Goal: Task Accomplishment & Management: Manage account settings

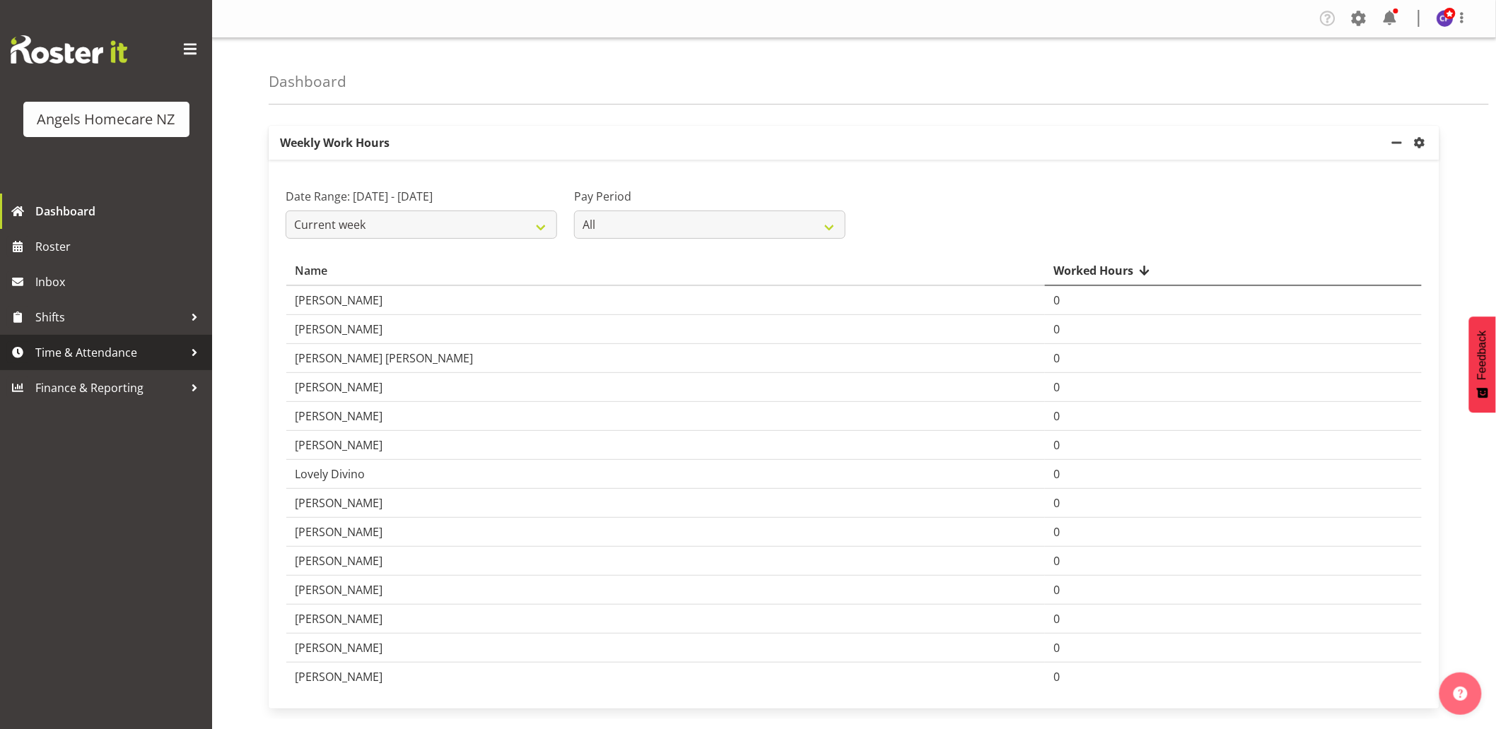
click at [57, 349] on span "Time & Attendance" at bounding box center [109, 352] width 148 height 21
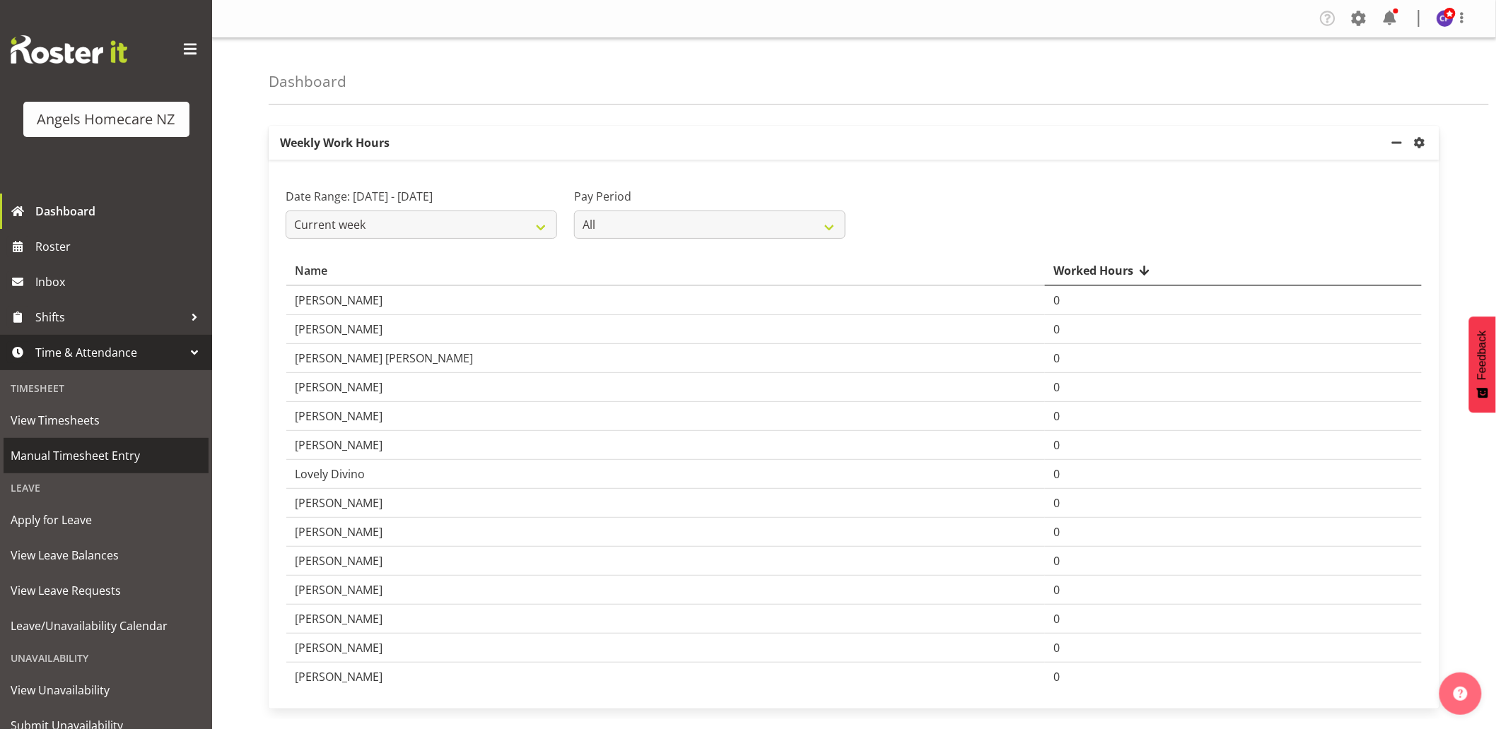
click at [83, 457] on span "Manual Timesheet Entry" at bounding box center [106, 455] width 191 height 21
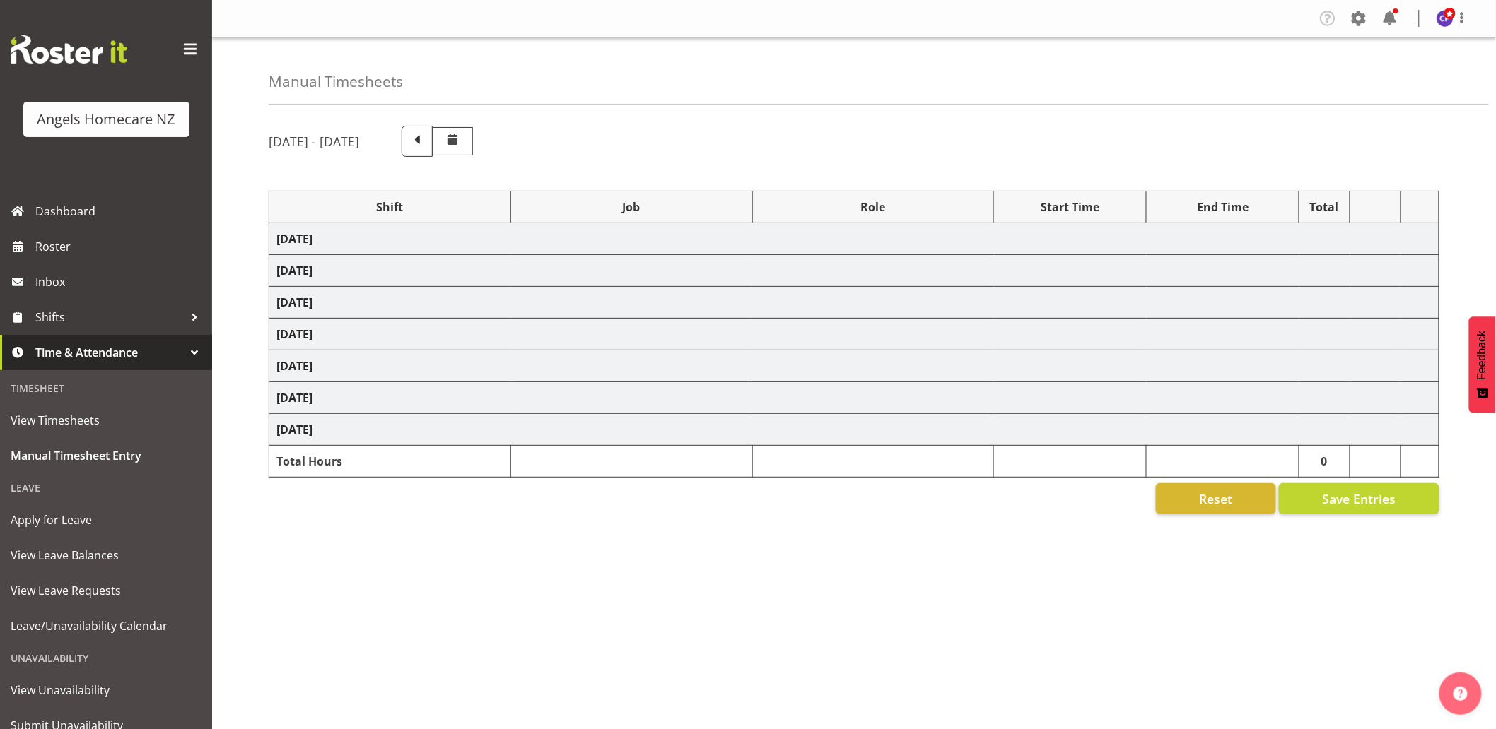
select select "82566"
select select "10686"
select select "82571"
select select "10686"
select select "82571"
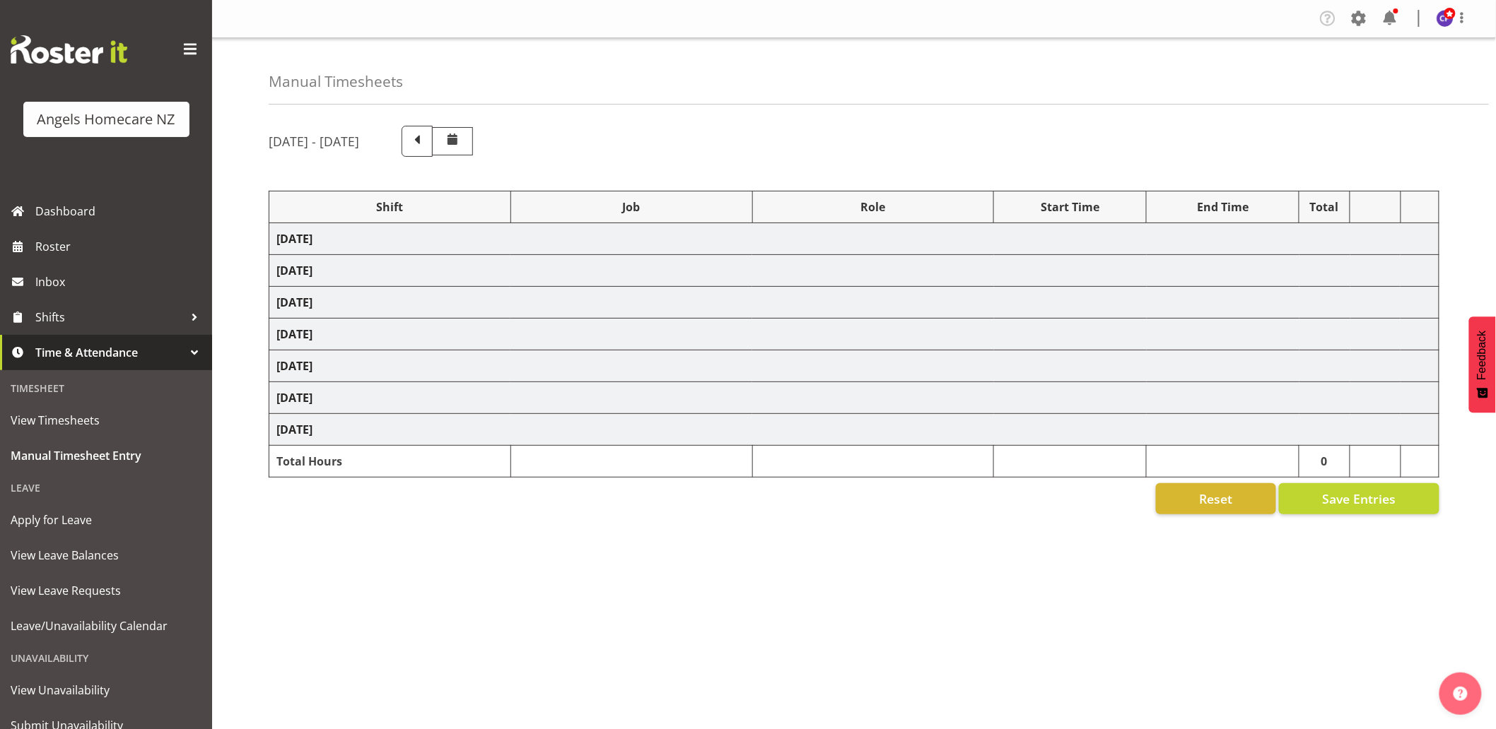
select select "10686"
select select "82566"
select select "10686"
select select "82762"
select select "10686"
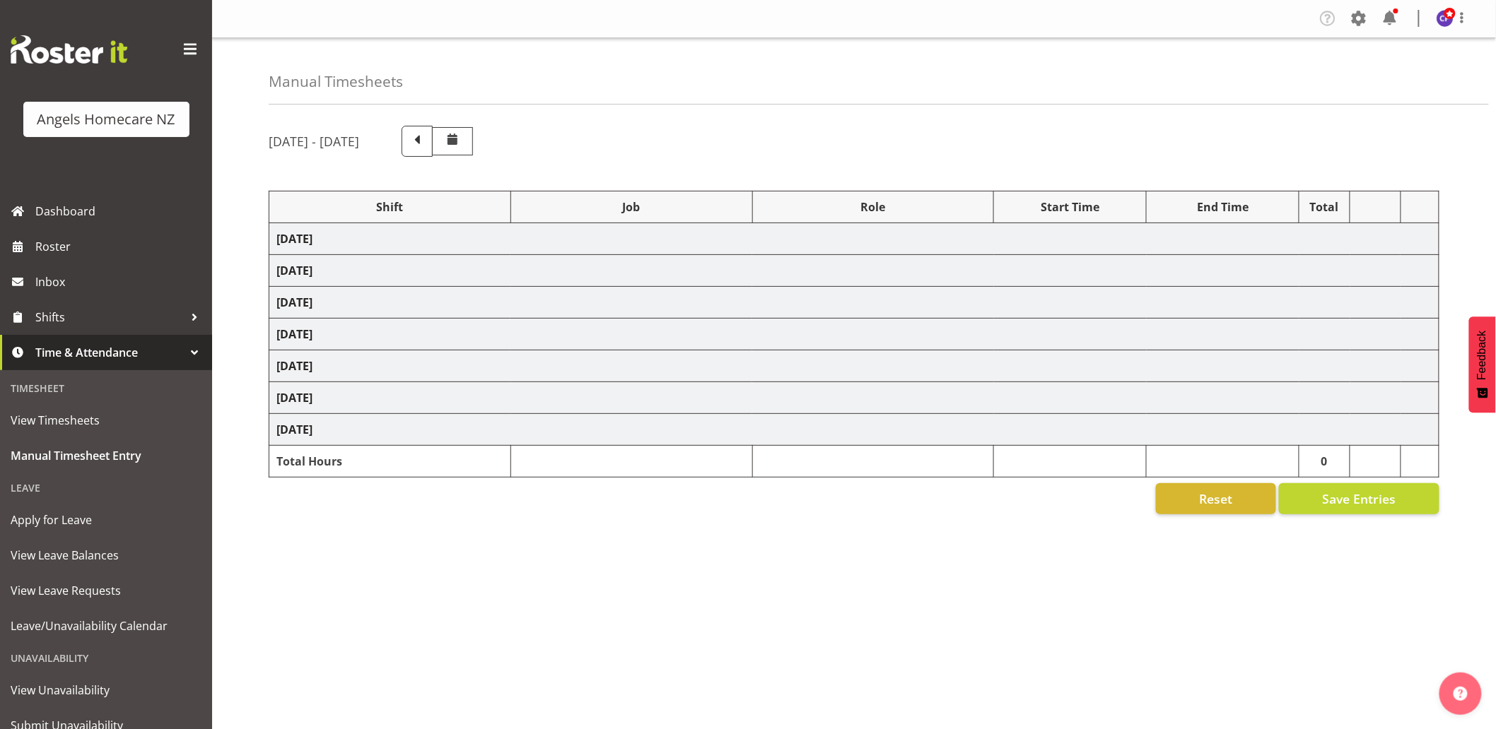
select select "82765"
select select "10686"
select select "82516"
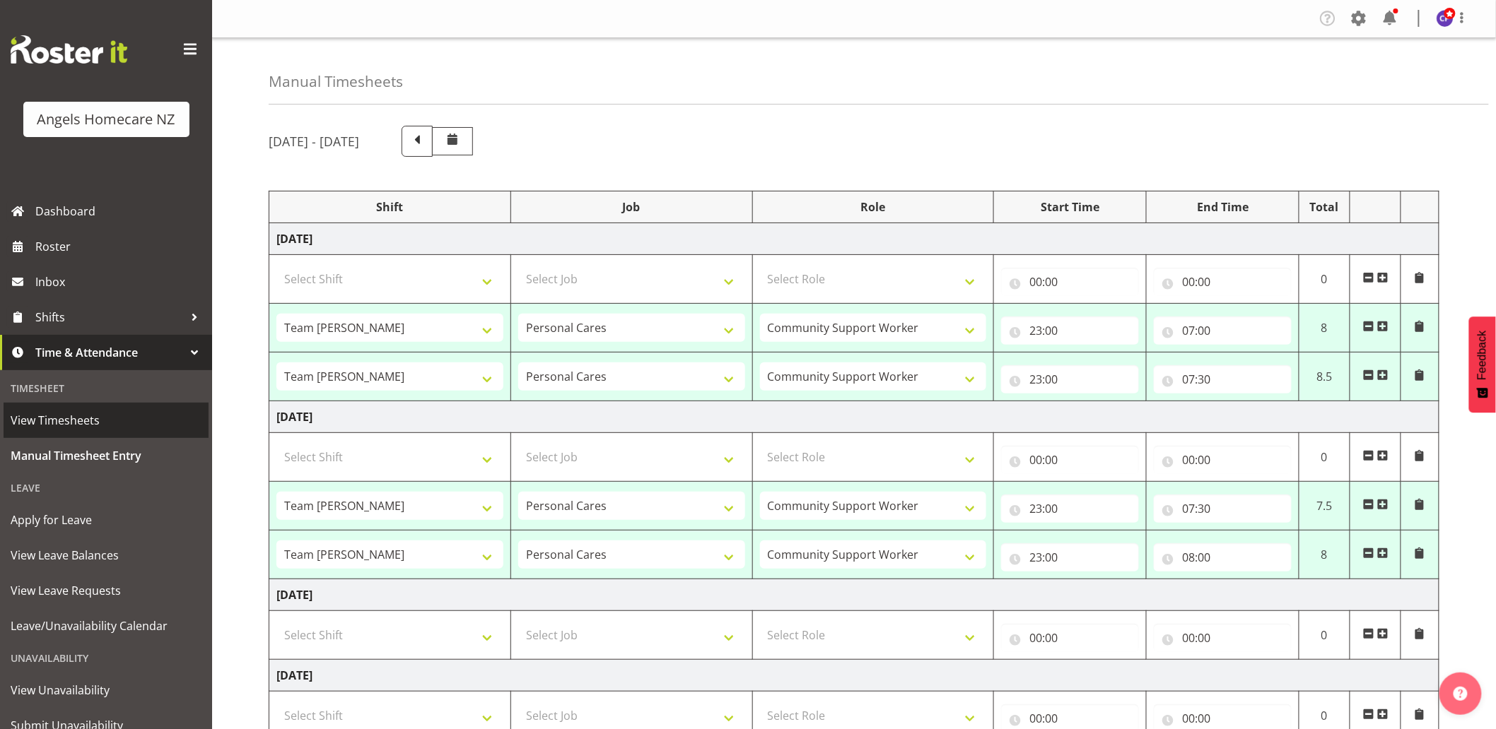
click at [41, 413] on span "View Timesheets" at bounding box center [106, 420] width 191 height 21
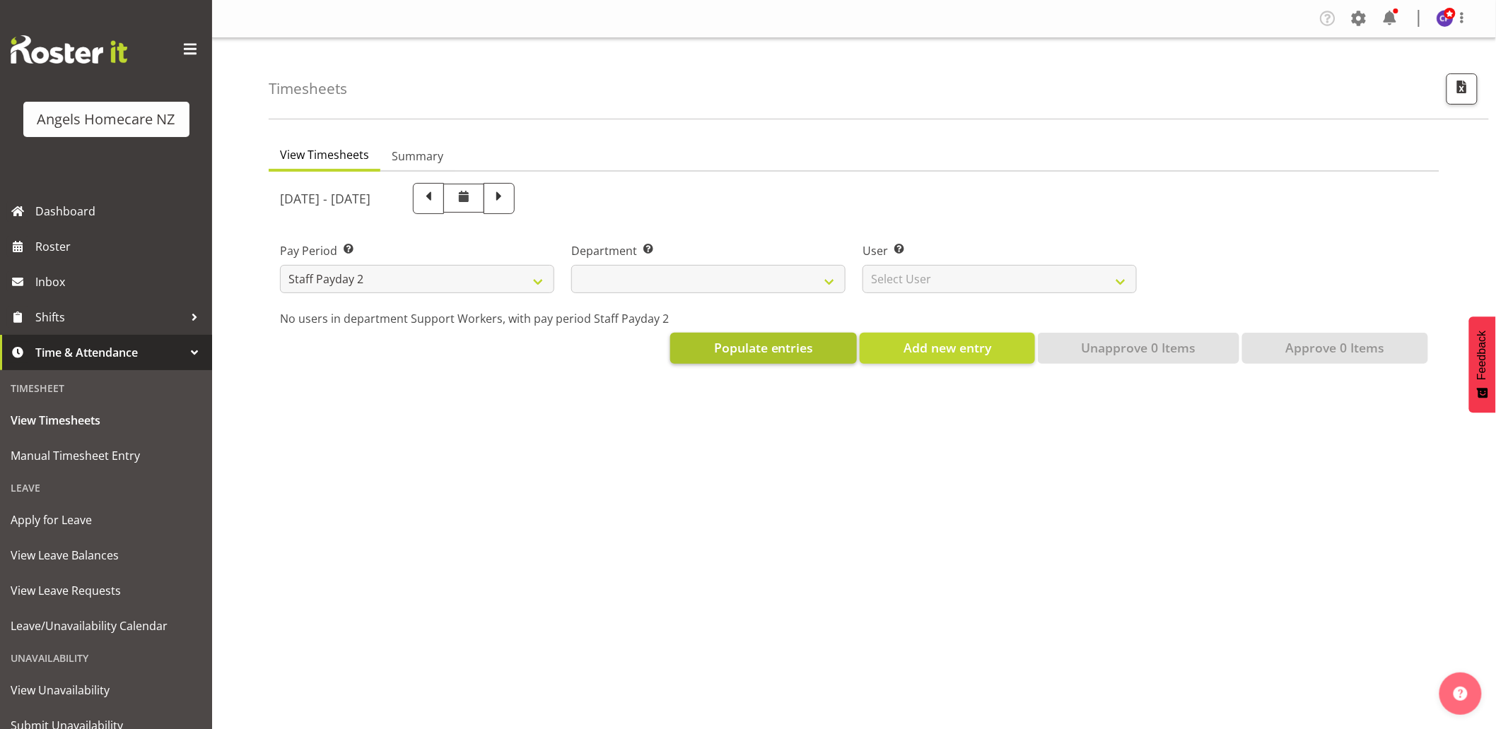
select select
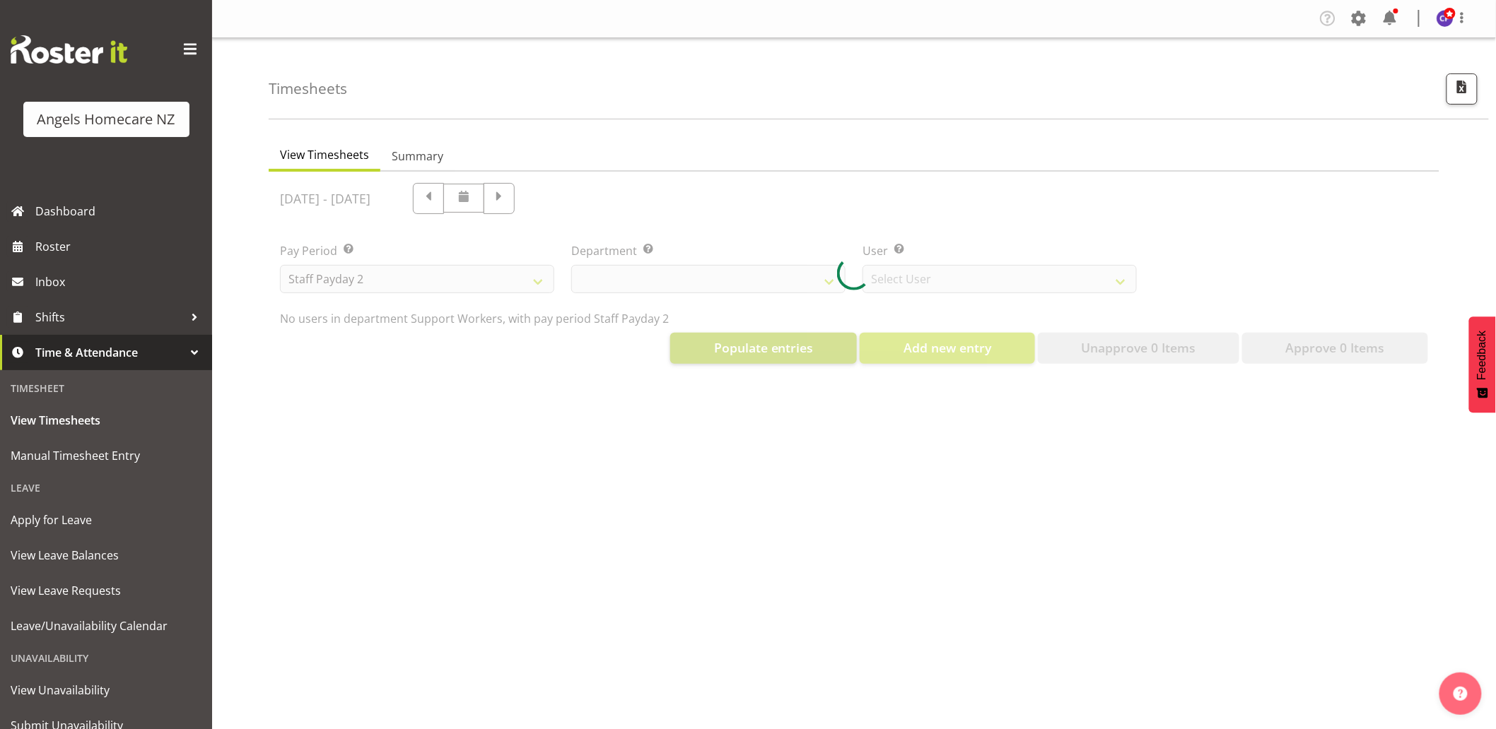
select select "11938"
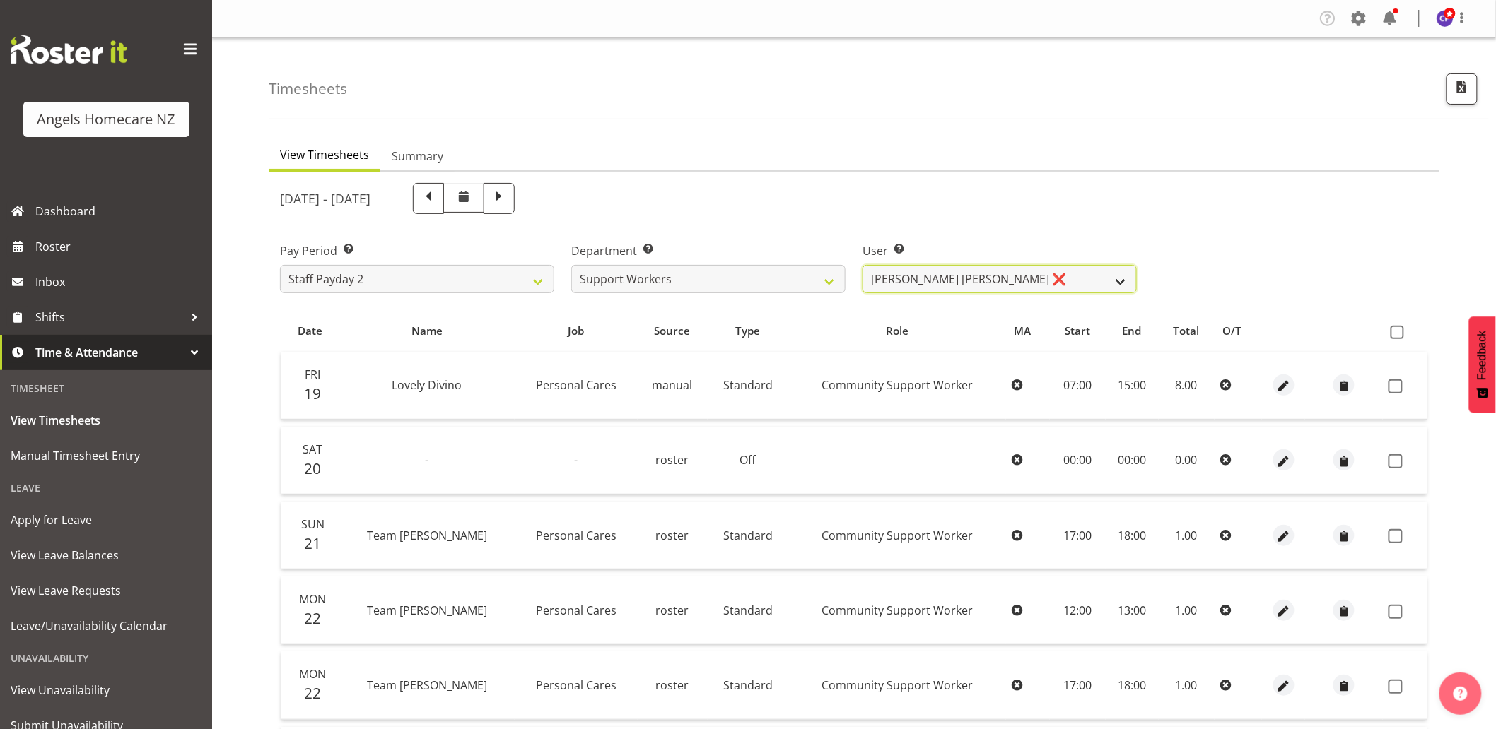
click at [937, 278] on select "Alyssa Ashley Basco ❌ Amanda Jane Lavington ❌ Analin Basco ❌ Caryl Bautista ❌ C…" at bounding box center [999, 279] width 274 height 28
click at [788, 209] on div "September 19th - September 25th 2025" at bounding box center [708, 198] width 857 height 31
click at [495, 284] on select "Staff Payday 2 Staff Payday 1" at bounding box center [417, 279] width 274 height 28
select select "191"
click at [280, 265] on select "Staff Payday 2 Staff Payday 1" at bounding box center [417, 279] width 274 height 28
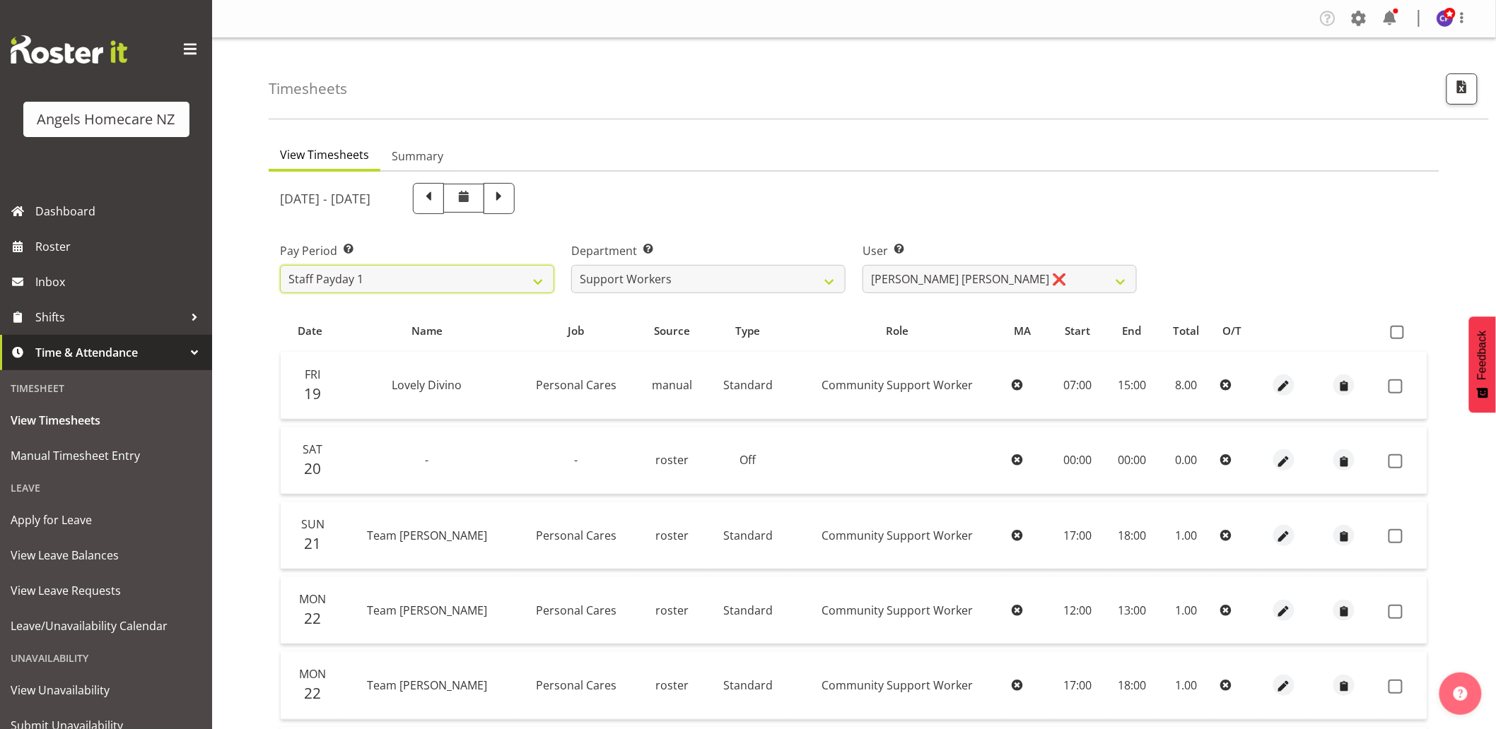
select select
click at [916, 283] on select "Connie Paul ❌ Jovy Caligan ❌ Kenneth Merana ❌ Lamour Laureta ❌ Lovely Divino ❌" at bounding box center [999, 279] width 274 height 28
select select "11941"
click at [862, 265] on select "Connie Paul ❌ Jovy Caligan ❌ Kenneth Merana ❌ Lamour Laureta ❌ Lovely Divino ❌" at bounding box center [999, 279] width 274 height 28
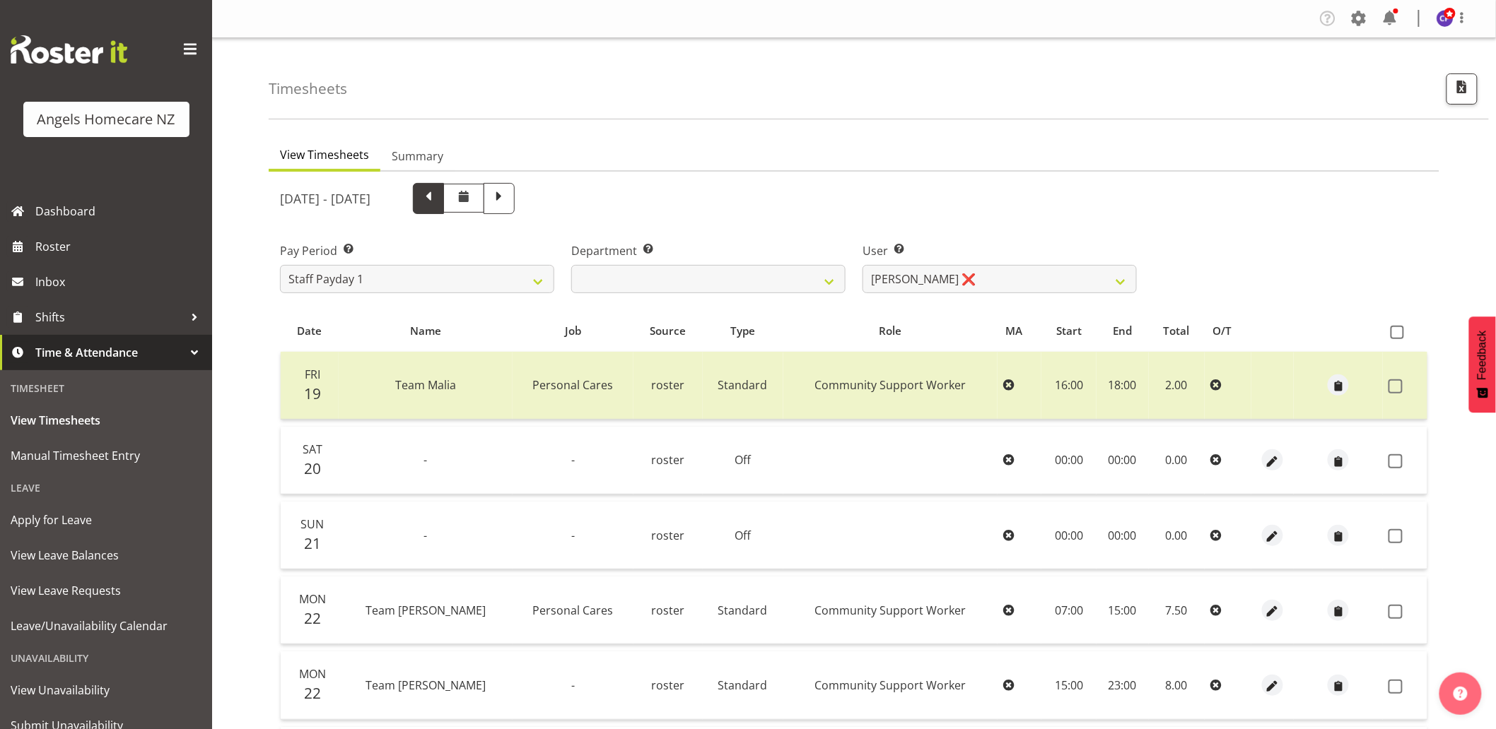
click at [444, 200] on span at bounding box center [428, 198] width 31 height 31
select select
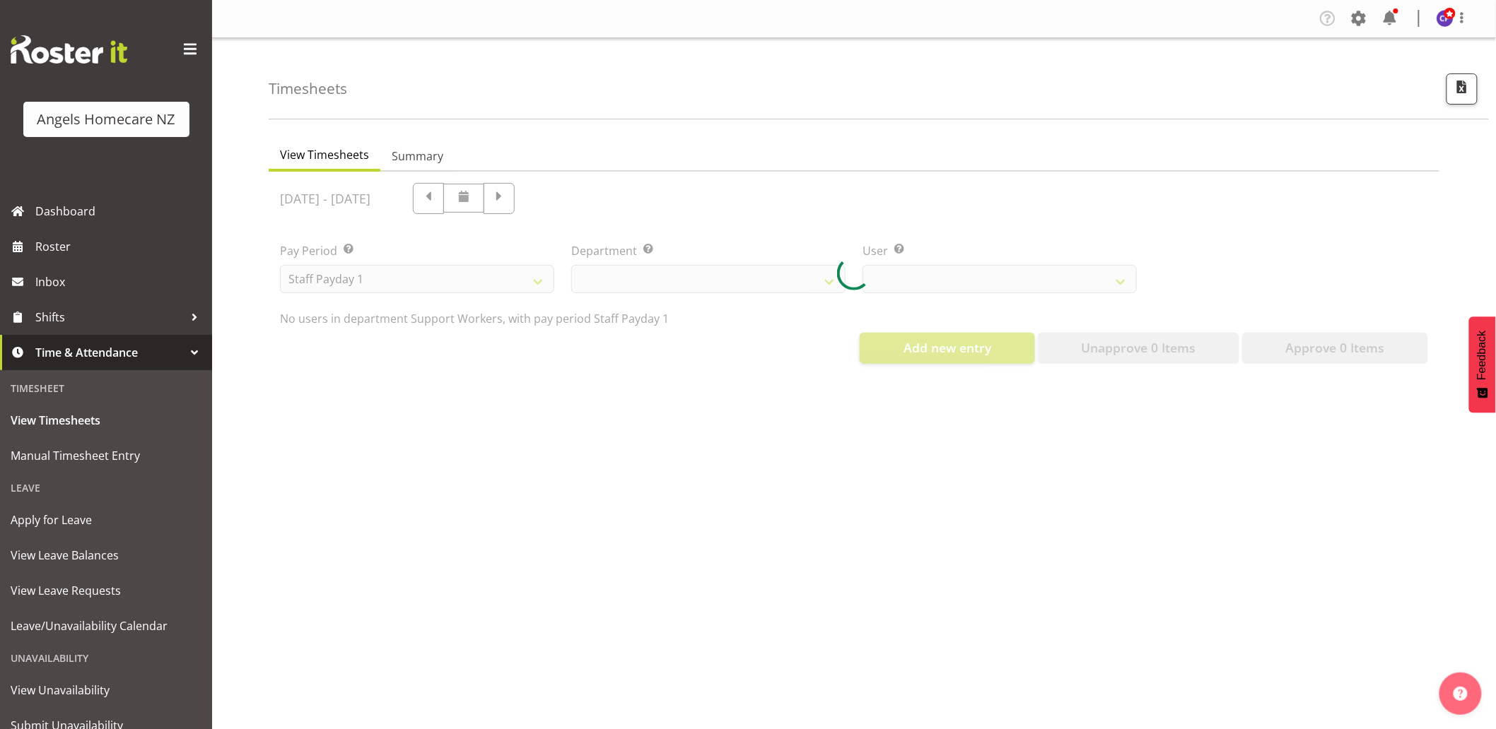
select select "11941"
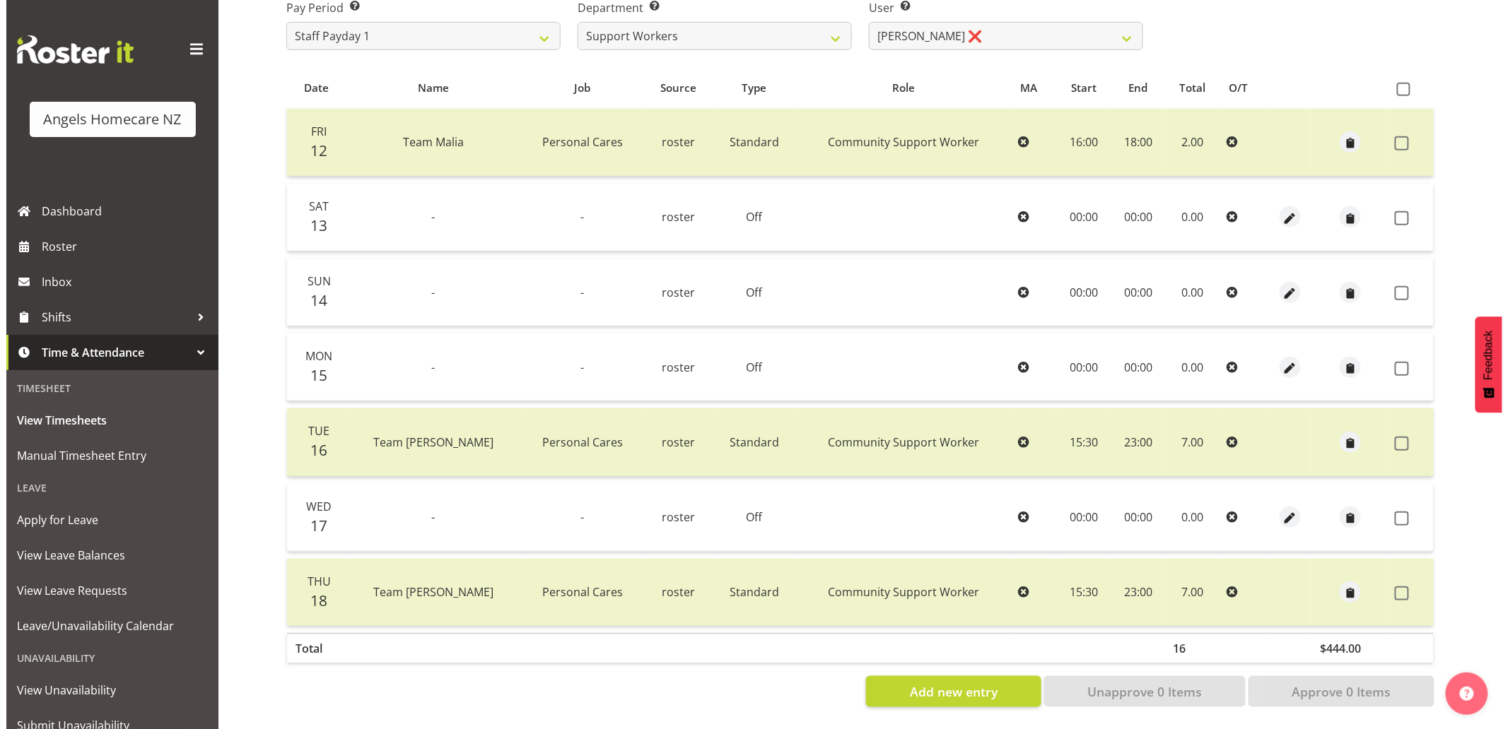
scroll to position [254, 0]
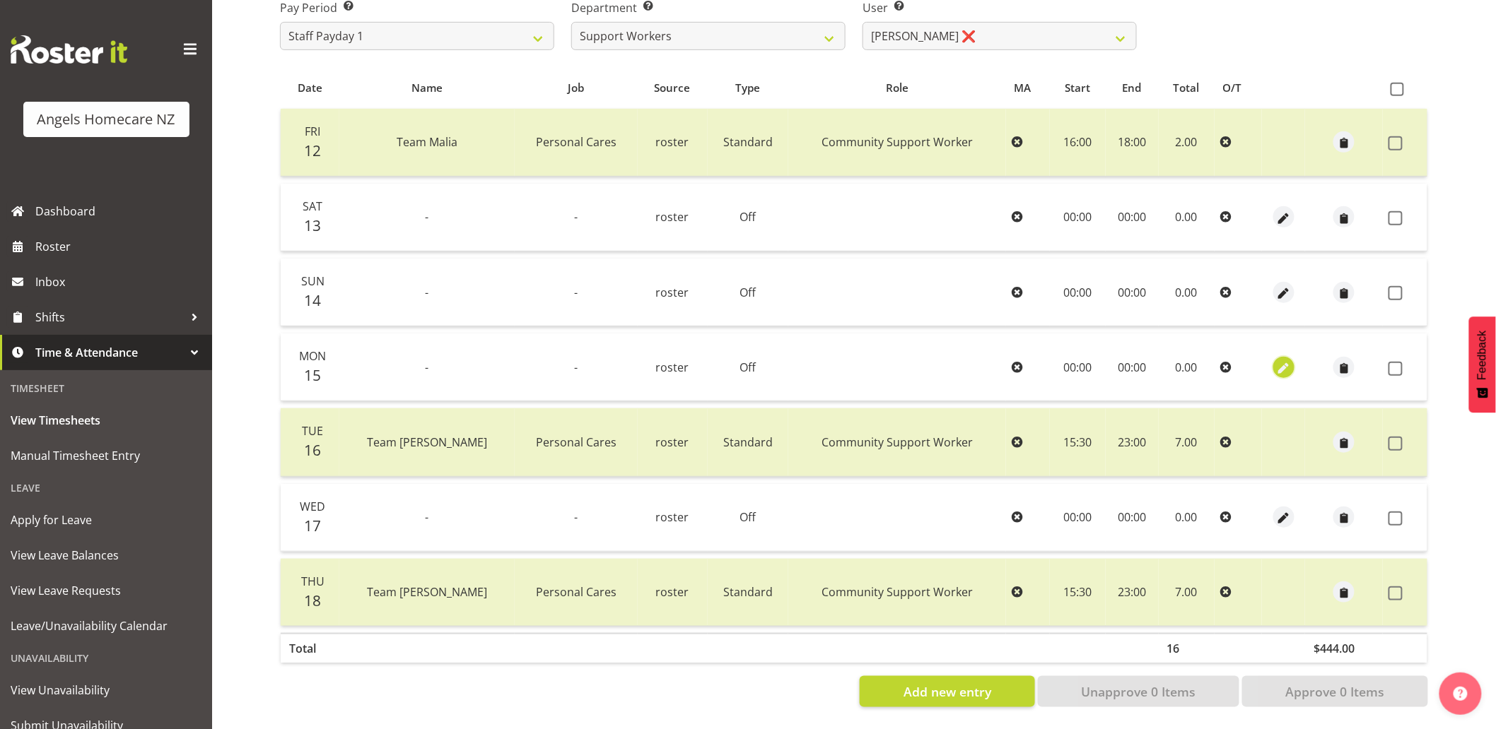
click at [1275, 360] on span "button" at bounding box center [1283, 368] width 16 height 16
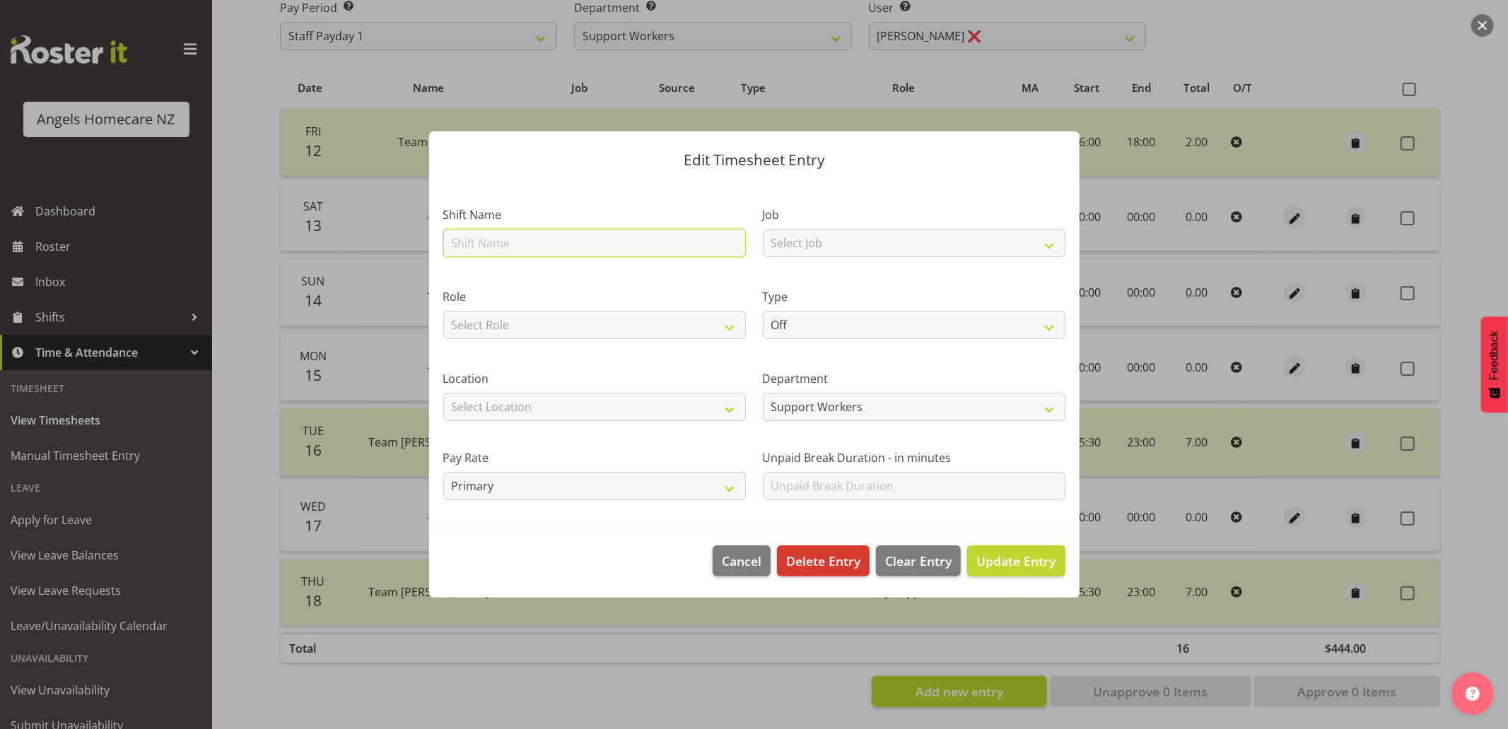
click at [674, 248] on input "text" at bounding box center [594, 243] width 303 height 28
type input "Team Kerry"
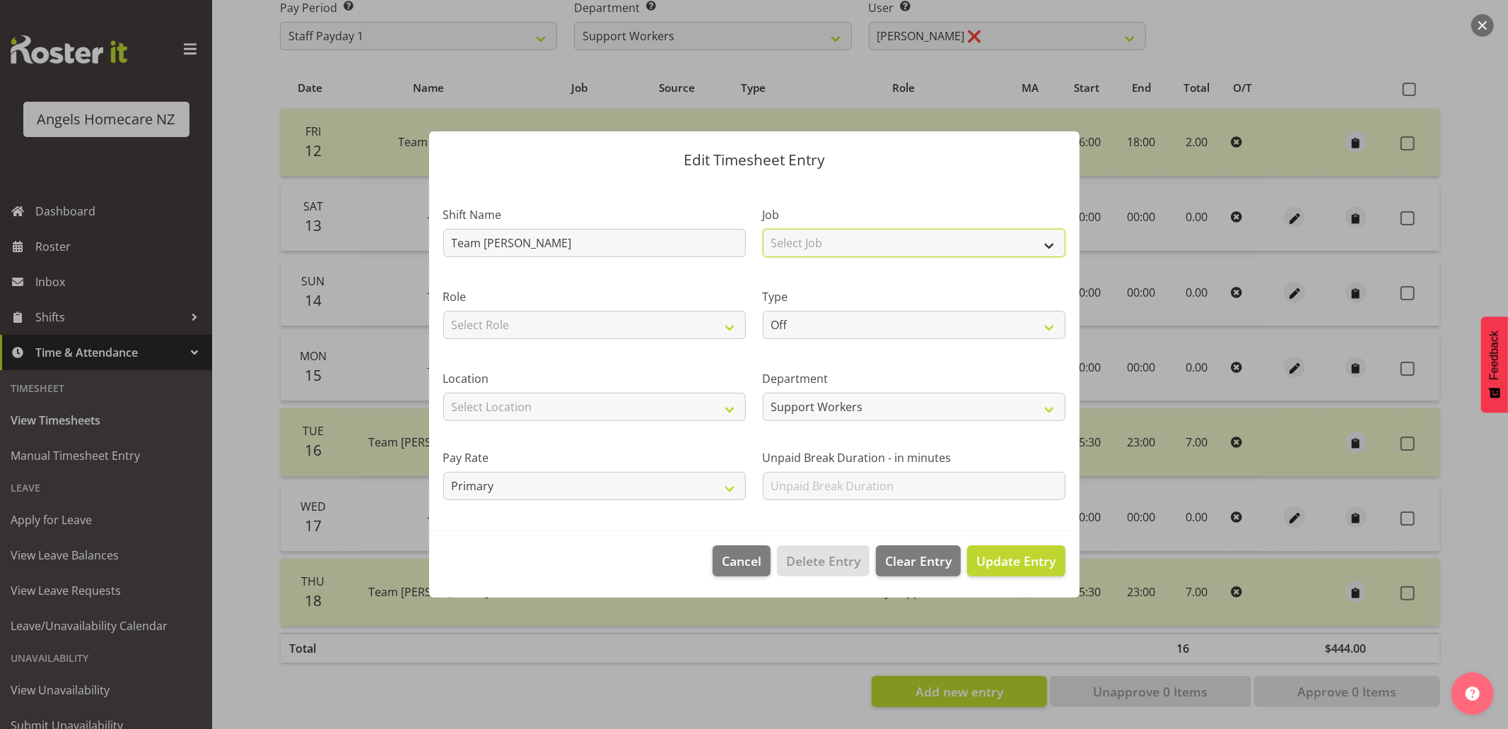
click at [808, 244] on select "Select Job Home Management Personal Cares" at bounding box center [914, 243] width 303 height 28
select select "10686"
click at [763, 229] on select "Select Job Home Management Personal Cares" at bounding box center [914, 243] width 303 height 28
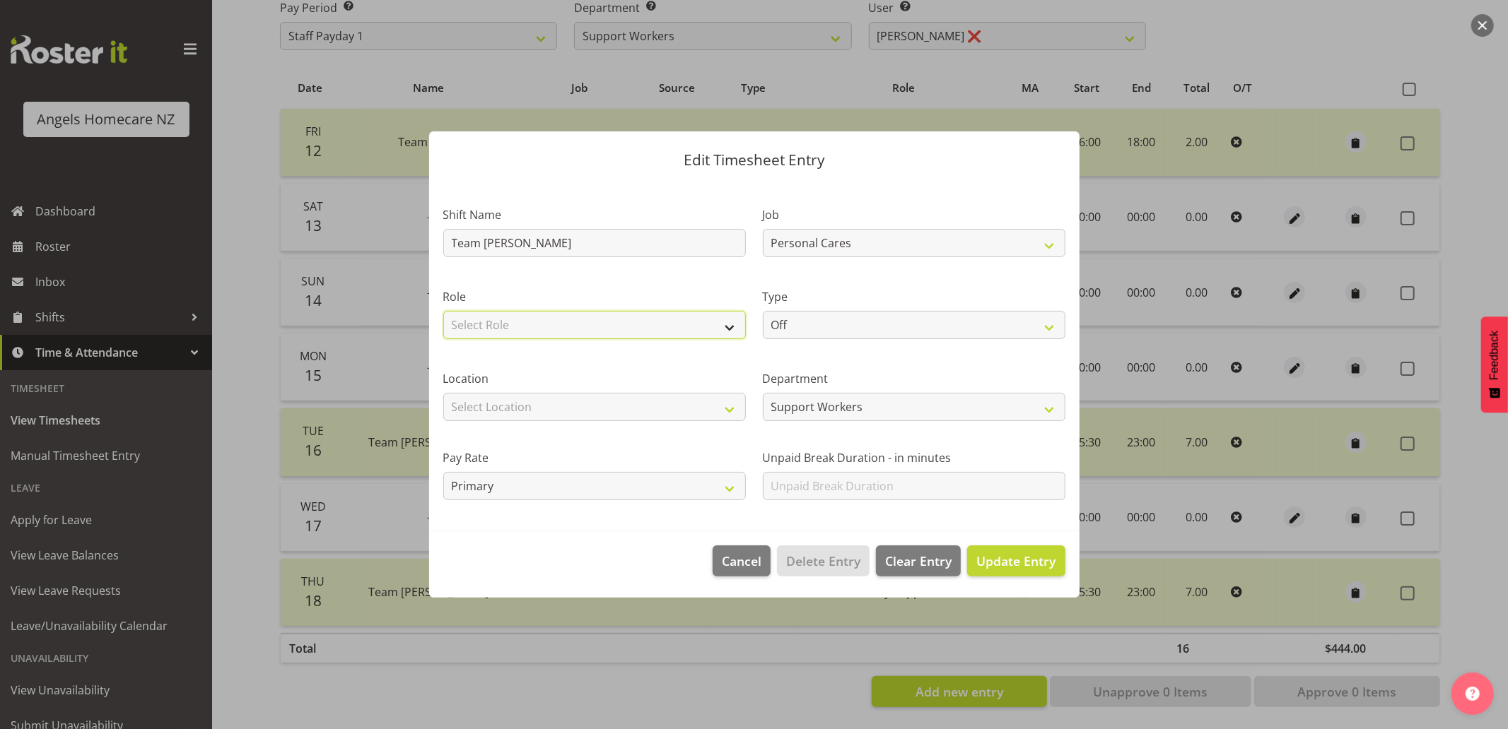
click at [669, 327] on select "Select Role Community Support Worker" at bounding box center [594, 325] width 303 height 28
select select "1572"
click at [443, 311] on select "Select Role Community Support Worker" at bounding box center [594, 325] width 303 height 28
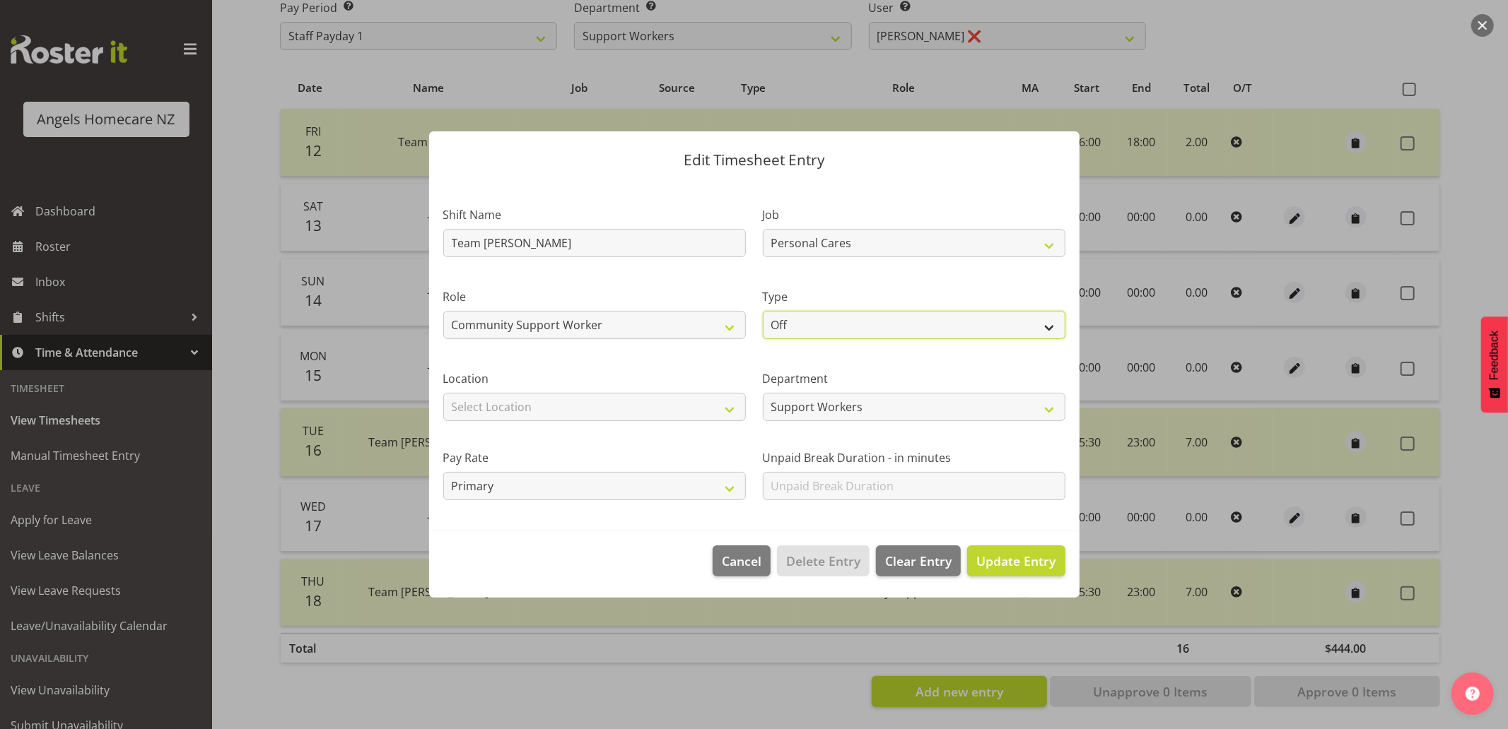
click at [772, 332] on select "Off Standard Public Holiday Public Holiday (Worked) Day In Lieu Annual Leave Si…" at bounding box center [914, 325] width 303 height 28
select select "Standard"
click at [763, 311] on select "Off Standard Public Holiday Public Holiday (Worked) Day In Lieu Annual Leave Si…" at bounding box center [914, 325] width 303 height 28
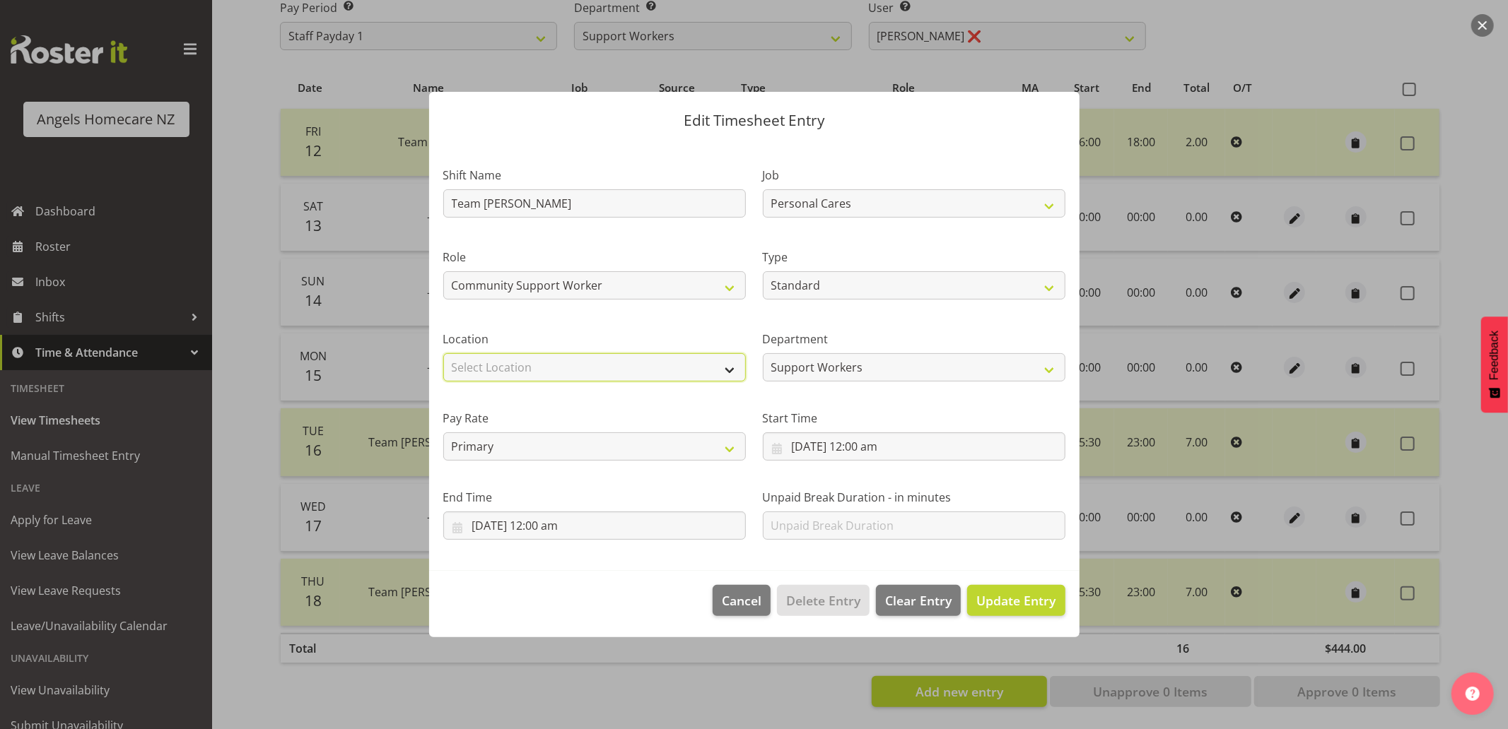
click at [666, 365] on select "Select Location Hutt Kapiti Coast Paraparaumu Raumati South Te Horo Te Horo Wai…" at bounding box center [594, 367] width 303 height 28
select select "1285"
click at [443, 353] on select "Select Location Hutt Kapiti Coast Paraparaumu Raumati South Te Horo Te Horo Wai…" at bounding box center [594, 367] width 303 height 28
click at [778, 451] on input "15/09/2025, 12:00 am" at bounding box center [914, 447] width 303 height 28
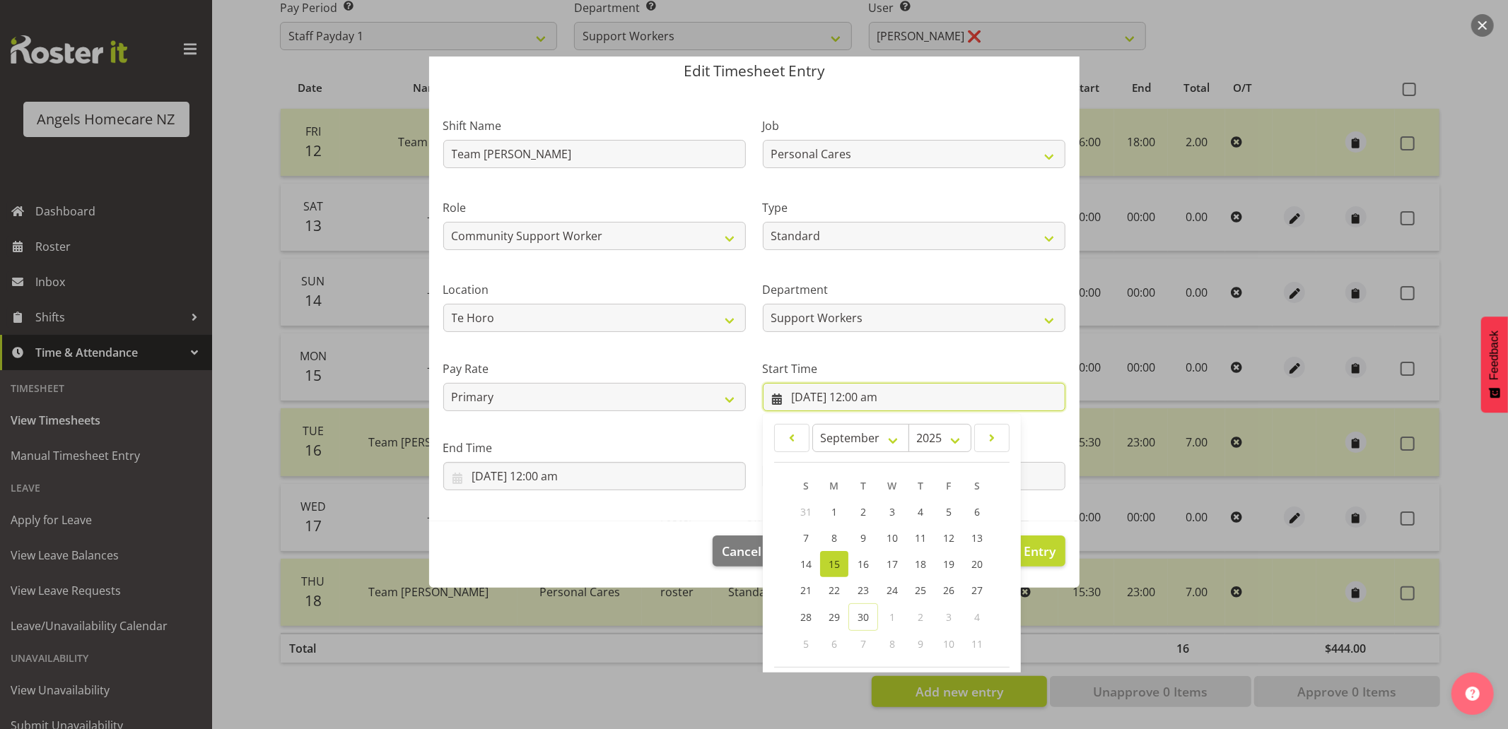
scroll to position [111, 0]
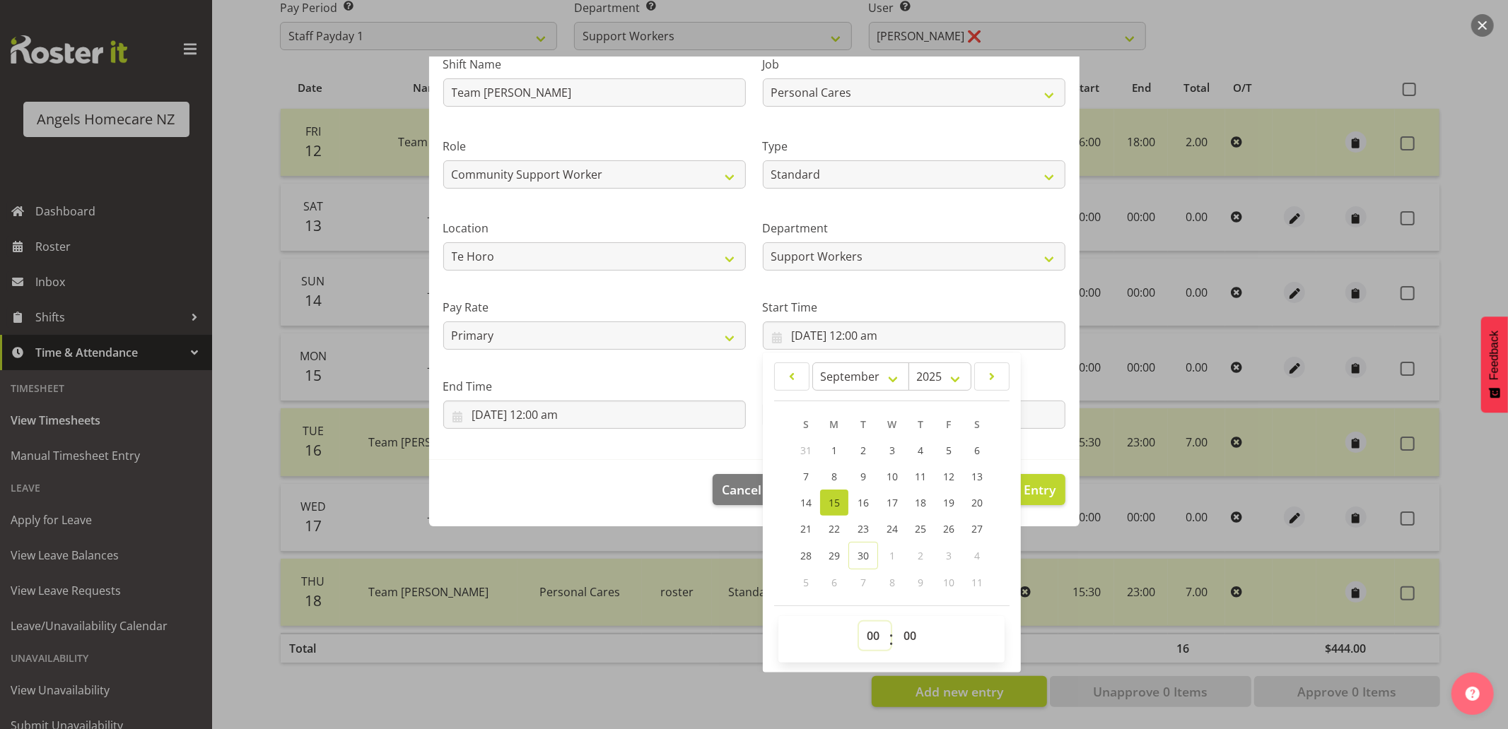
click at [868, 636] on select "00 01 02 03 04 05 06 07 08 09 10 11 12 13 14 15 16 17 18 19 20 21 22 23" at bounding box center [875, 636] width 32 height 28
select select "15"
click at [859, 622] on select "00 01 02 03 04 05 06 07 08 09 10 11 12 13 14 15 16 17 18 19 20 21 22 23" at bounding box center [875, 636] width 32 height 28
type input "15/09/2025, 3:00 pm"
click at [656, 417] on input "15/09/2025, 12:00 am" at bounding box center [594, 415] width 303 height 28
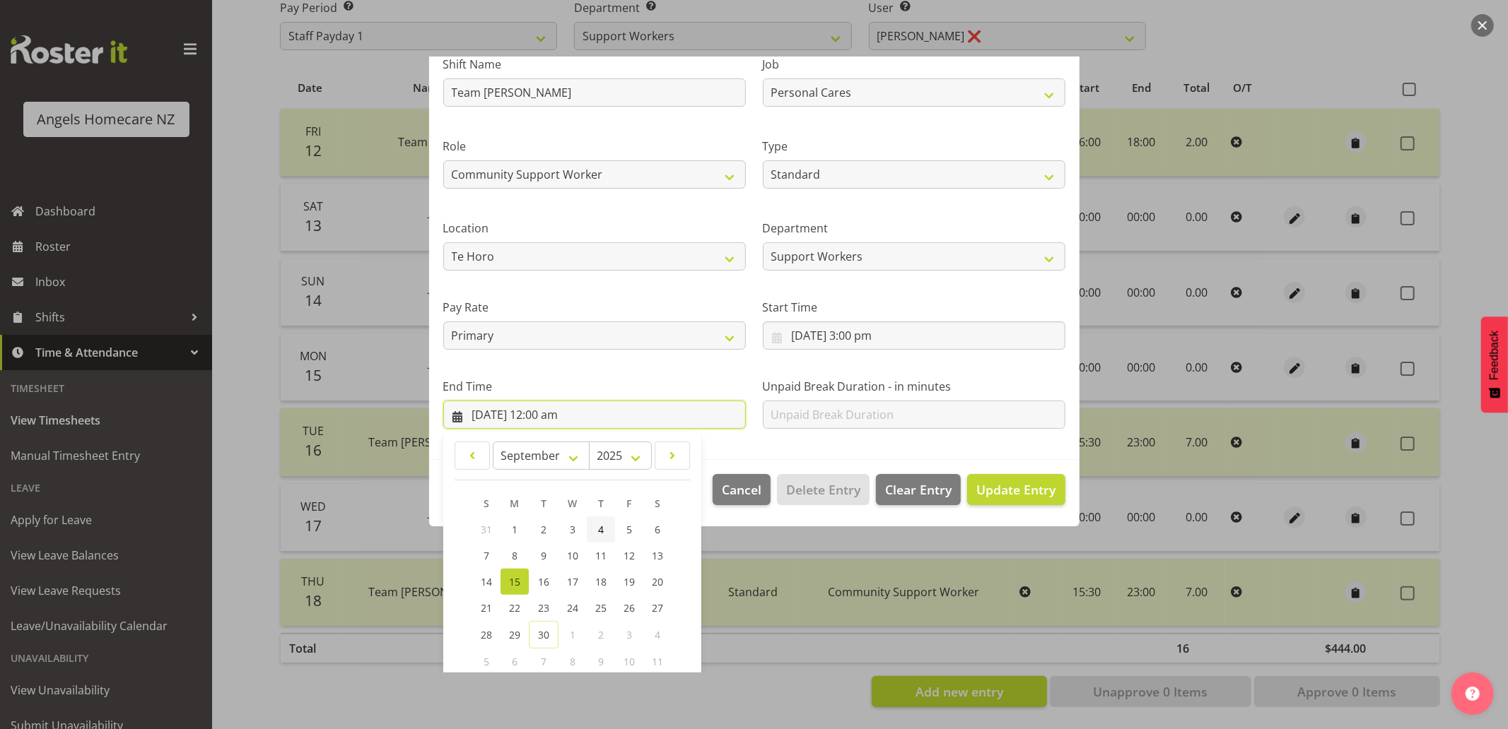
scroll to position [189, 0]
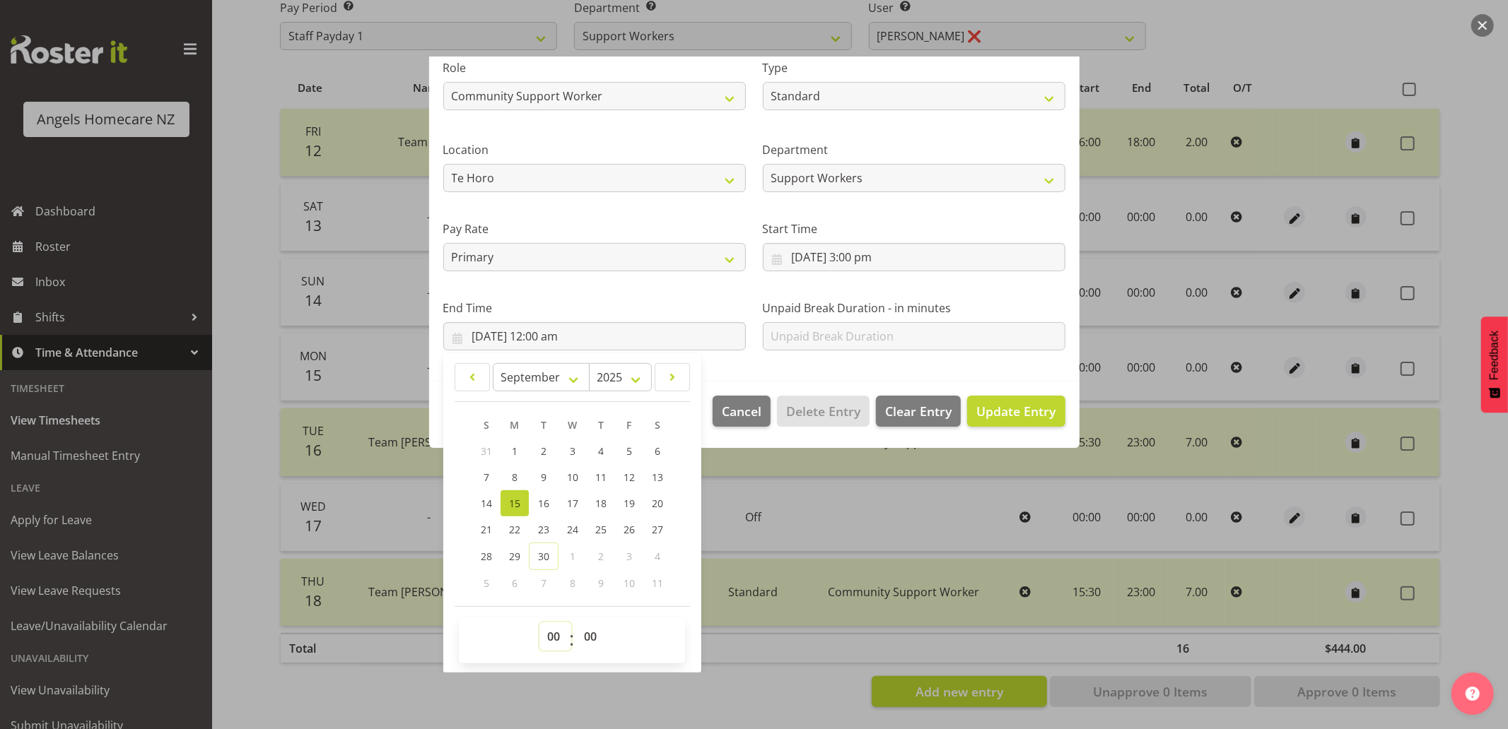
click at [553, 633] on select "00 01 02 03 04 05 06 07 08 09 10 11 12 13 14 15 16 17 18 19 20 21 22 23" at bounding box center [555, 637] width 32 height 28
select select "23"
click at [539, 623] on select "00 01 02 03 04 05 06 07 08 09 10 11 12 13 14 15 16 17 18 19 20 21 22 23" at bounding box center [555, 637] width 32 height 28
type input "15/09/2025, 11:00 pm"
click at [764, 368] on section "Shift Name Team Kerry Job Home Management Personal Cares Role Community Support…" at bounding box center [754, 167] width 650 height 430
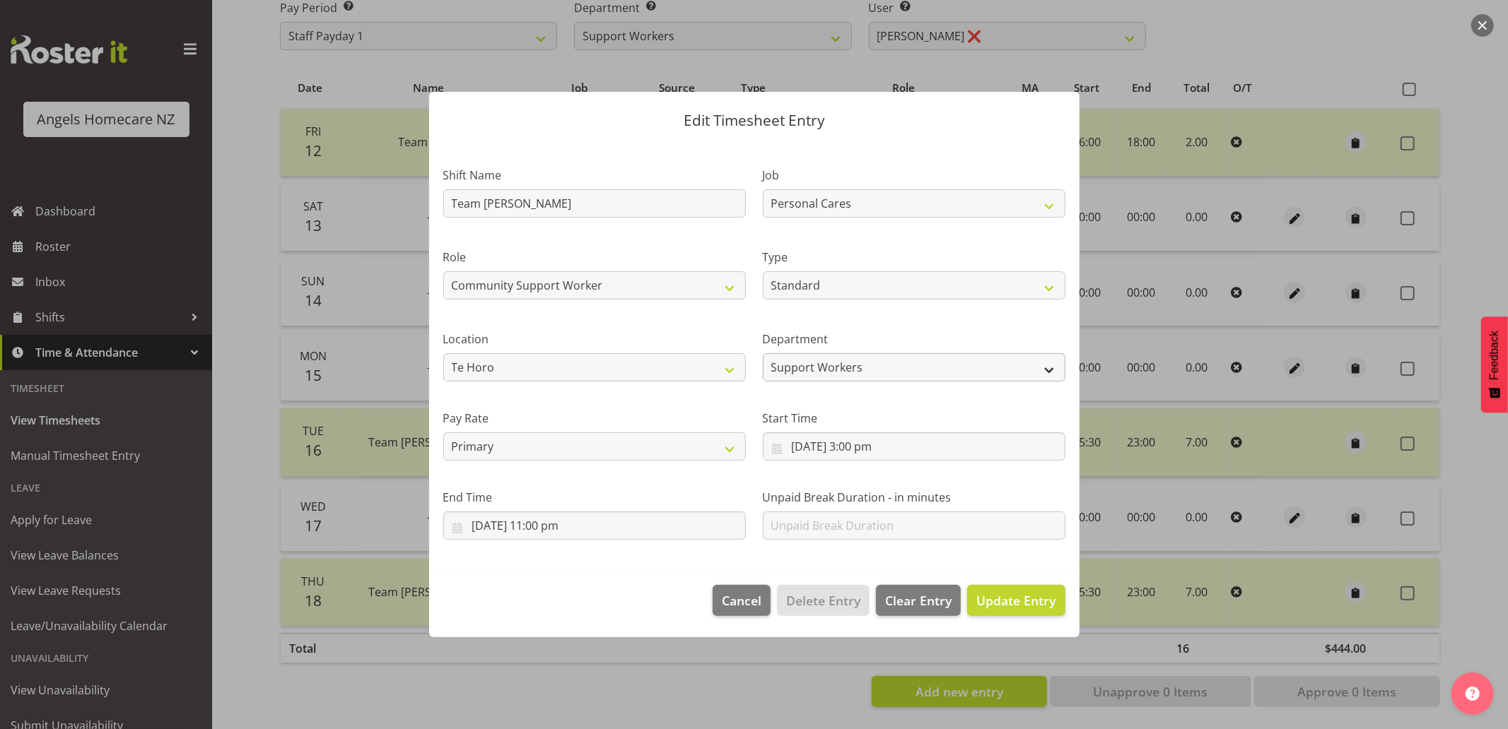
scroll to position [0, 0]
click at [838, 449] on input "15/09/2025, 3:00 pm" at bounding box center [914, 447] width 303 height 28
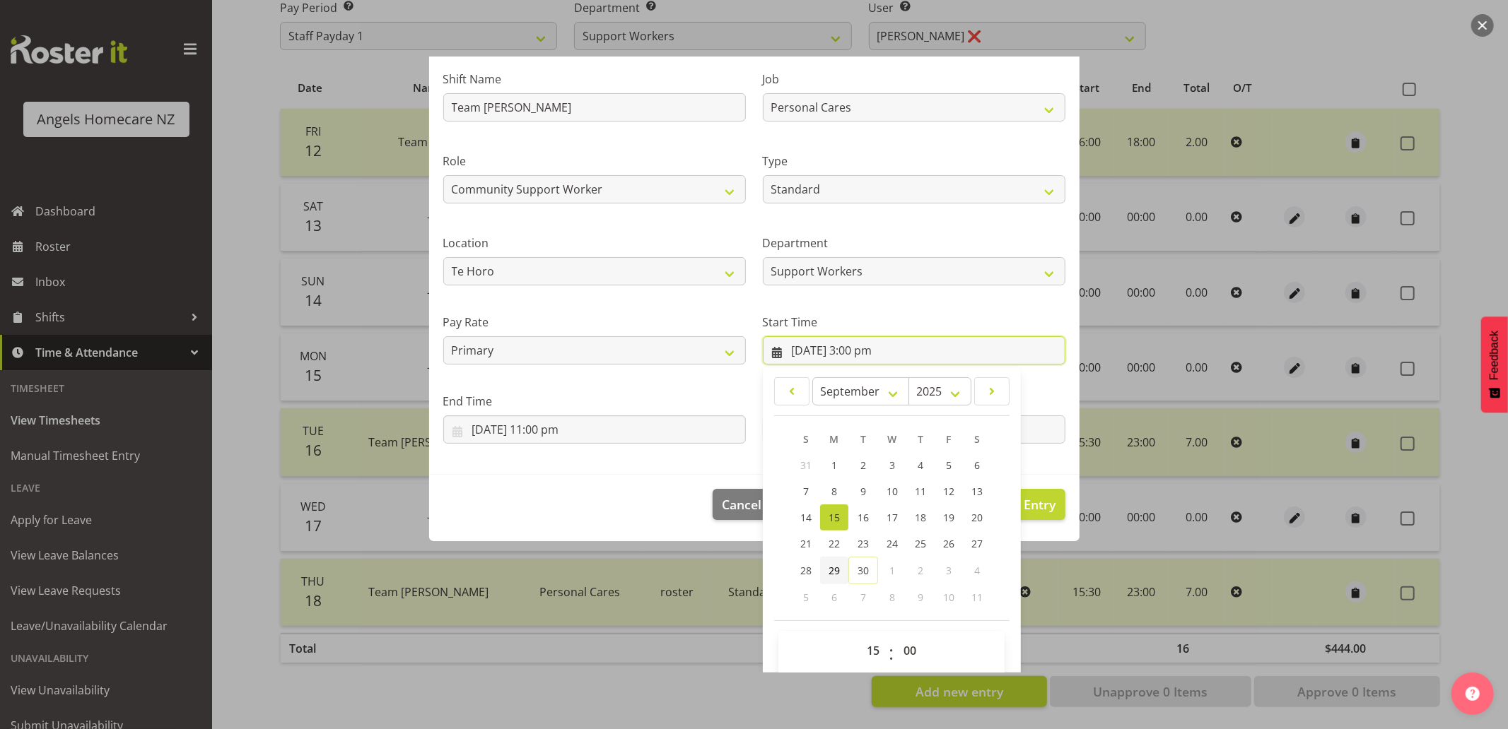
scroll to position [111, 0]
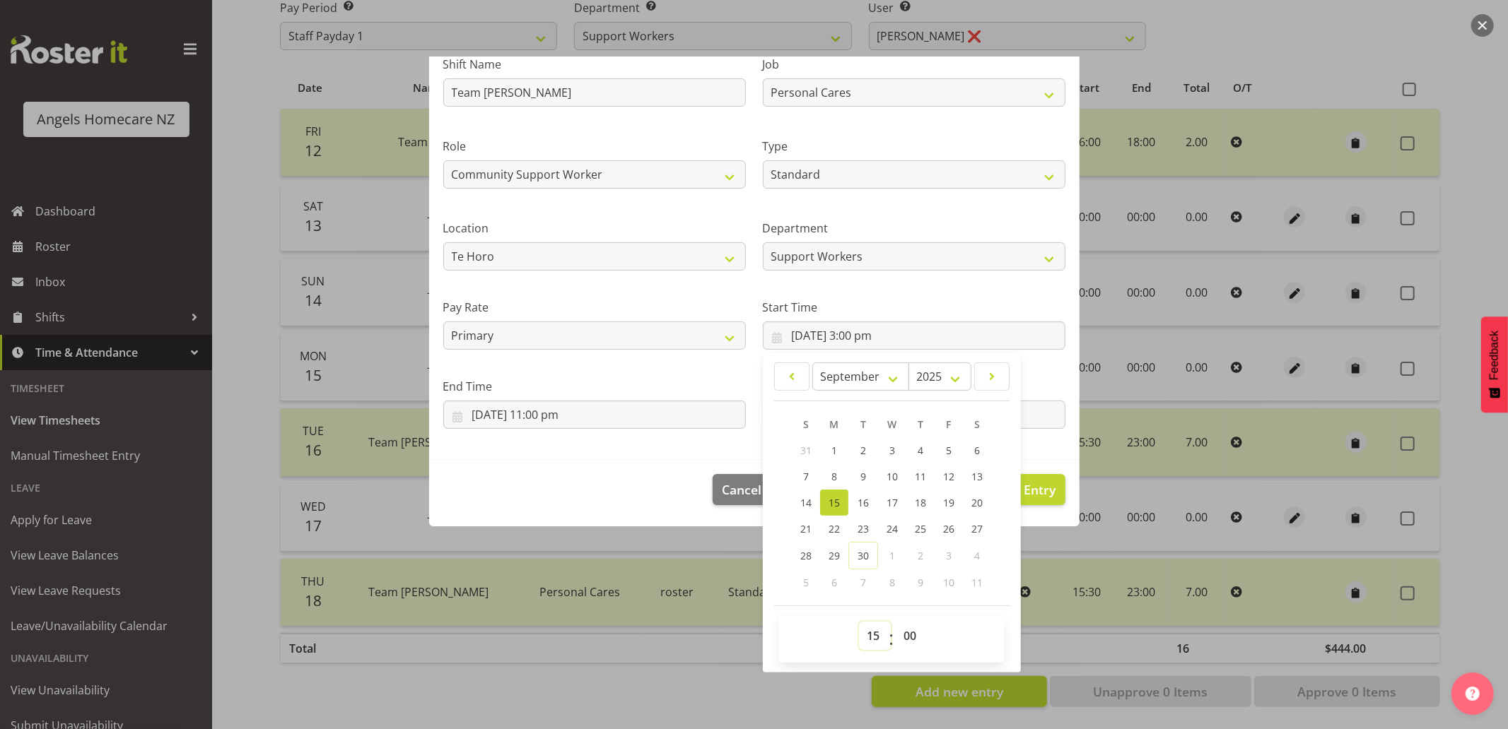
click at [866, 638] on select "00 01 02 03 04 05 06 07 08 09 10 11 12 13 14 15 16 17 18 19 20 21 22 23" at bounding box center [875, 636] width 32 height 28
select select "17"
click at [859, 622] on select "00 01 02 03 04 05 06 07 08 09 10 11 12 13 14 15 16 17 18 19 20 21 22 23" at bounding box center [875, 636] width 32 height 28
type input "15/09/2025, 5:00 pm"
click at [642, 442] on section "Shift Name Team Kerry Job Home Management Personal Cares Role Community Support…" at bounding box center [754, 245] width 650 height 430
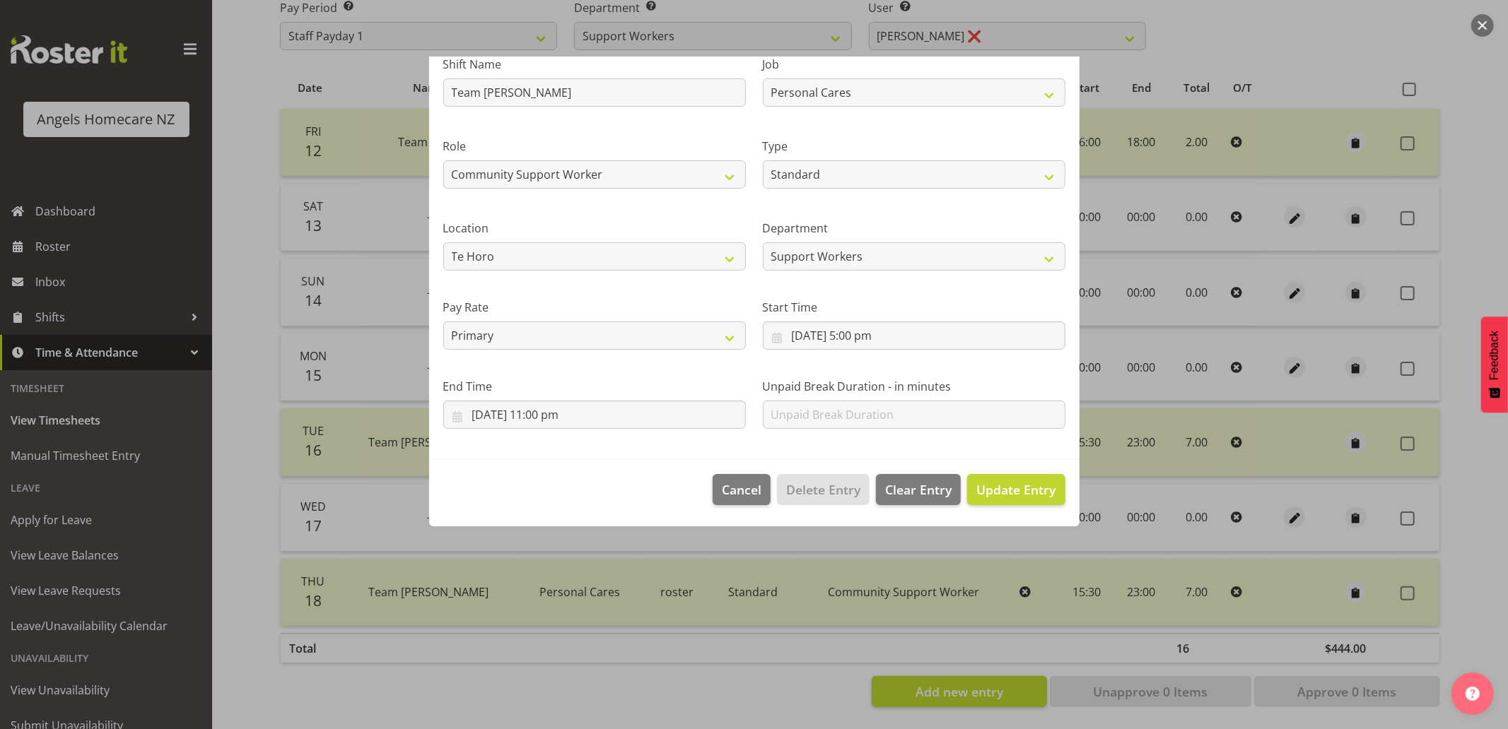
scroll to position [0, 0]
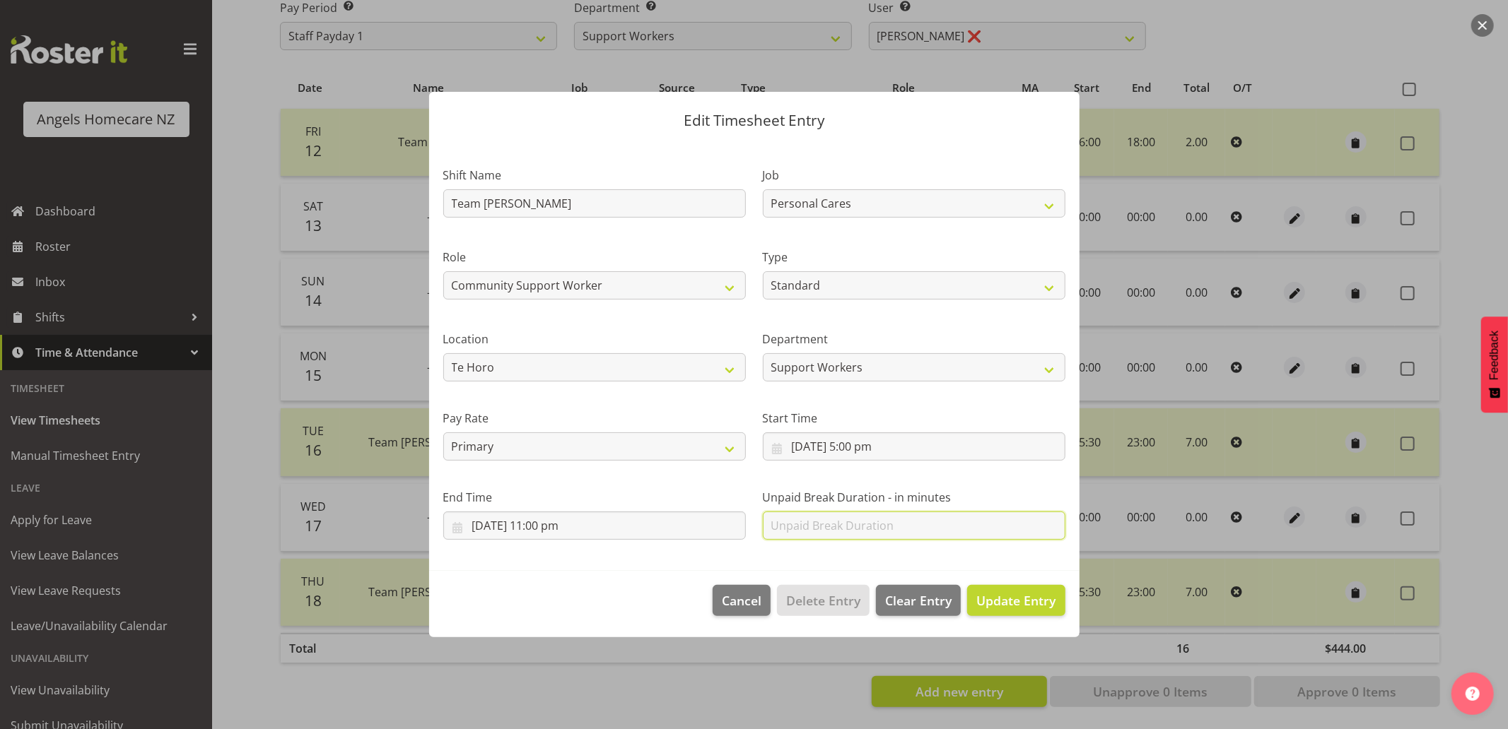
click at [823, 533] on input "text" at bounding box center [914, 526] width 303 height 28
type input "30"
click at [645, 576] on footer "Cancel Delete Entry Clear Entry Update Entry" at bounding box center [754, 604] width 650 height 66
click at [998, 606] on span "Update Entry" at bounding box center [1015, 600] width 79 height 17
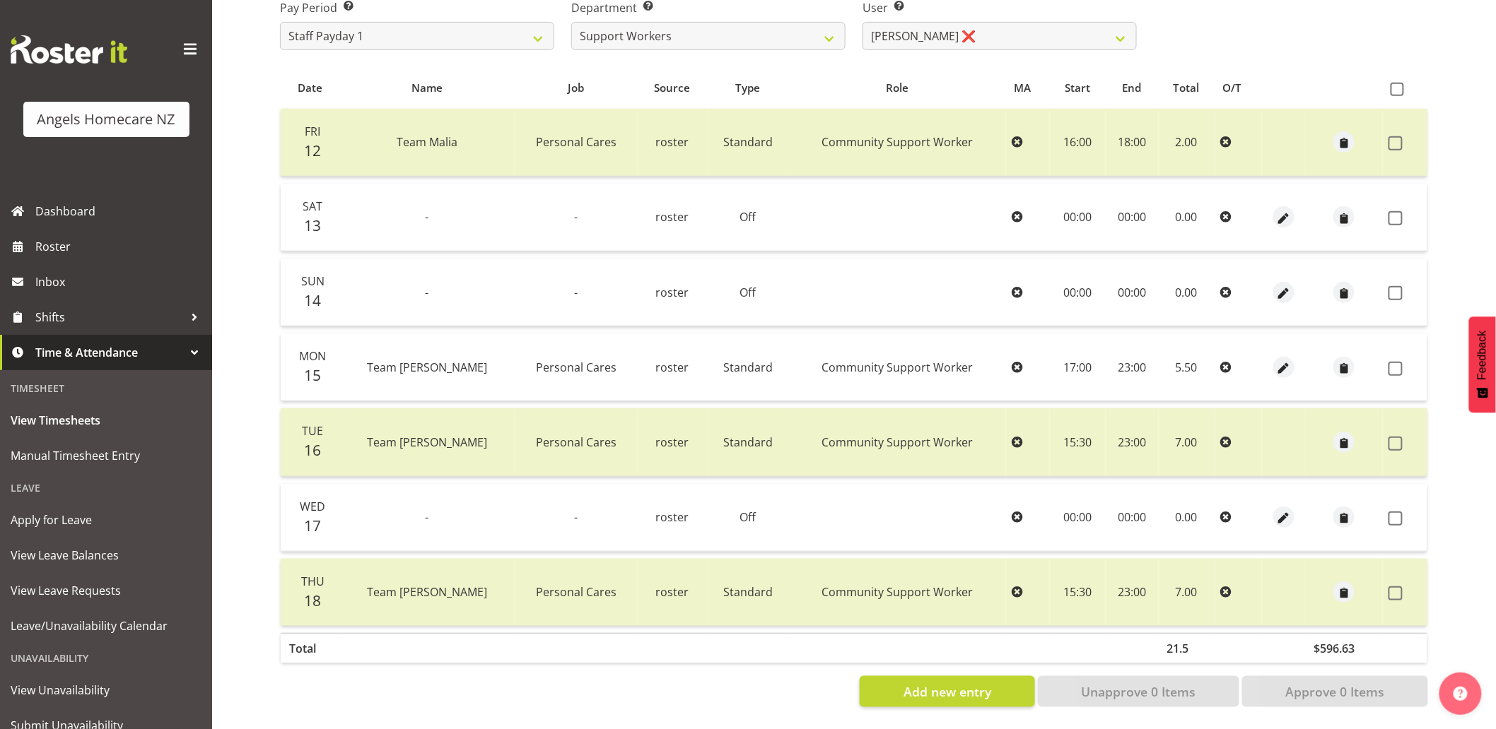
click at [1220, 437] on icon at bounding box center [1225, 442] width 11 height 11
click at [1392, 437] on span at bounding box center [1395, 444] width 14 height 14
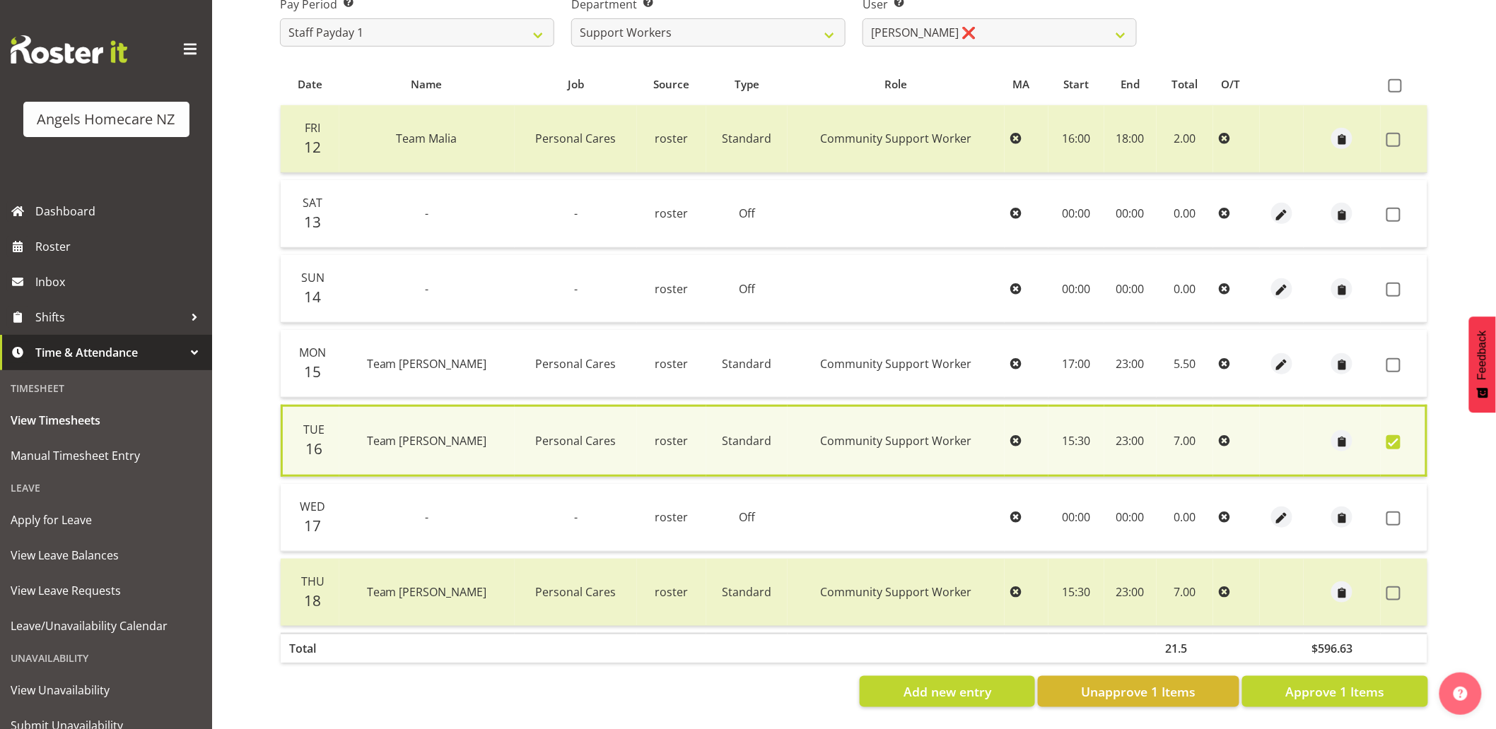
click at [1219, 435] on icon at bounding box center [1224, 440] width 11 height 11
click at [1390, 436] on span at bounding box center [1393, 442] width 14 height 14
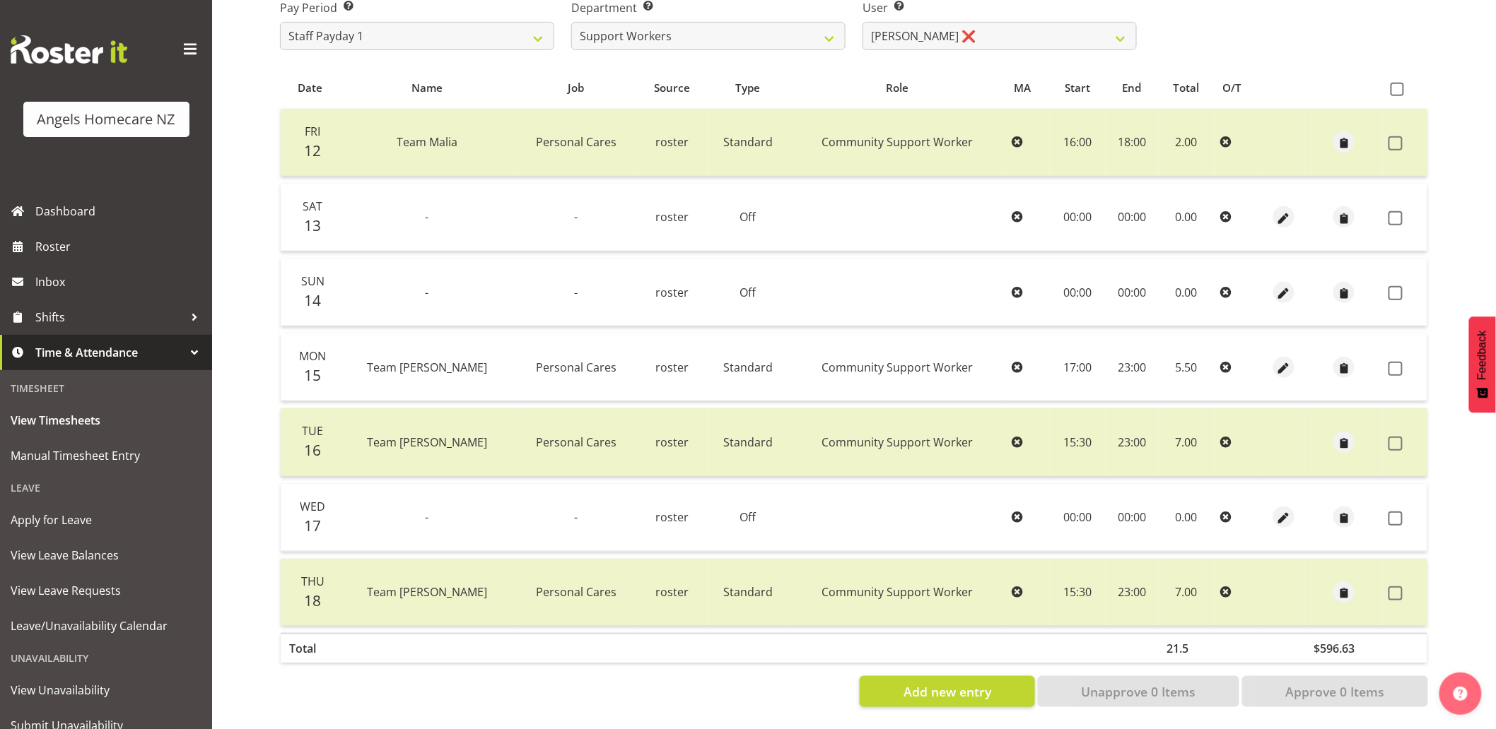
click at [1011, 437] on icon at bounding box center [1016, 442] width 11 height 11
click at [1050, 433] on td "15:30" at bounding box center [1078, 443] width 56 height 68
click at [1105, 430] on td "23:00" at bounding box center [1131, 443] width 53 height 68
click at [1395, 437] on span at bounding box center [1395, 444] width 14 height 14
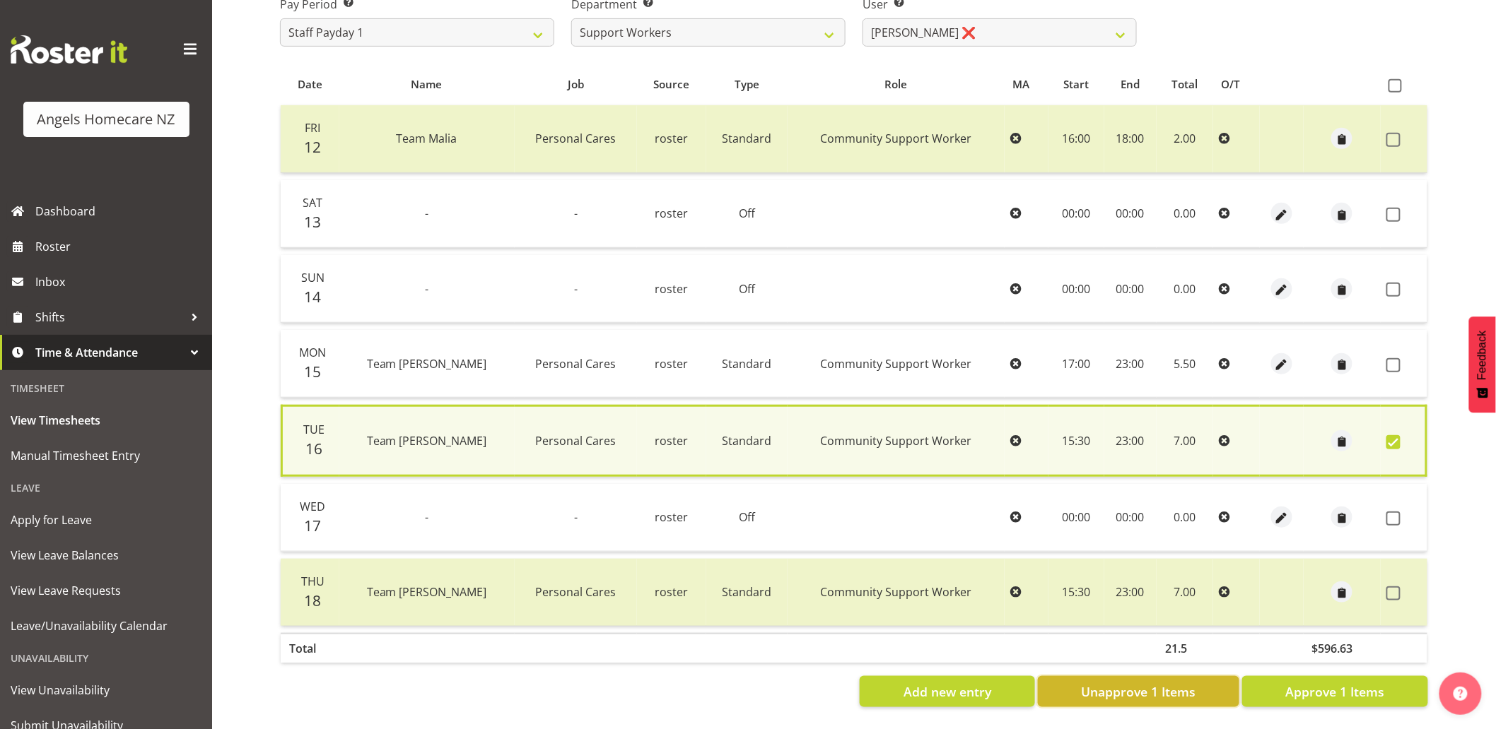
click at [1178, 686] on span "Unapprove 1 Items" at bounding box center [1138, 692] width 115 height 18
checkbox input "false"
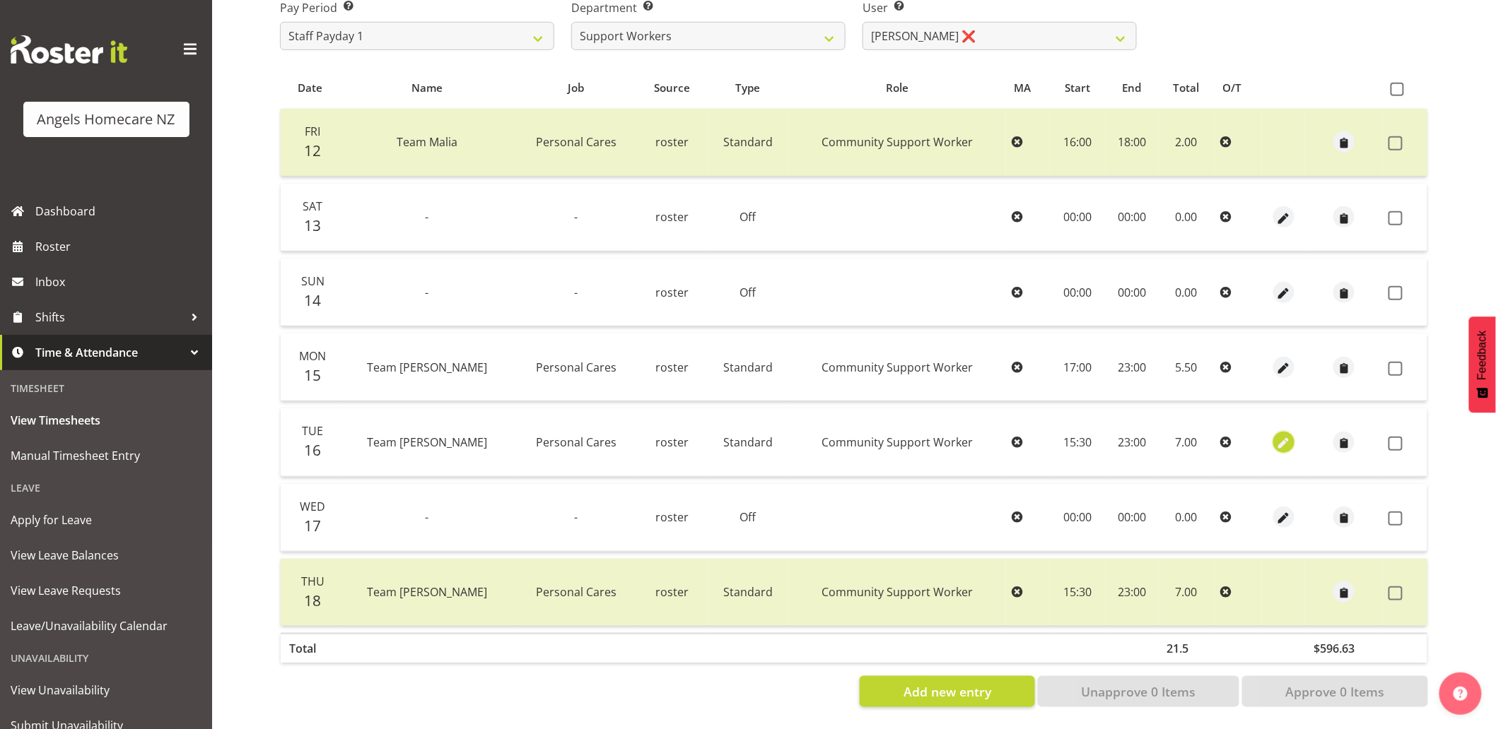
click at [1273, 432] on button "button" at bounding box center [1283, 442] width 21 height 21
select select "Standard"
select select "8"
select select "2025"
select select "15"
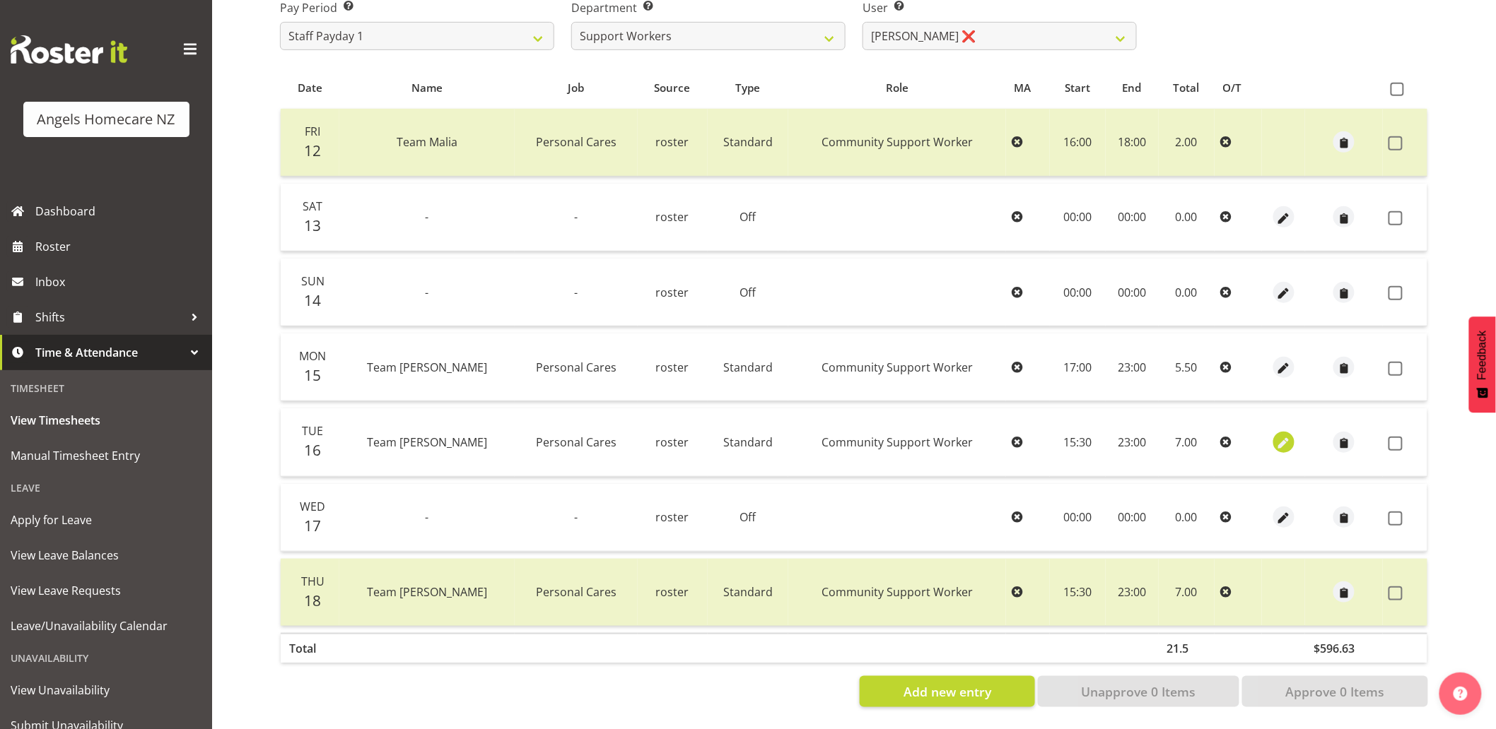
select select "30"
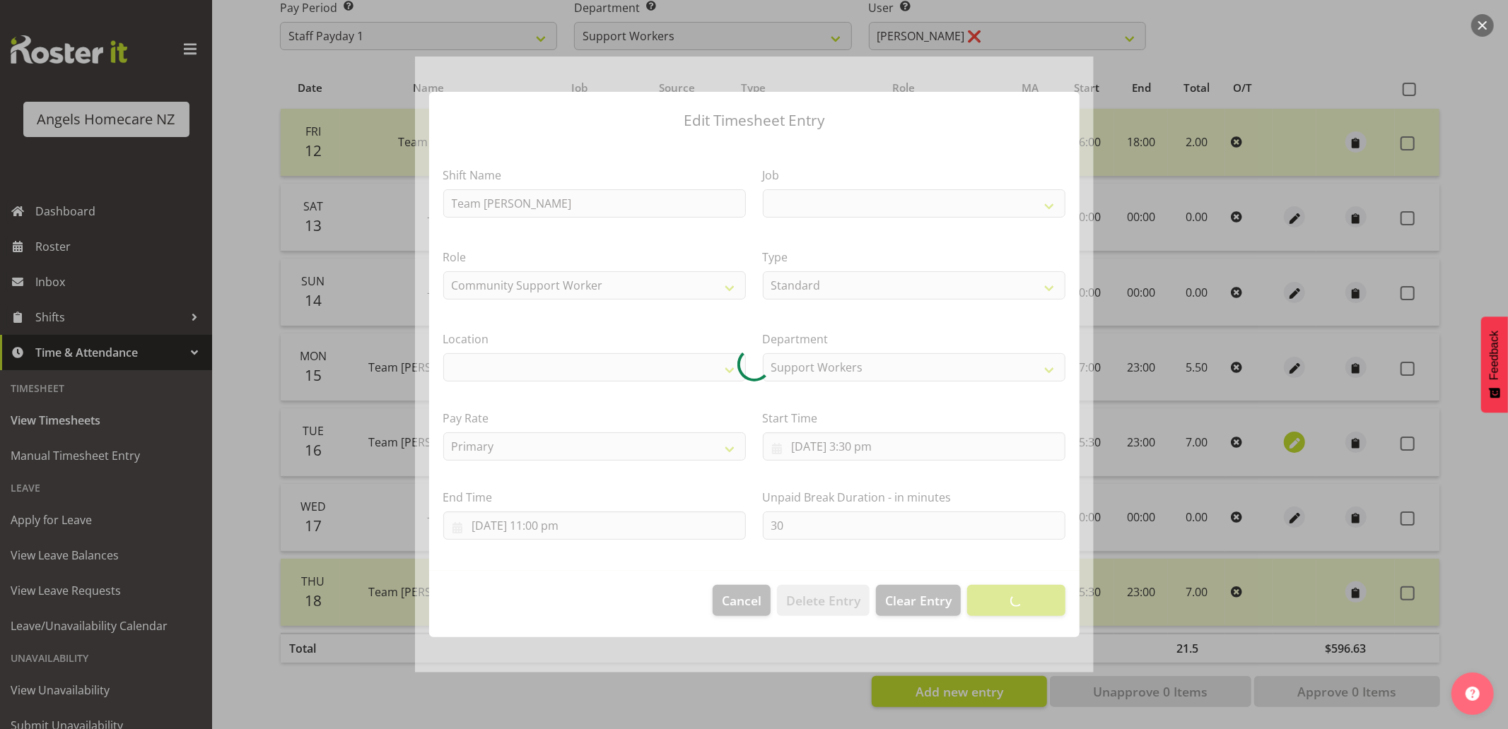
select select
select select "10686"
select select "1285"
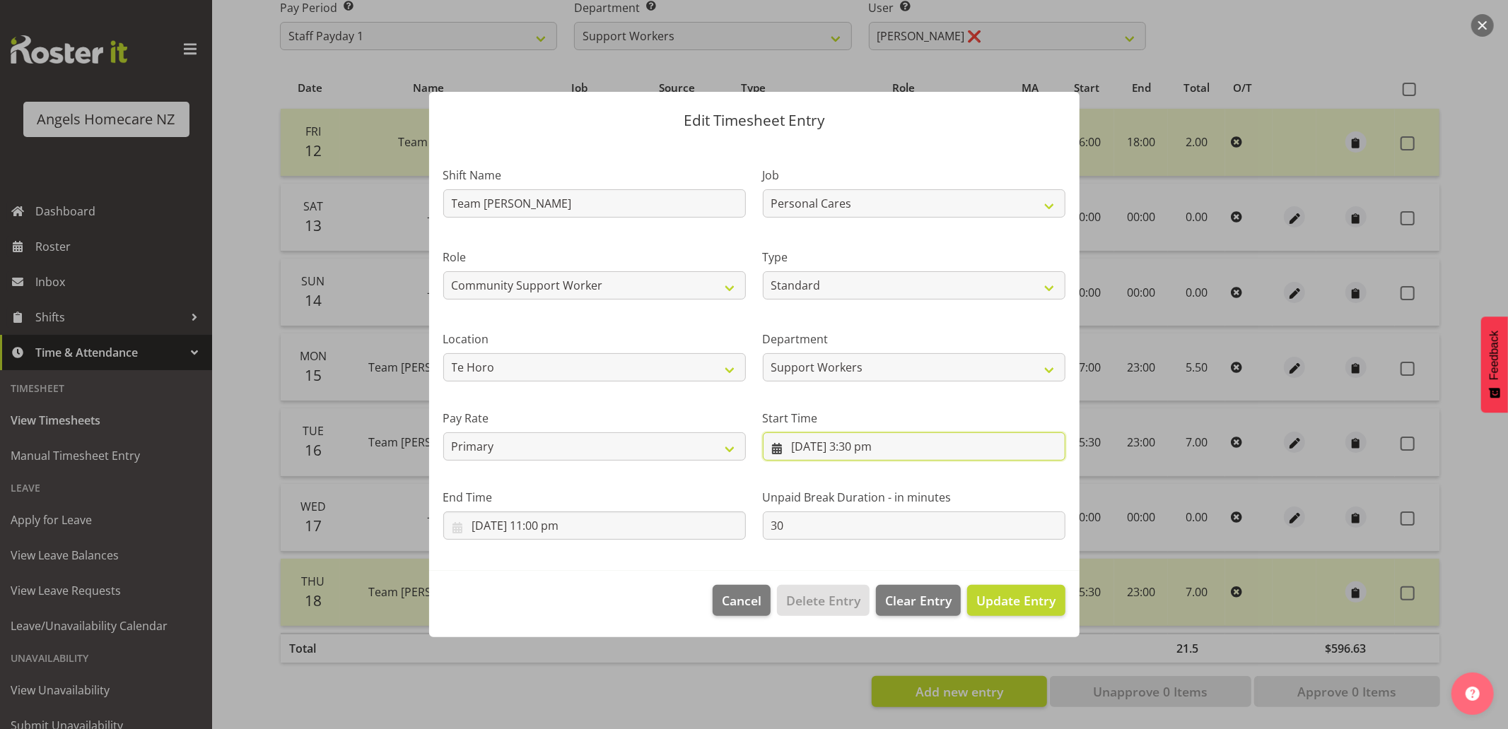
click at [816, 450] on input "16/09/2025, 3:30 pm" at bounding box center [914, 447] width 303 height 28
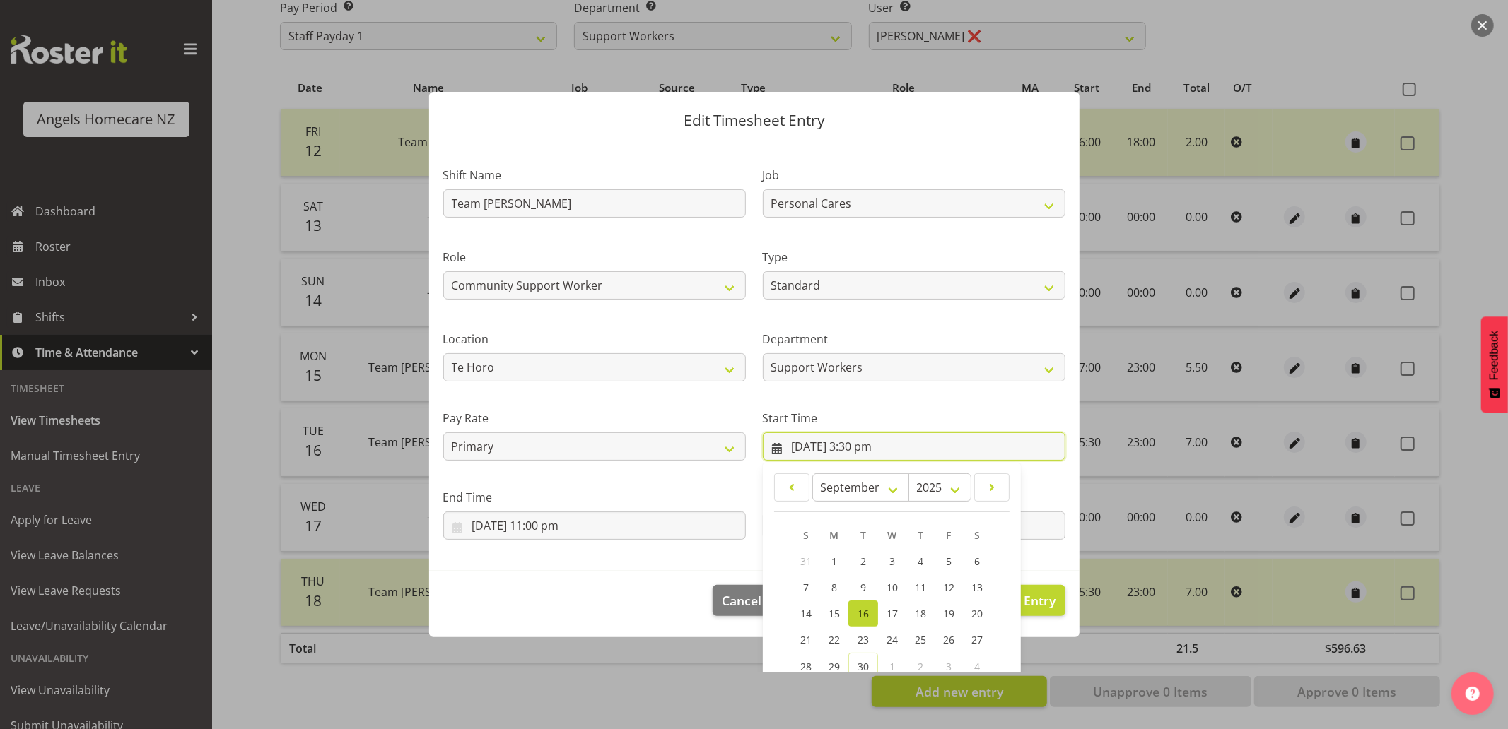
scroll to position [111, 0]
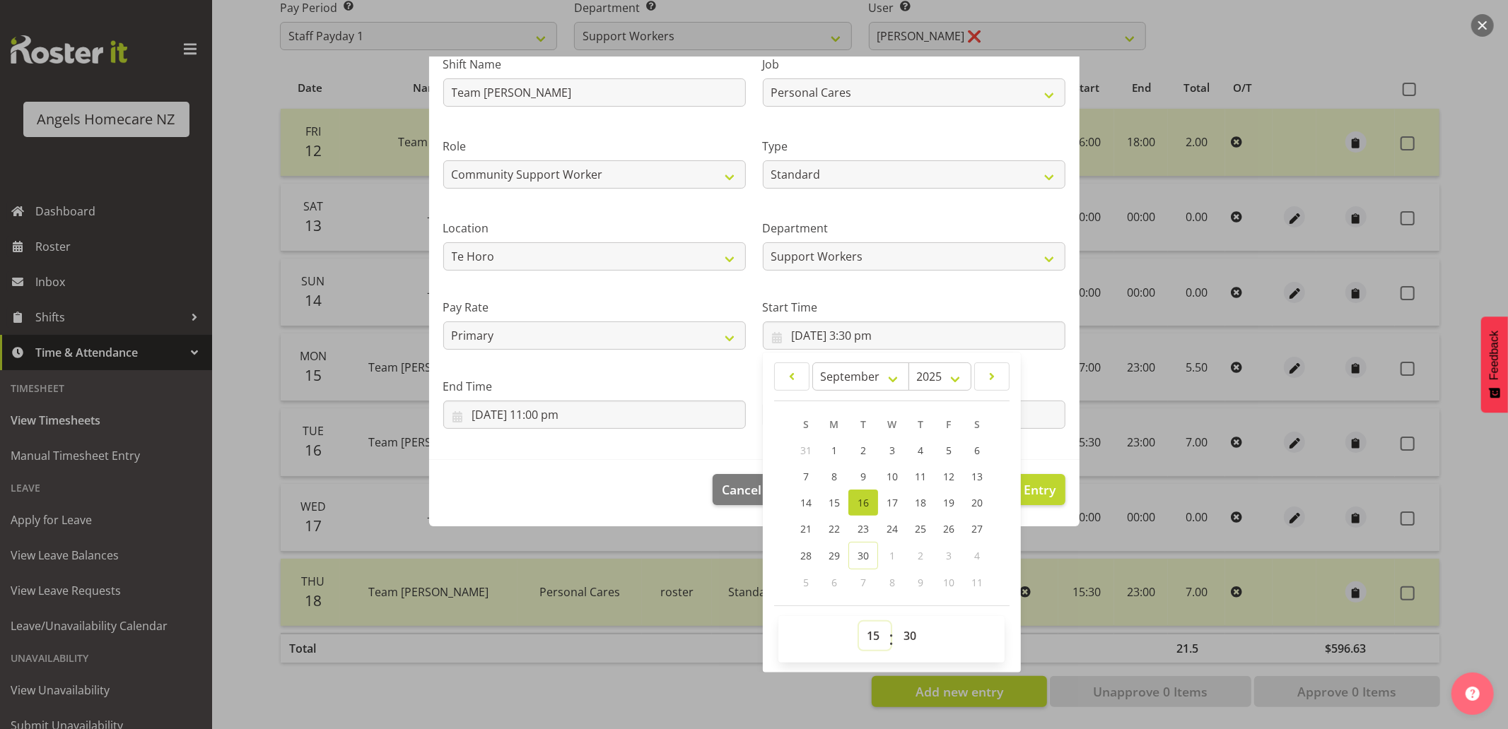
click at [870, 640] on select "00 01 02 03 04 05 06 07 08 09 10 11 12 13 14 15 16 17 18 19 20 21 22 23" at bounding box center [875, 636] width 32 height 28
select select "16"
click at [859, 622] on select "00 01 02 03 04 05 06 07 08 09 10 11 12 13 14 15 16 17 18 19 20 21 22 23" at bounding box center [875, 636] width 32 height 28
type input "16/09/2025, 4:30 pm"
click at [899, 637] on select "00 01 02 03 04 05 06 07 08 09 10 11 12 13 14 15 16 17 18 19 20 21 22 23 24 25 2…" at bounding box center [912, 636] width 32 height 28
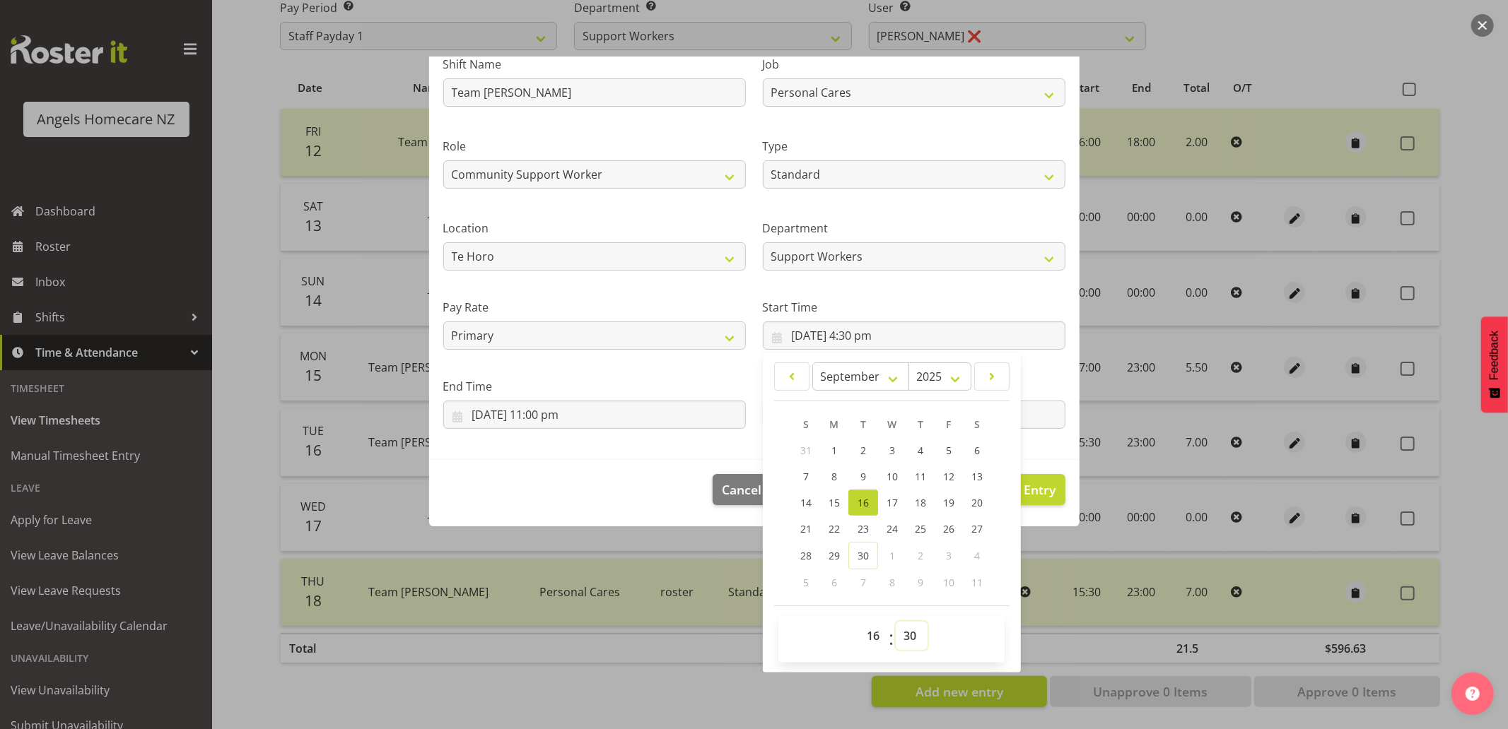
select select "0"
click at [896, 622] on select "00 01 02 03 04 05 06 07 08 09 10 11 12 13 14 15 16 17 18 19 20 21 22 23 24 25 2…" at bounding box center [912, 636] width 32 height 28
type input "16/09/2025, 4:00 pm"
click at [647, 458] on section "Shift Name Team Kerry Job Home Management Personal Cares Role Community Support…" at bounding box center [754, 245] width 650 height 430
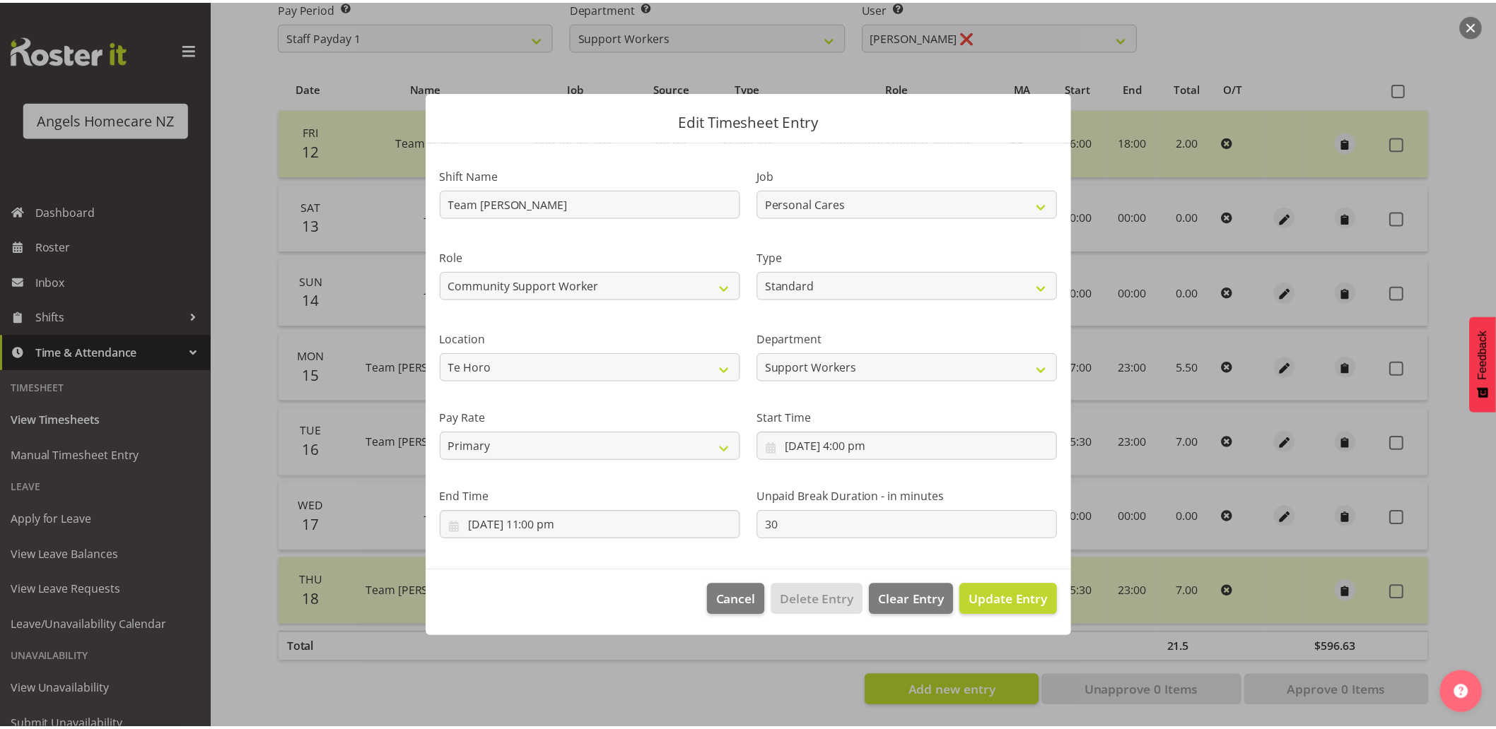
scroll to position [0, 0]
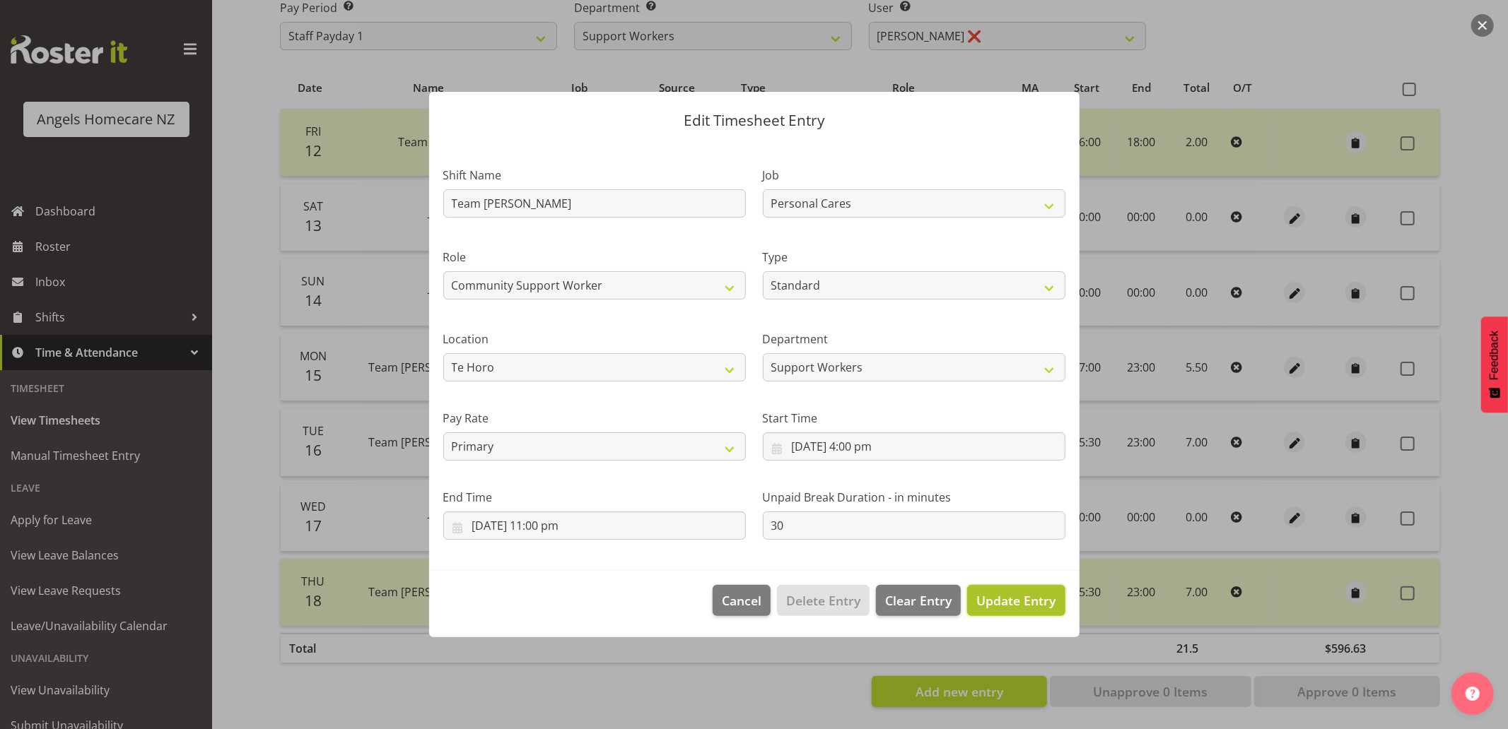
click at [1033, 599] on span "Update Entry" at bounding box center [1015, 600] width 79 height 17
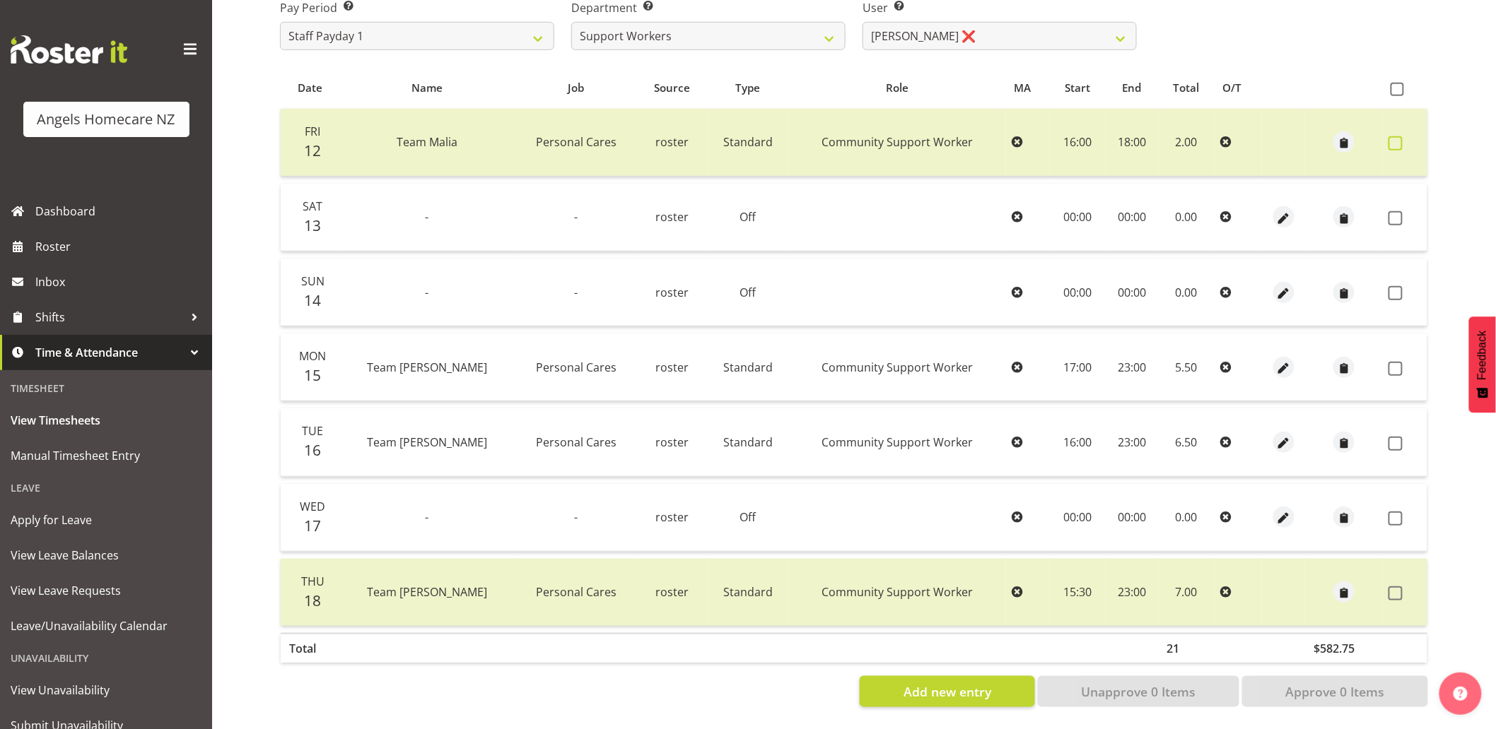
click at [1398, 136] on span at bounding box center [1395, 143] width 14 height 14
checkbox input "true"
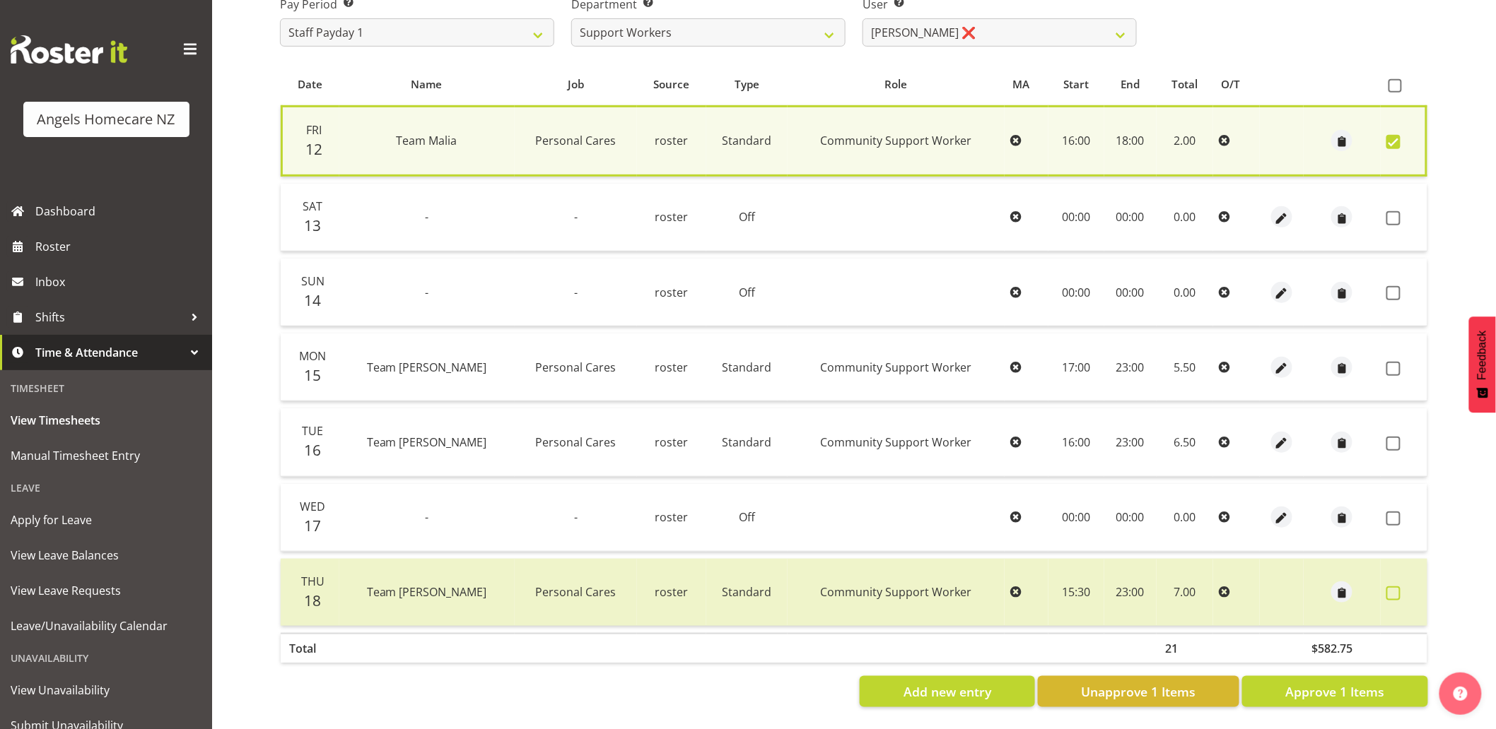
click at [1389, 587] on span at bounding box center [1393, 594] width 14 height 14
checkbox input "true"
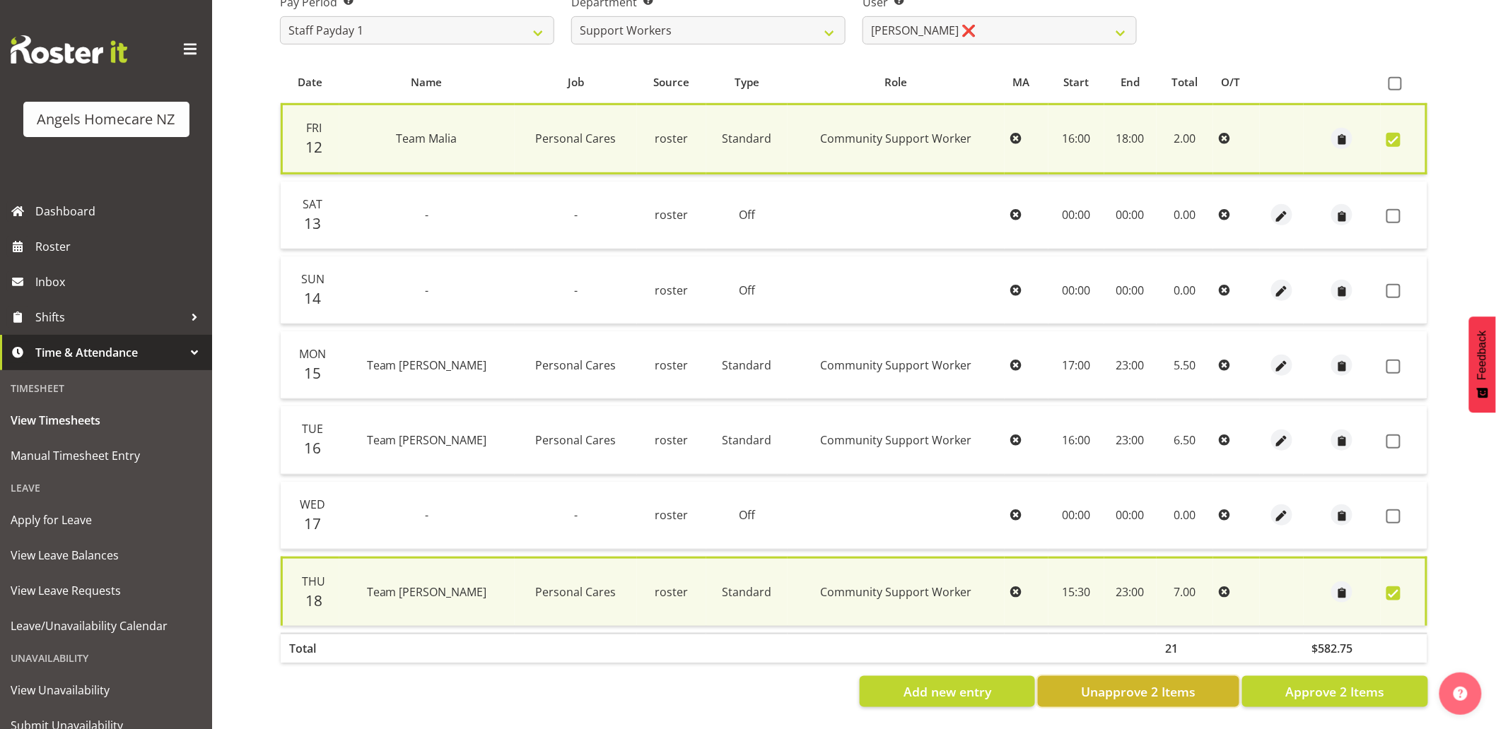
click at [1166, 686] on span "Unapprove 2 Items" at bounding box center [1138, 692] width 115 height 18
checkbox input "false"
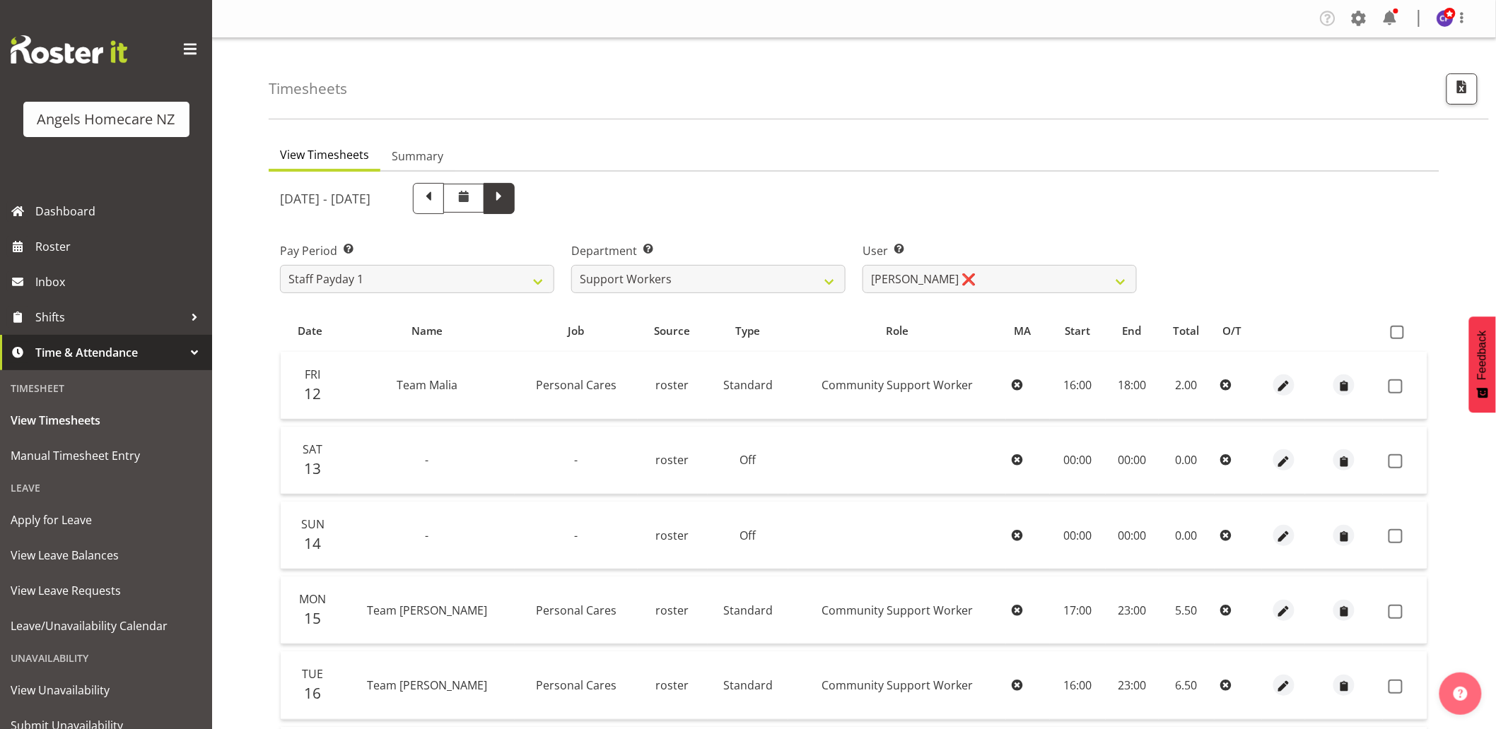
click at [508, 191] on span at bounding box center [499, 197] width 18 height 18
select select
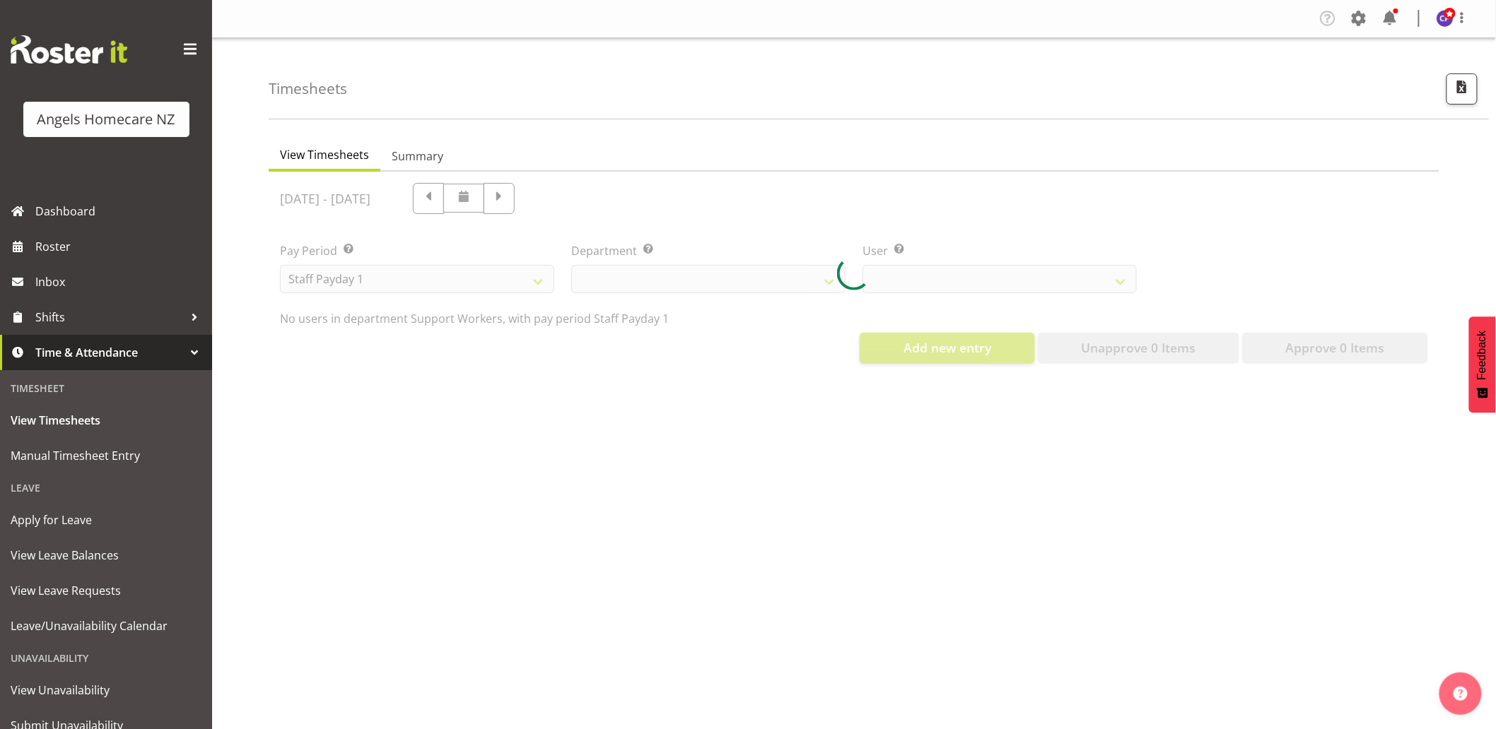
select select "11941"
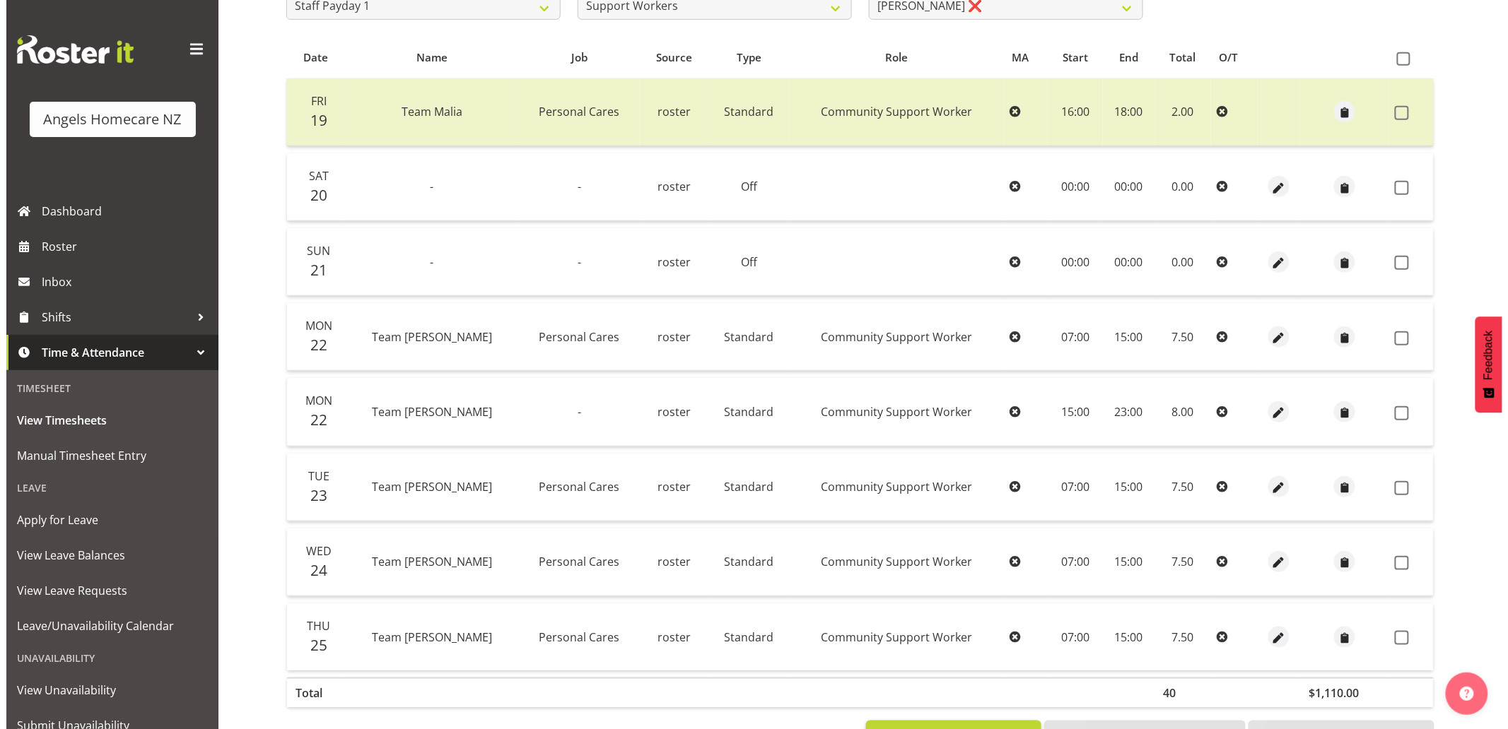
scroll to position [314, 0]
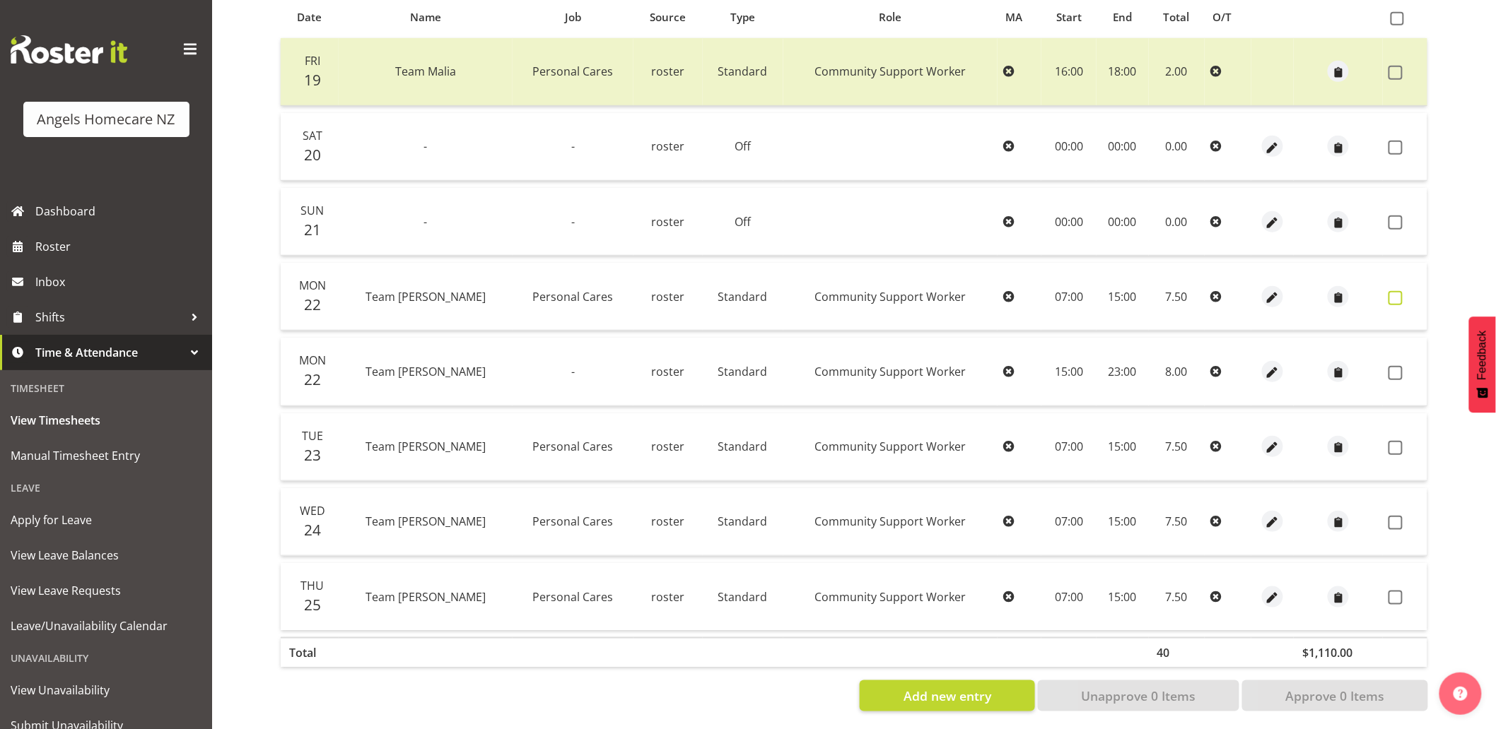
click at [1393, 302] on span at bounding box center [1395, 298] width 14 height 14
checkbox input "true"
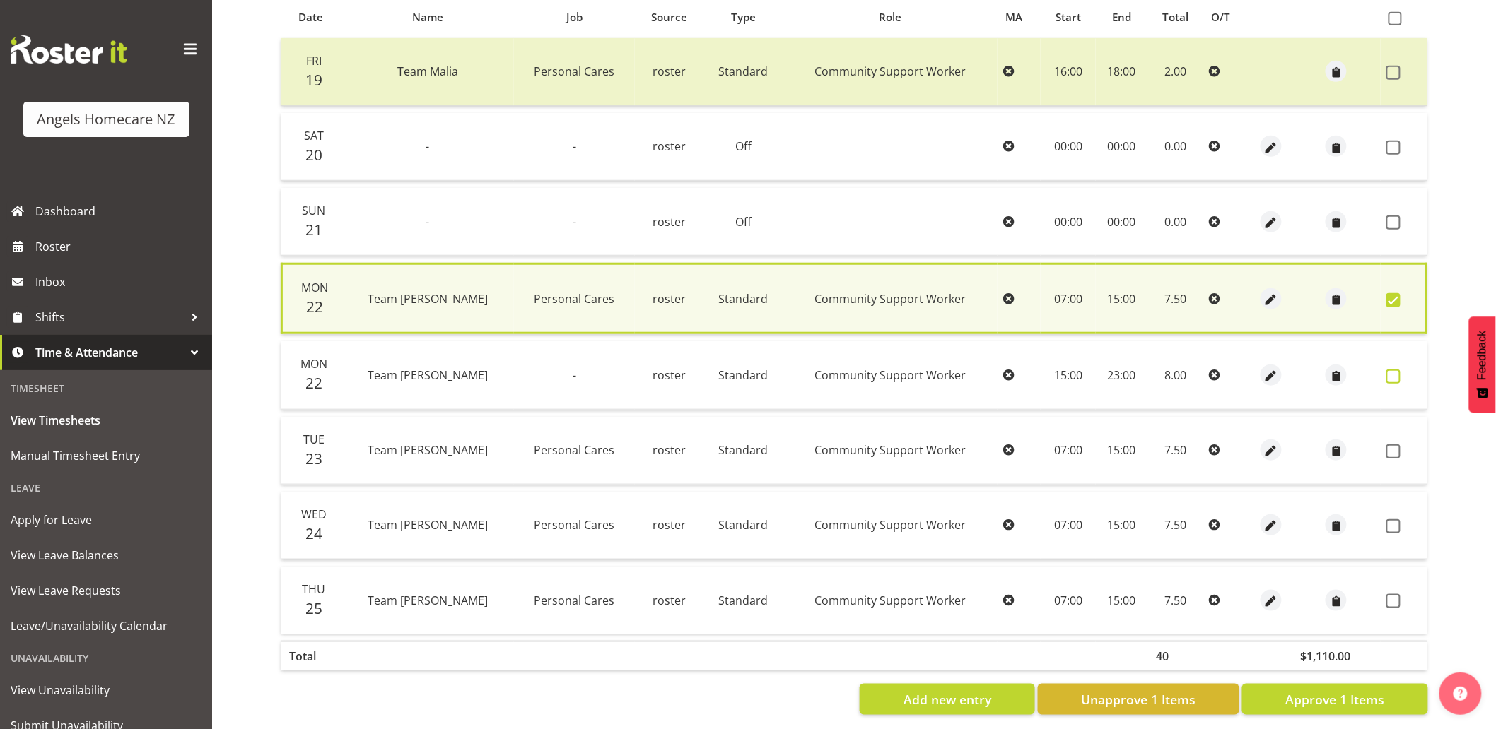
click at [1390, 371] on span at bounding box center [1393, 377] width 14 height 14
checkbox input "true"
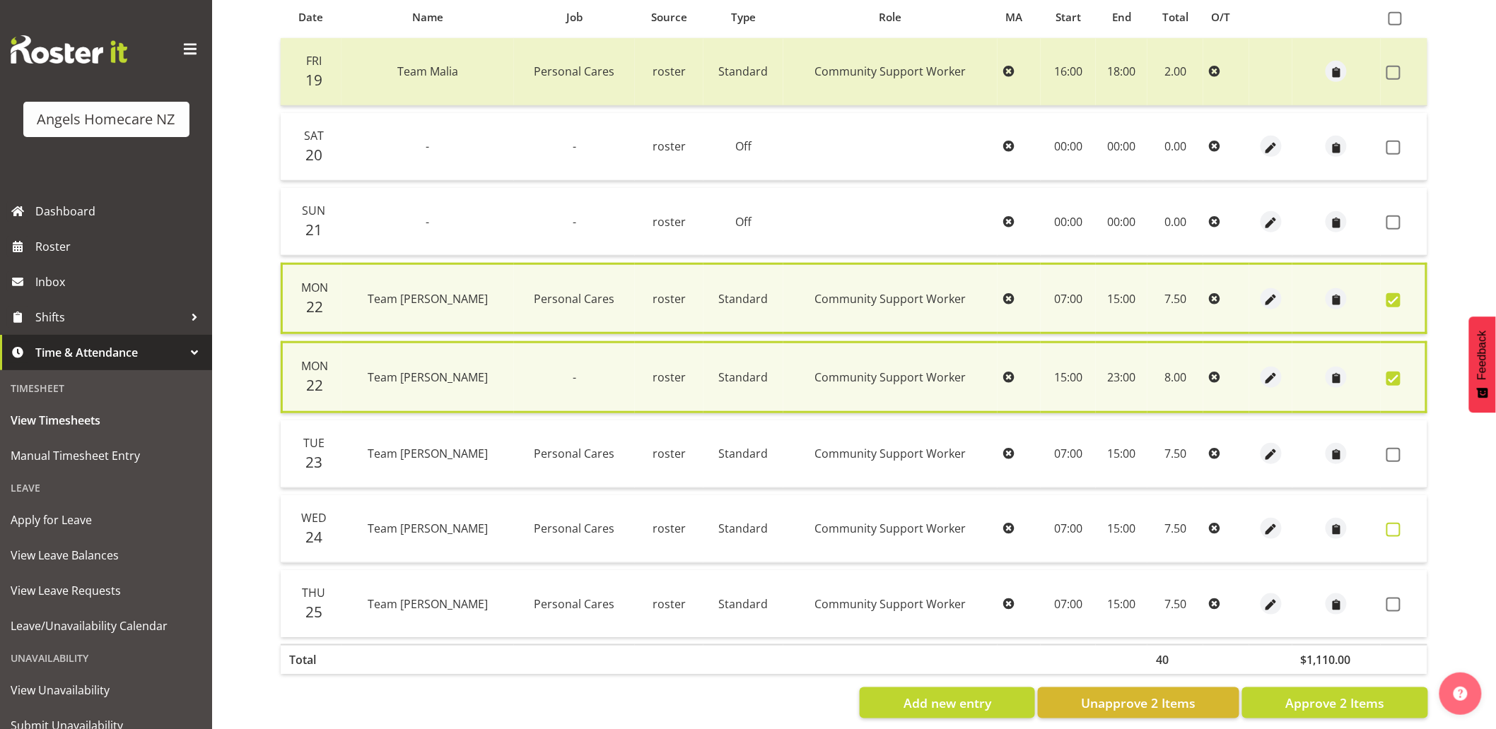
click at [1393, 523] on span at bounding box center [1393, 530] width 14 height 14
checkbox input "true"
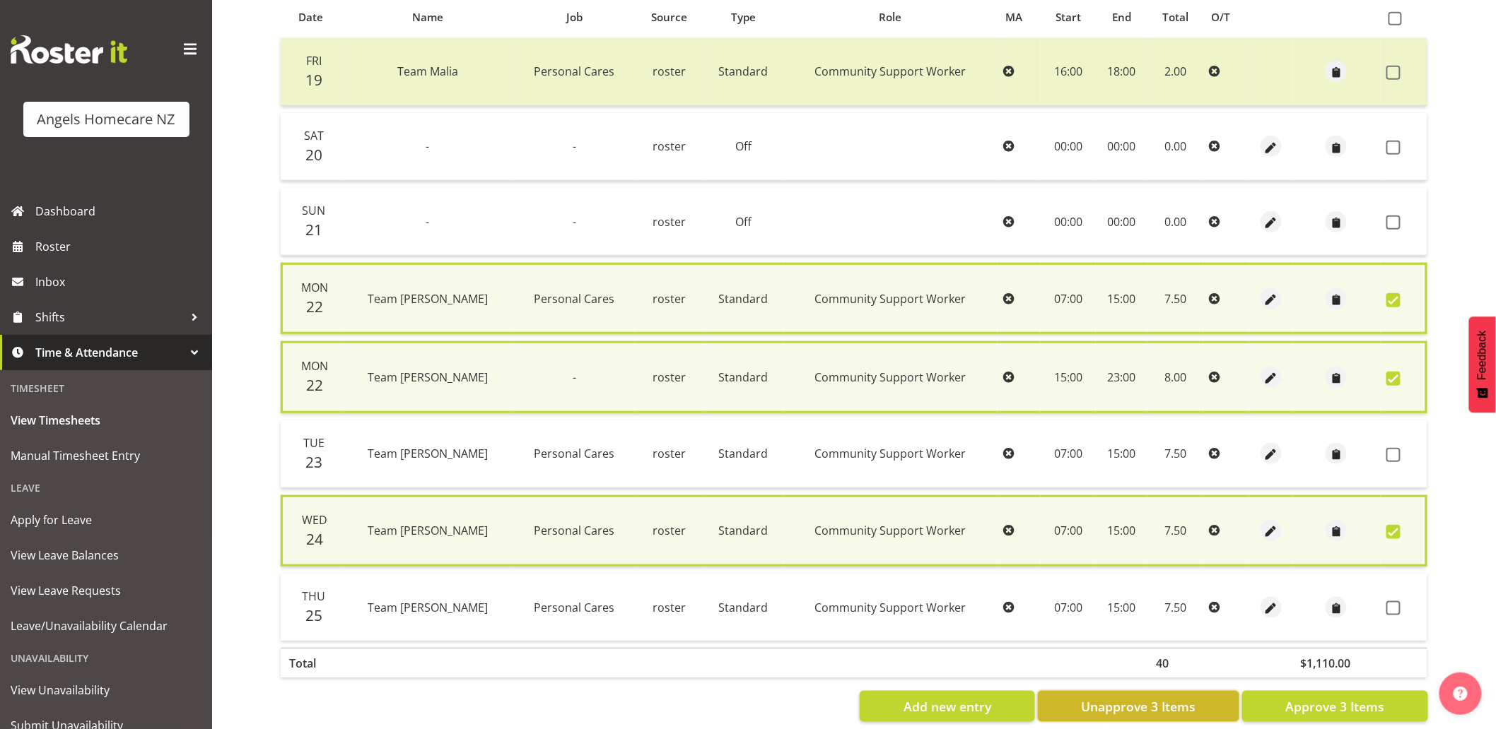
click at [1203, 707] on button "Unapprove 3 Items" at bounding box center [1138, 706] width 201 height 31
checkbox input "false"
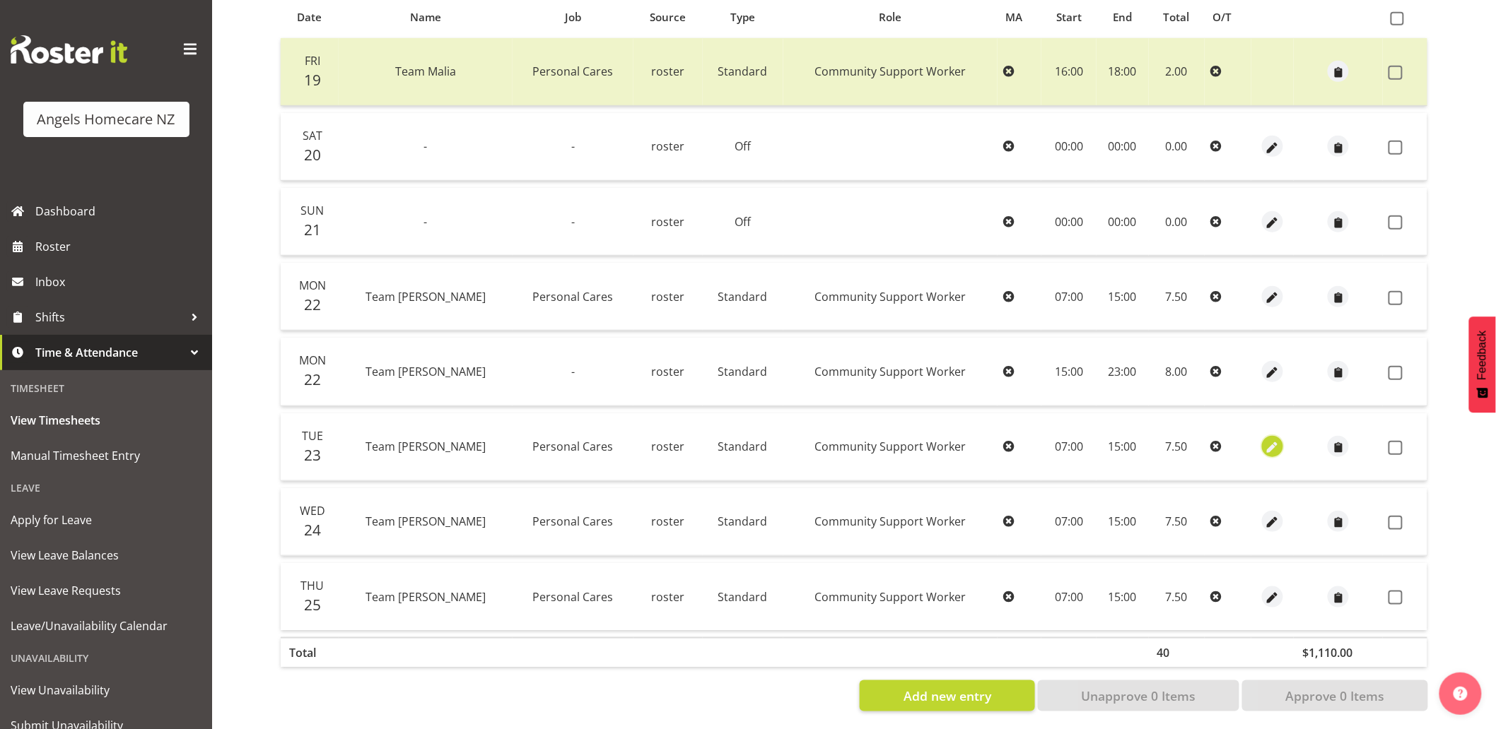
click at [1265, 447] on span "button" at bounding box center [1273, 448] width 16 height 16
select select "Standard"
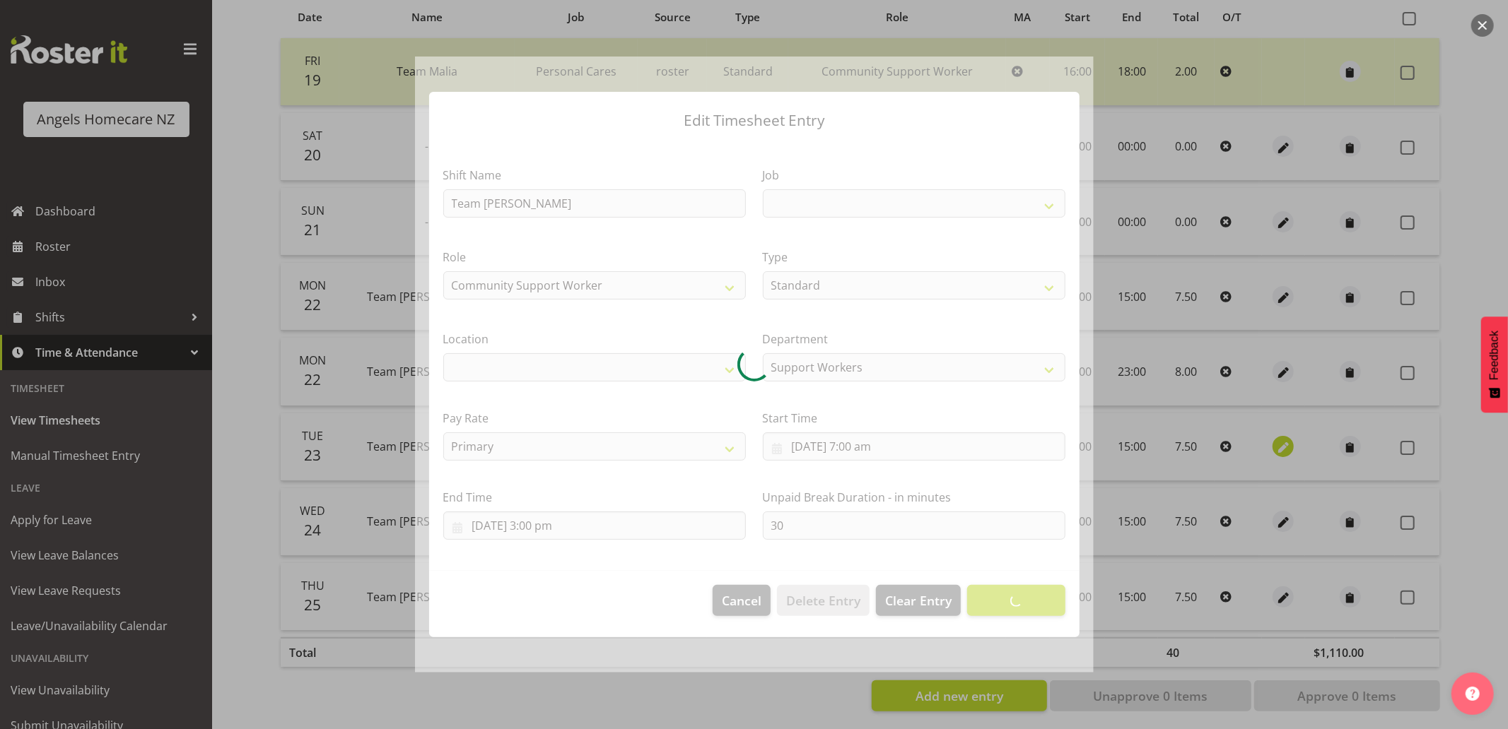
select select
select select "10686"
select select "1290"
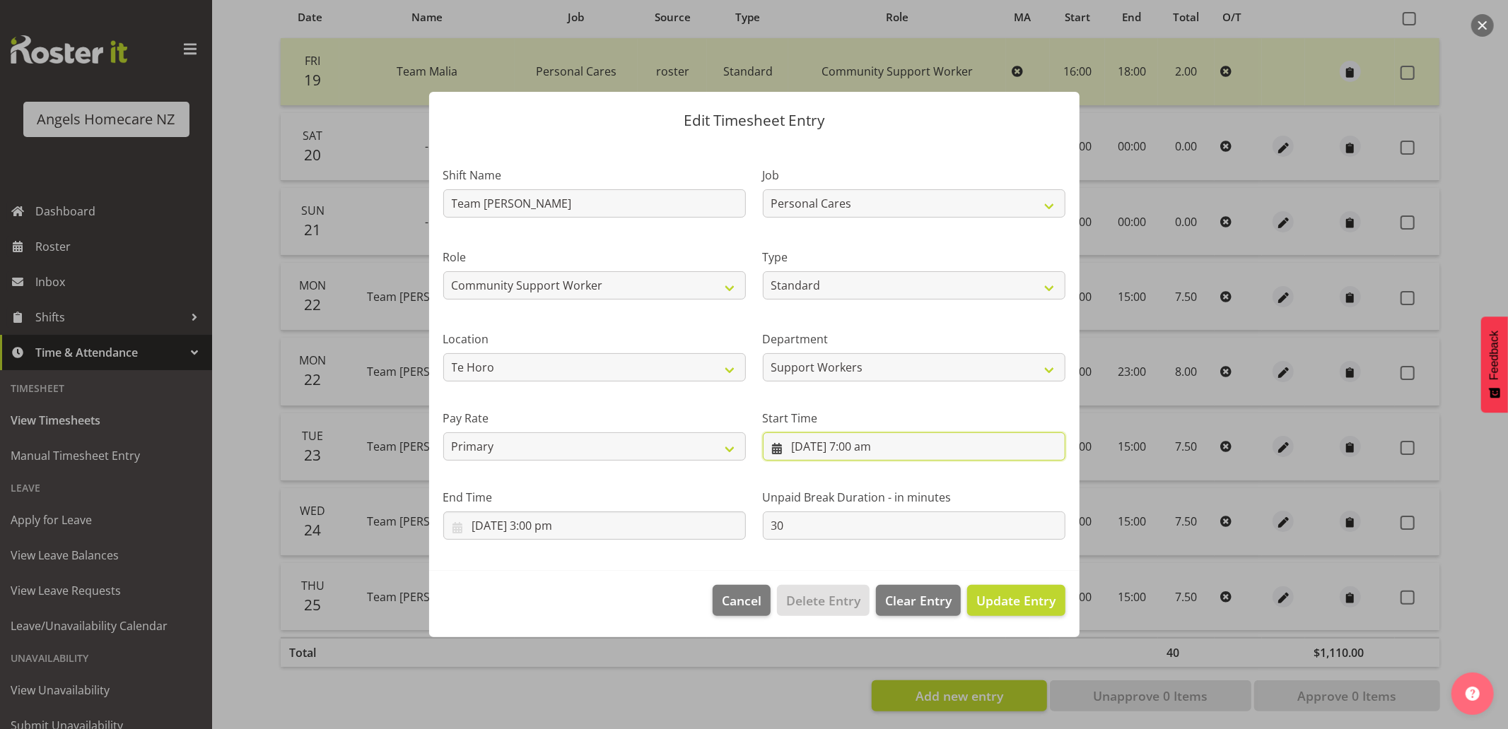
click at [841, 450] on input "23/09/2025, 7:00 am" at bounding box center [914, 447] width 303 height 28
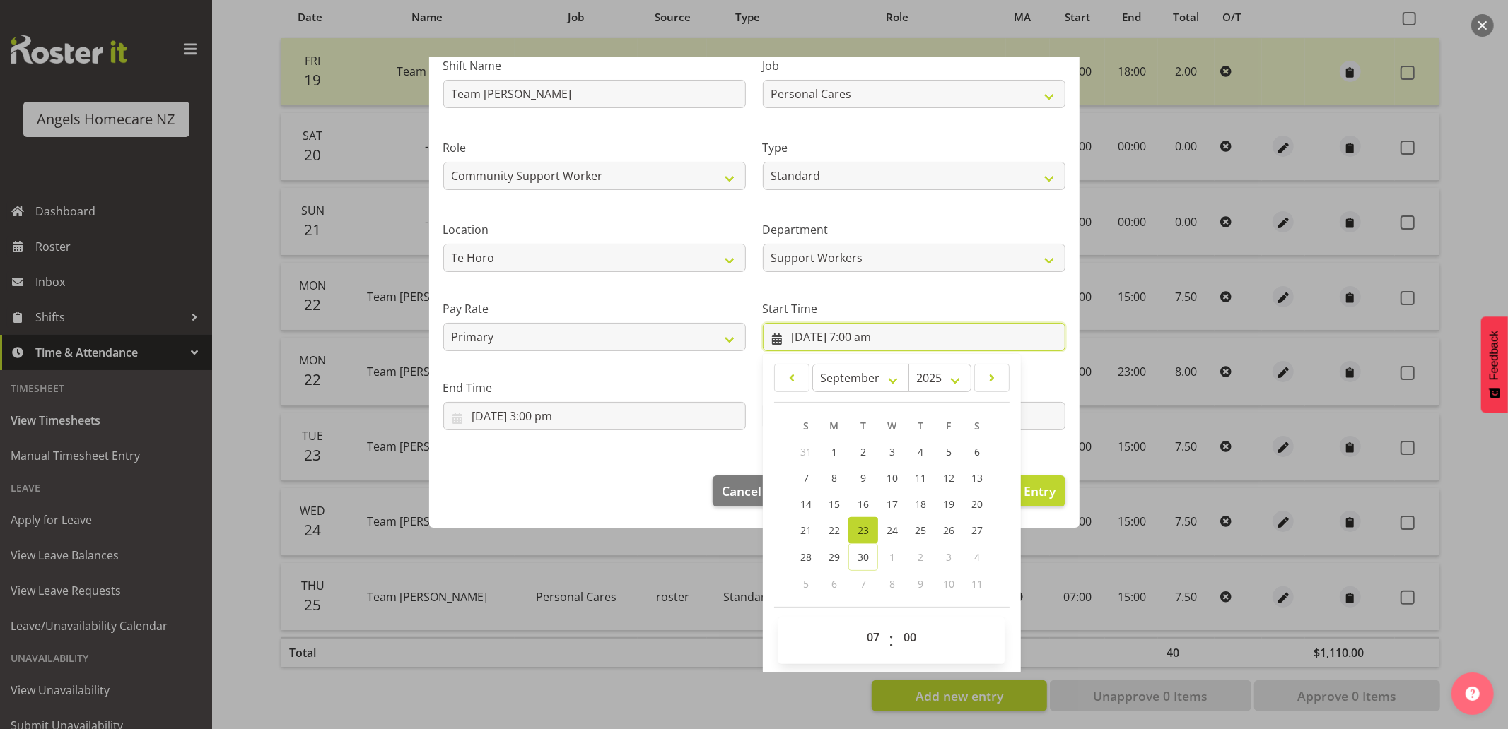
scroll to position [111, 0]
click at [860, 634] on select "00 01 02 03 04 05 06 07 08 09 10 11 12 13 14 15 16 17 18 19 20 21 22 23" at bounding box center [875, 636] width 32 height 28
select select "15"
click at [859, 622] on select "00 01 02 03 04 05 06 07 08 09 10 11 12 13 14 15 16 17 18 19 20 21 22 23" at bounding box center [875, 636] width 32 height 28
type input "23/09/2025, 3:00 pm"
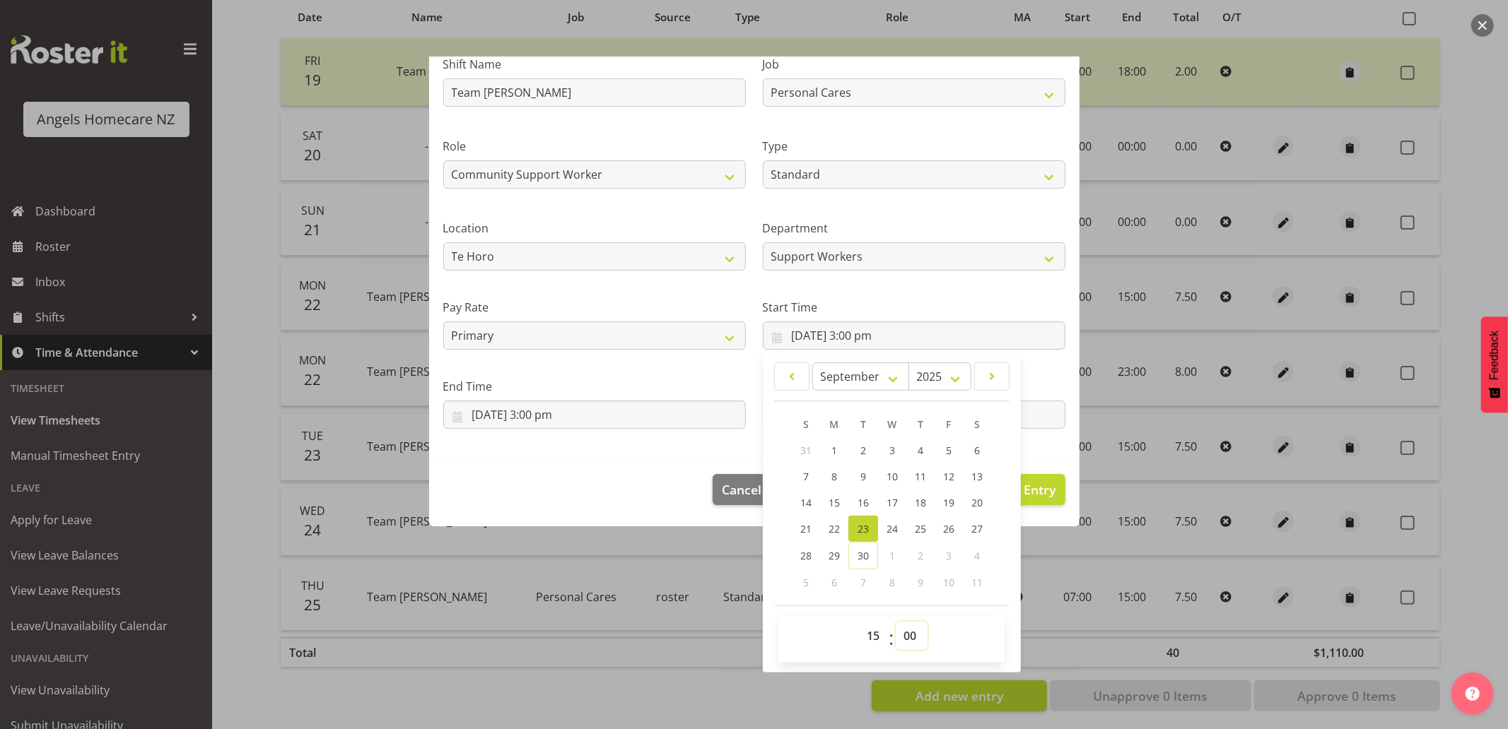
click at [908, 633] on select "00 01 02 03 04 05 06 07 08 09 10 11 12 13 14 15 16 17 18 19 20 21 22 23 24 25 2…" at bounding box center [912, 636] width 32 height 28
select select "30"
click at [896, 622] on select "00 01 02 03 04 05 06 07 08 09 10 11 12 13 14 15 16 17 18 19 20 21 22 23 24 25 2…" at bounding box center [912, 636] width 32 height 28
type input "23/09/2025, 3:30 pm"
click at [634, 479] on footer "Cancel Delete Entry Clear Entry Update Entry" at bounding box center [754, 493] width 650 height 66
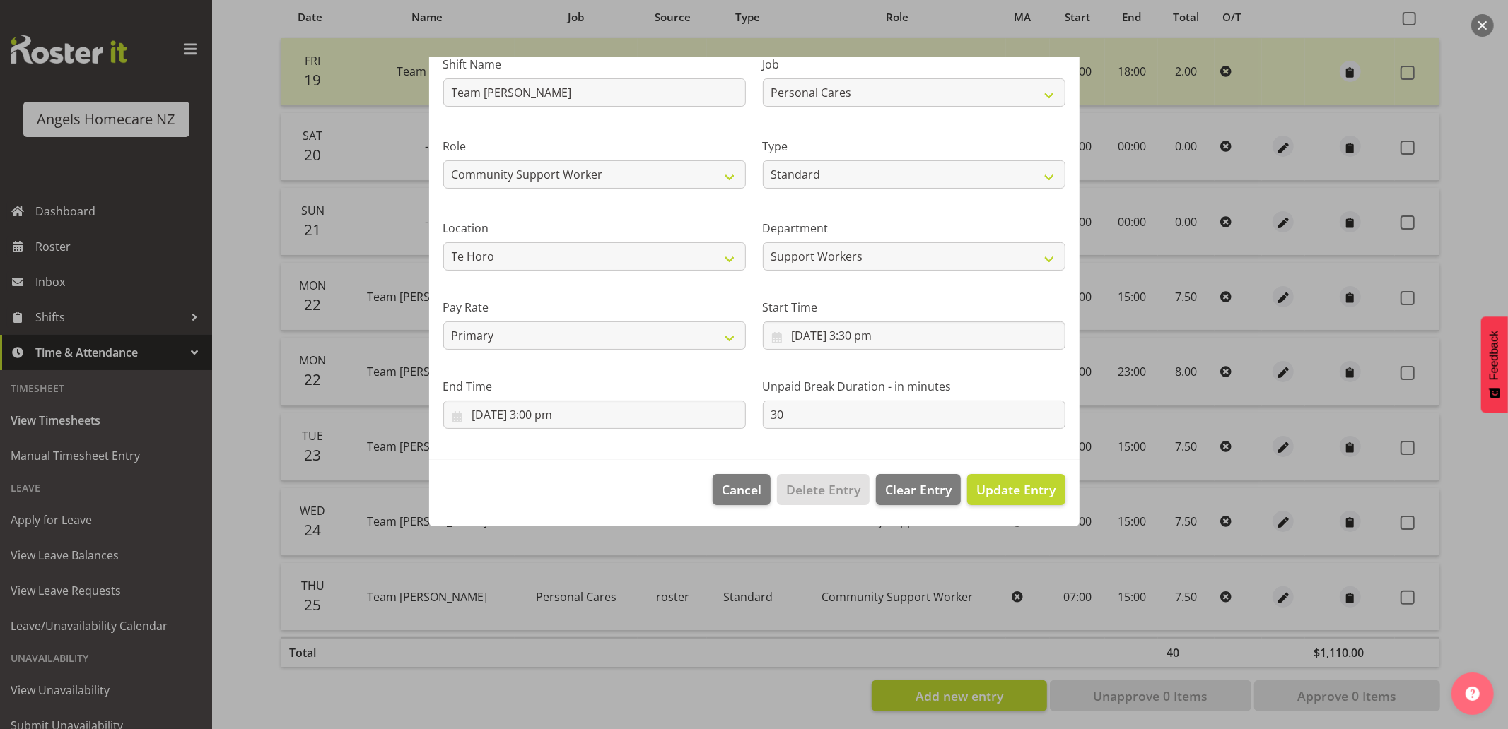
scroll to position [0, 0]
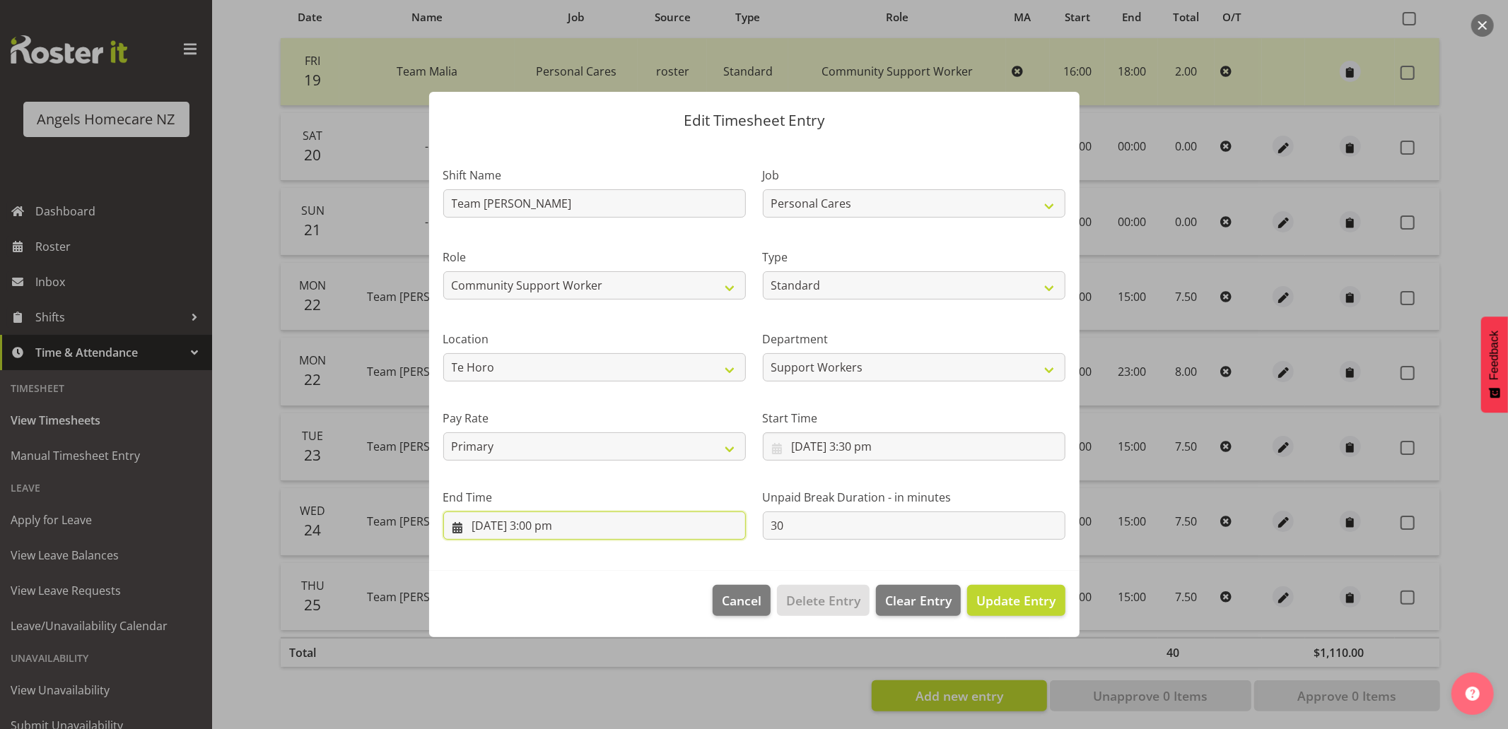
click at [618, 528] on input "23/09/2025, 3:00 pm" at bounding box center [594, 526] width 303 height 28
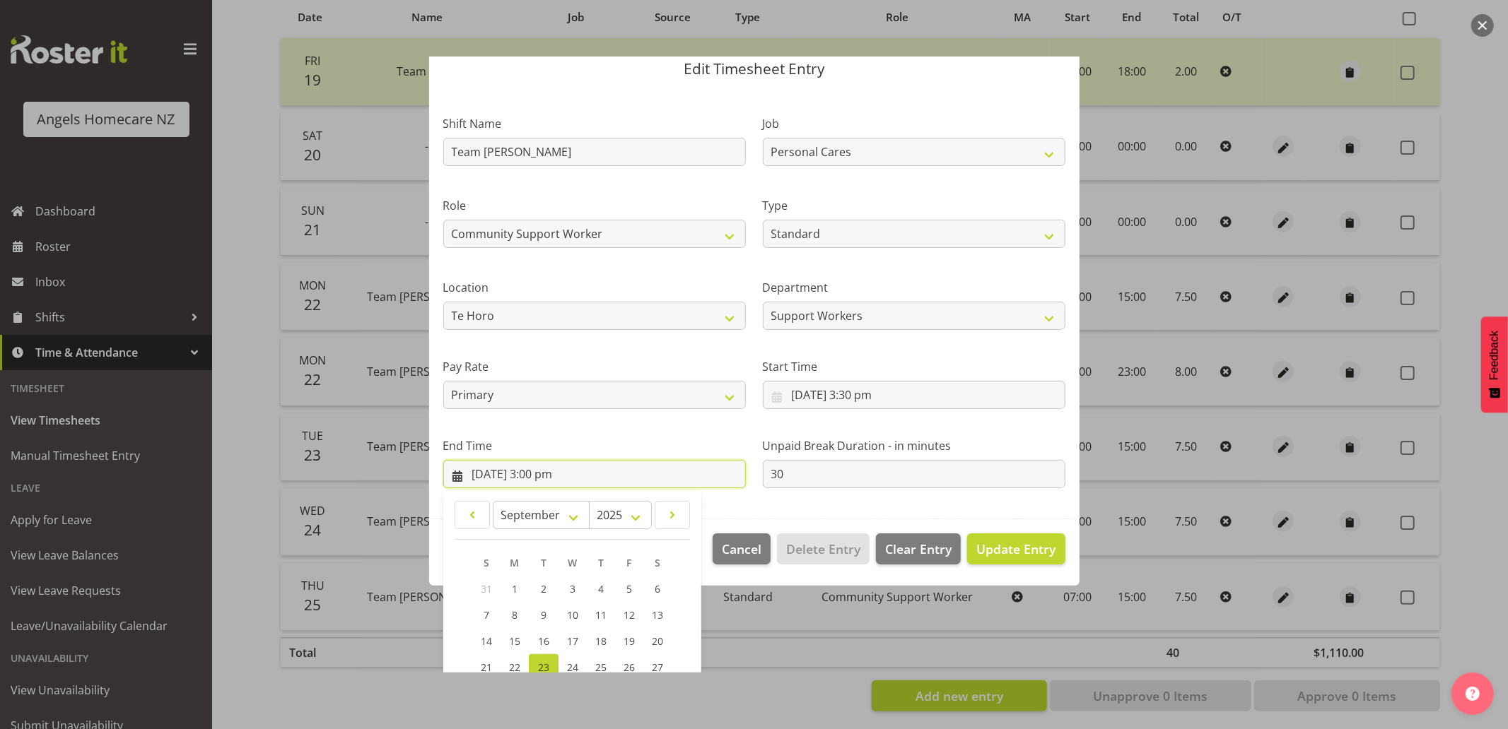
scroll to position [189, 0]
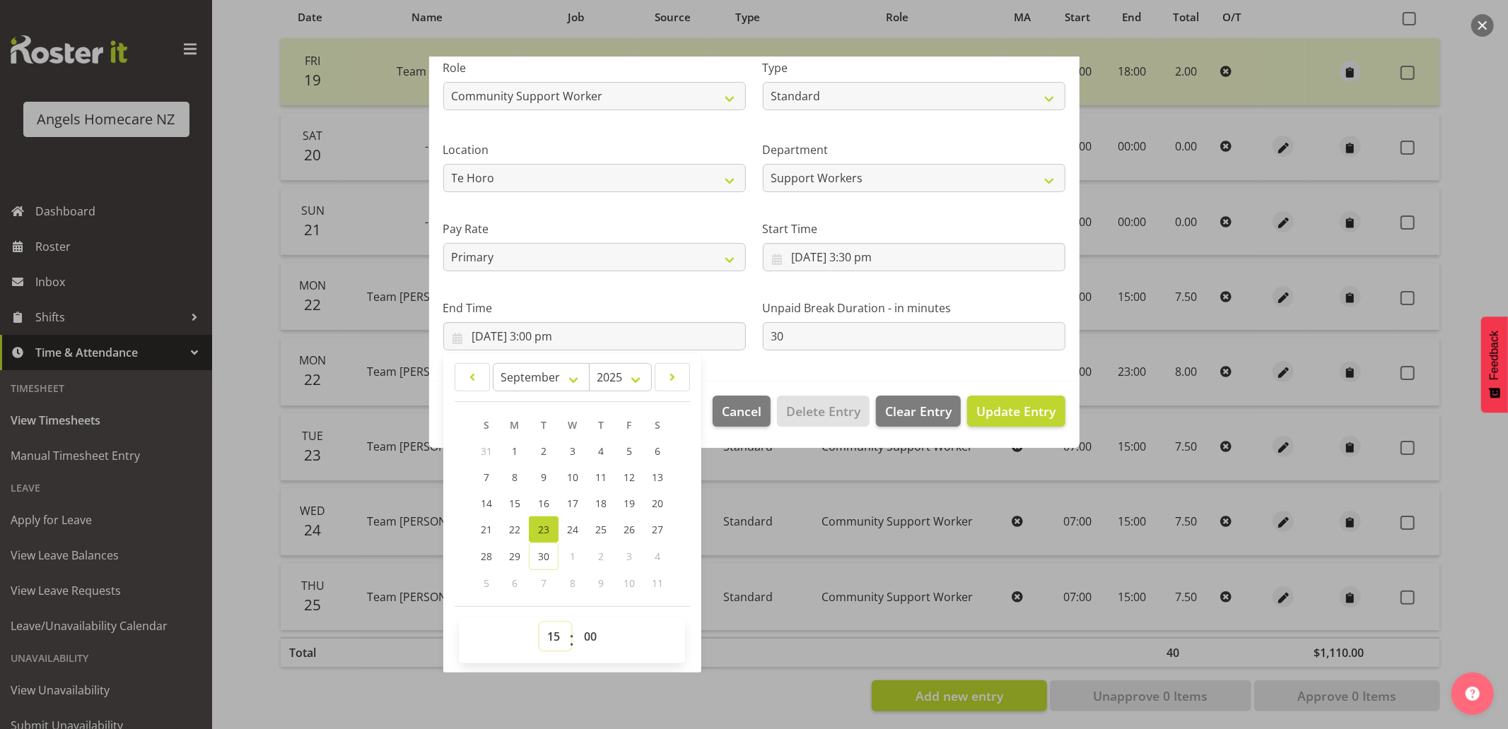
click at [557, 634] on select "00 01 02 03 04 05 06 07 08 09 10 11 12 13 14 15 16 17 18 19 20 21 22 23" at bounding box center [555, 637] width 32 height 28
select select "23"
click at [539, 623] on select "00 01 02 03 04 05 06 07 08 09 10 11 12 13 14 15 16 17 18 19 20 21 22 23" at bounding box center [555, 637] width 32 height 28
type input "23/09/2025, 11:00 pm"
click at [733, 365] on section "Shift Name Team Kerry Job Home Management Personal Cares Role Community Support…" at bounding box center [754, 167] width 650 height 430
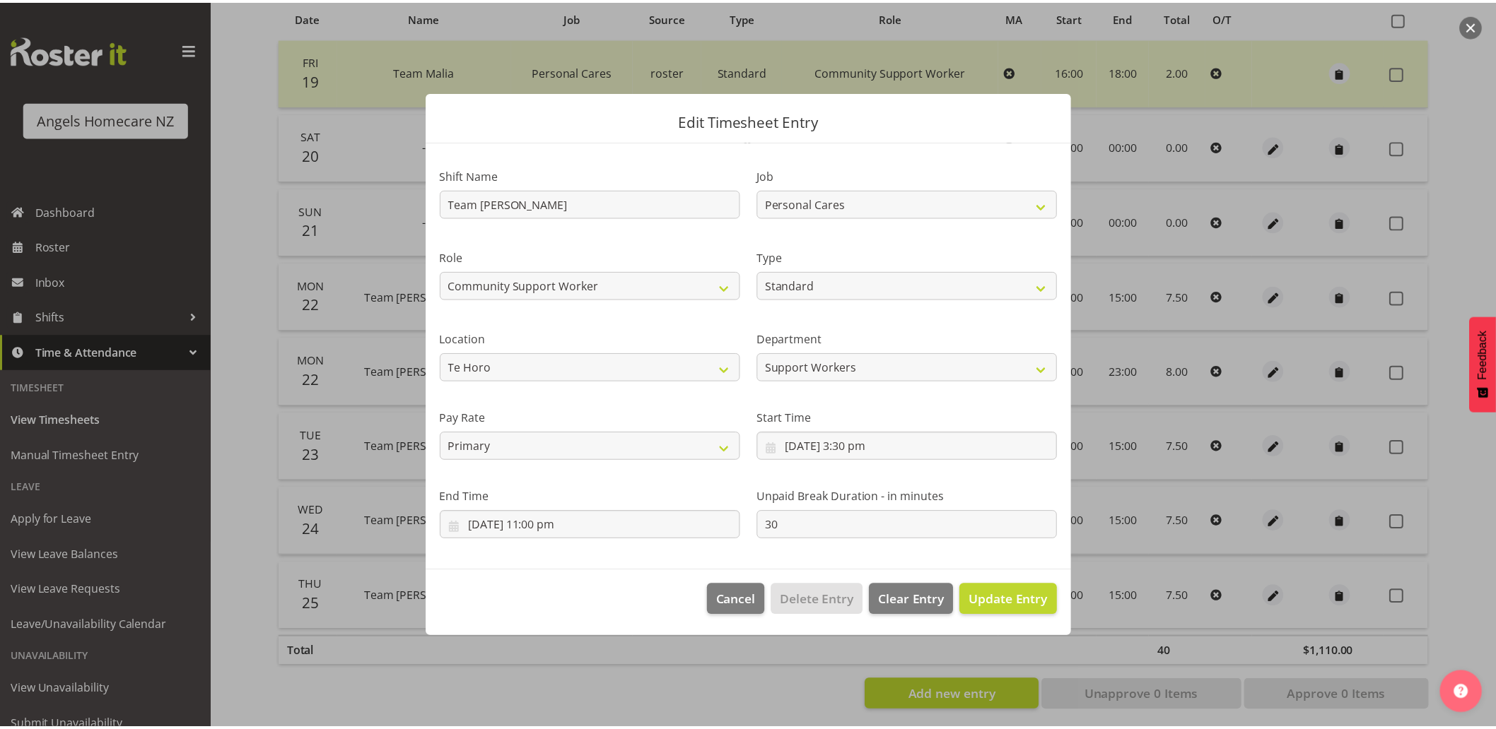
scroll to position [0, 0]
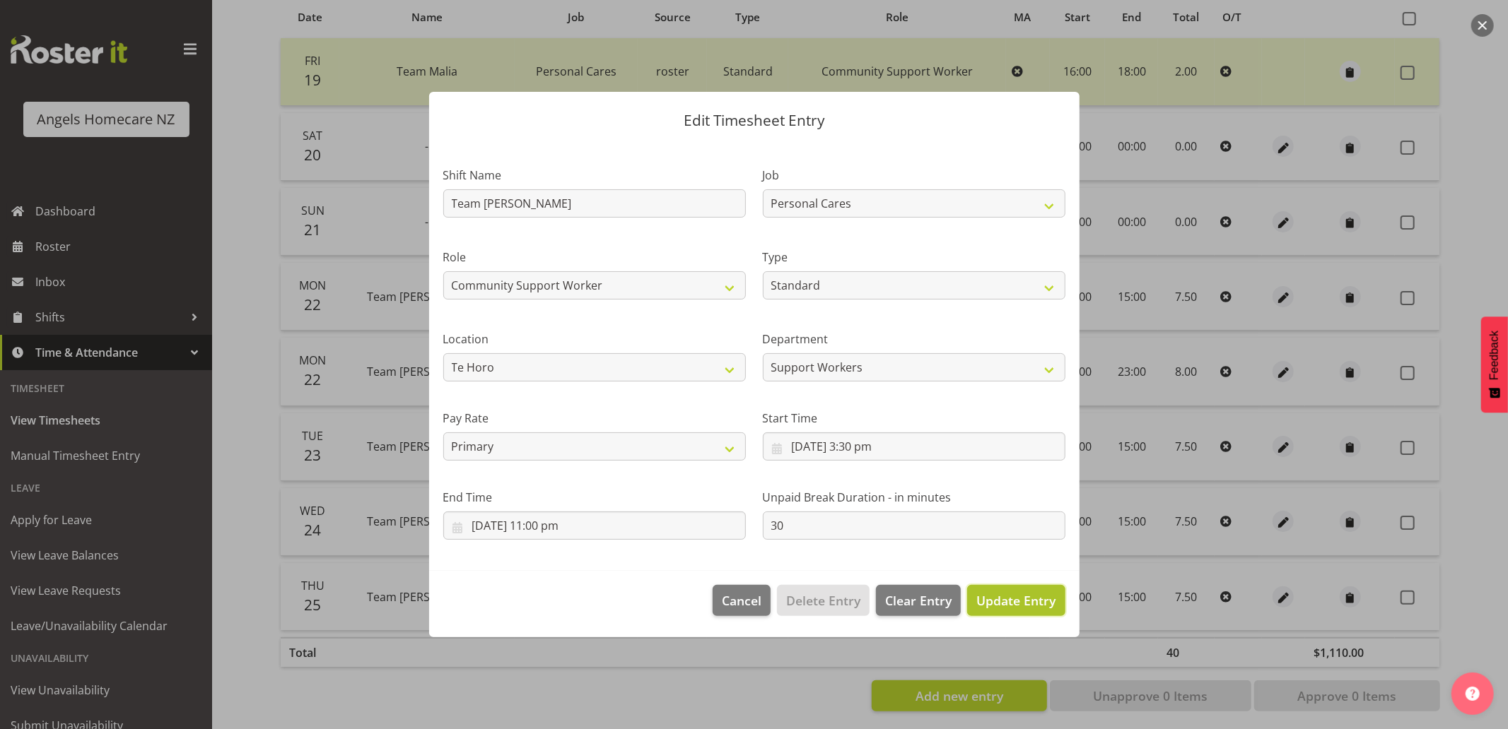
click at [1011, 602] on span "Update Entry" at bounding box center [1015, 600] width 79 height 17
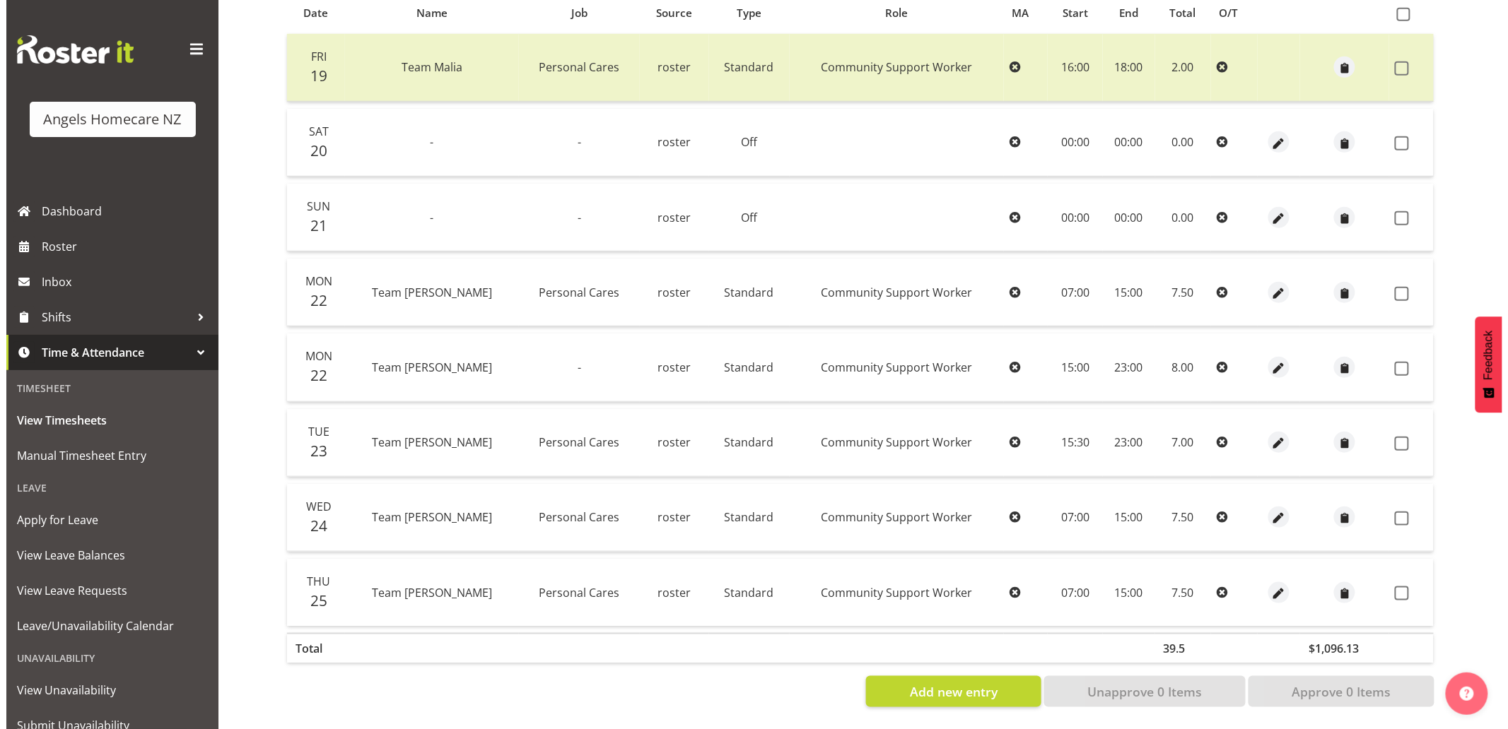
scroll to position [329, 0]
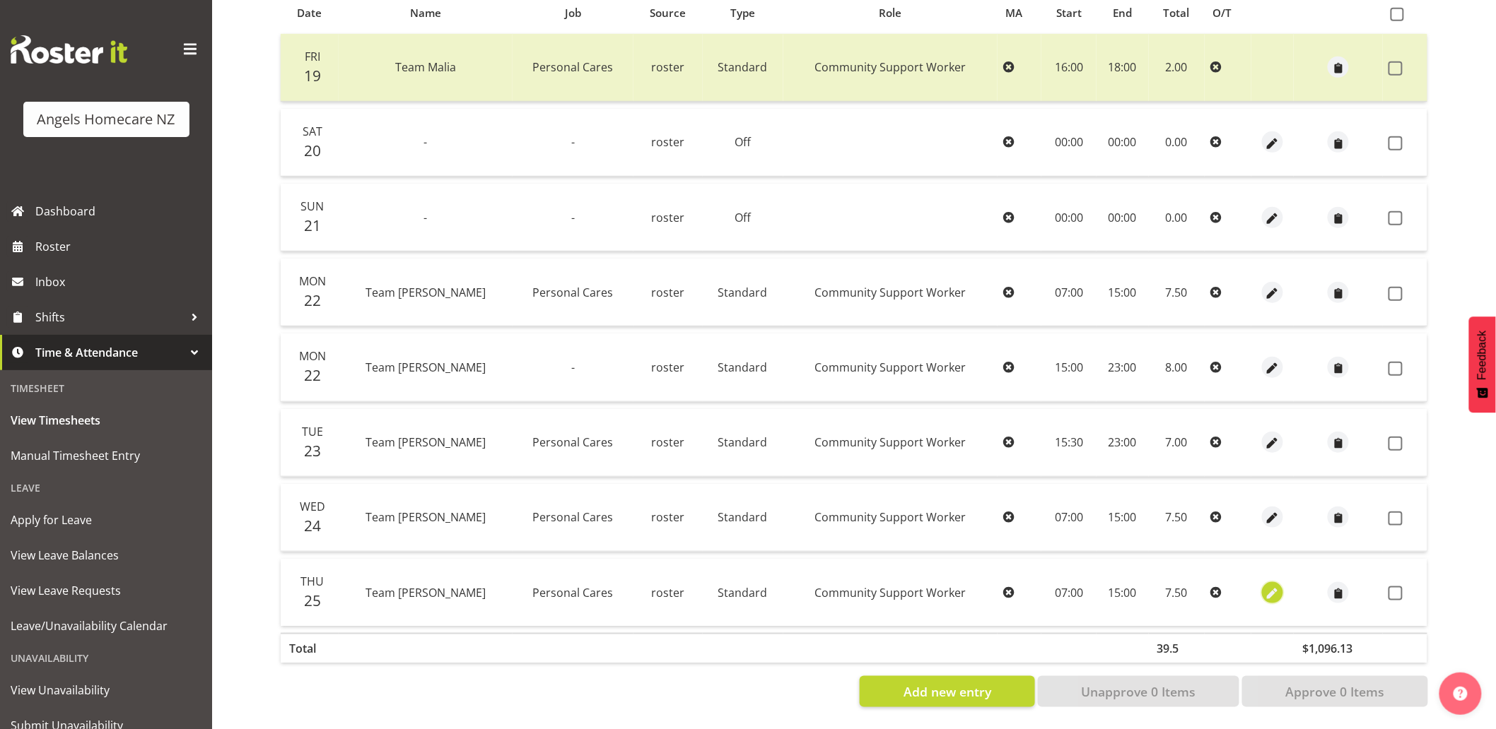
click at [1265, 586] on span "button" at bounding box center [1273, 594] width 16 height 16
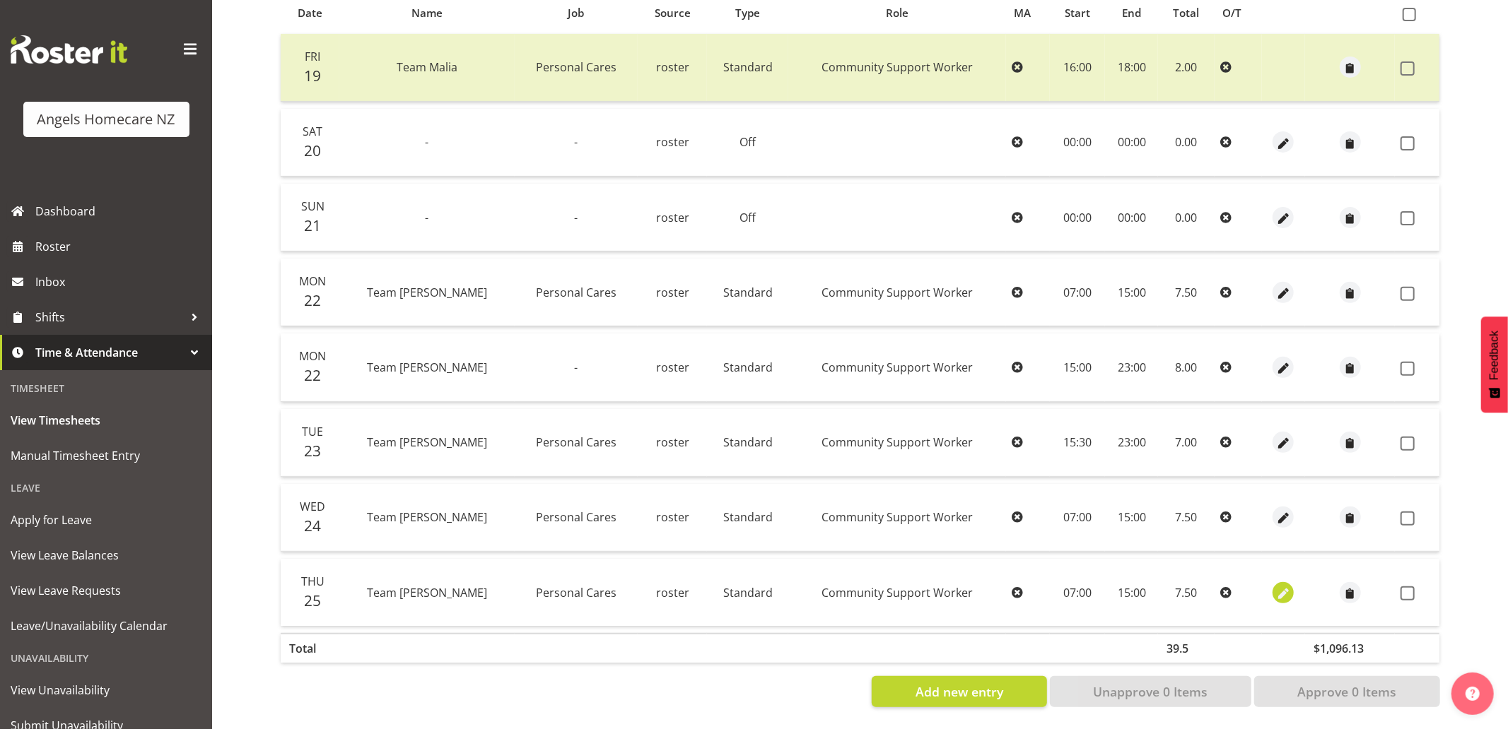
select select "Standard"
select select "8"
select select "2025"
select select "7"
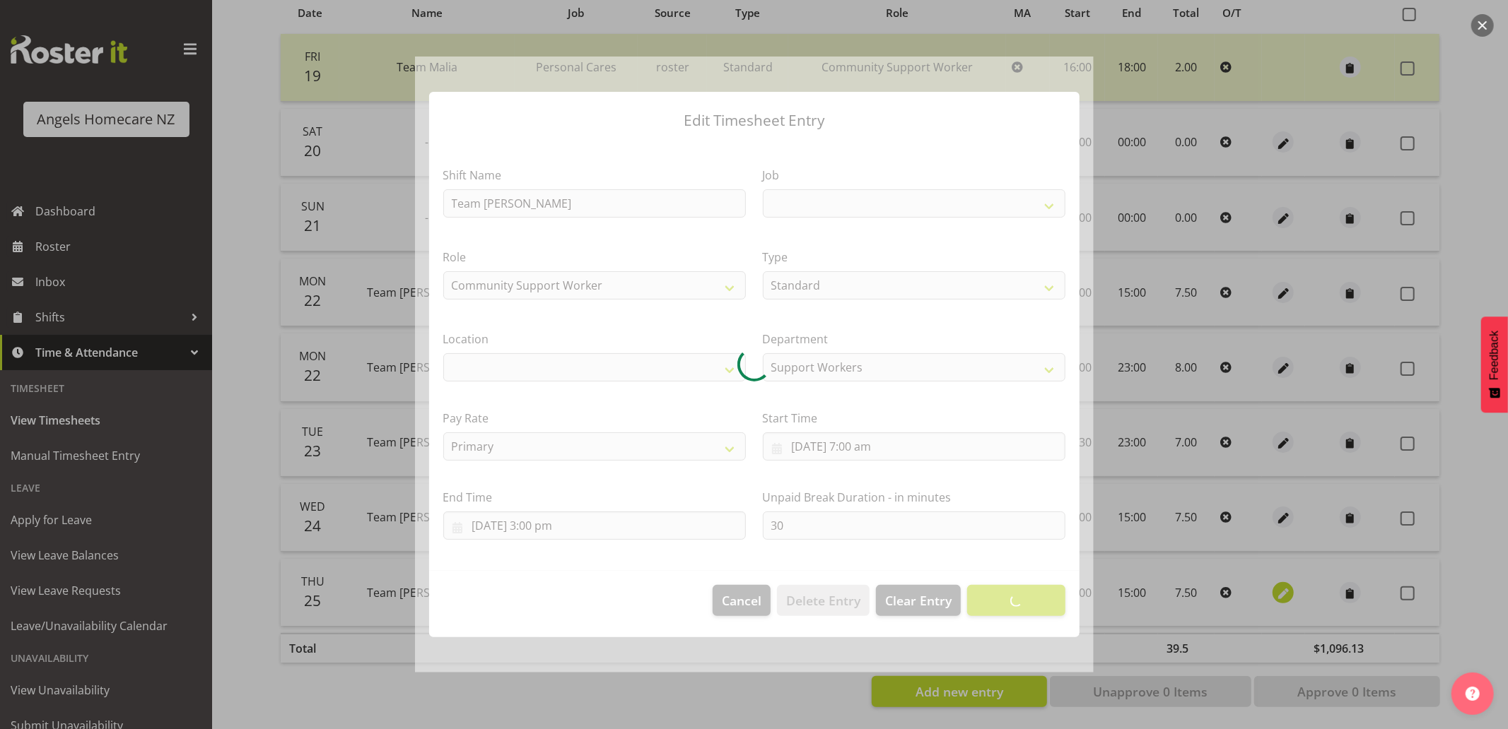
select select
select select "10686"
select select "1290"
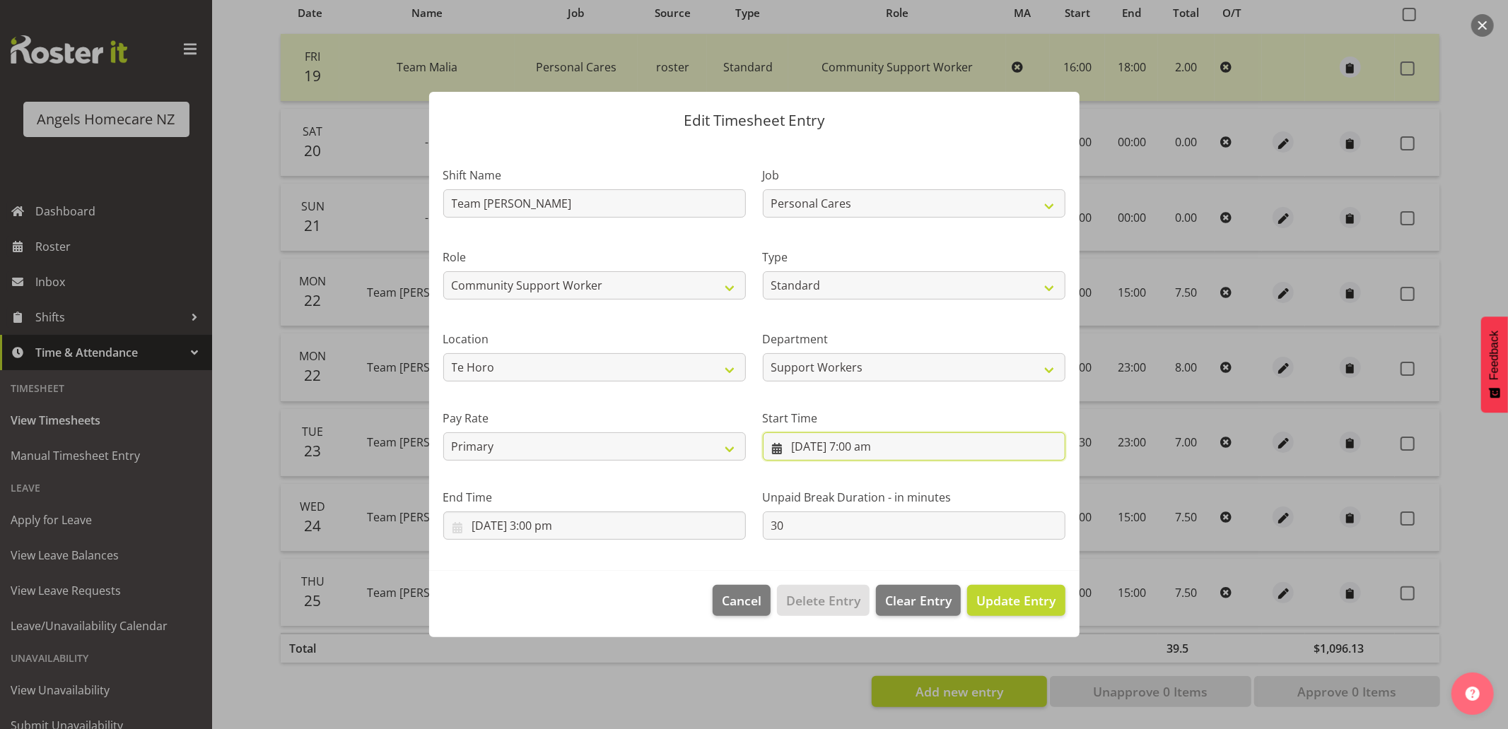
click at [882, 446] on input "25/09/2025, 7:00 am" at bounding box center [914, 447] width 303 height 28
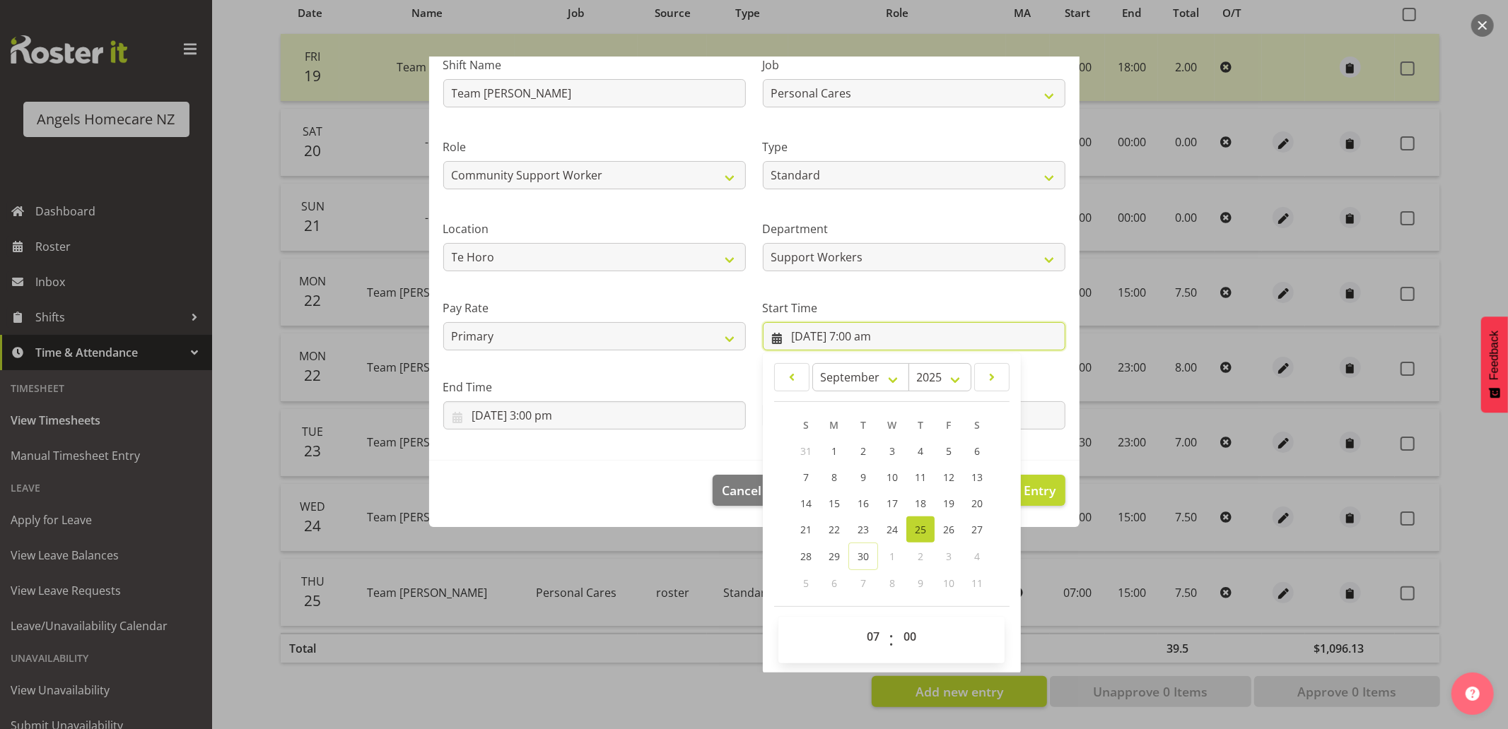
scroll to position [111, 0]
click at [865, 632] on select "00 01 02 03 04 05 06 07 08 09 10 11 12 13 14 15 16 17 18 19 20 21 22 23" at bounding box center [875, 636] width 32 height 28
select select "16"
click at [859, 622] on select "00 01 02 03 04 05 06 07 08 09 10 11 12 13 14 15 16 17 18 19 20 21 22 23" at bounding box center [875, 636] width 32 height 28
type input "25/09/2025, 4:00 pm"
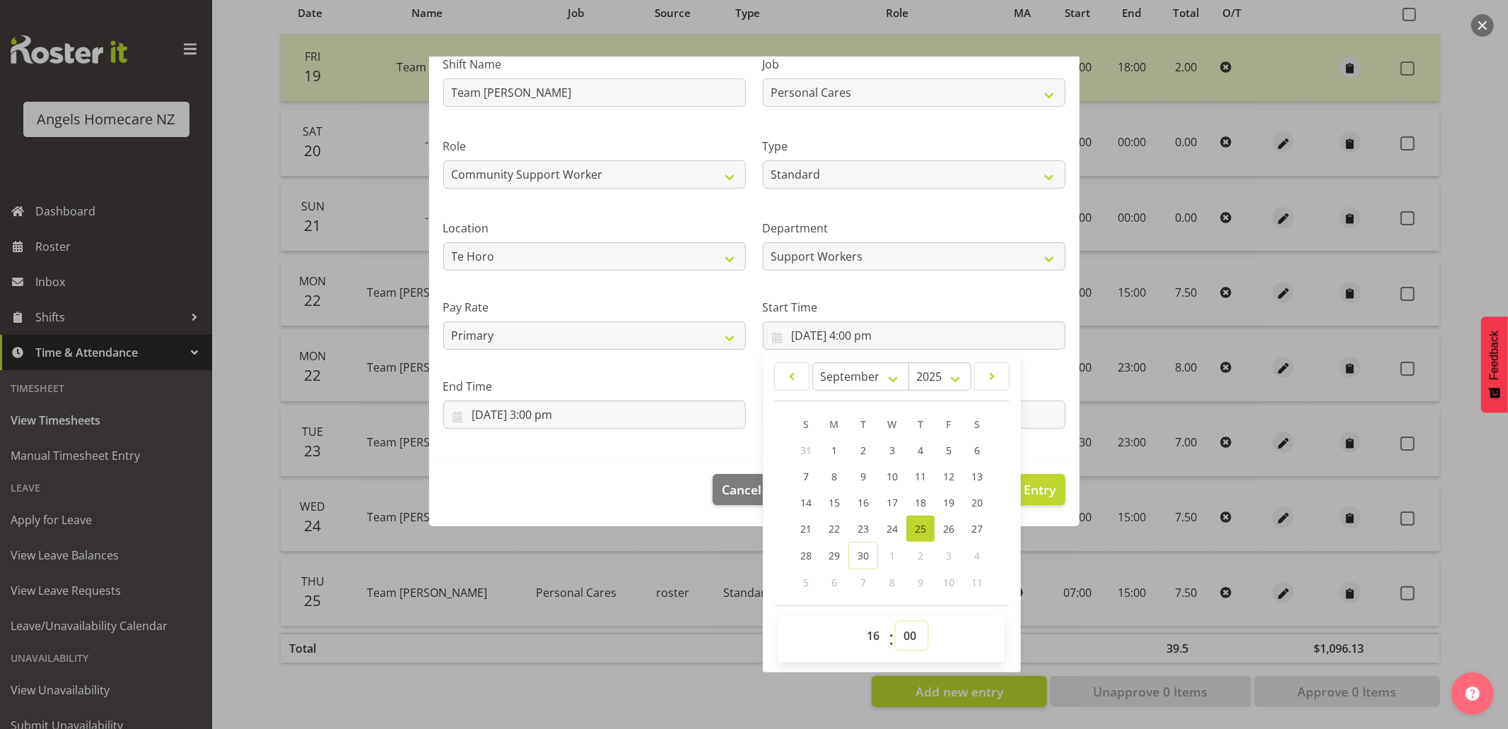
click at [905, 640] on select "00 01 02 03 04 05 06 07 08 09 10 11 12 13 14 15 16 17 18 19 20 21 22 23 24 25 2…" at bounding box center [912, 636] width 32 height 28
select select "30"
click at [896, 622] on select "00 01 02 03 04 05 06 07 08 09 10 11 12 13 14 15 16 17 18 19 20 21 22 23 24 25 2…" at bounding box center [912, 636] width 32 height 28
type input "25/09/2025, 4:30 pm"
click at [633, 484] on footer "Cancel Delete Entry Clear Entry Update Entry" at bounding box center [754, 493] width 650 height 66
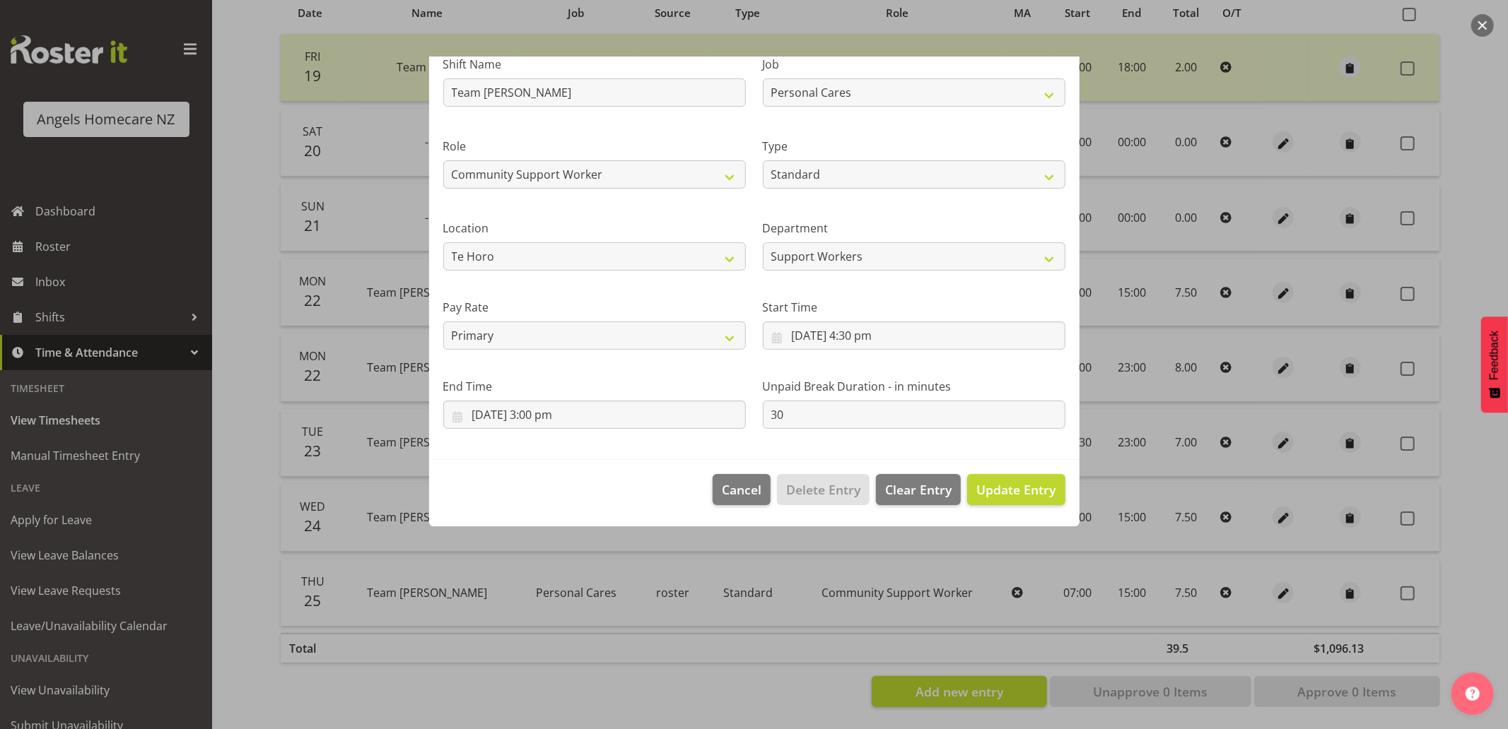
scroll to position [0, 0]
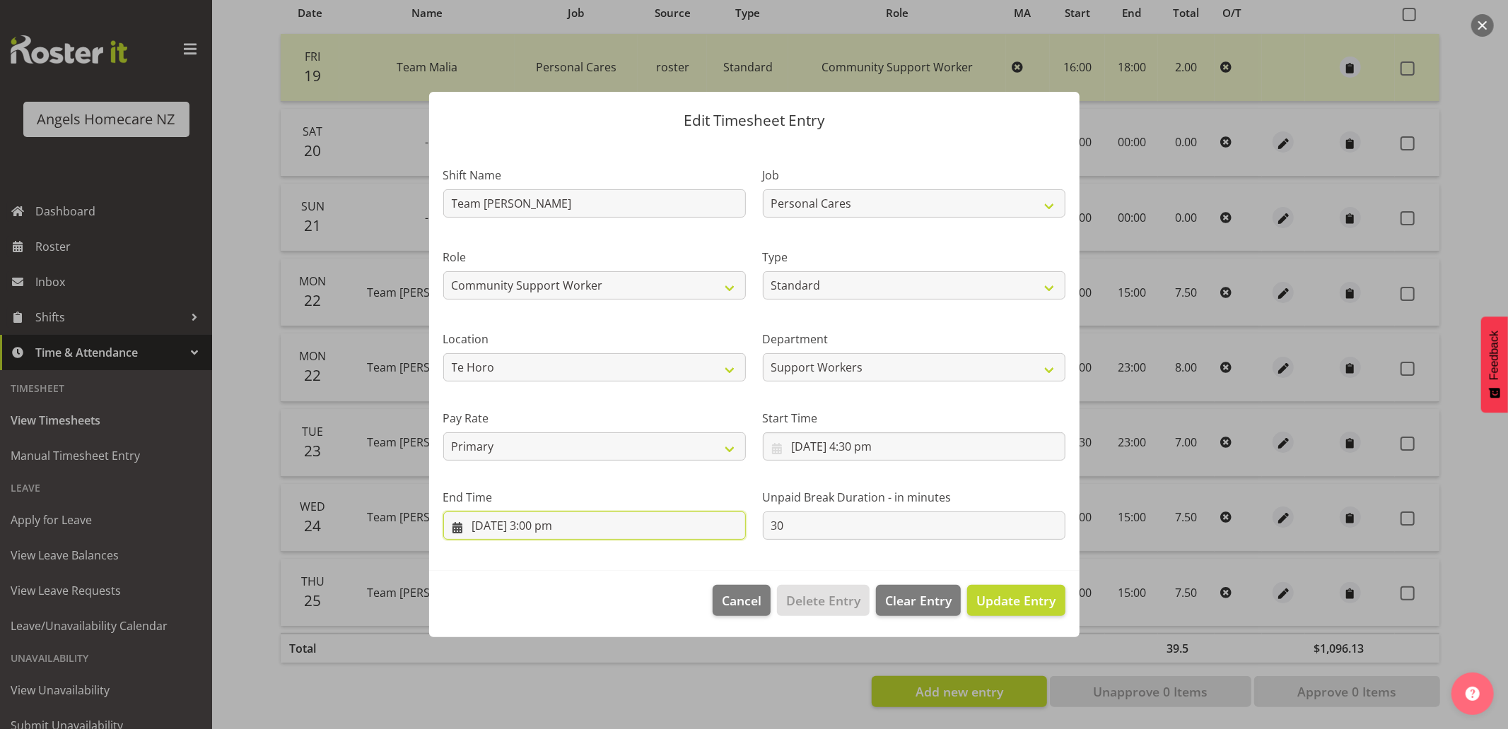
click at [585, 527] on input "25/09/2025, 3:00 pm" at bounding box center [594, 526] width 303 height 28
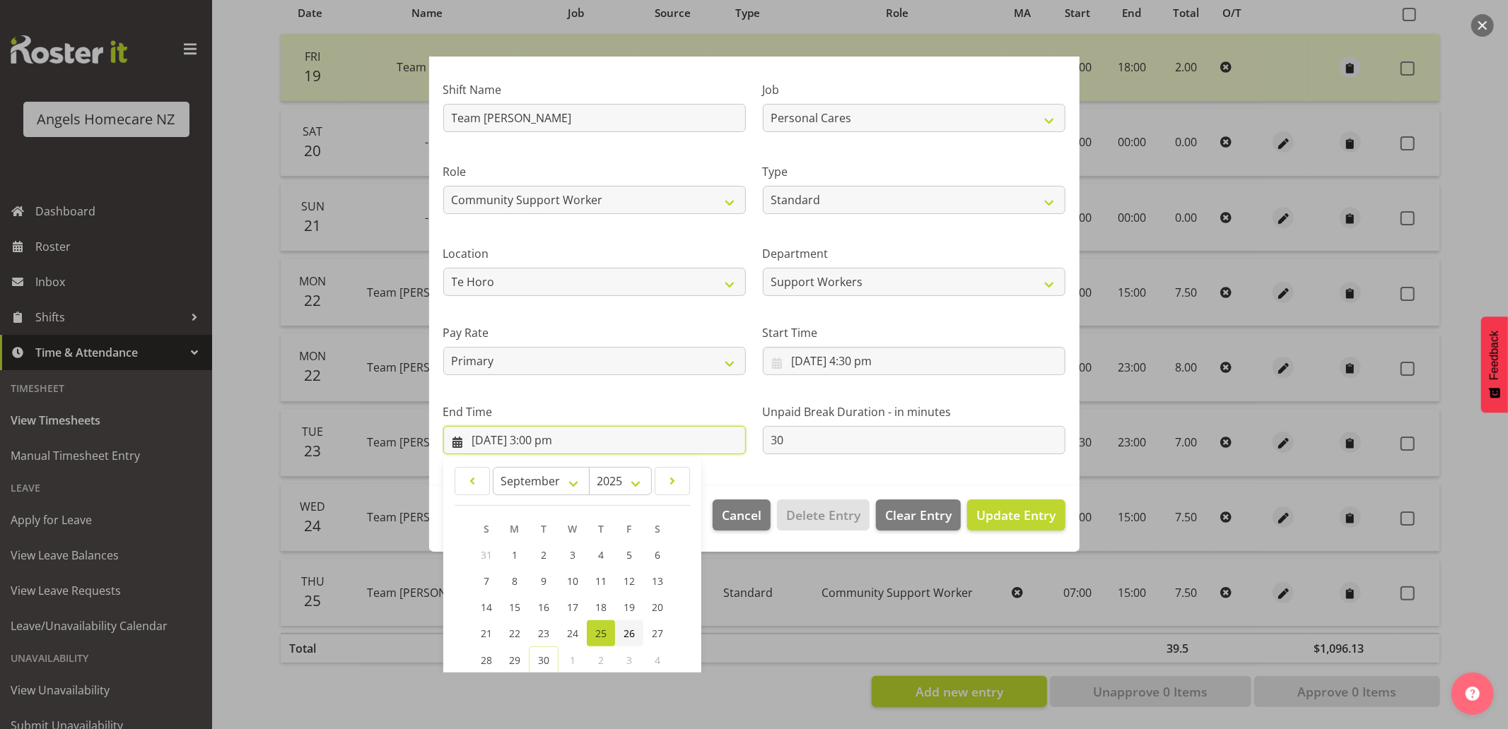
scroll to position [189, 0]
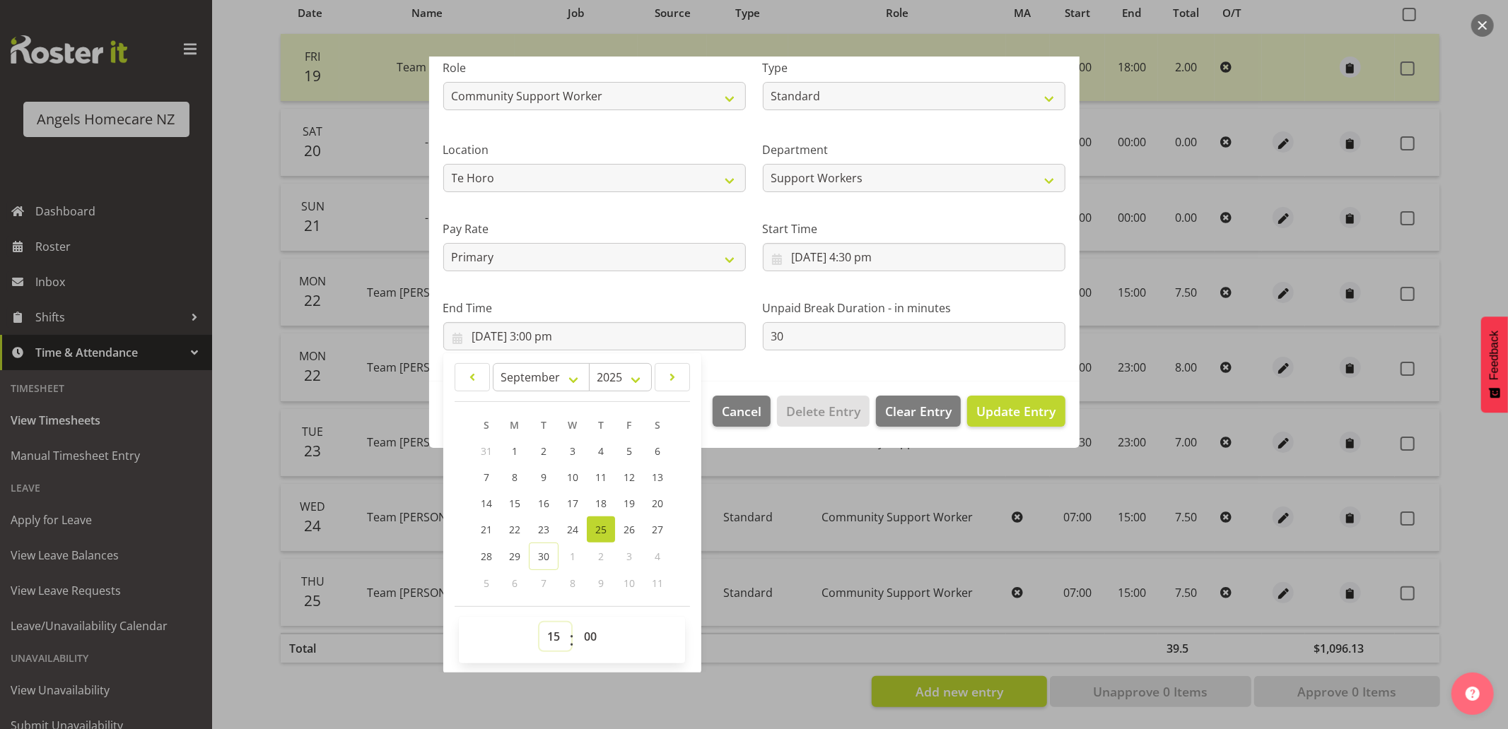
click at [546, 637] on select "00 01 02 03 04 05 06 07 08 09 10 11 12 13 14 15 16 17 18 19 20 21 22 23" at bounding box center [555, 637] width 32 height 28
select select "23"
click at [539, 623] on select "00 01 02 03 04 05 06 07 08 09 10 11 12 13 14 15 16 17 18 19 20 21 22 23" at bounding box center [555, 637] width 32 height 28
type input "25/09/2025, 11:00 pm"
click at [690, 298] on div "End Time 25/09/2025, 11:00 pm January February March April May June July August…" at bounding box center [594, 319] width 319 height 79
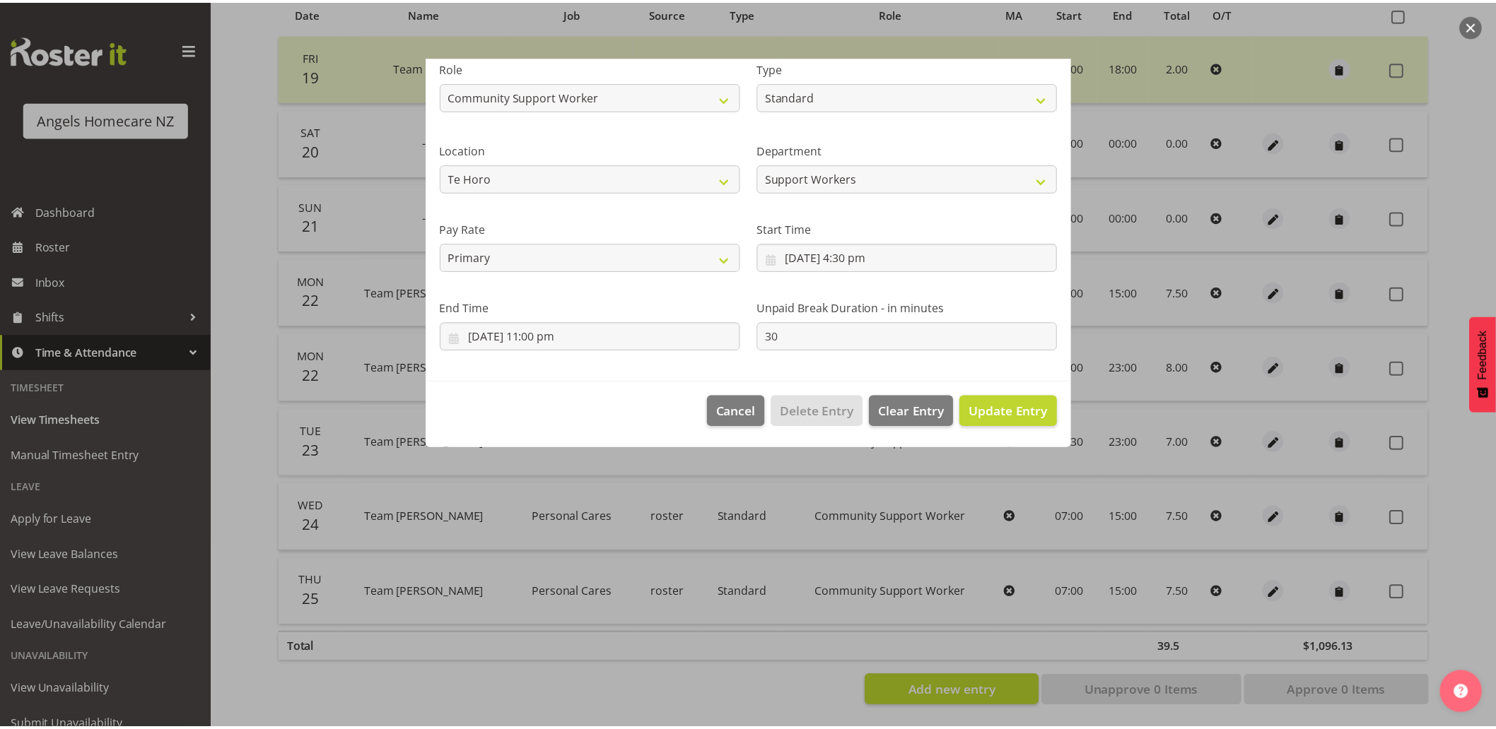
scroll to position [0, 0]
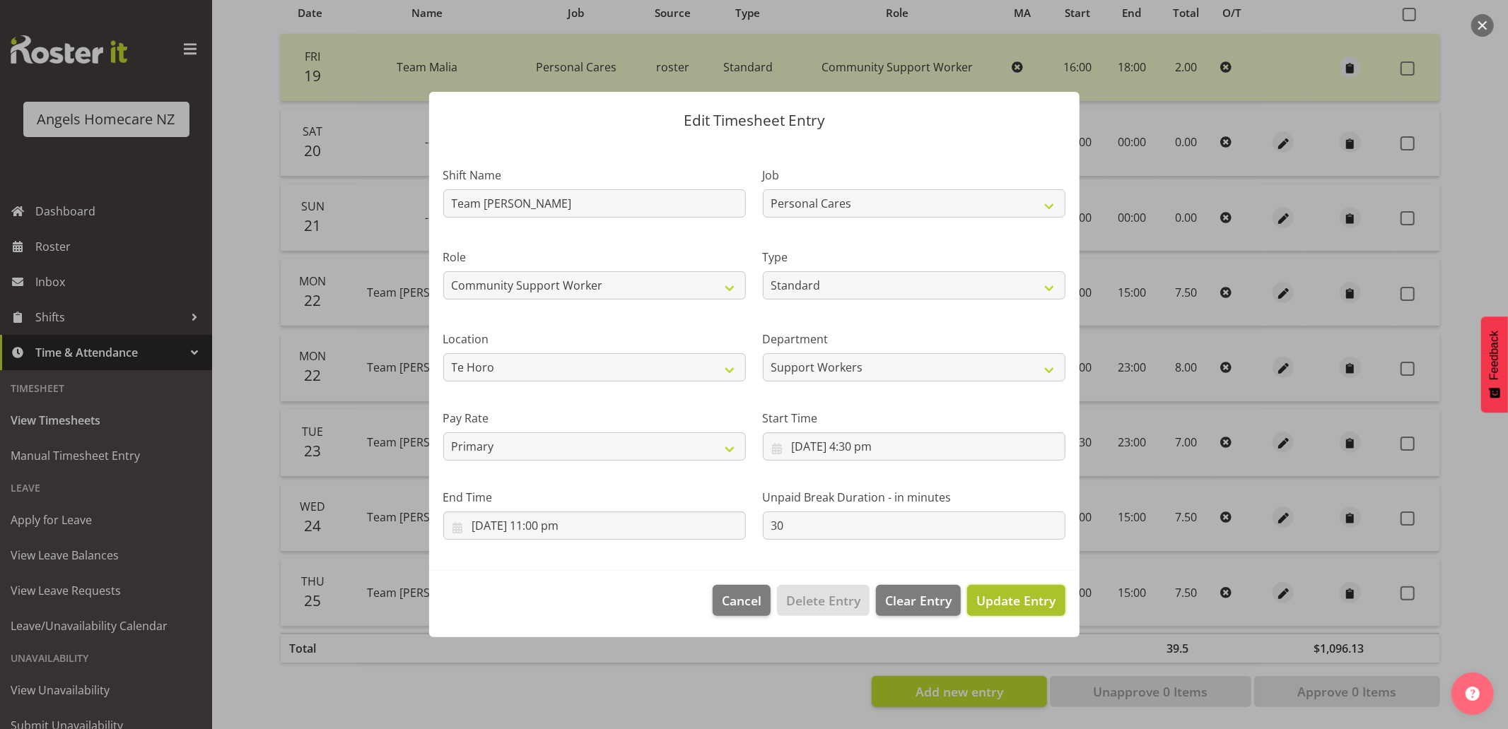
click at [1004, 604] on span "Update Entry" at bounding box center [1015, 600] width 79 height 17
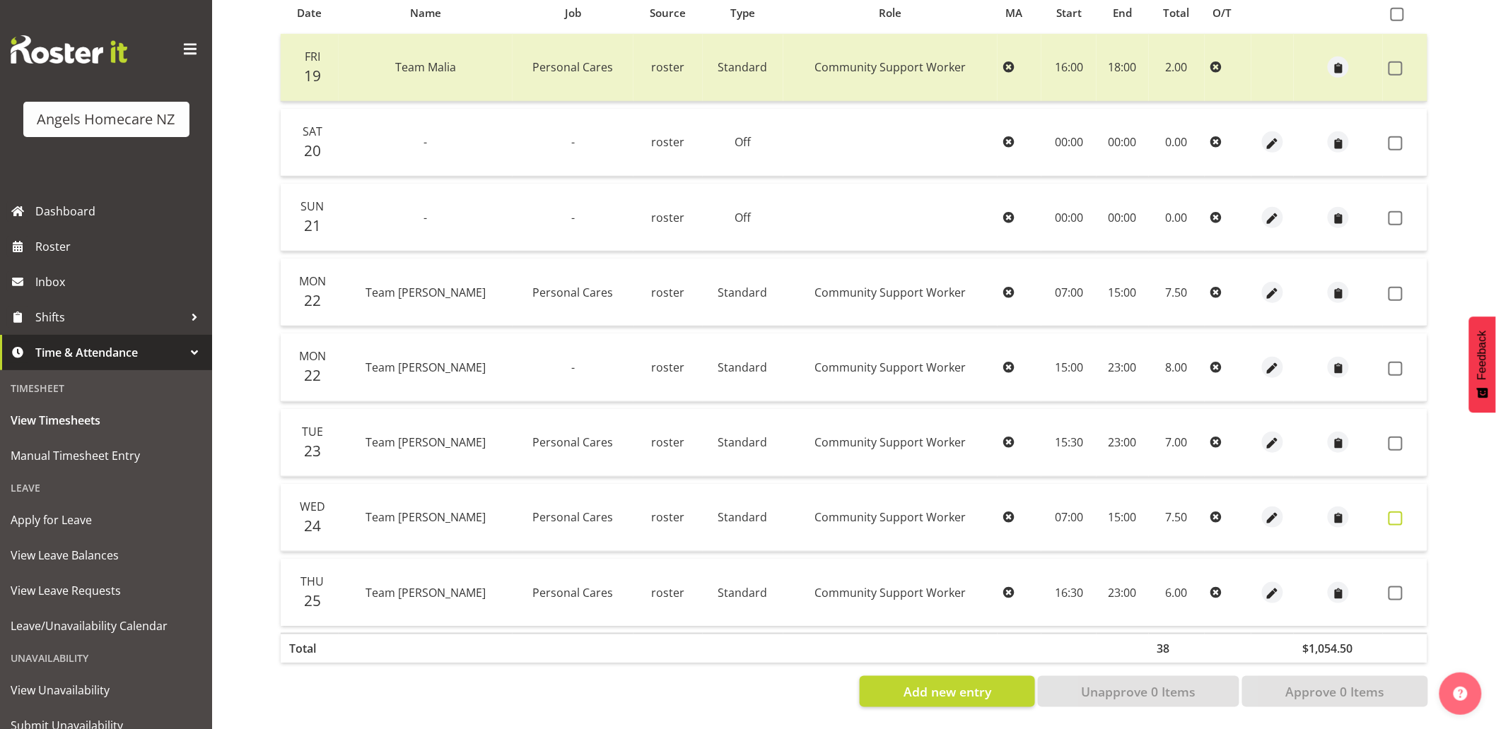
click at [1393, 512] on span at bounding box center [1395, 519] width 14 height 14
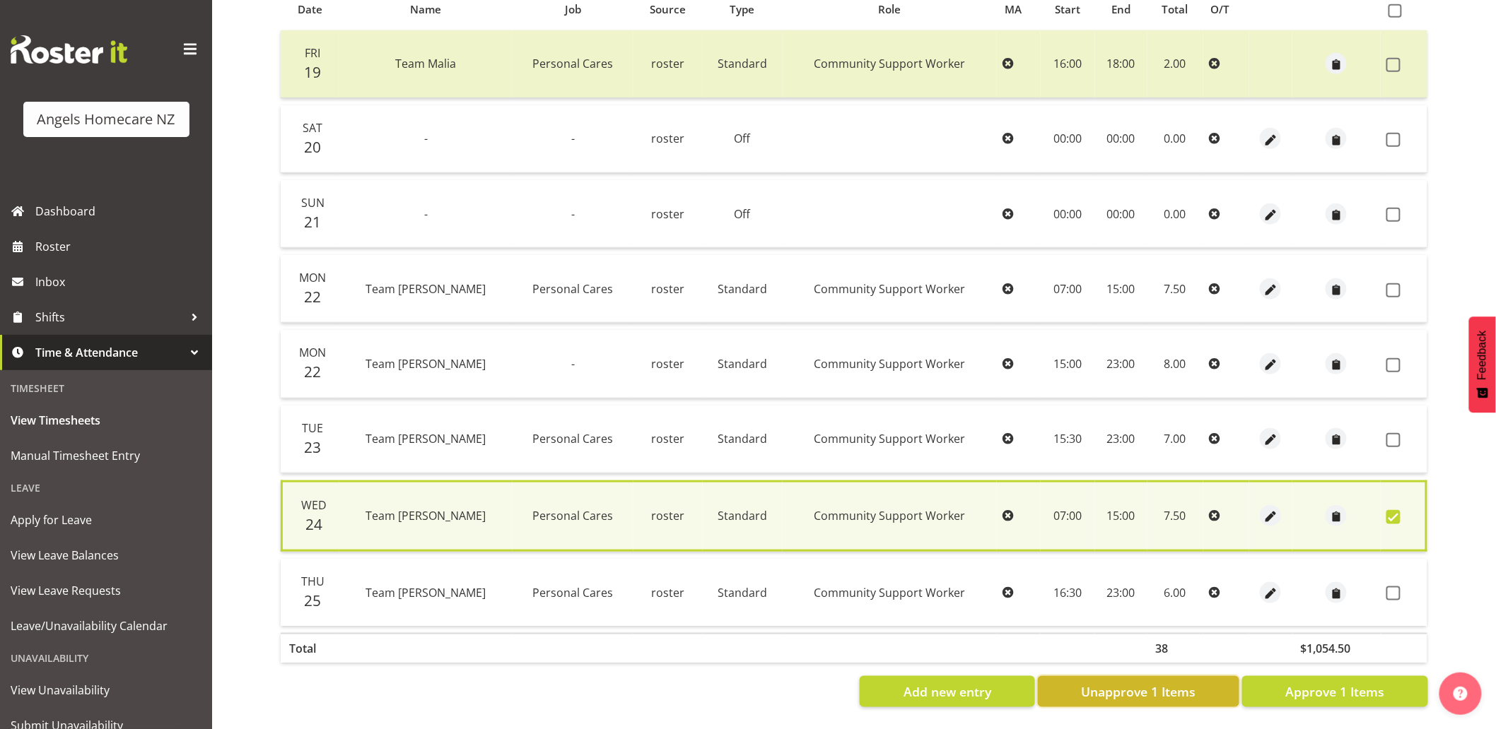
click at [1190, 683] on span "Unapprove 1 Items" at bounding box center [1138, 692] width 115 height 18
checkbox input "false"
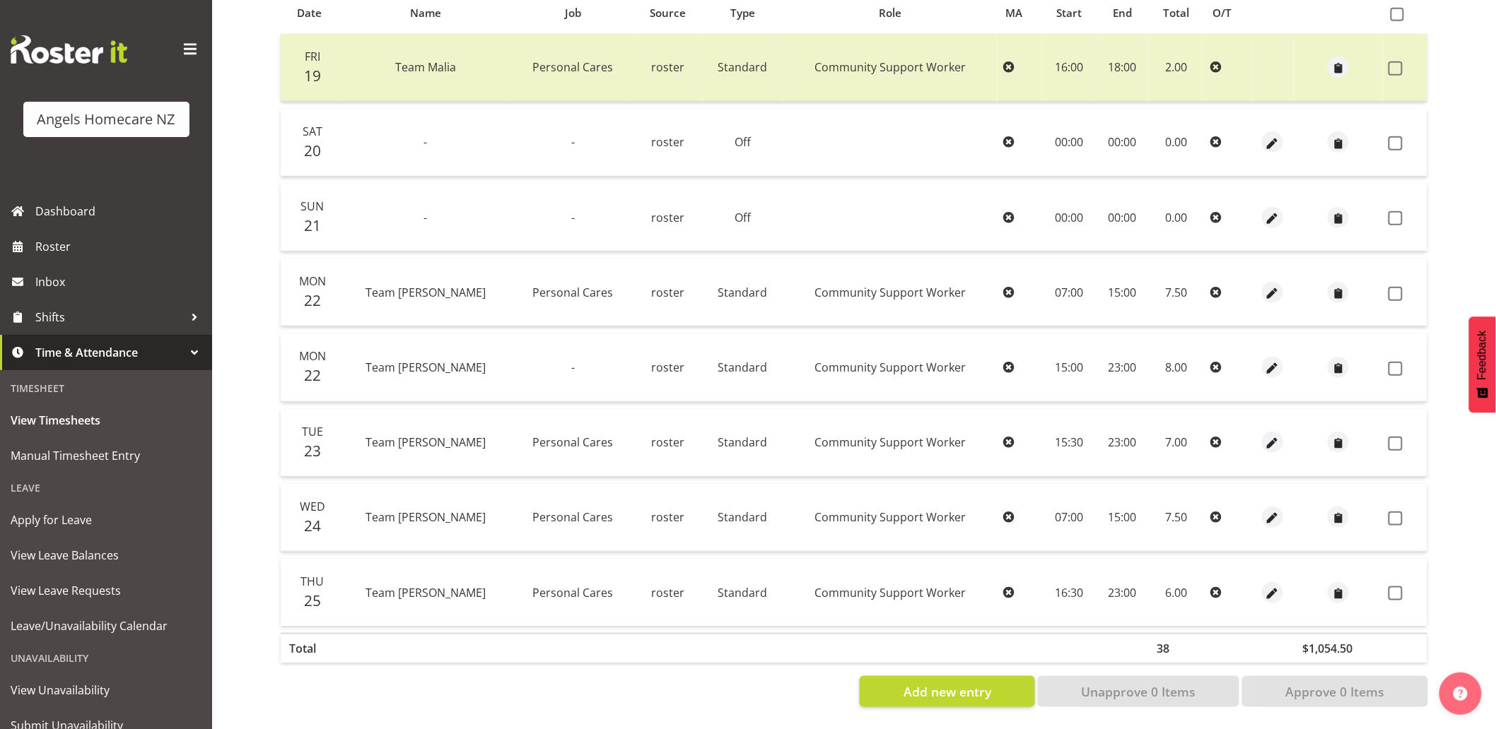
click at [1210, 512] on icon at bounding box center [1215, 517] width 11 height 11
click at [1265, 511] on span "button" at bounding box center [1273, 519] width 16 height 16
select select "Standard"
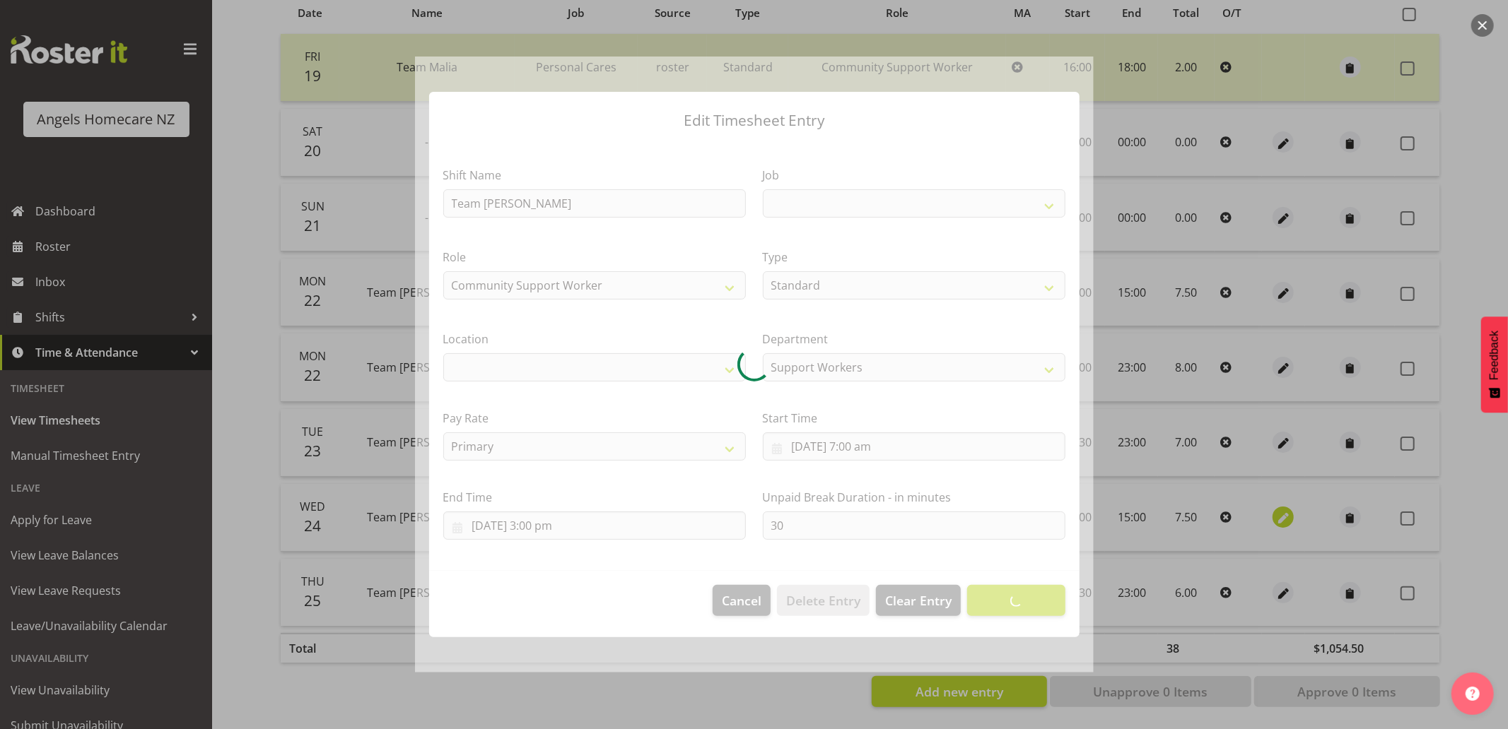
select select
select select "10686"
select select "1290"
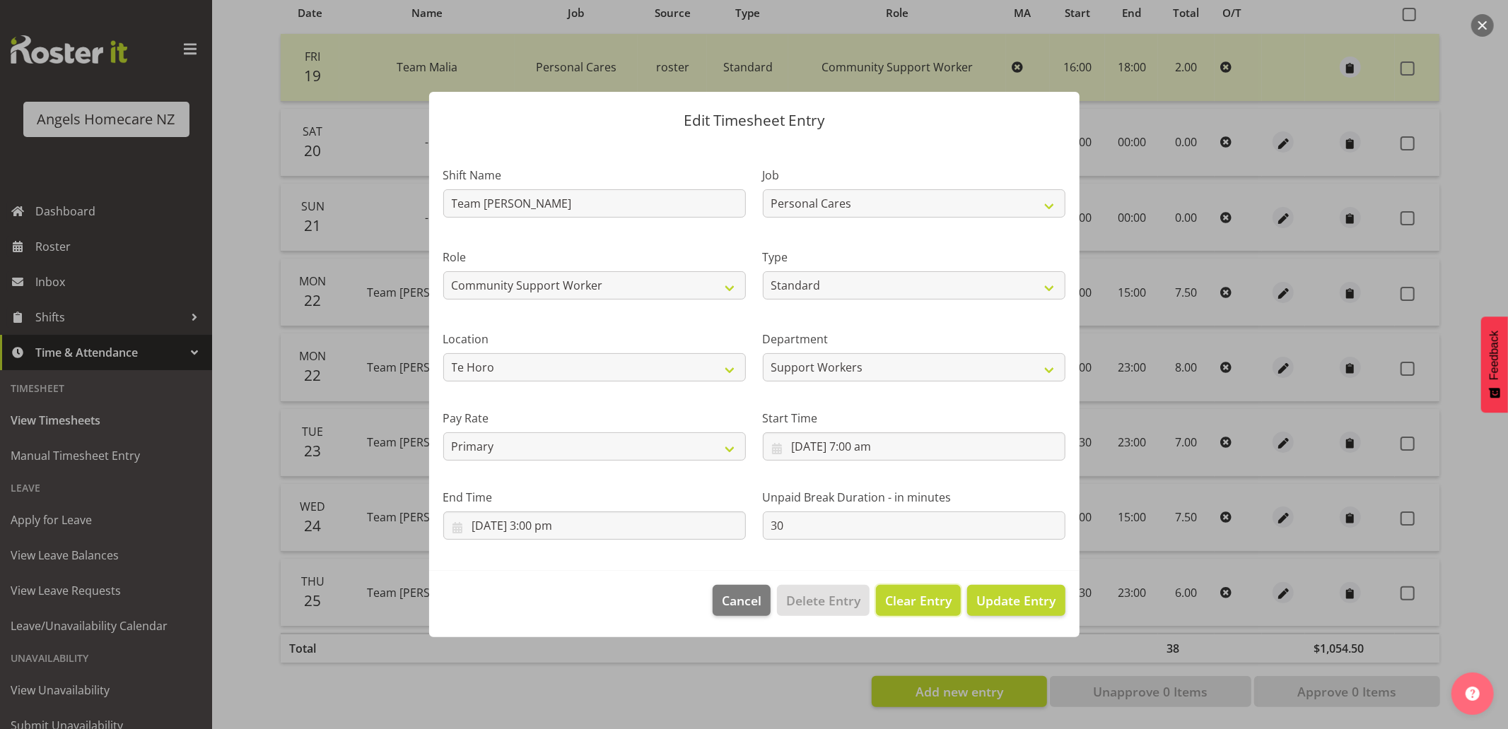
click at [899, 603] on span "Clear Entry" at bounding box center [918, 601] width 66 height 18
select select "Off"
type input "0"
select select
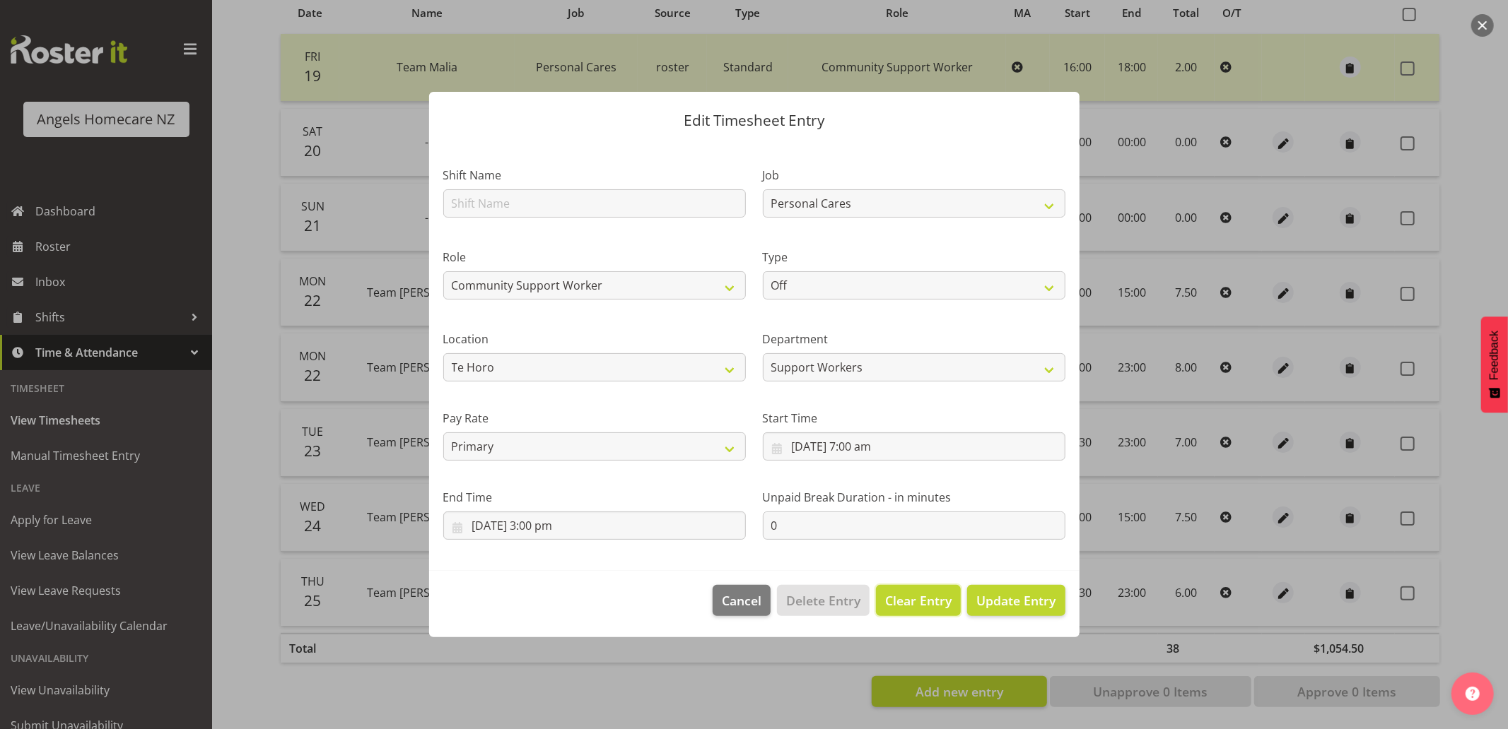
select select
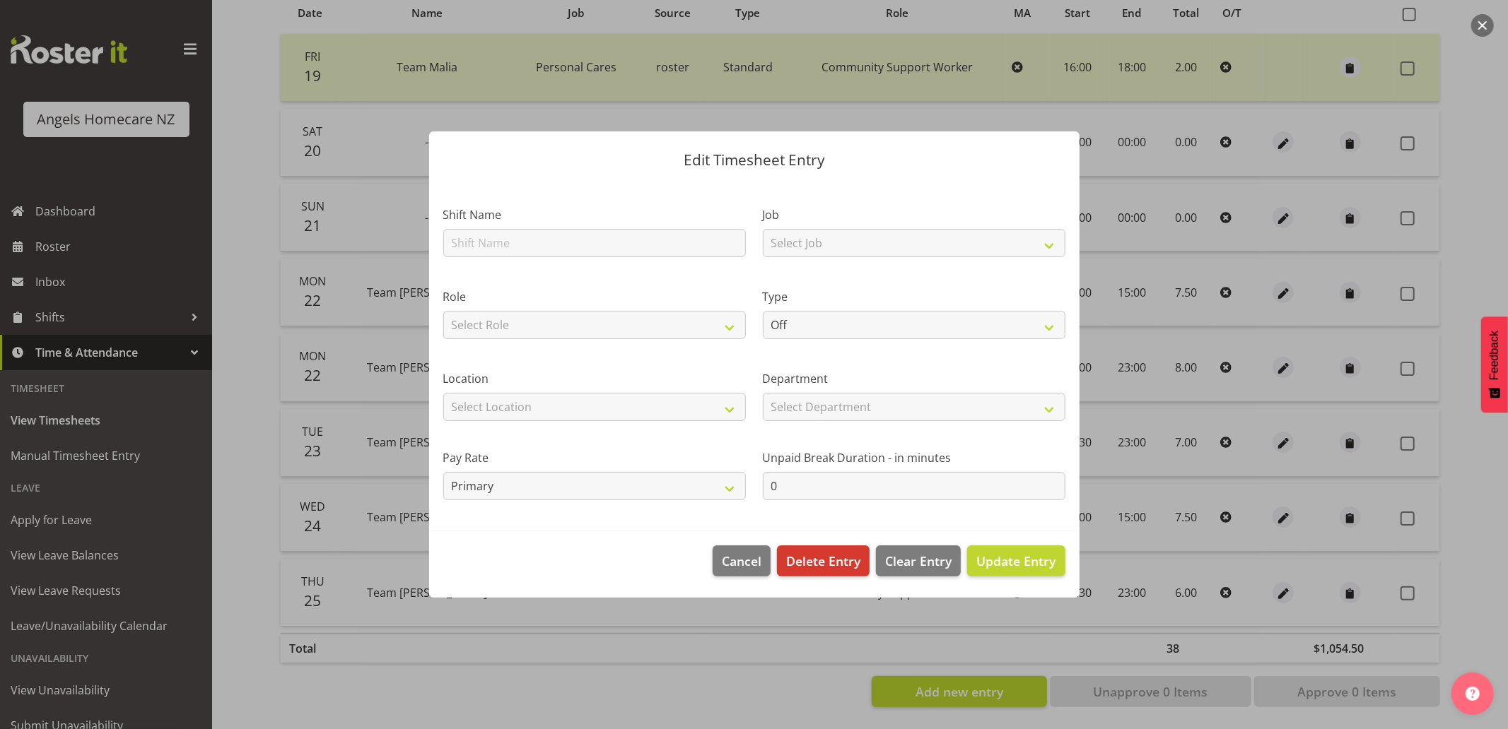
click at [796, 703] on div at bounding box center [754, 364] width 1508 height 729
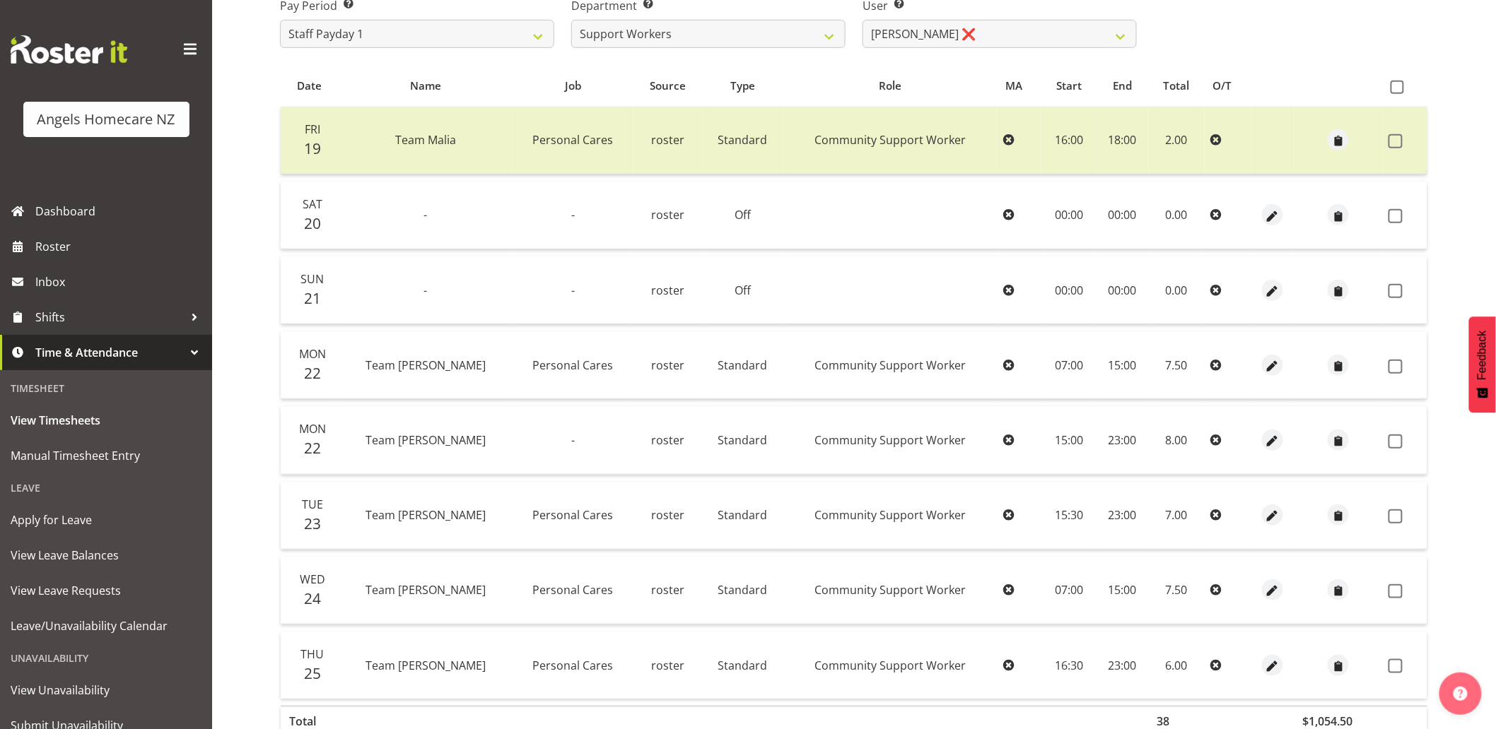
scroll to position [250, 0]
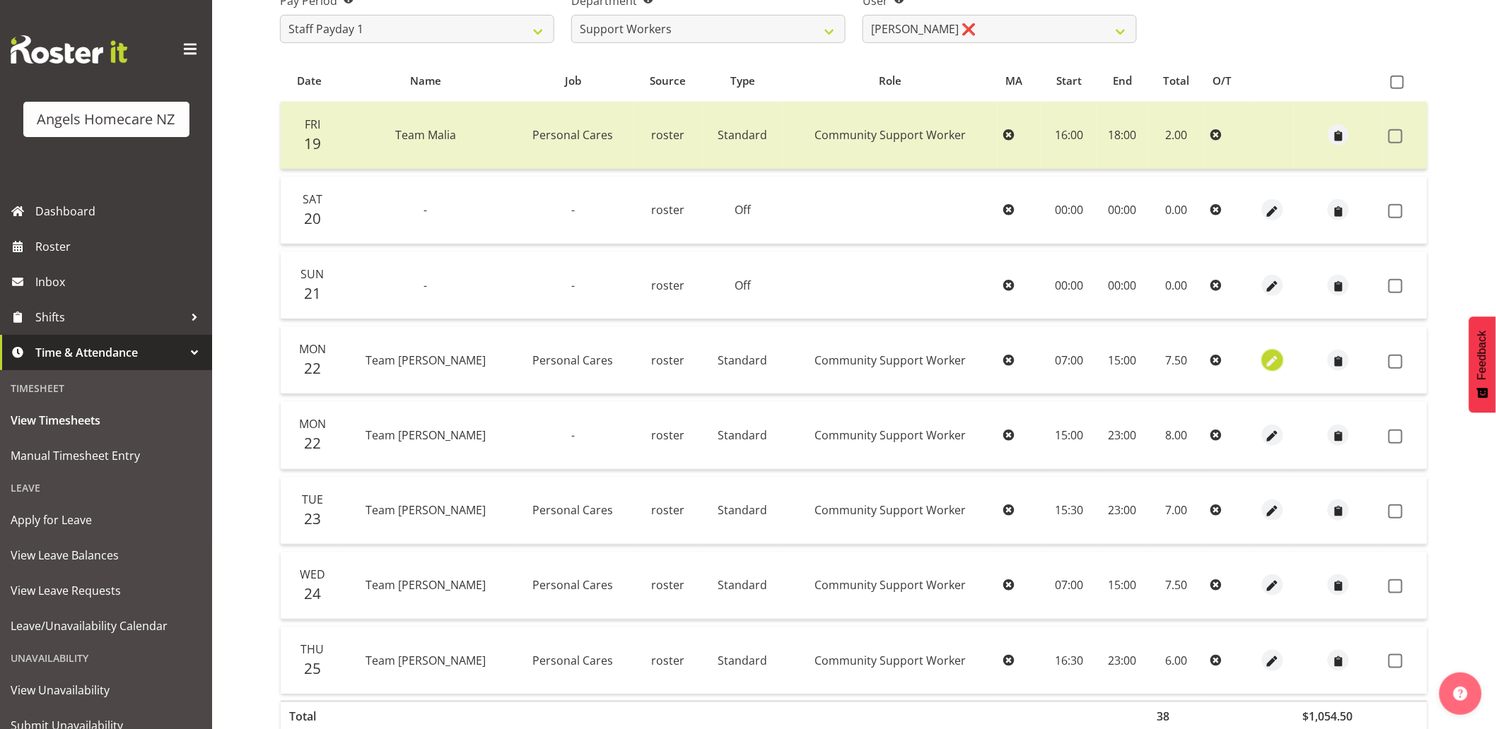
click at [1265, 365] on span "button" at bounding box center [1273, 361] width 16 height 16
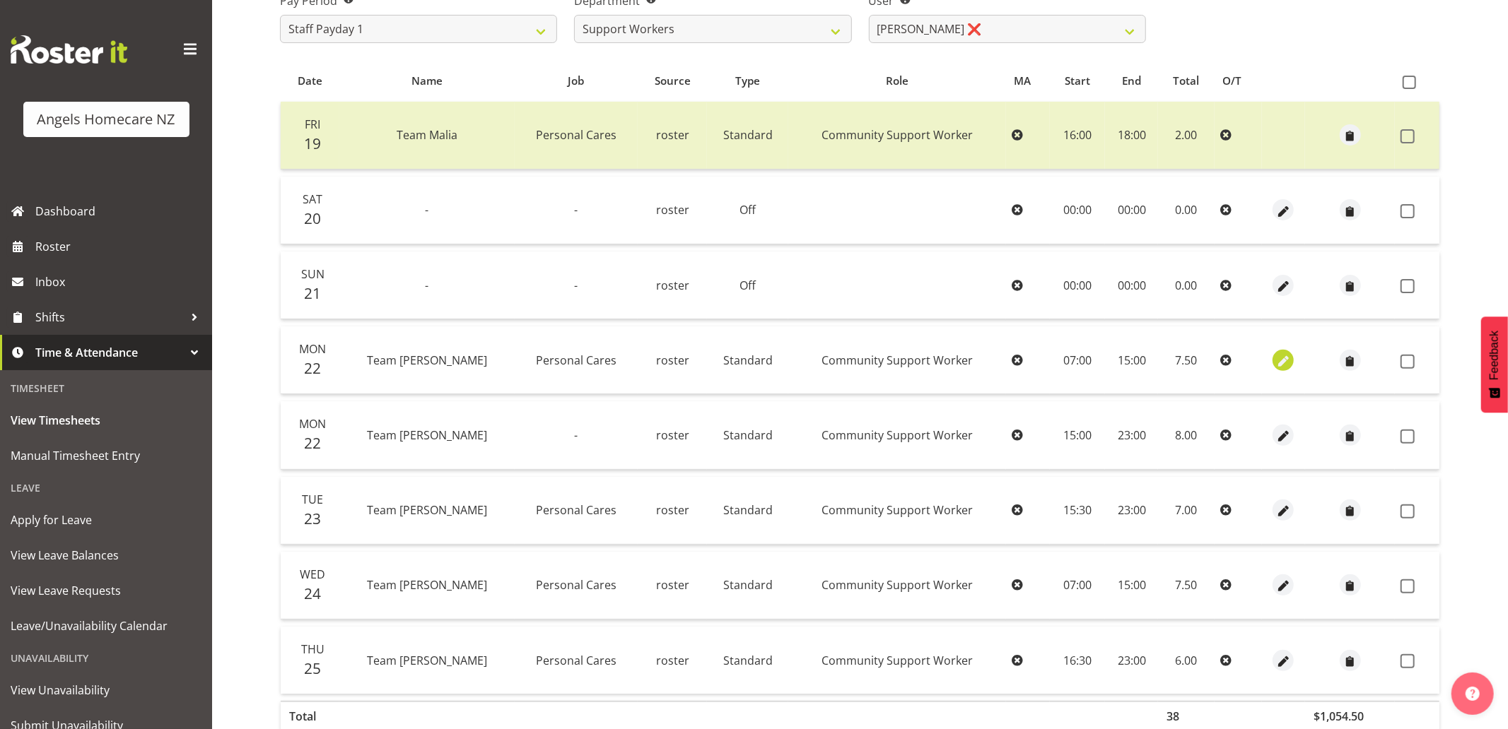
select select "Standard"
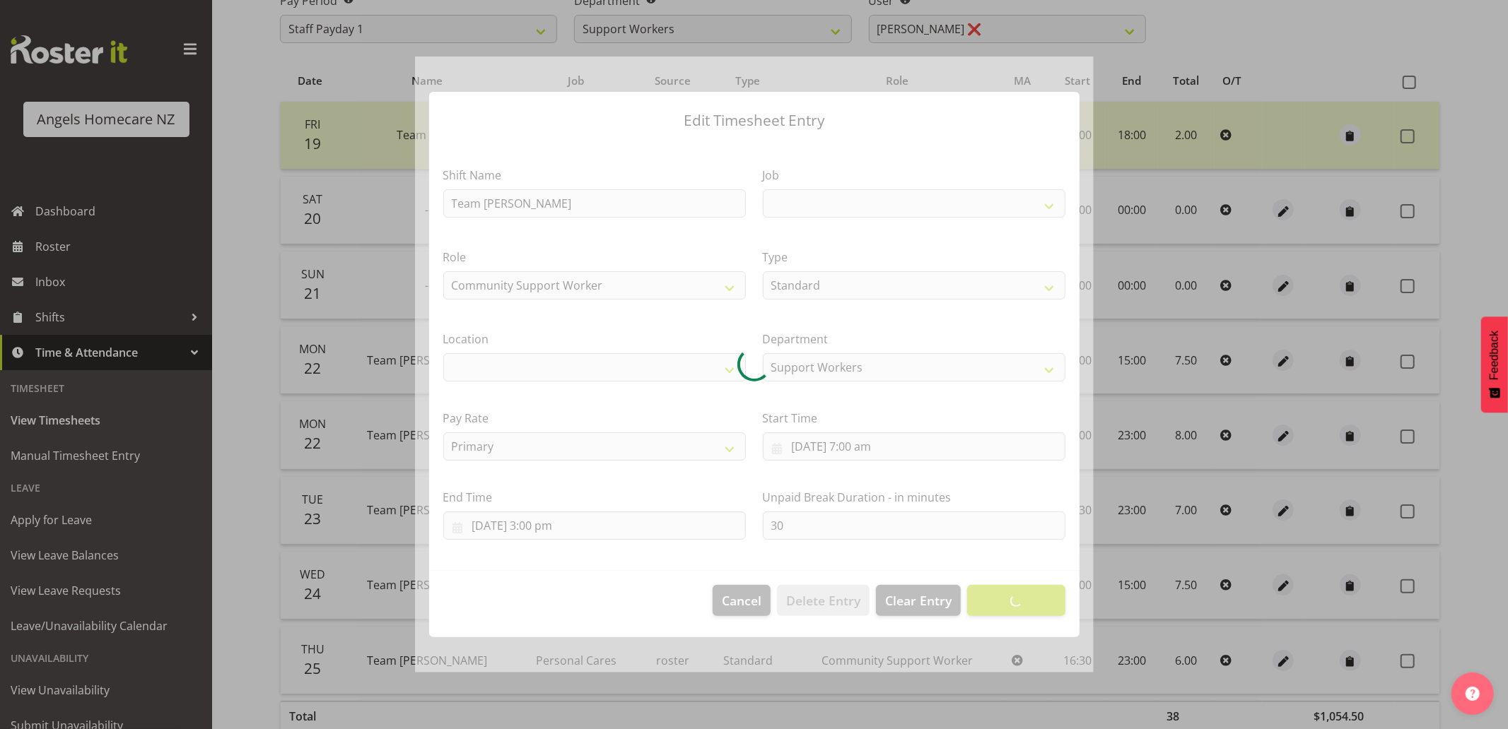
select select
select select "10686"
select select "1290"
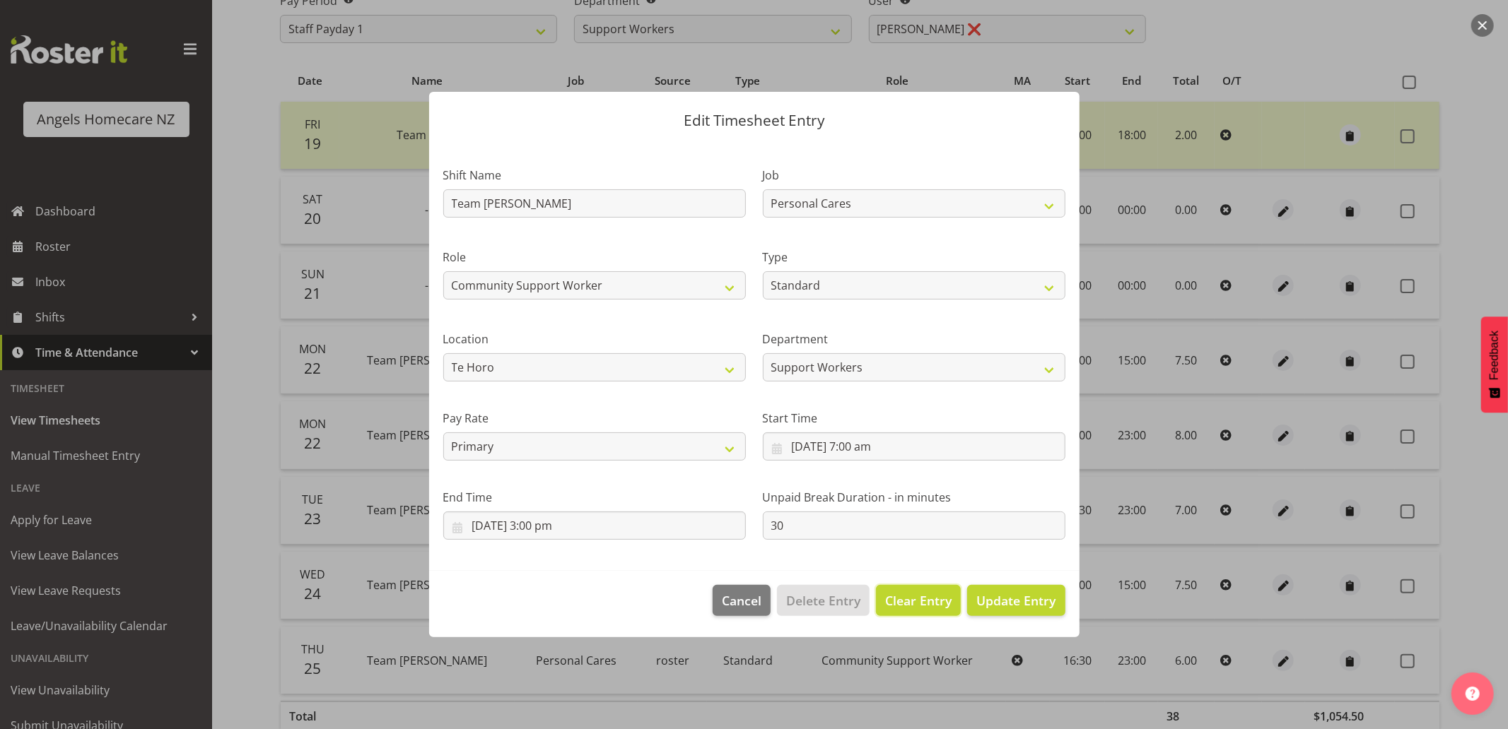
click at [928, 599] on span "Clear Entry" at bounding box center [918, 601] width 66 height 18
select select "Off"
type input "0"
select select
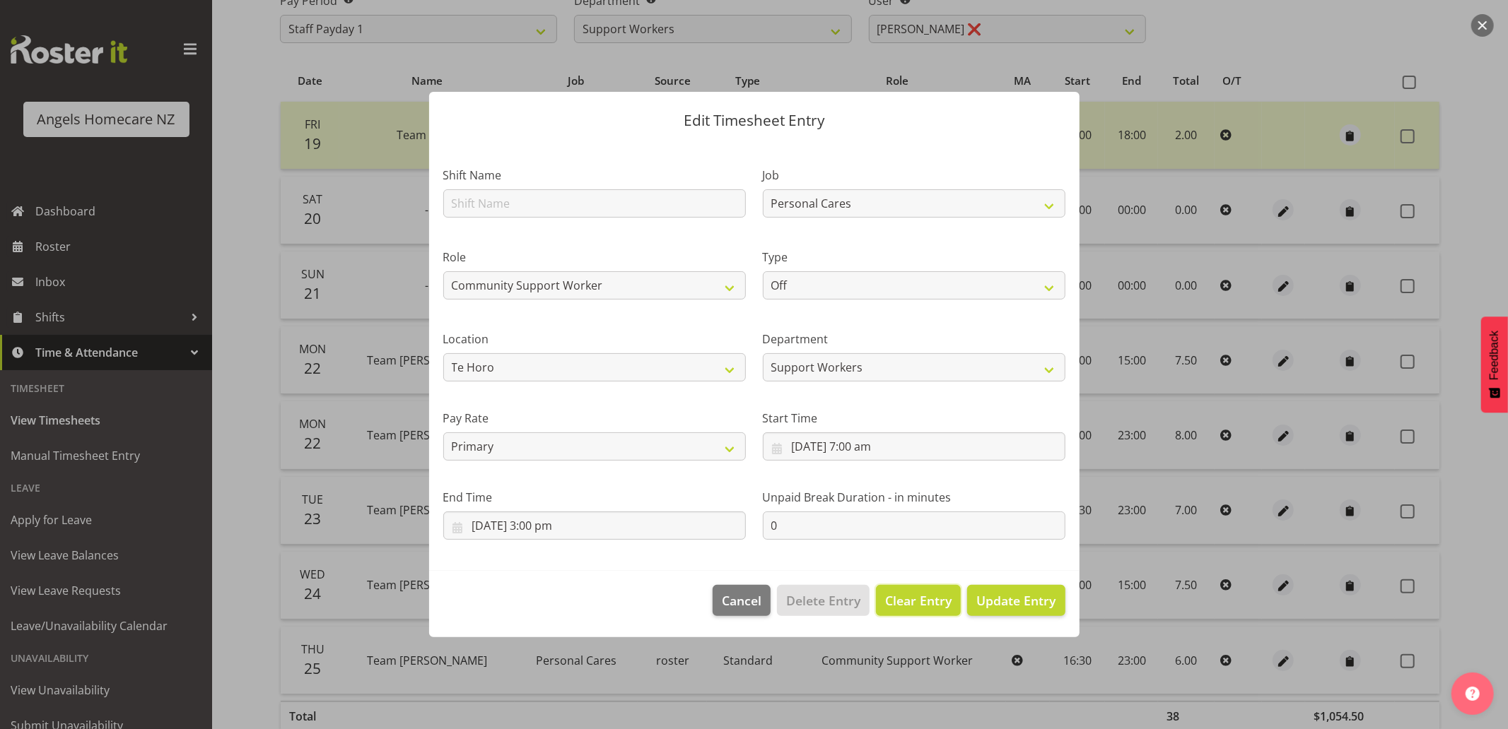
select select
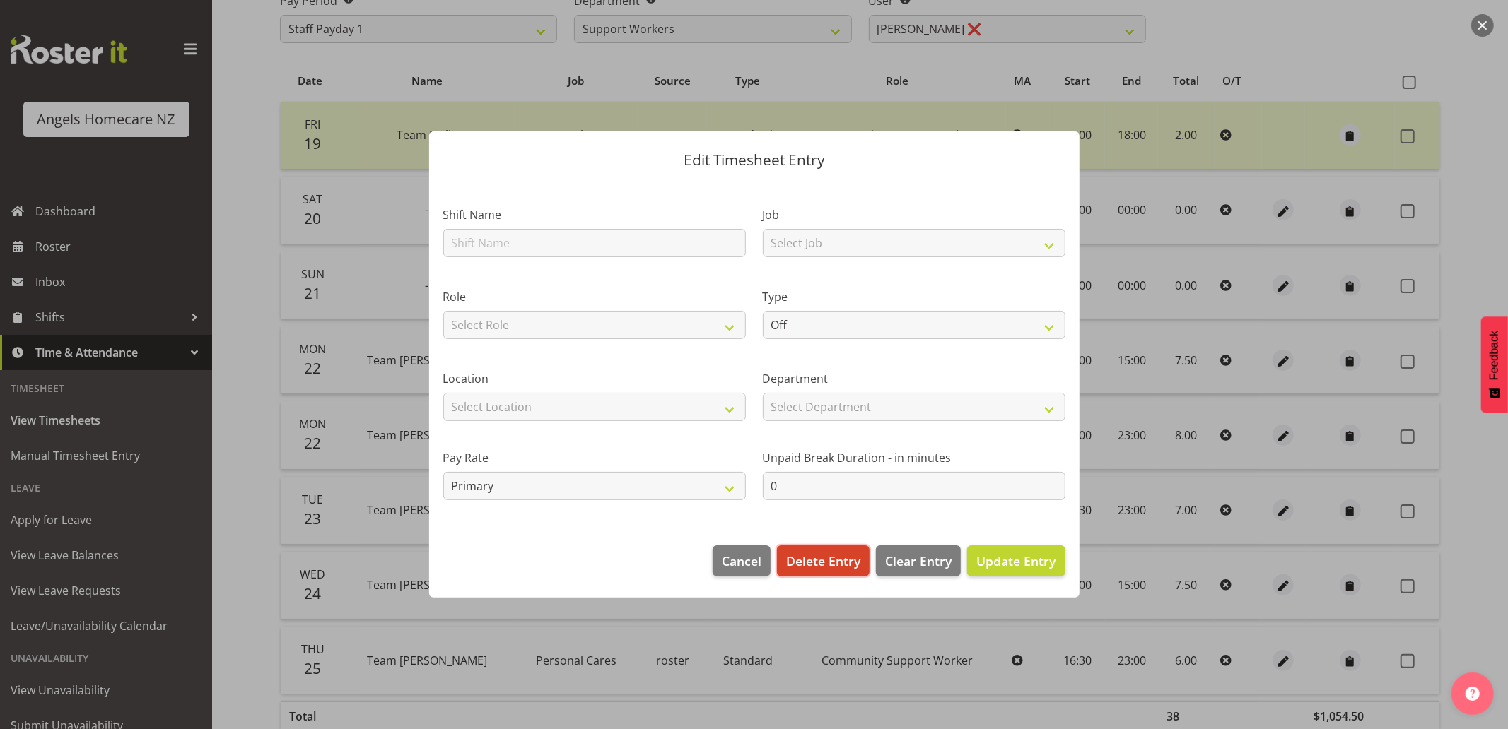
click at [828, 563] on span "Delete Entry" at bounding box center [823, 561] width 74 height 18
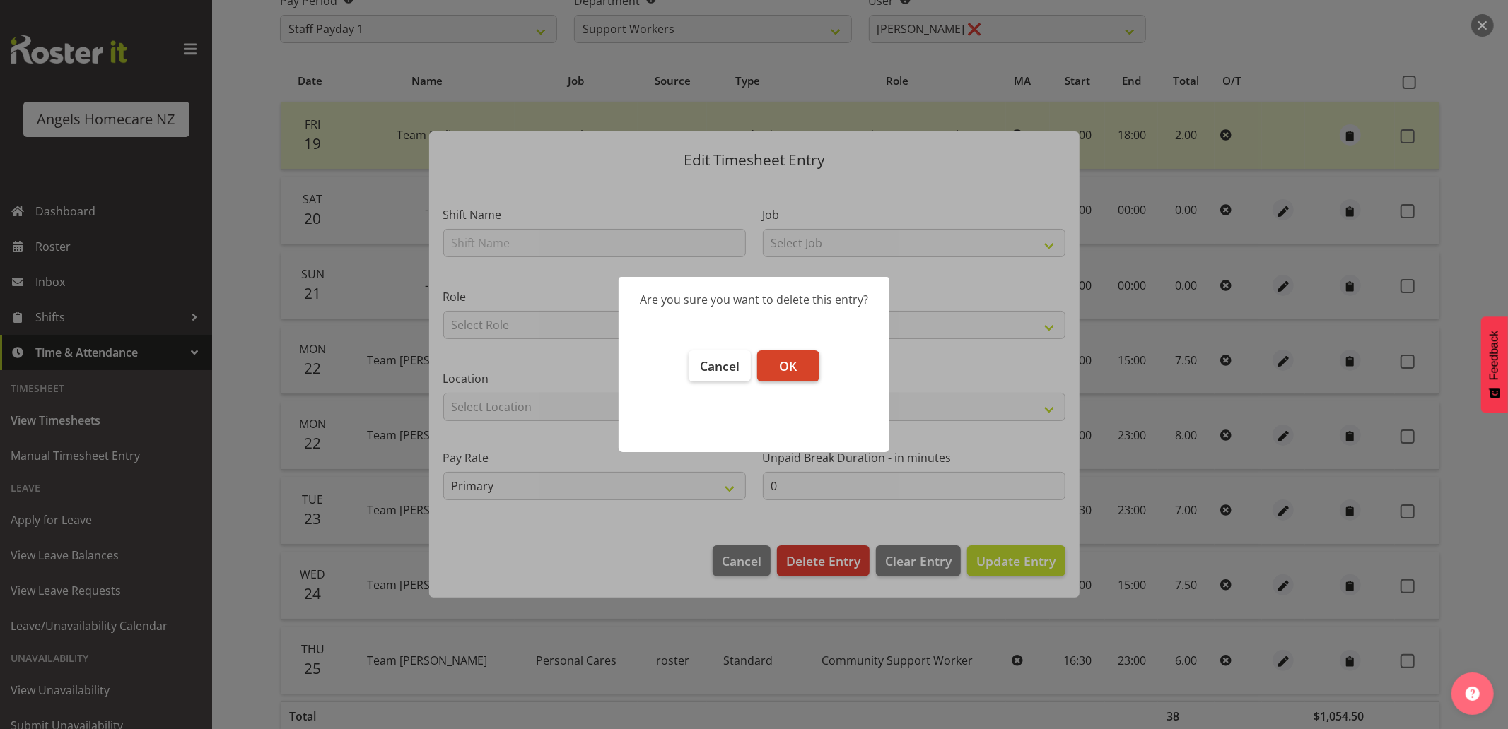
click at [785, 361] on span "OK" at bounding box center [788, 366] width 18 height 17
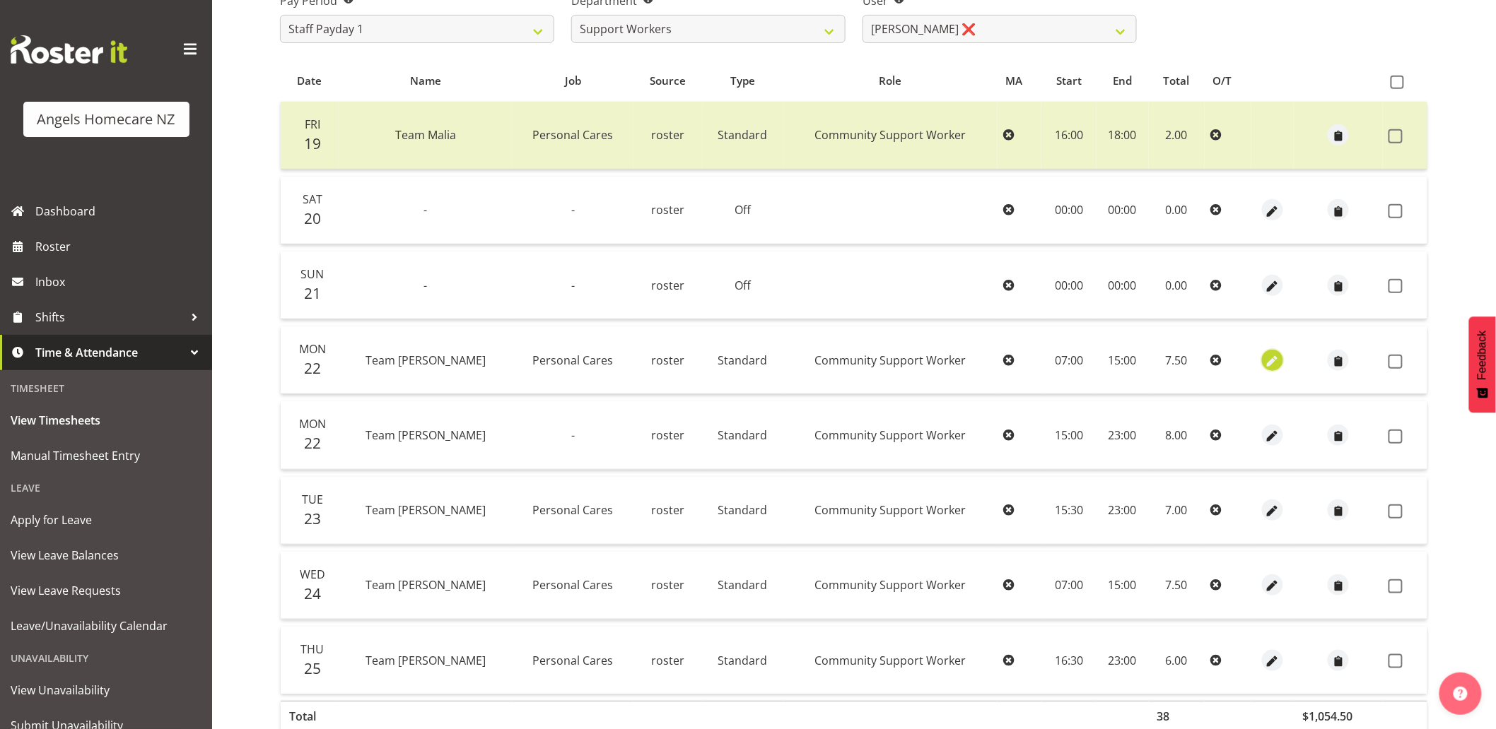
click at [1265, 358] on span "button" at bounding box center [1273, 361] width 16 height 16
select select "Standard"
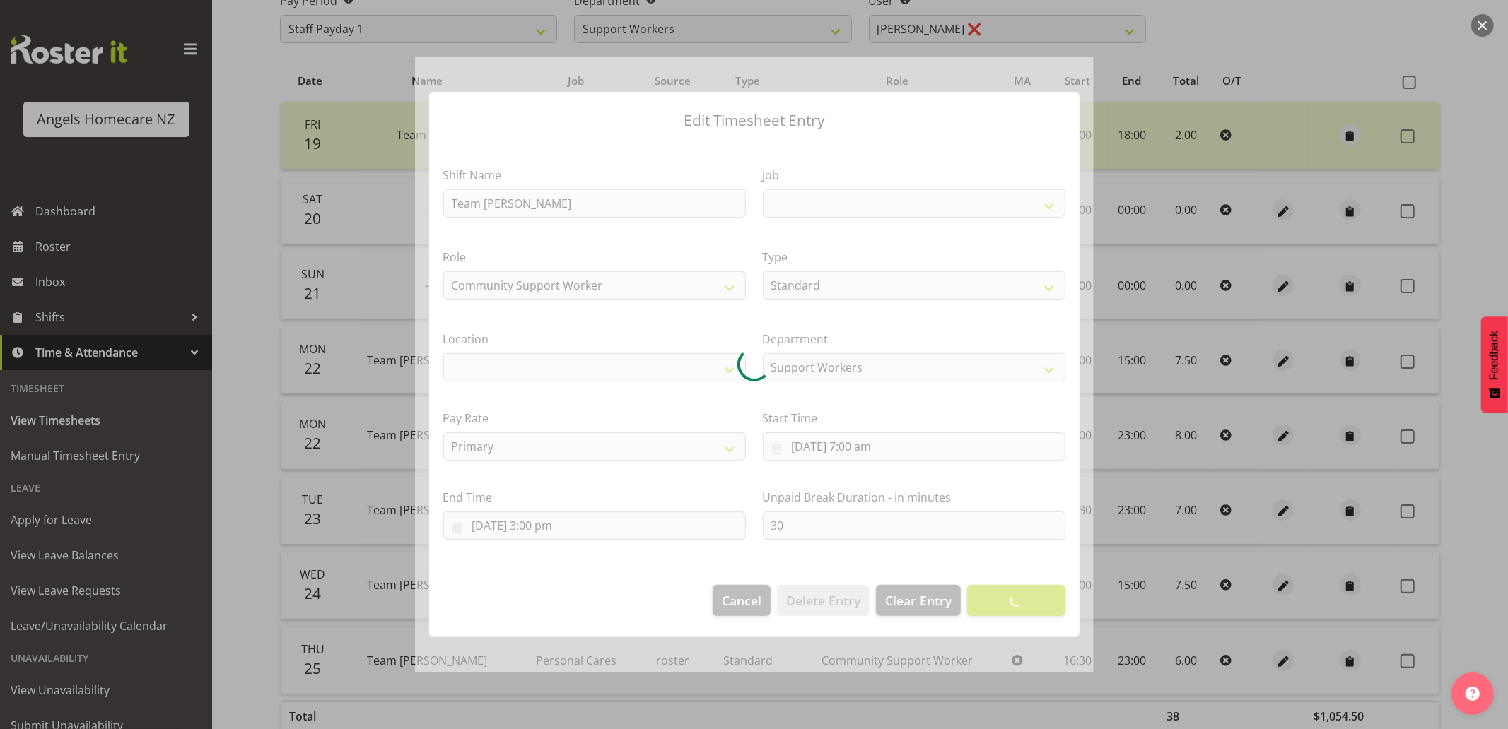
select select
select select "10686"
select select "1290"
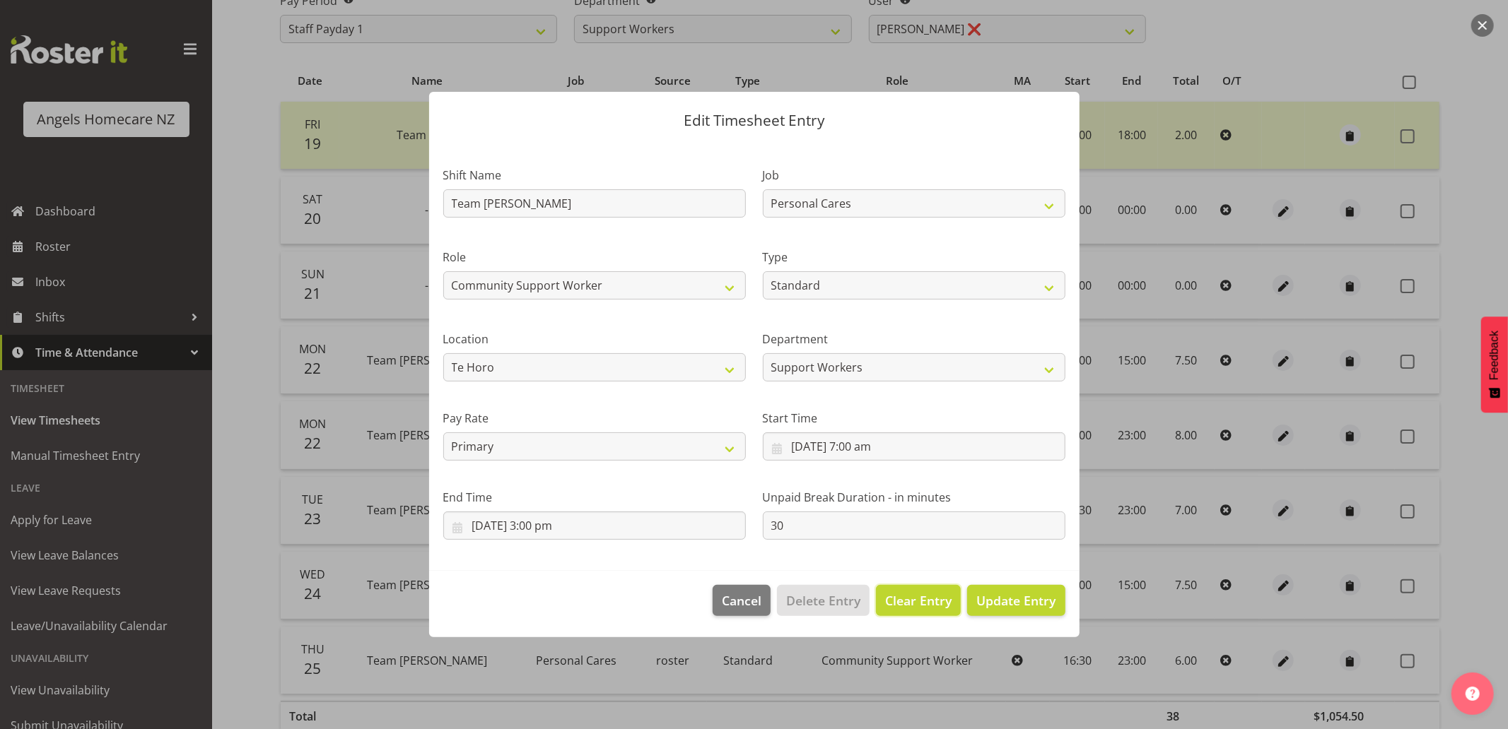
click at [902, 606] on span "Clear Entry" at bounding box center [918, 601] width 66 height 18
select select "Off"
type input "0"
select select
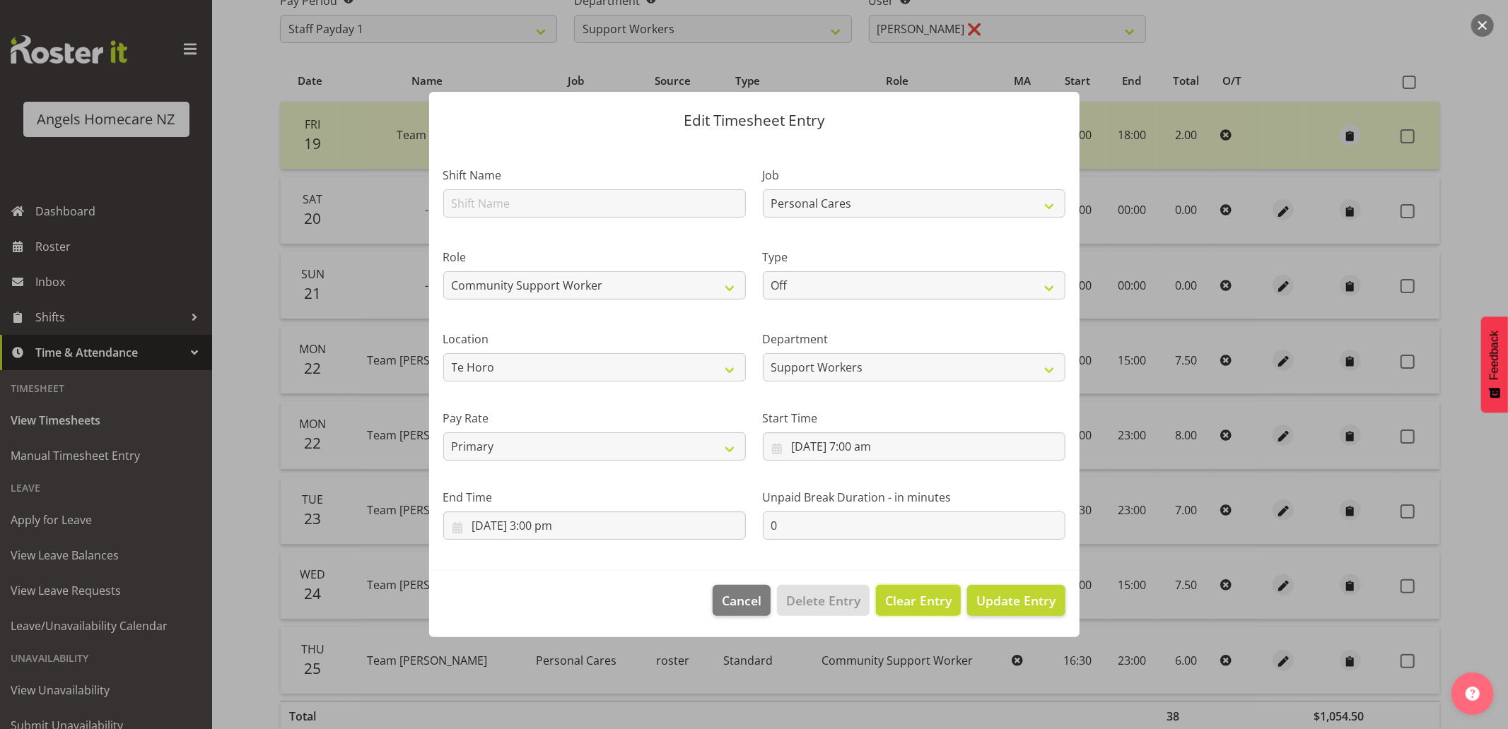
select select
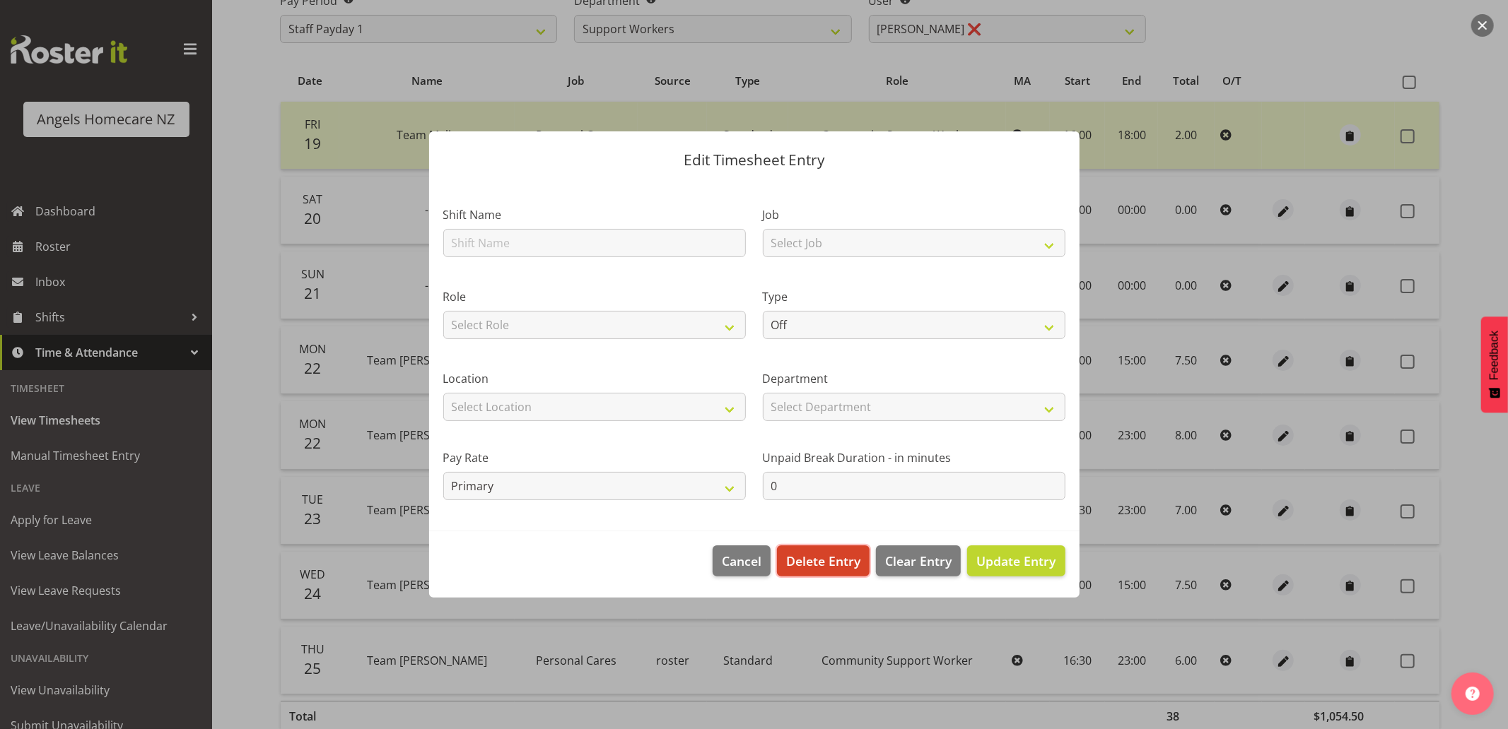
click at [818, 556] on span "Delete Entry" at bounding box center [823, 561] width 74 height 18
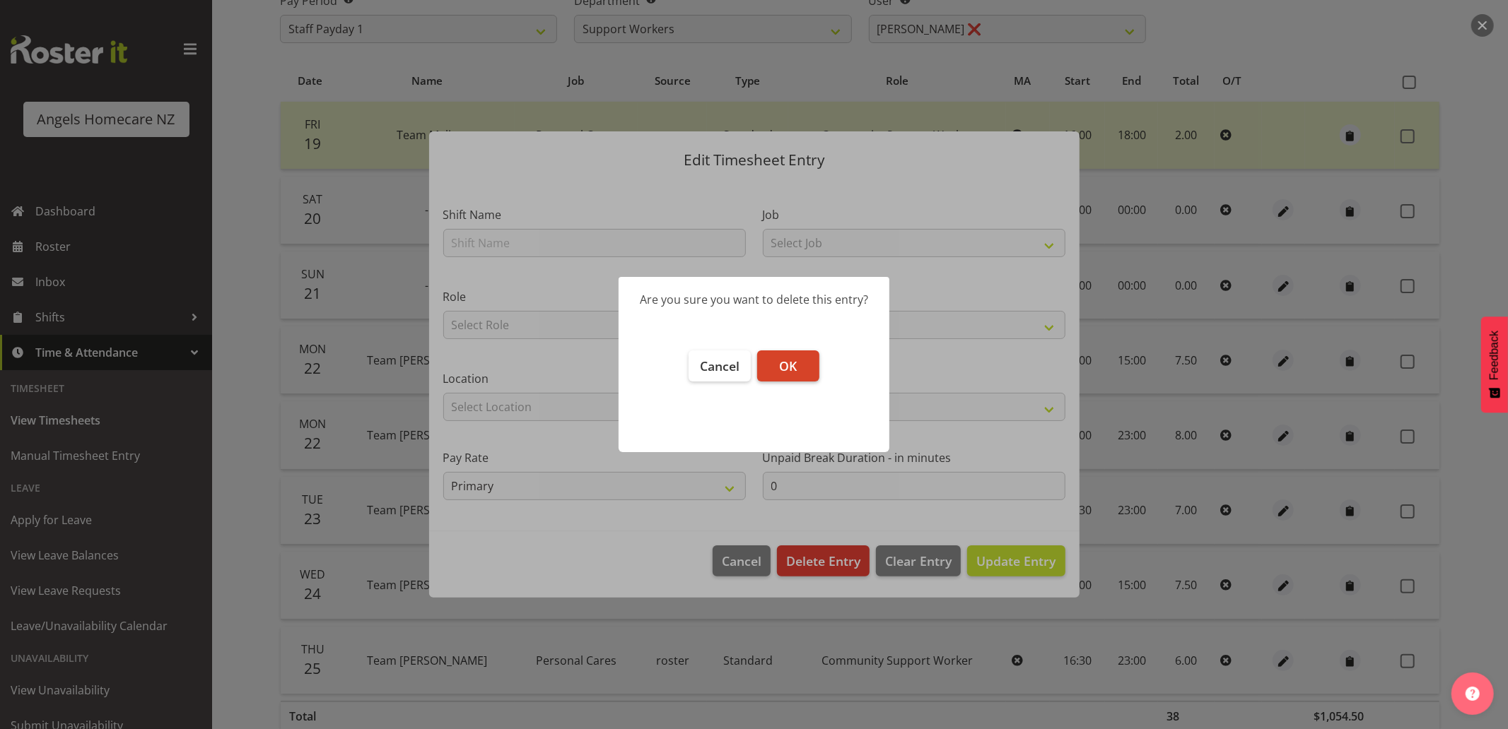
click at [809, 366] on button "OK" at bounding box center [788, 366] width 62 height 31
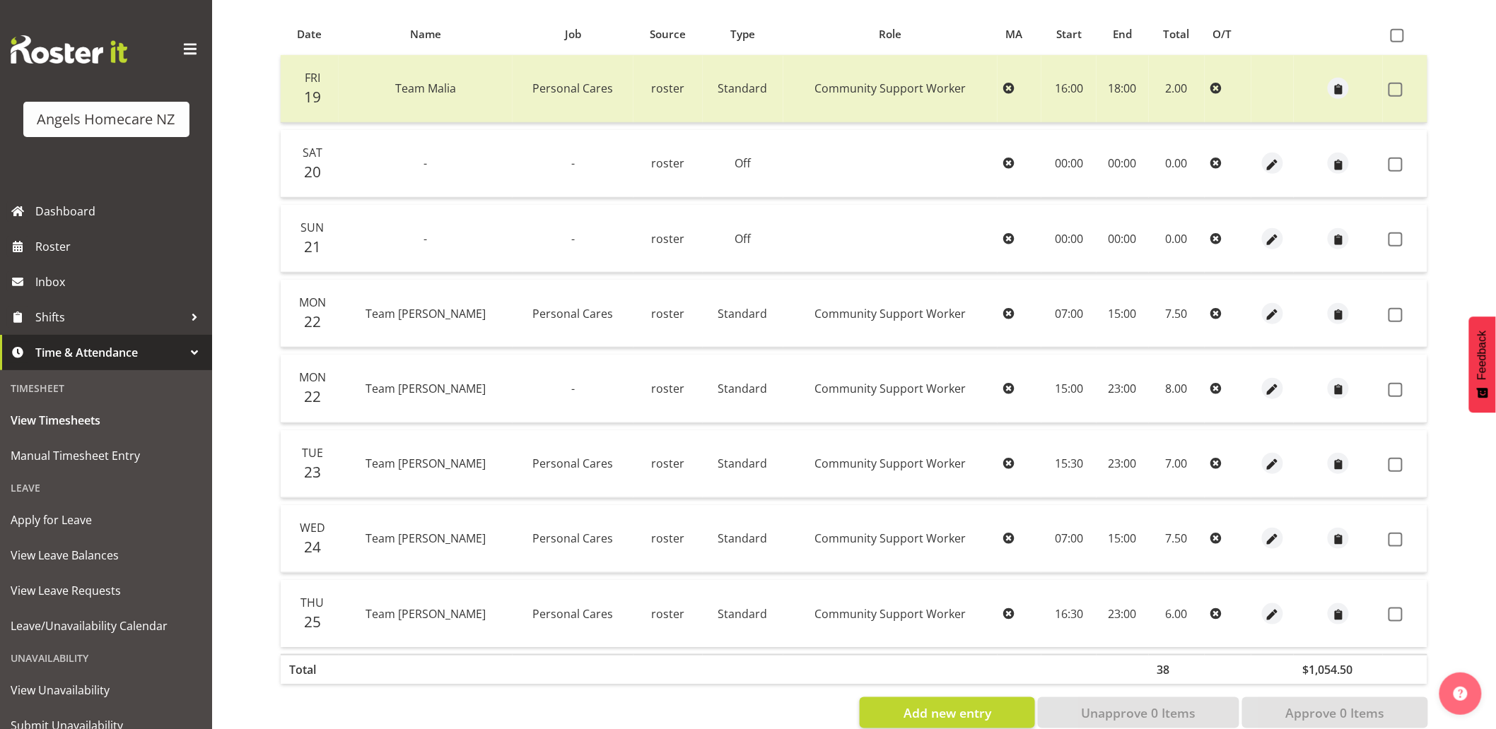
scroll to position [329, 0]
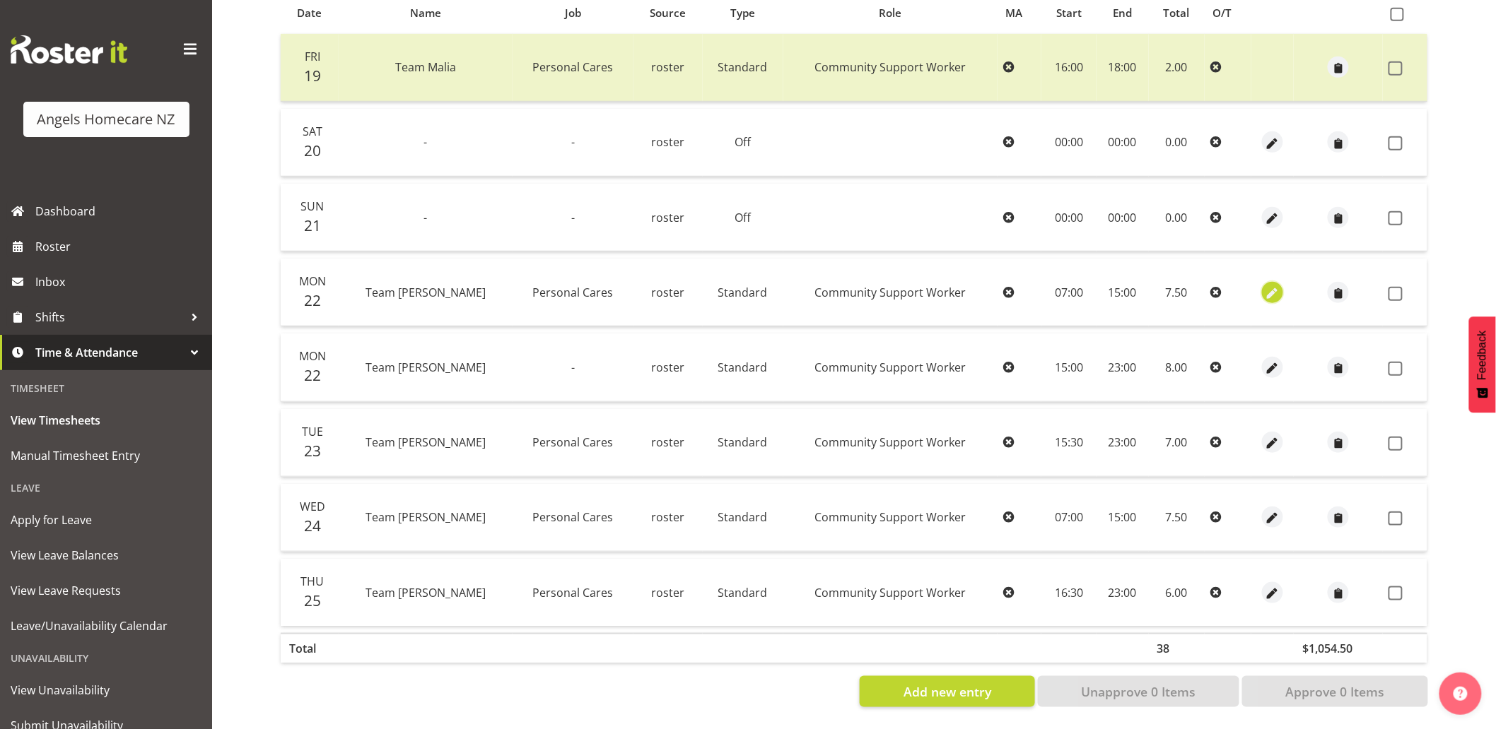
click at [1265, 286] on span "button" at bounding box center [1273, 294] width 16 height 16
select select "Standard"
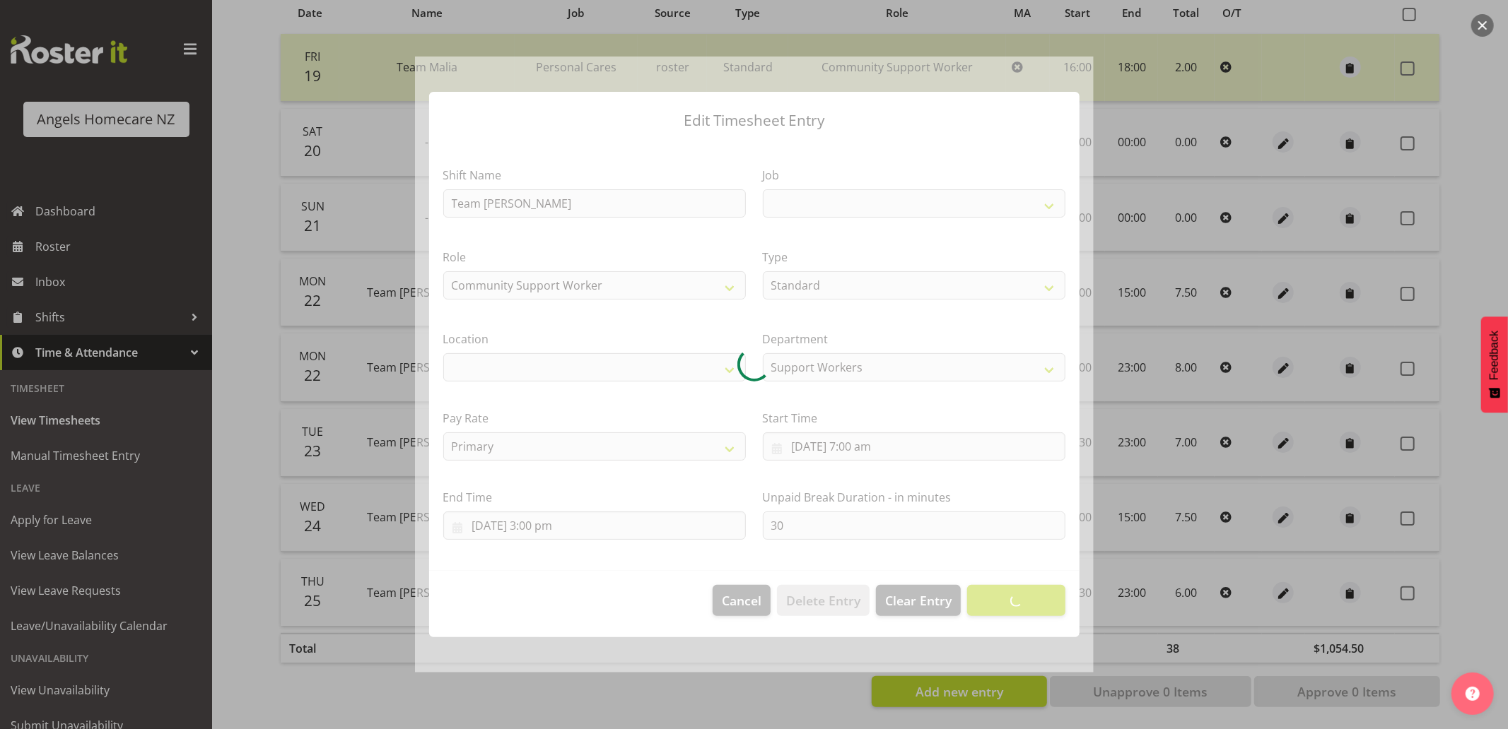
select select
select select "10686"
select select "1290"
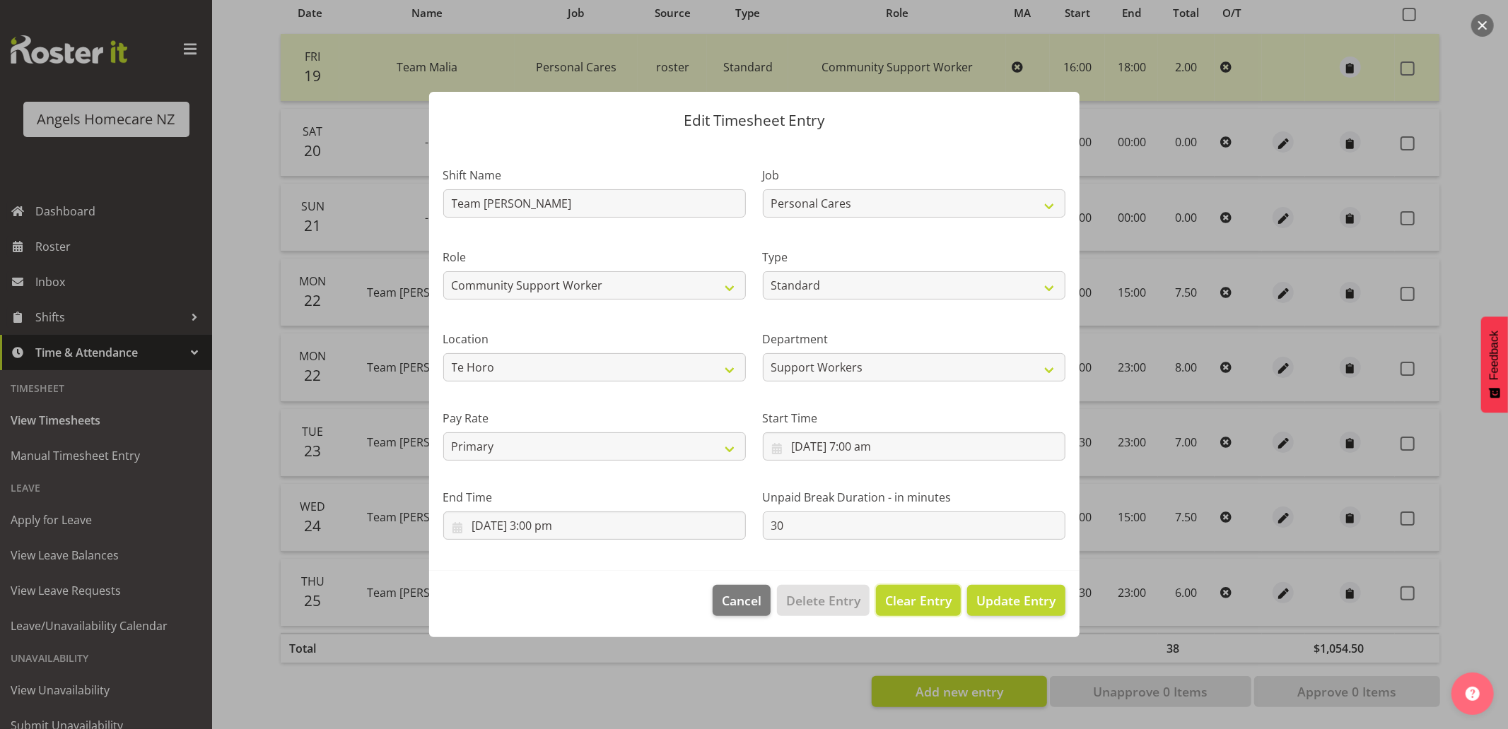
click at [922, 604] on span "Clear Entry" at bounding box center [918, 601] width 66 height 18
select select "Off"
type input "0"
select select
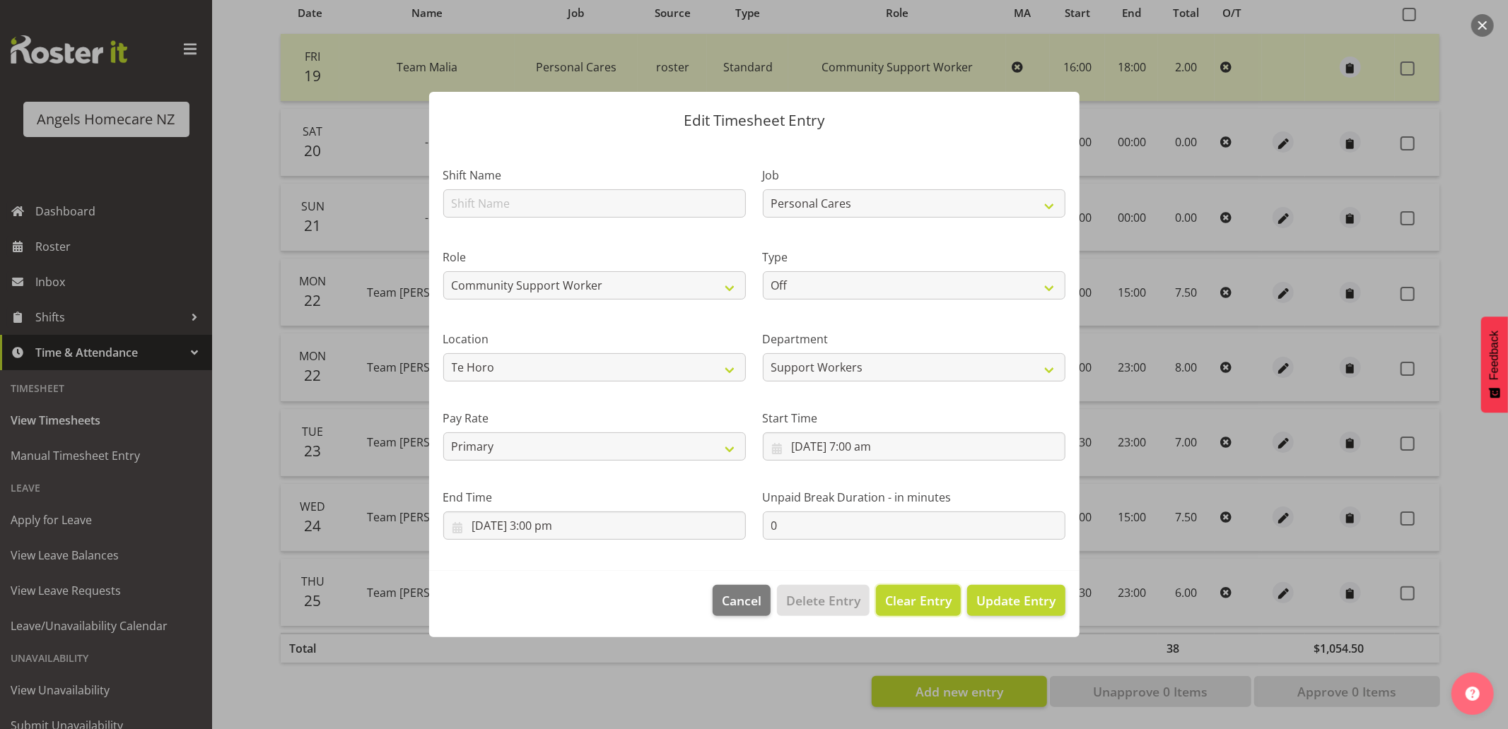
select select
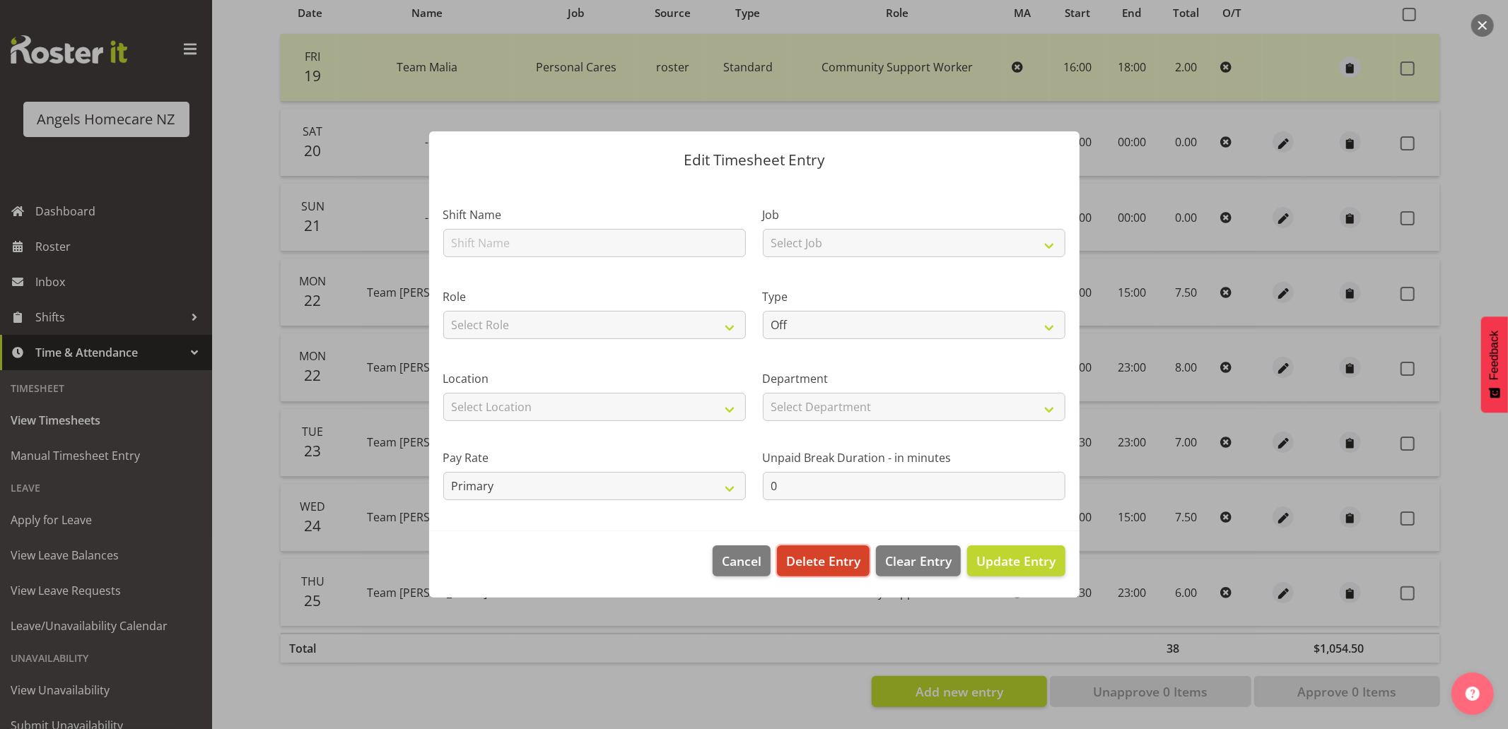
click at [816, 561] on span "Delete Entry" at bounding box center [823, 561] width 74 height 18
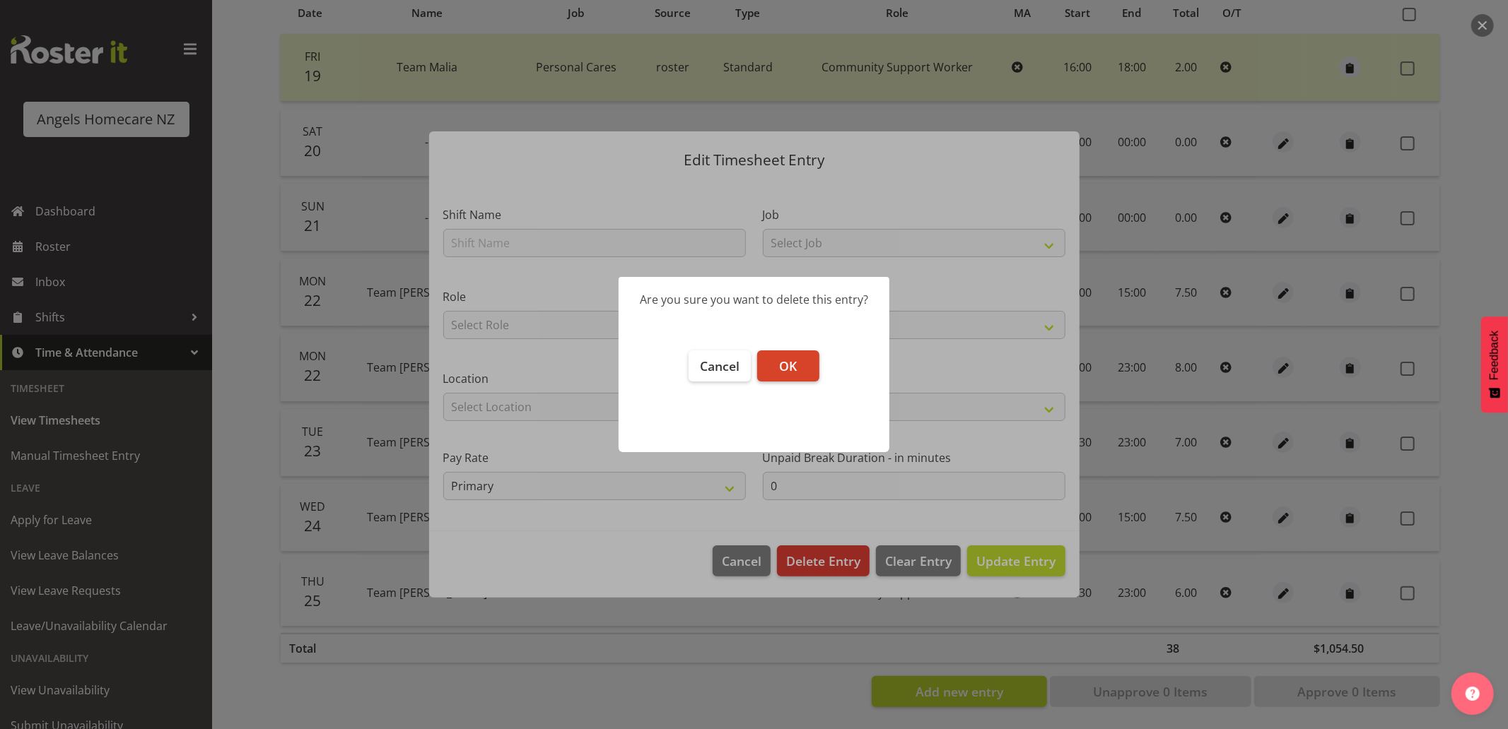
click at [789, 366] on span "OK" at bounding box center [788, 366] width 18 height 17
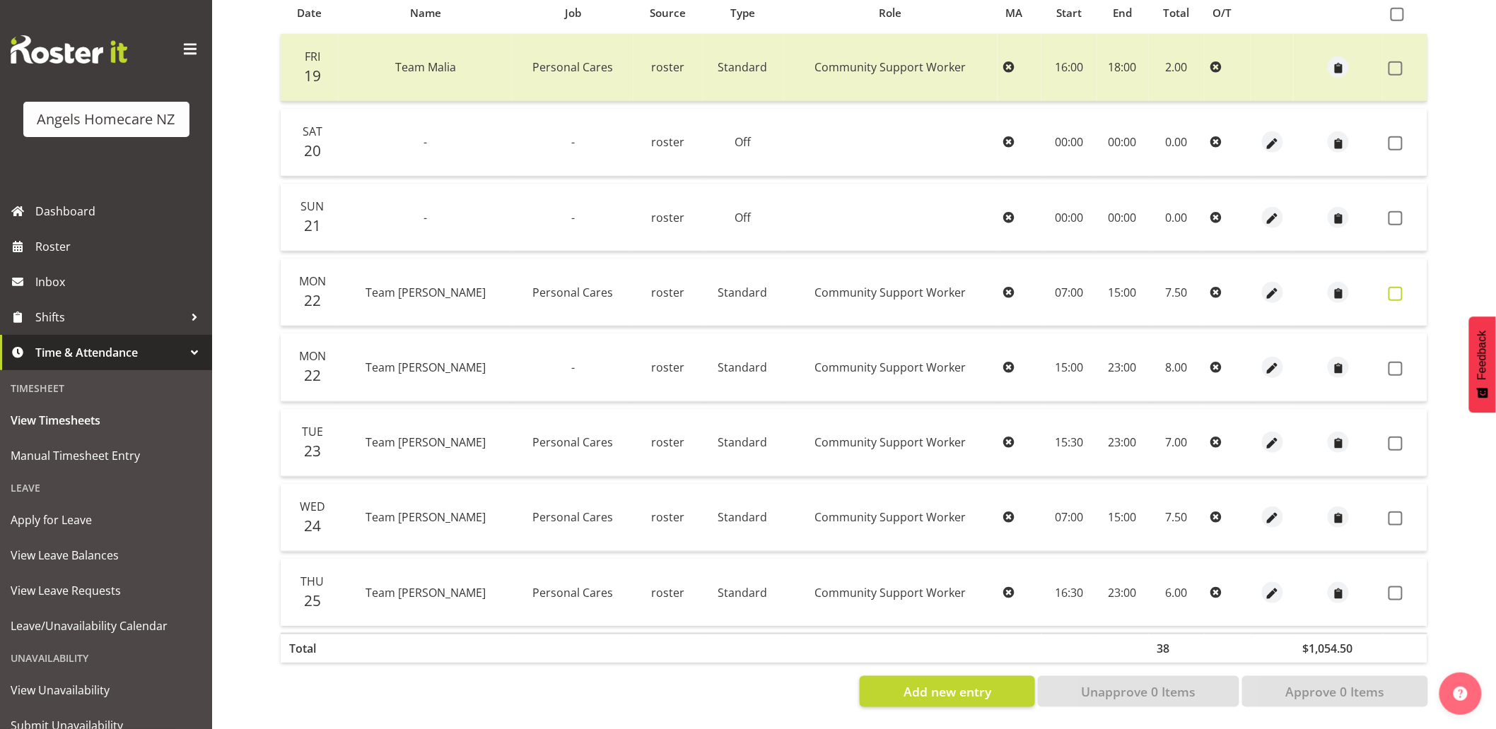
click at [1398, 287] on span at bounding box center [1395, 294] width 14 height 14
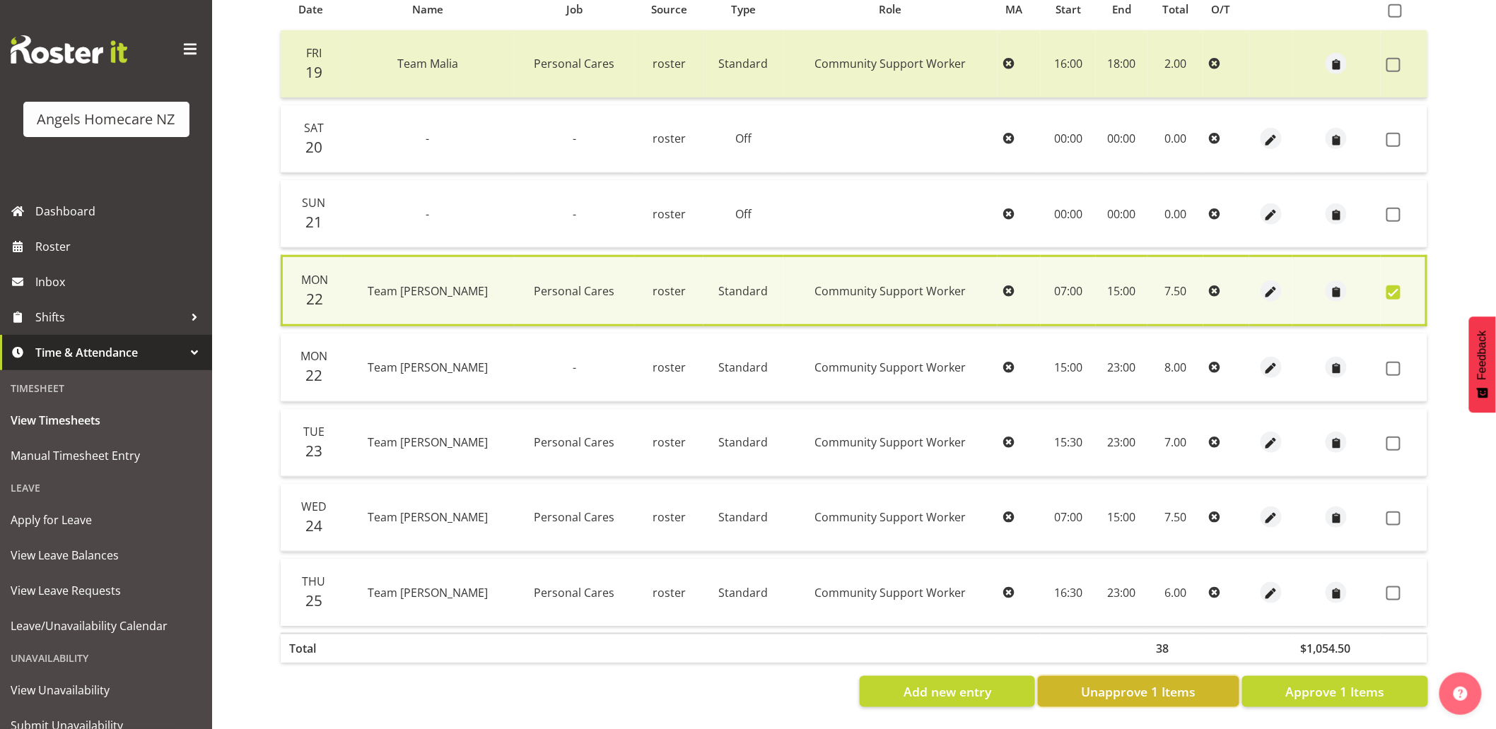
click at [1148, 683] on span "Unapprove 1 Items" at bounding box center [1138, 692] width 115 height 18
checkbox input "false"
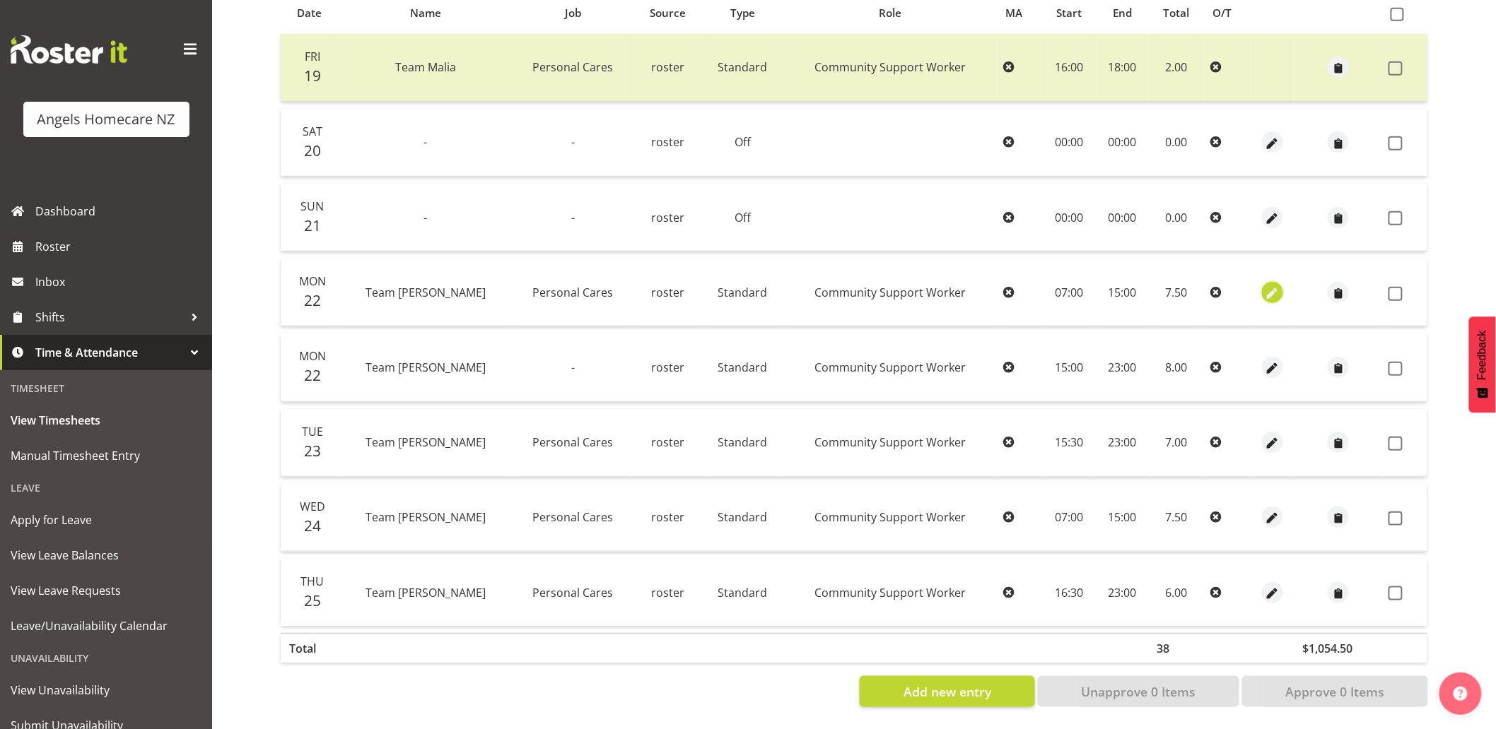
click at [1265, 287] on span "button" at bounding box center [1273, 294] width 16 height 16
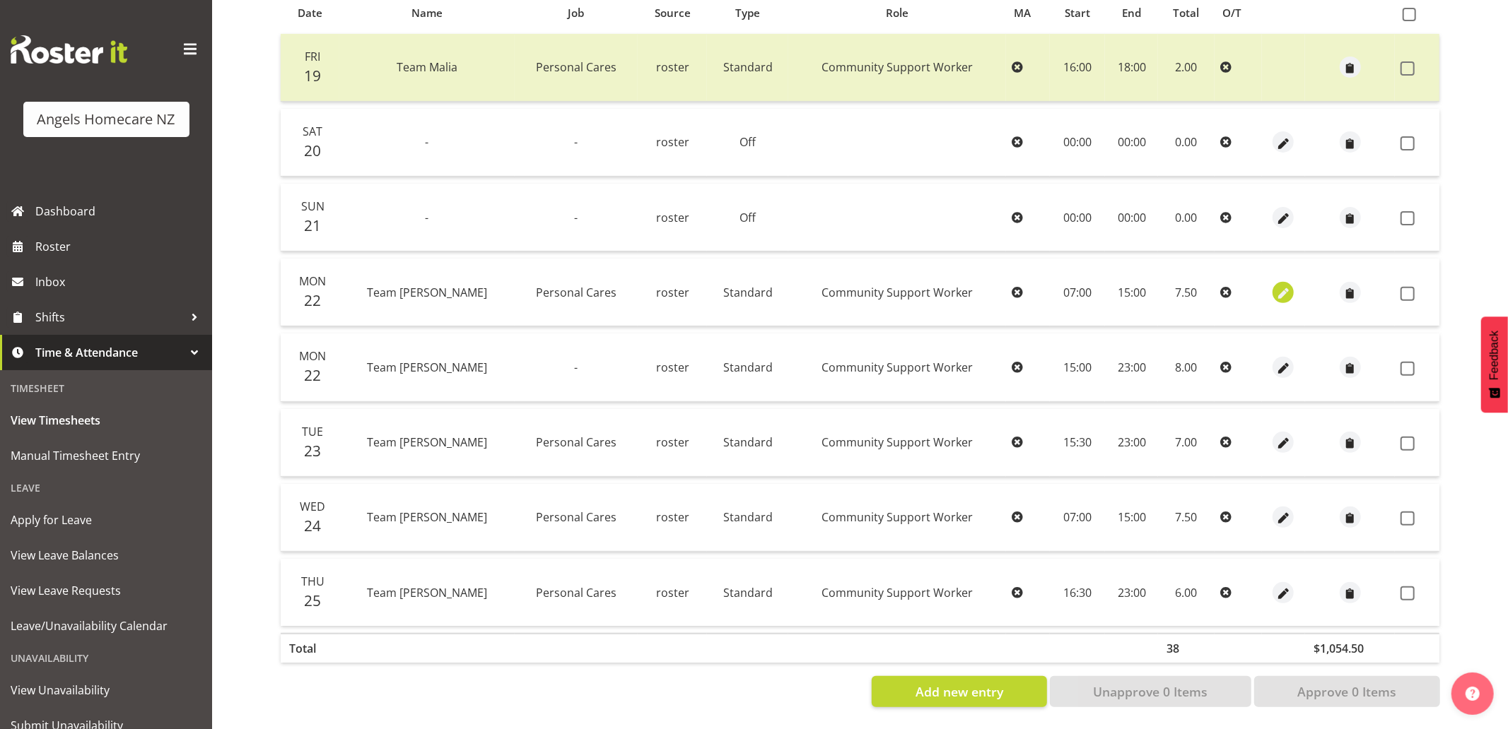
select select "Standard"
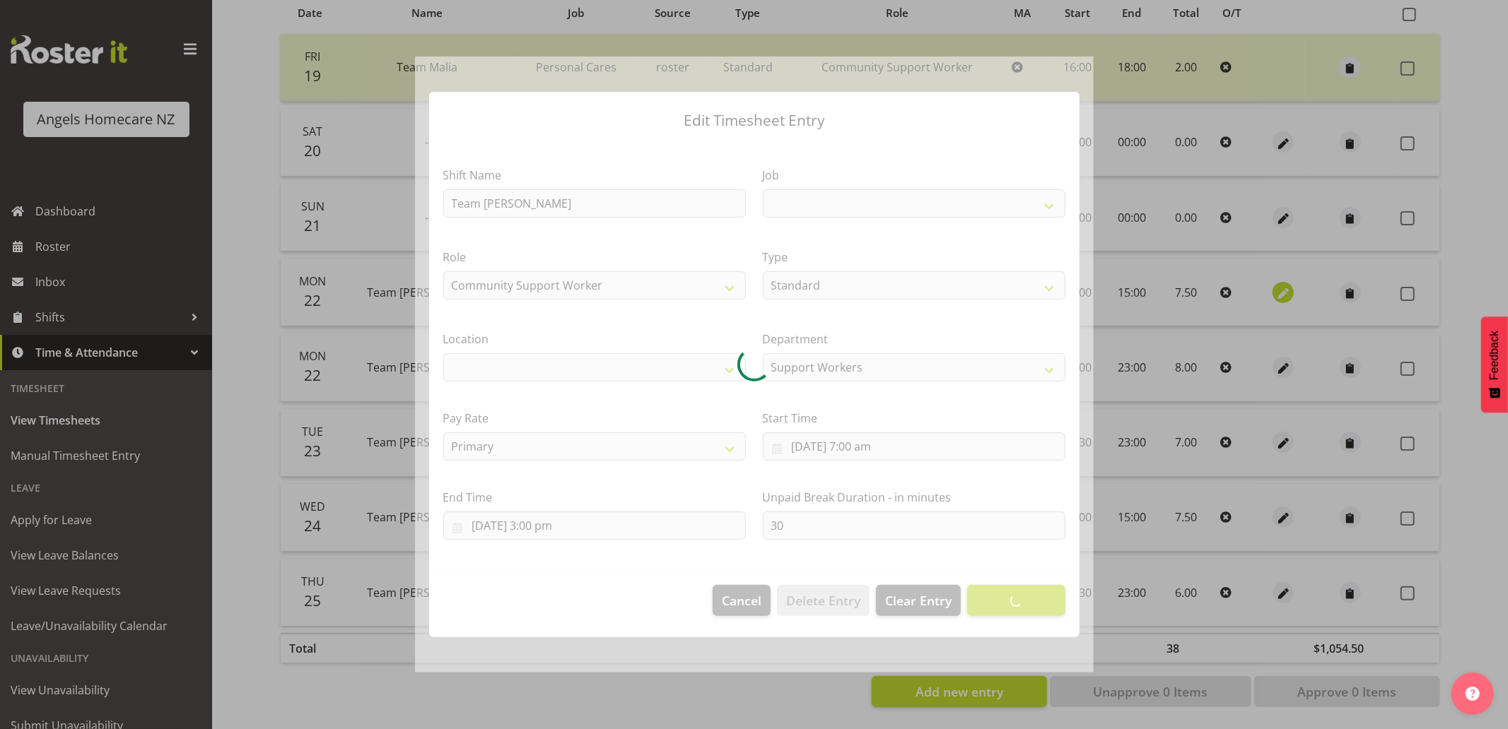
select select
select select "10686"
select select "1290"
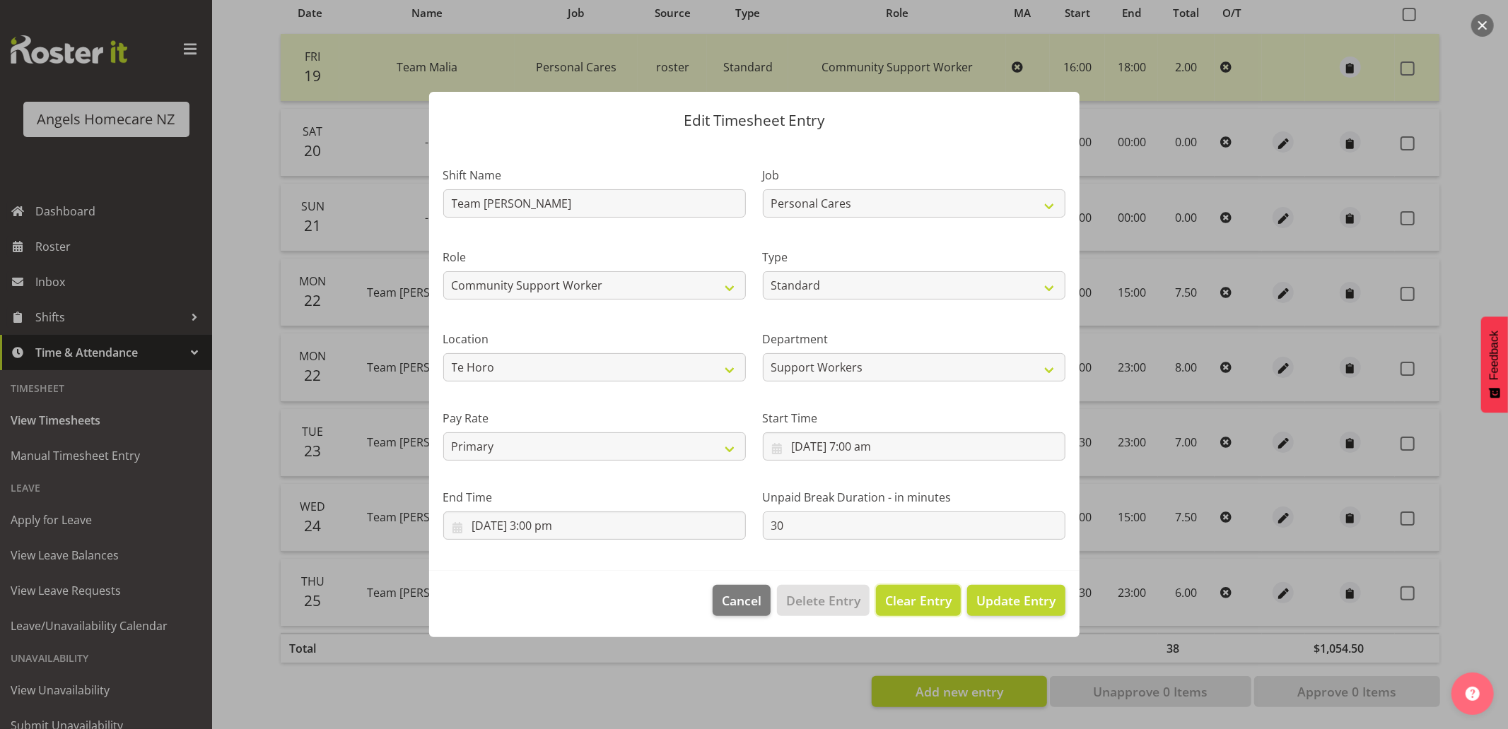
click at [914, 602] on span "Clear Entry" at bounding box center [918, 601] width 66 height 18
select select "Off"
type input "0"
select select
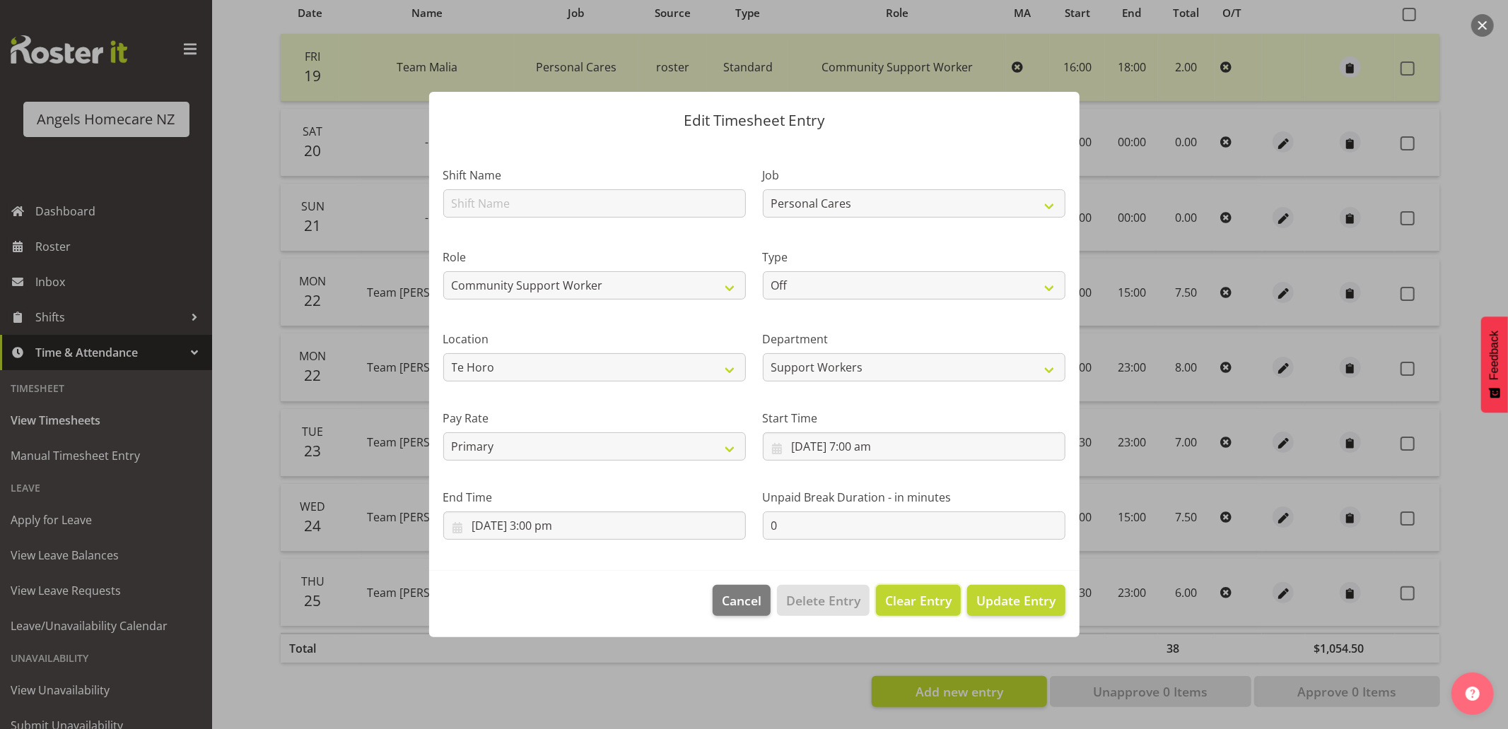
select select
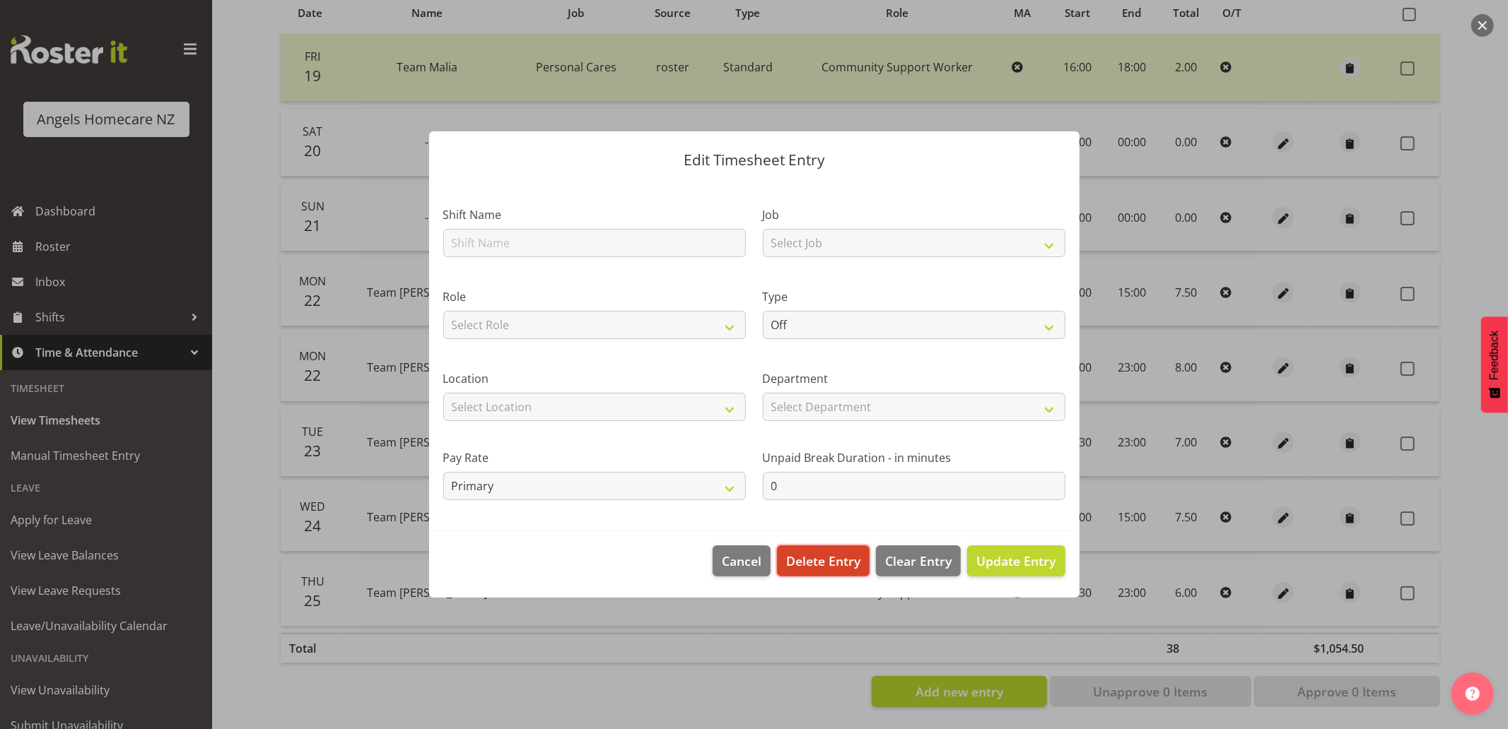
click at [831, 564] on span "Delete Entry" at bounding box center [823, 561] width 74 height 18
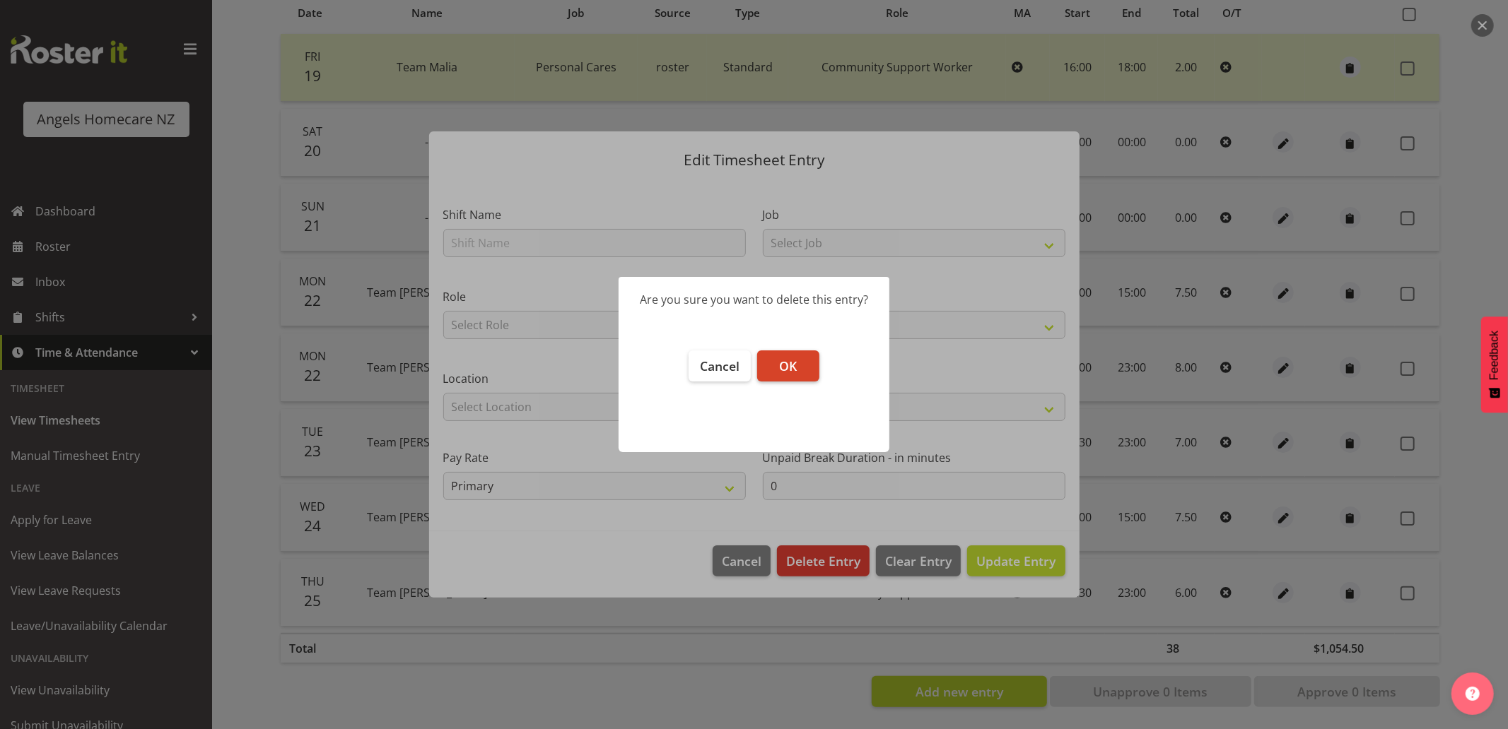
click at [780, 360] on span "OK" at bounding box center [788, 366] width 18 height 17
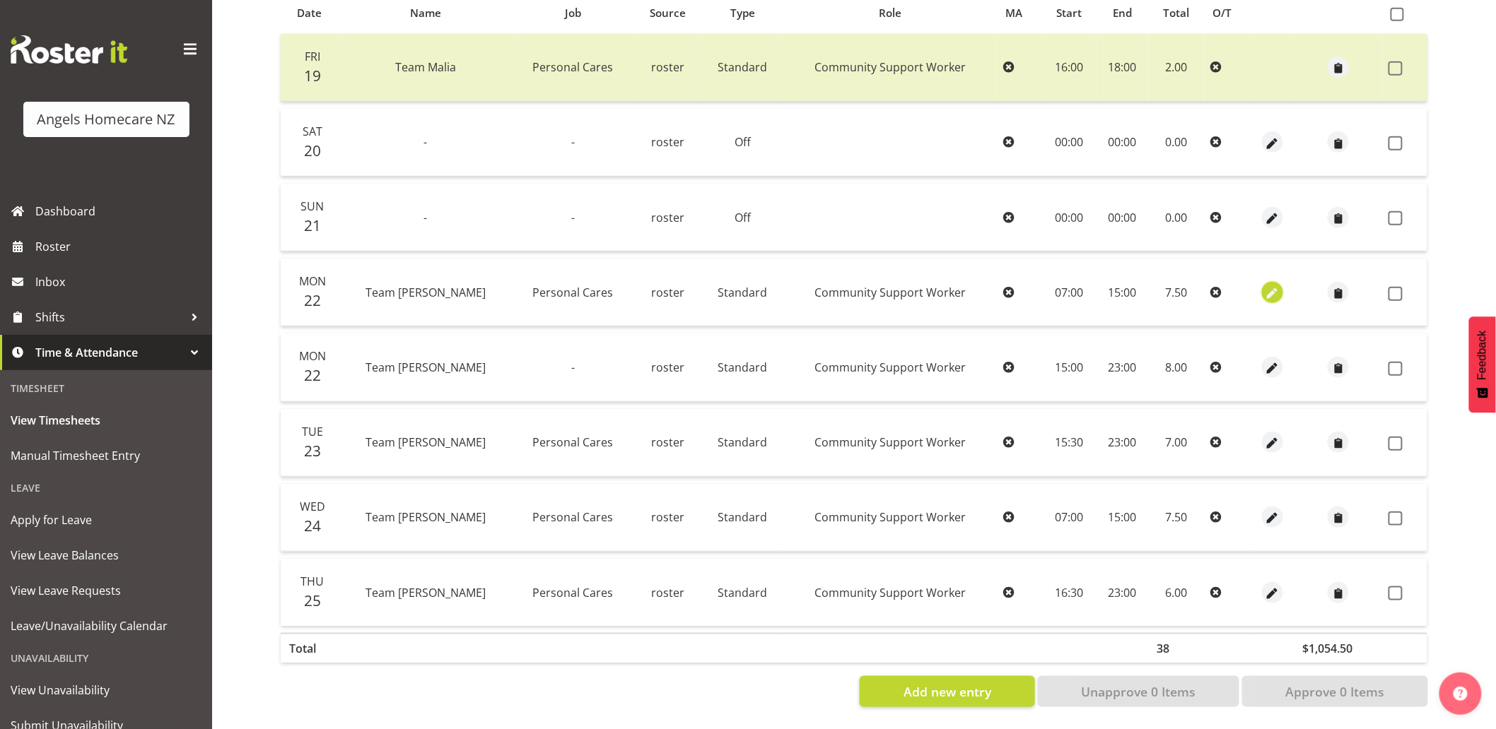
click at [1262, 282] on button "button" at bounding box center [1272, 292] width 21 height 21
select select "Standard"
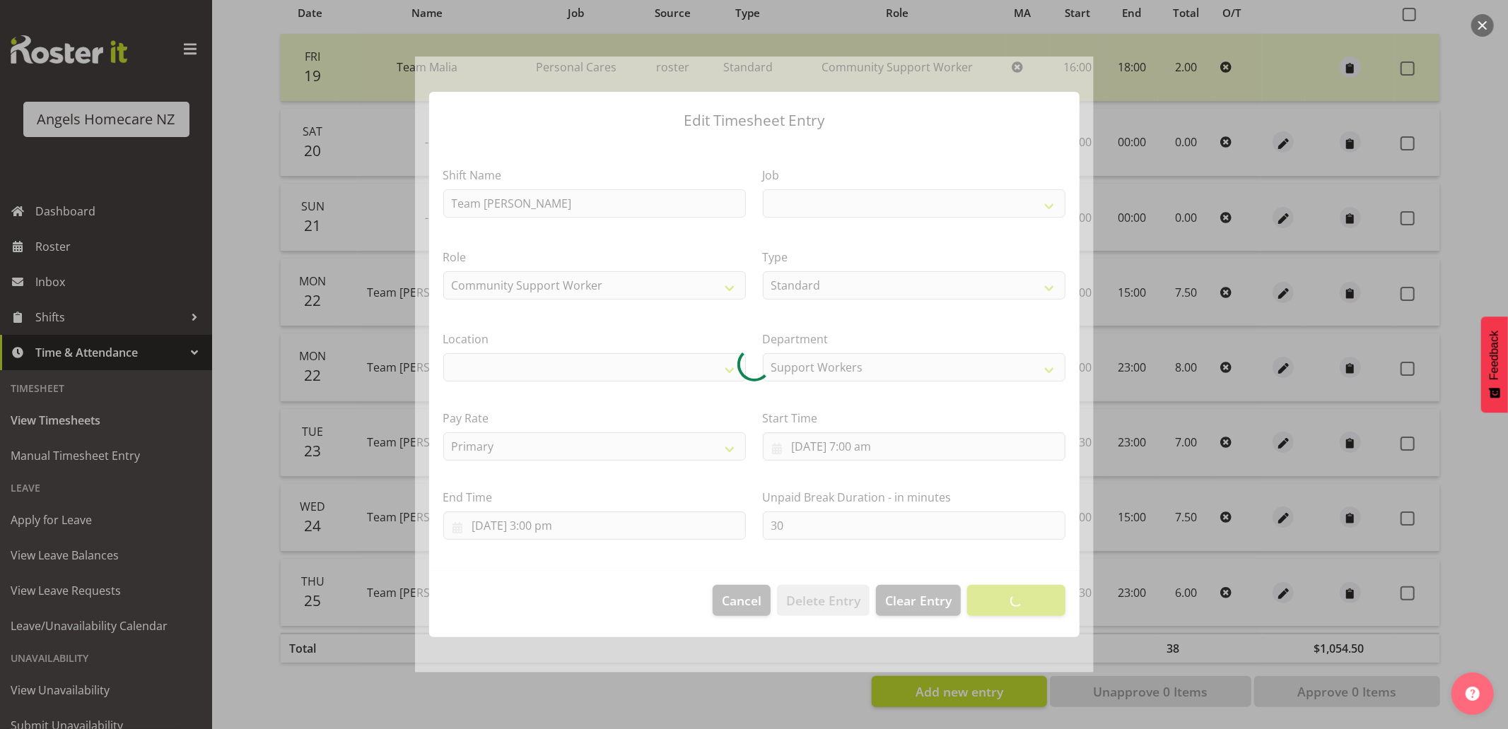
select select
select select "10686"
select select "1290"
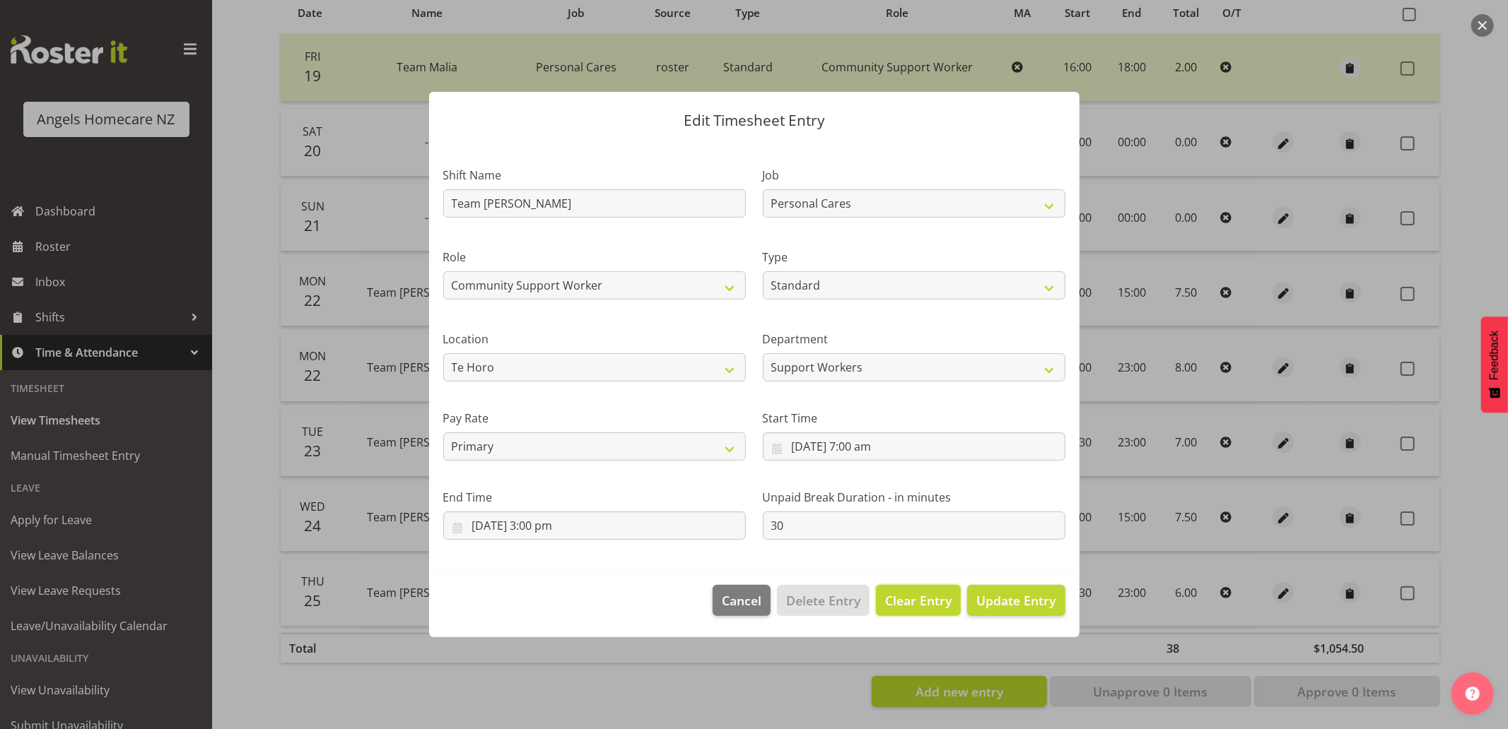
click at [907, 605] on span "Clear Entry" at bounding box center [918, 601] width 66 height 18
select select "Off"
type input "0"
select select
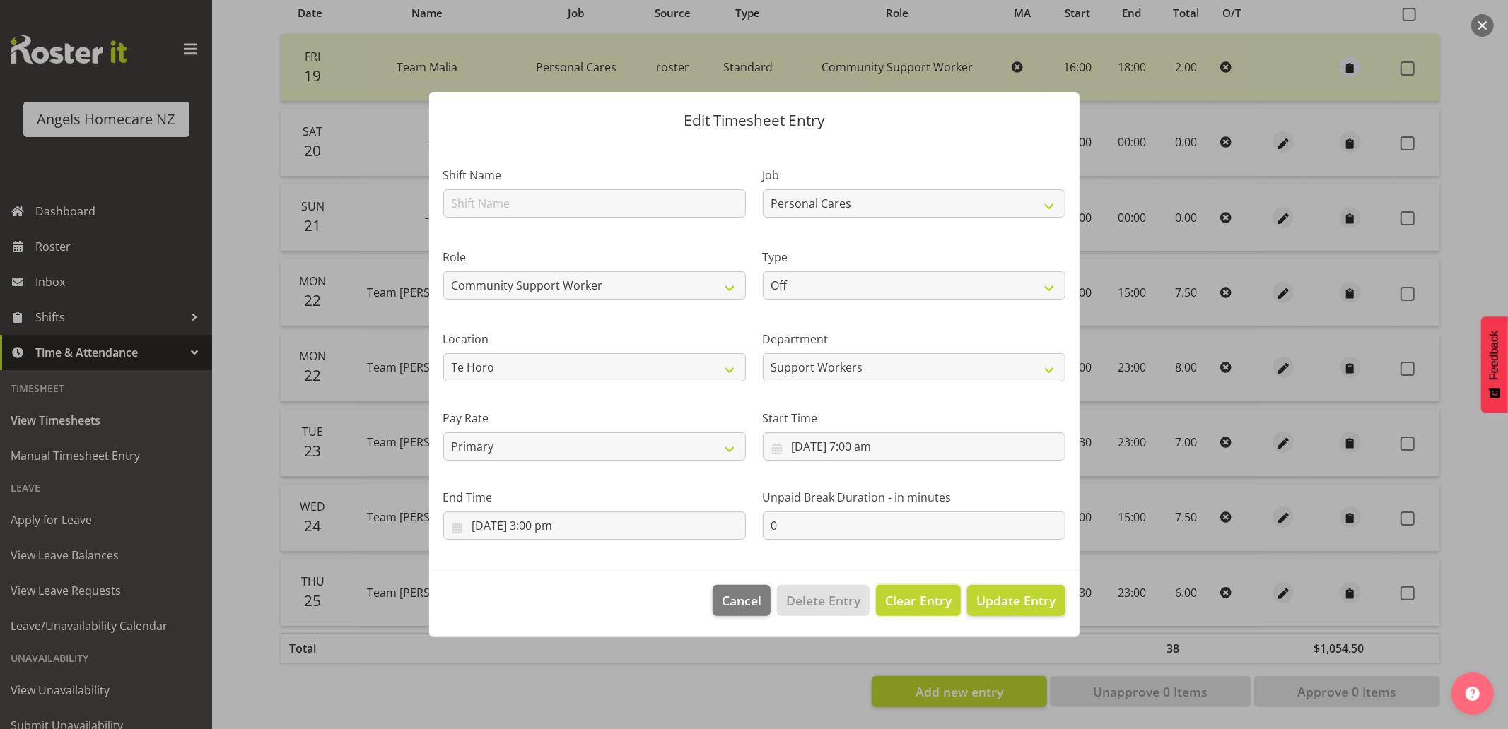
select select
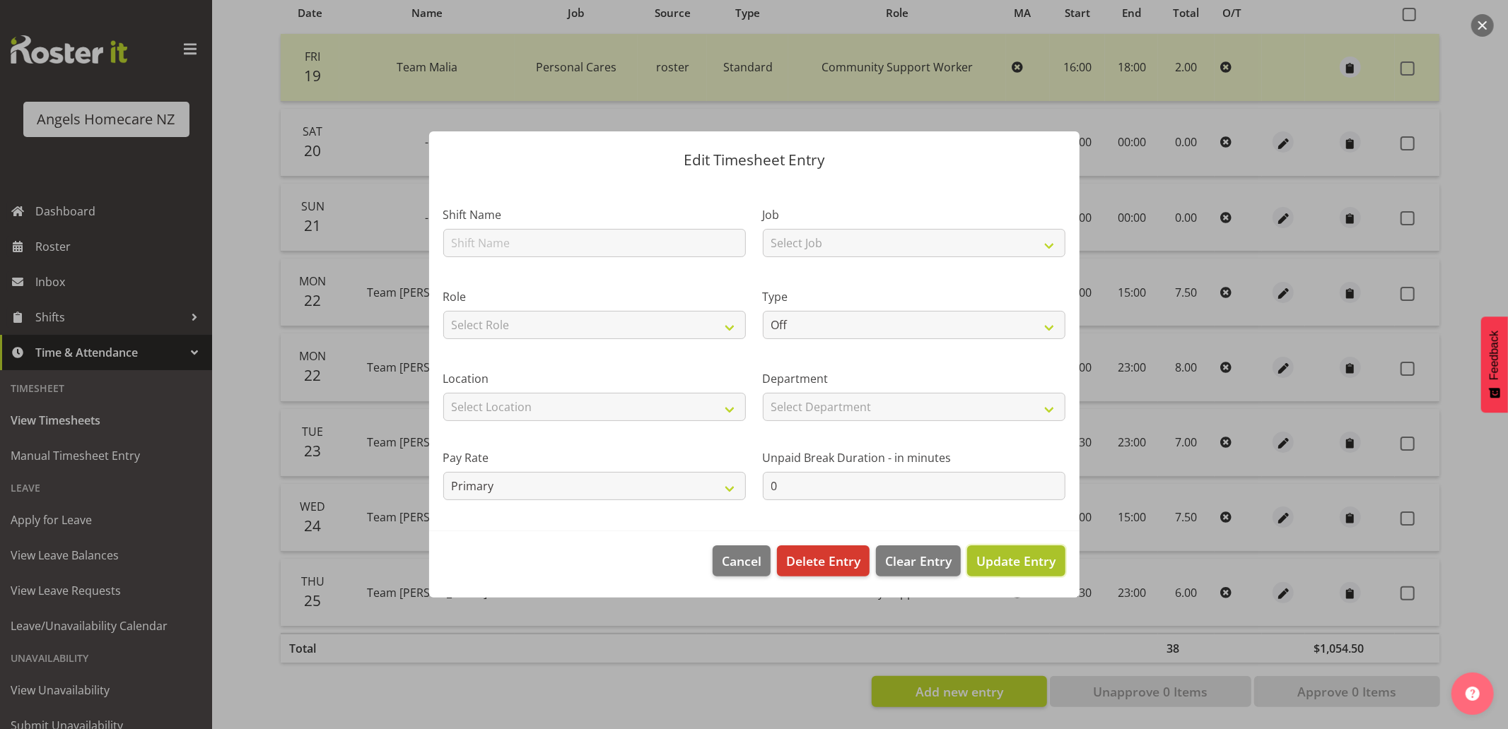
click at [1004, 565] on span "Update Entry" at bounding box center [1015, 561] width 79 height 17
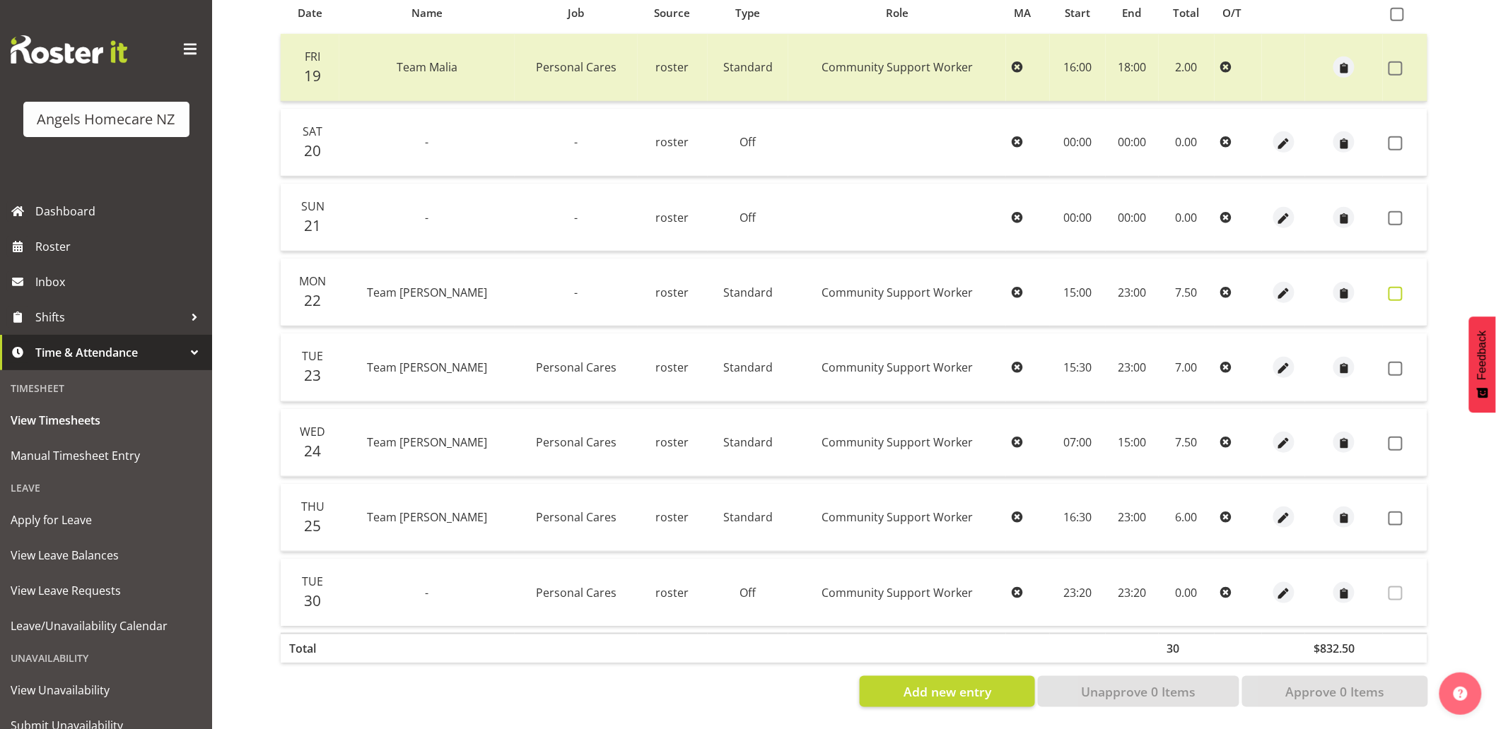
click at [1393, 287] on span at bounding box center [1395, 294] width 14 height 14
checkbox input "true"
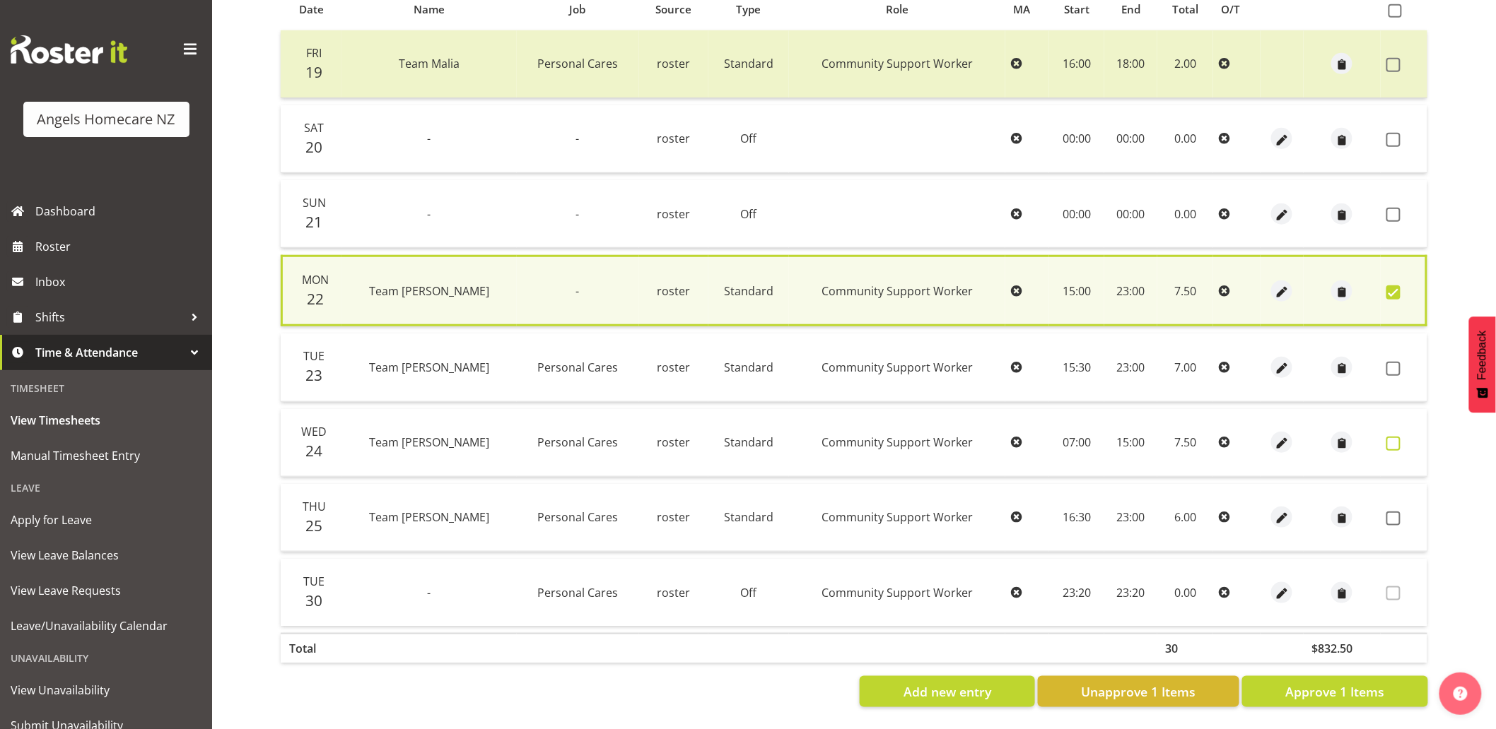
click at [1400, 437] on span at bounding box center [1393, 444] width 14 height 14
checkbox input "true"
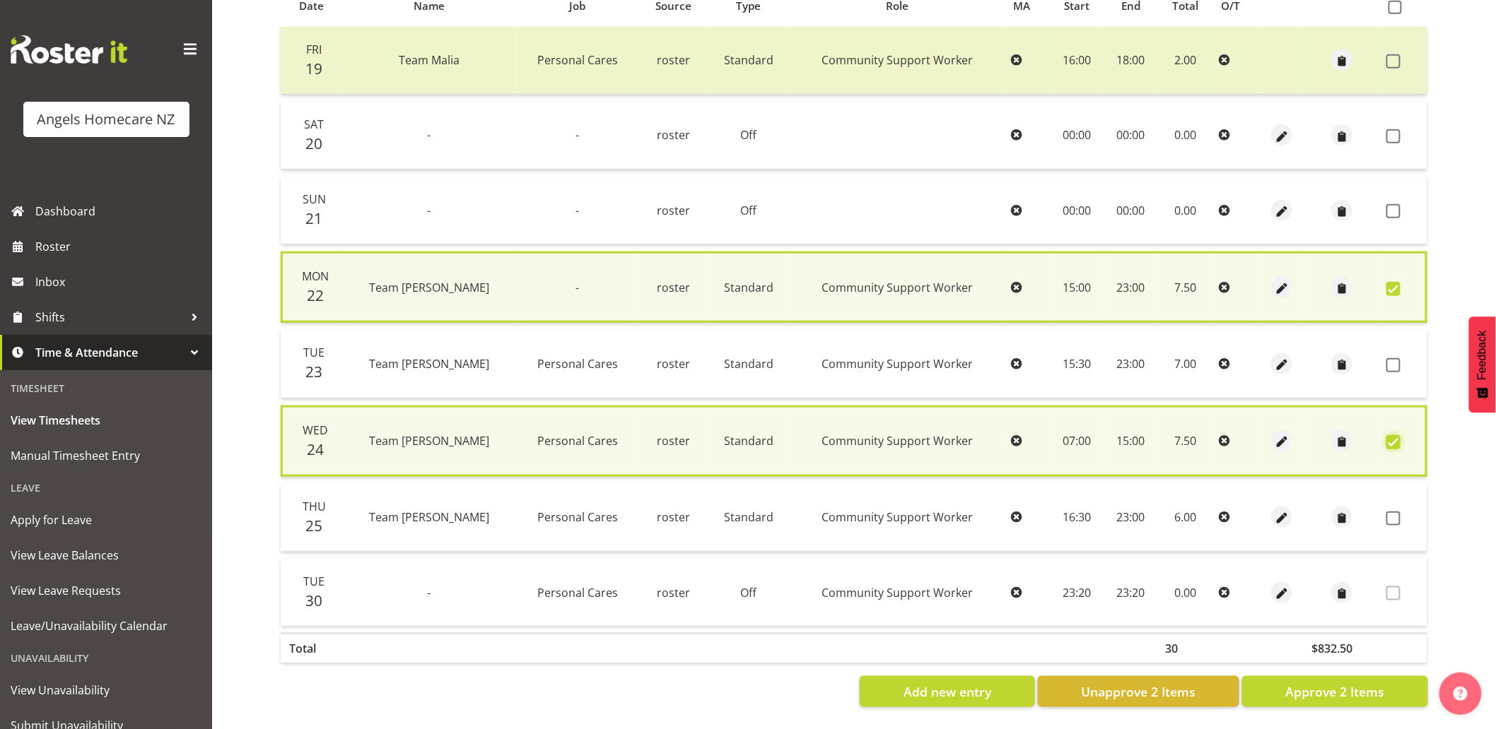
scroll to position [334, 0]
click at [1183, 683] on span "Unapprove 2 Items" at bounding box center [1138, 692] width 115 height 18
checkbox input "false"
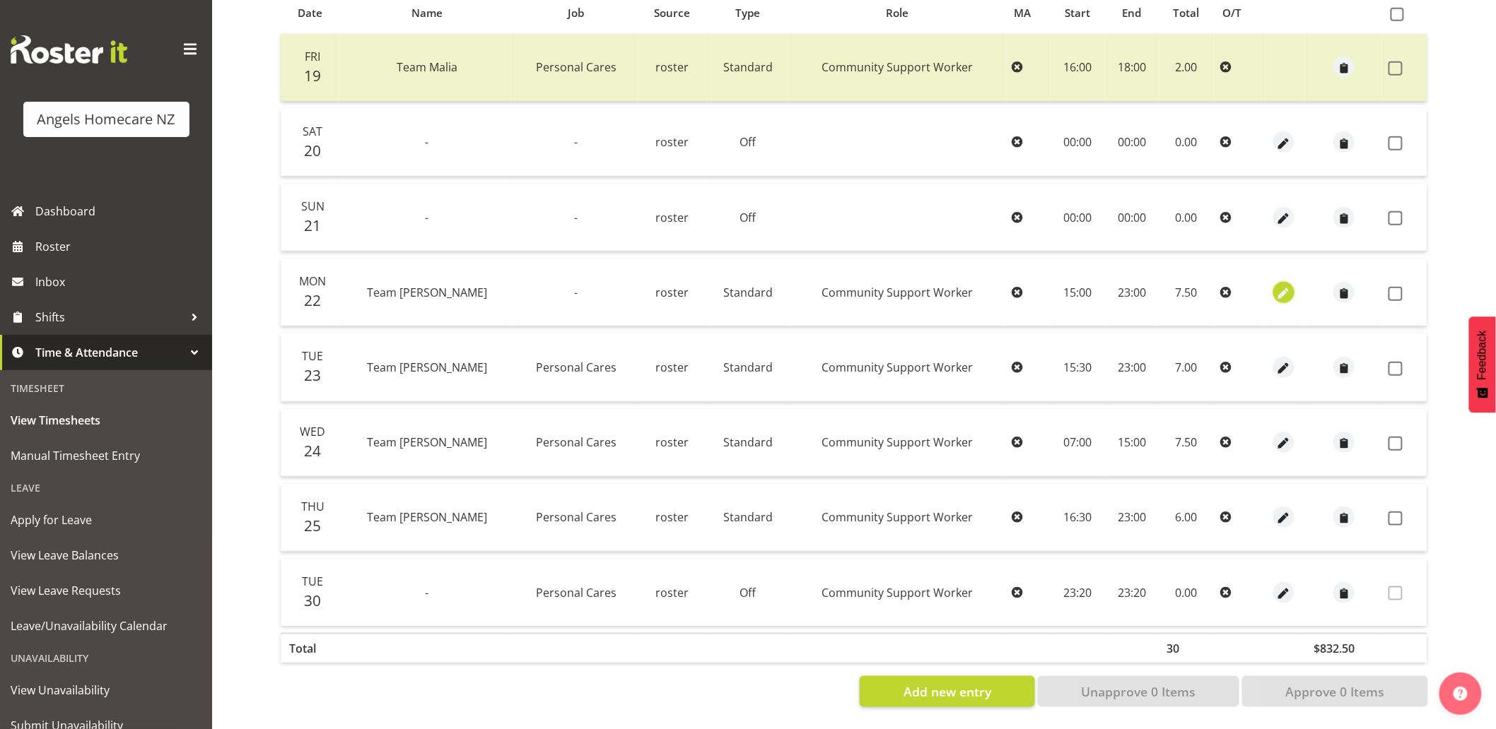
click at [1275, 286] on span "button" at bounding box center [1283, 294] width 16 height 16
select select "Standard"
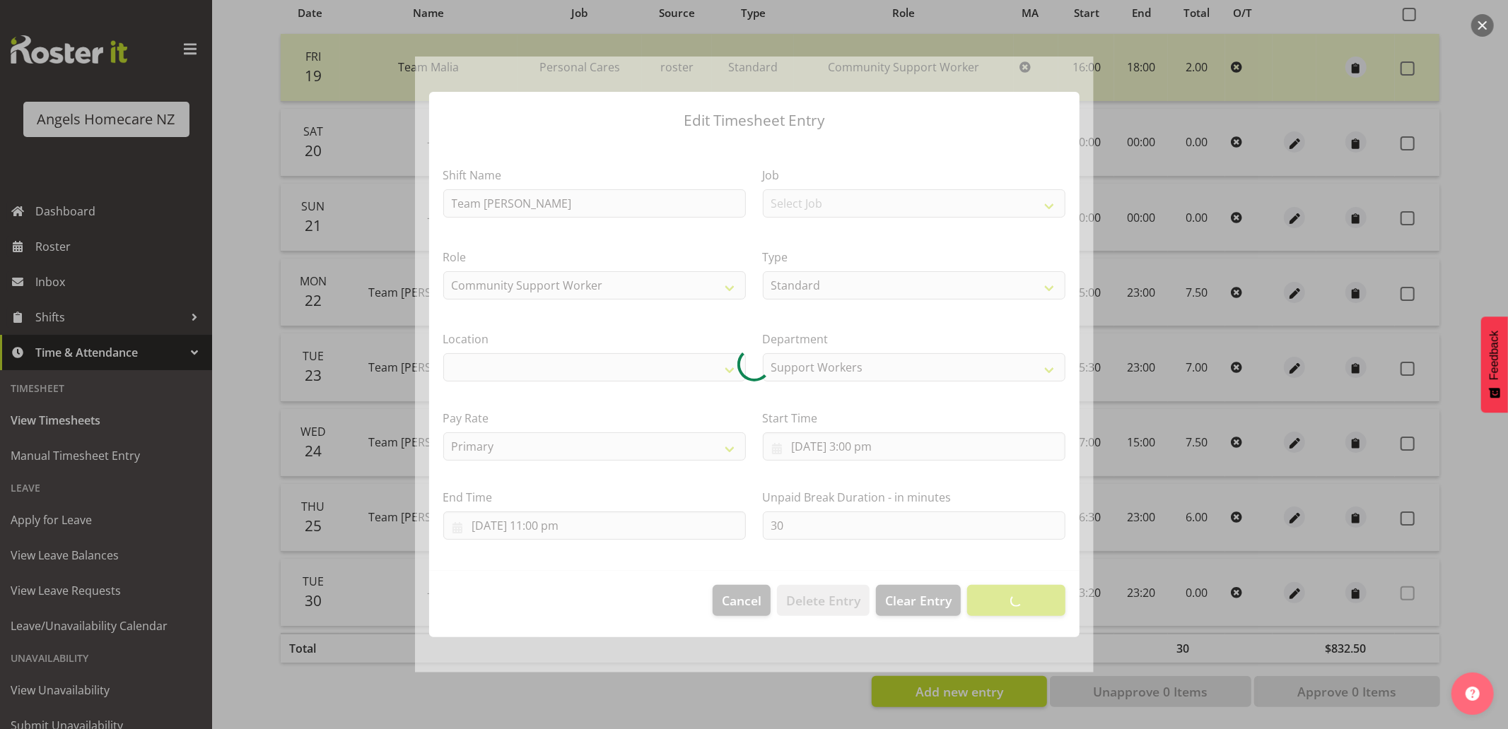
select select "1287"
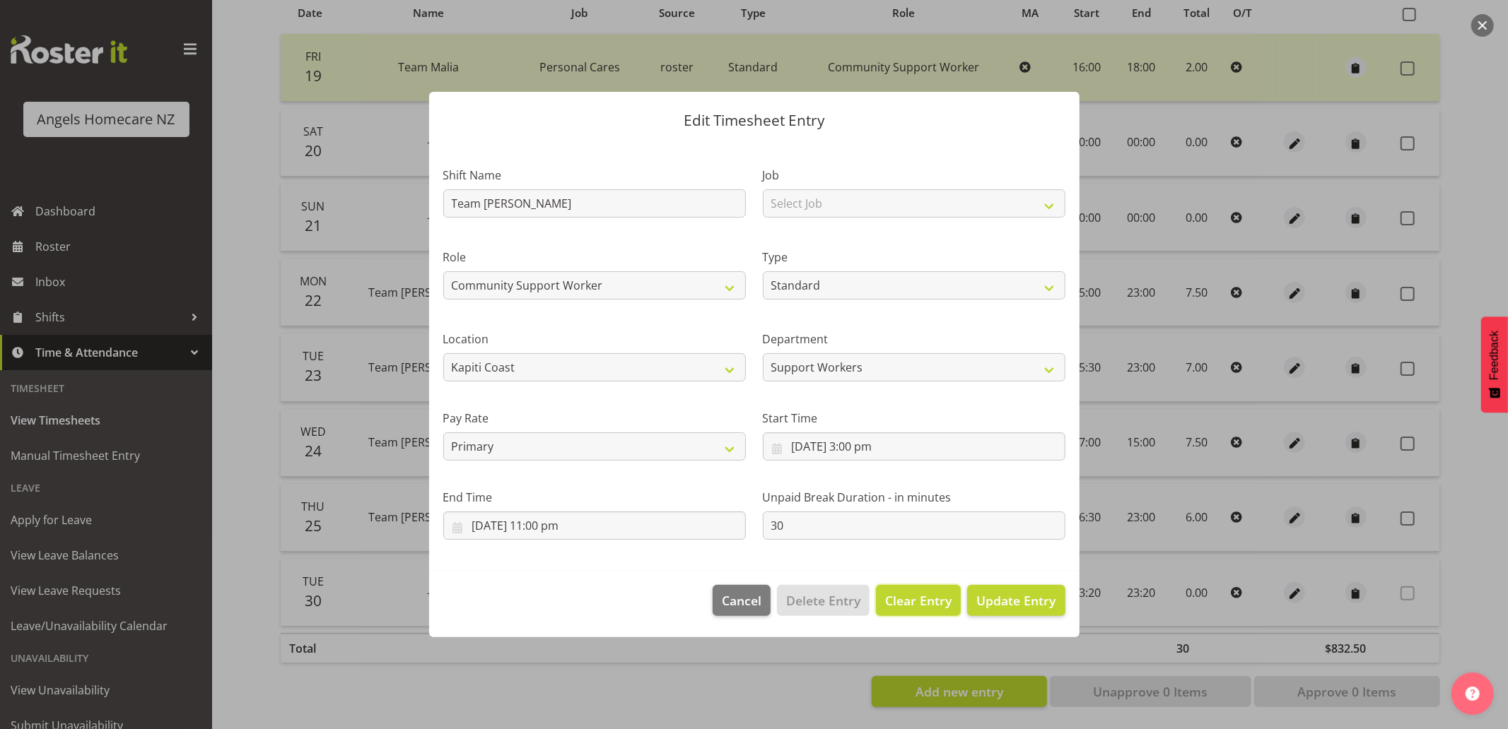
click at [916, 601] on span "Clear Entry" at bounding box center [918, 601] width 66 height 18
select select "Off"
type input "0"
select select
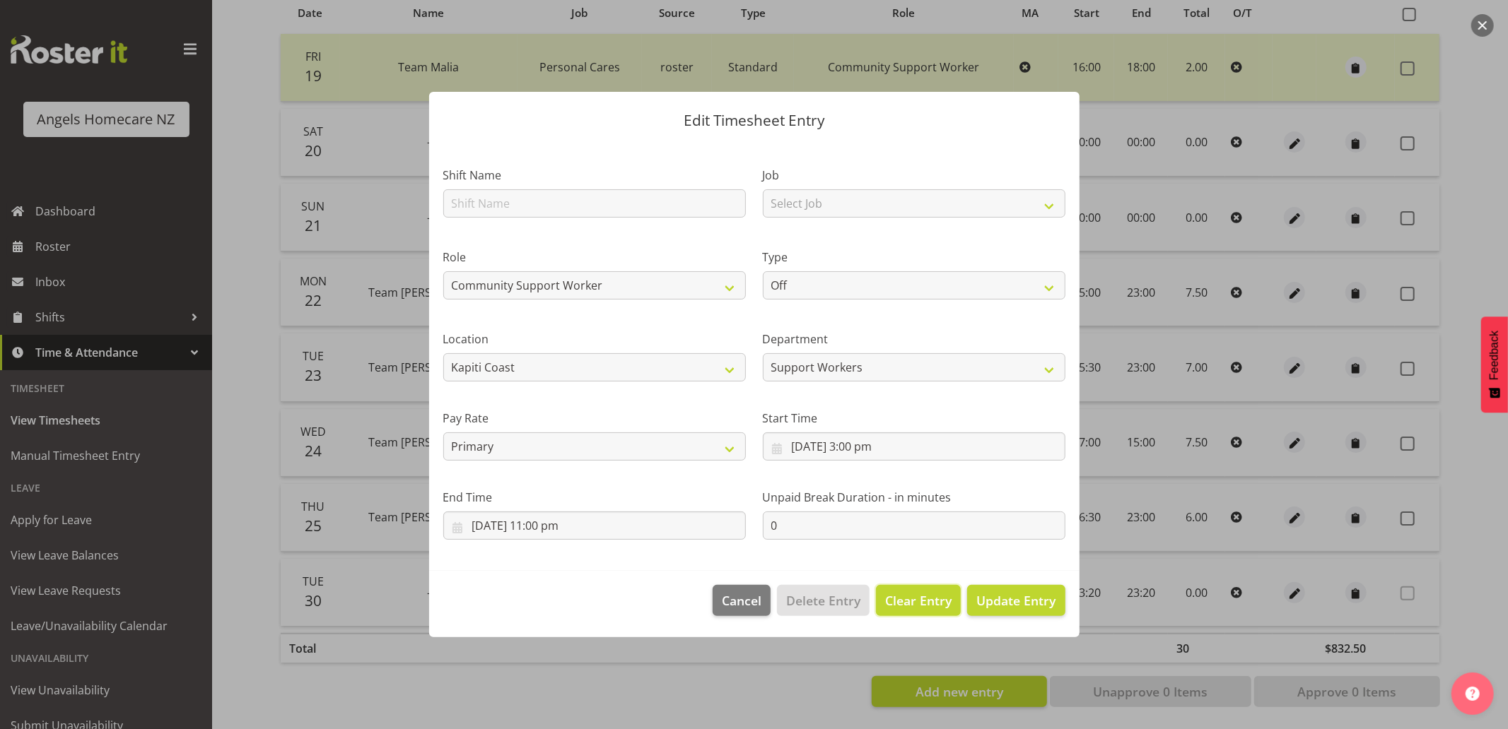
select select
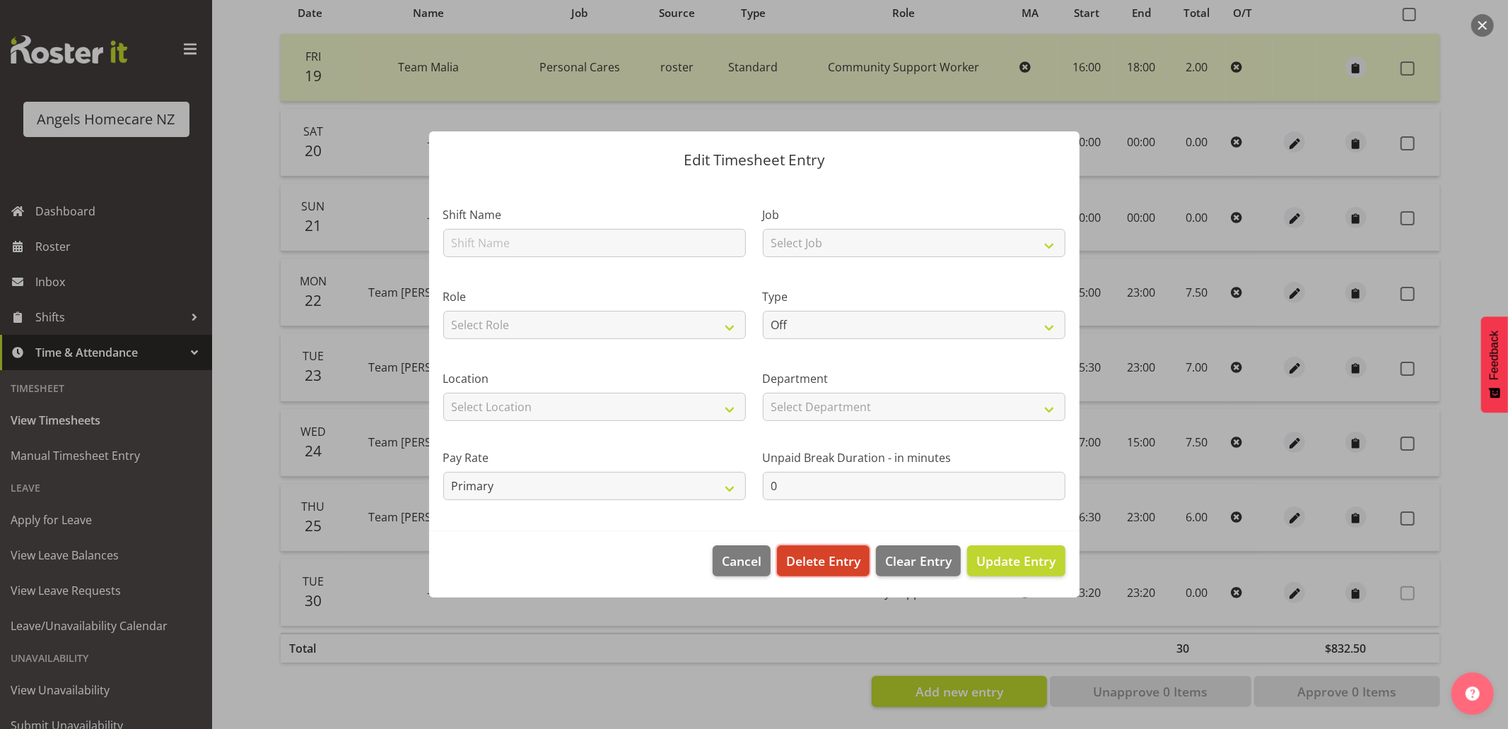
click at [814, 560] on span "Delete Entry" at bounding box center [823, 561] width 74 height 18
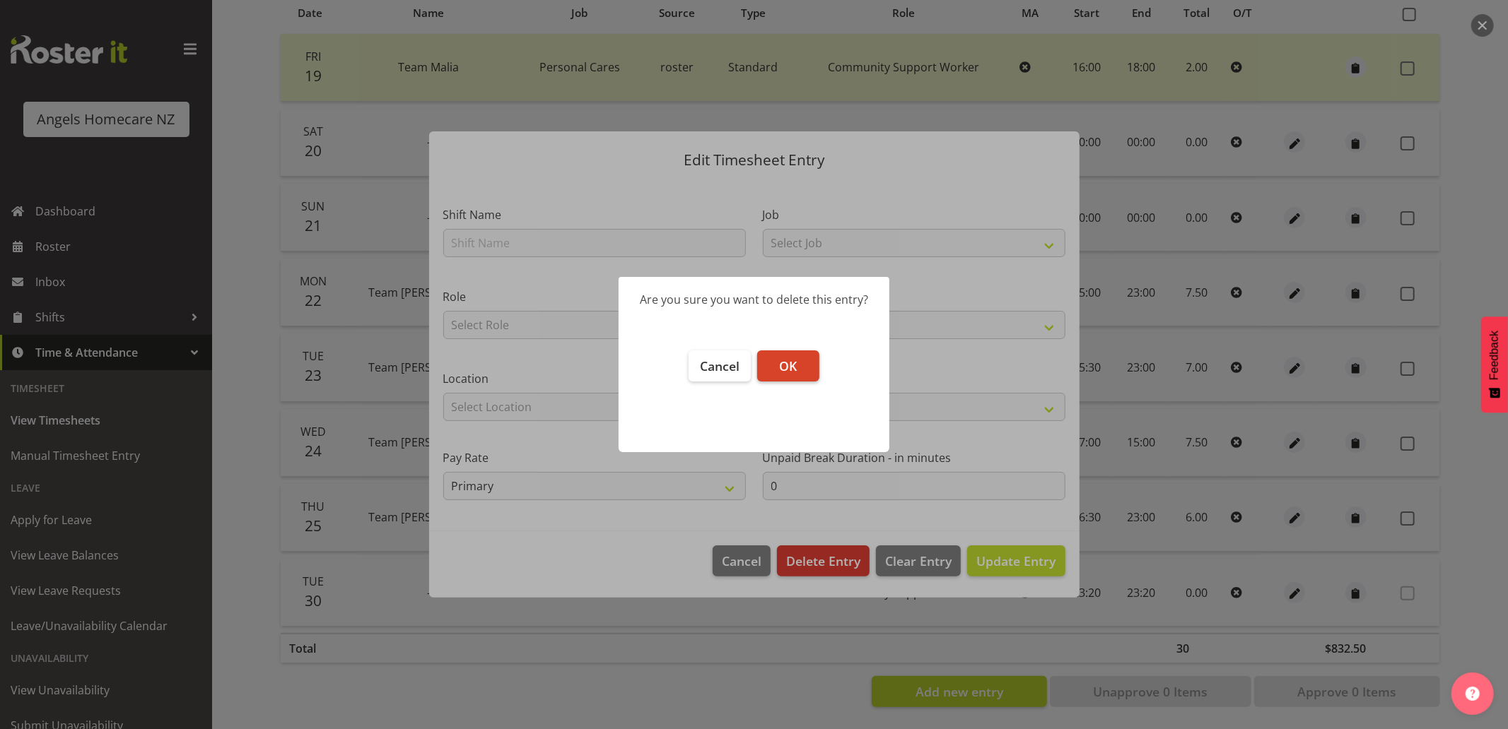
click at [770, 364] on button "OK" at bounding box center [788, 366] width 62 height 31
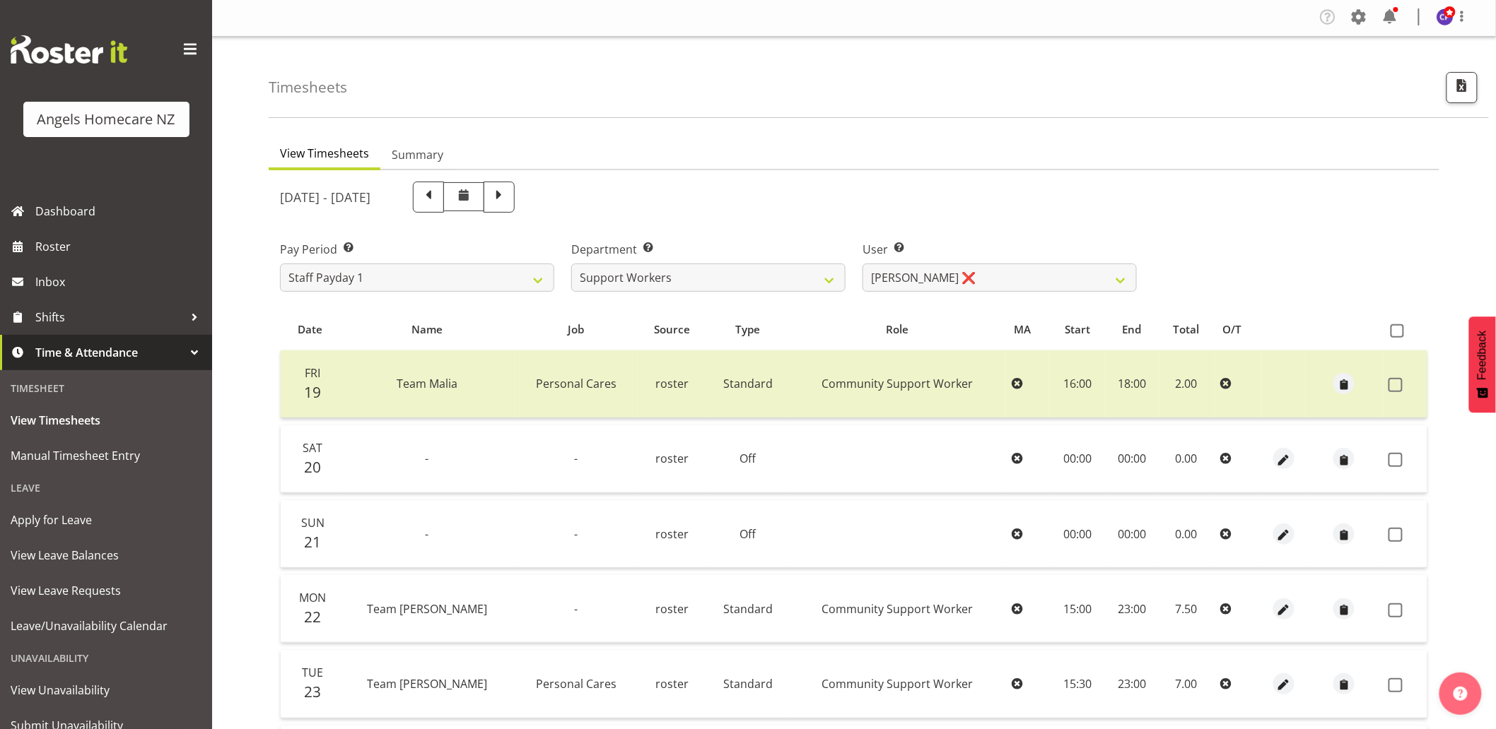
scroll to position [0, 0]
click at [1443, 21] on img at bounding box center [1444, 18] width 17 height 17
click at [1366, 71] on link "Log Out" at bounding box center [1402, 73] width 136 height 25
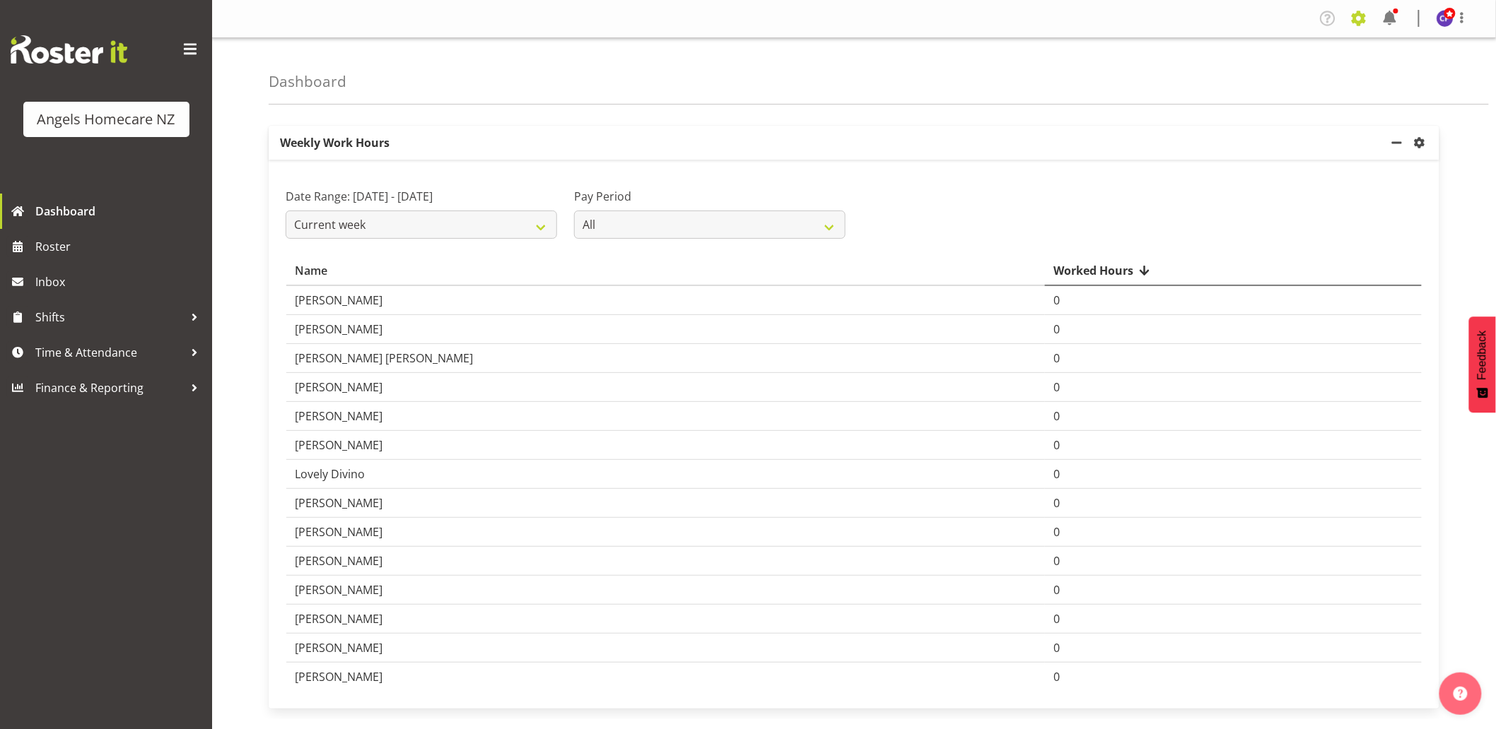
click at [1359, 20] on span at bounding box center [1358, 18] width 23 height 23
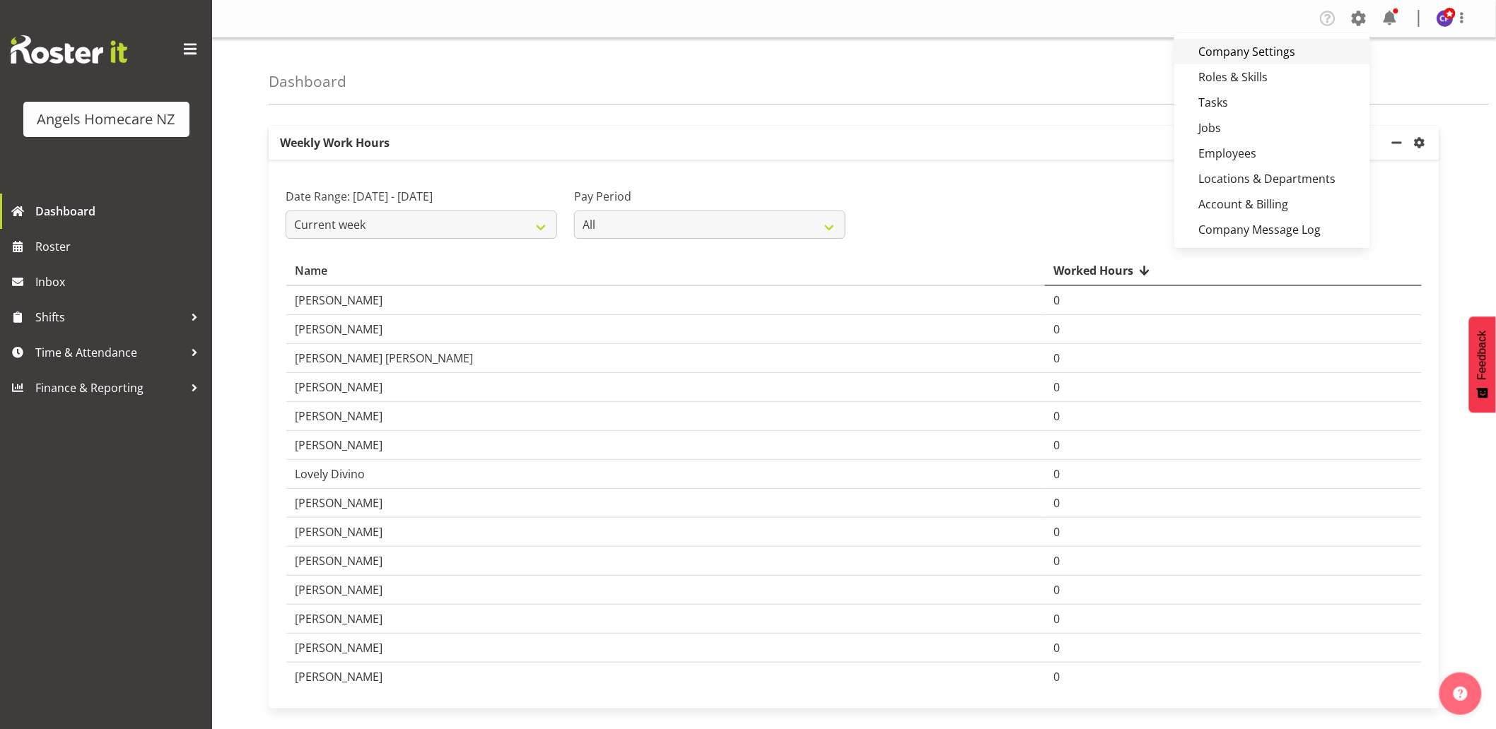
click at [1268, 54] on link "Company Settings" at bounding box center [1272, 51] width 196 height 25
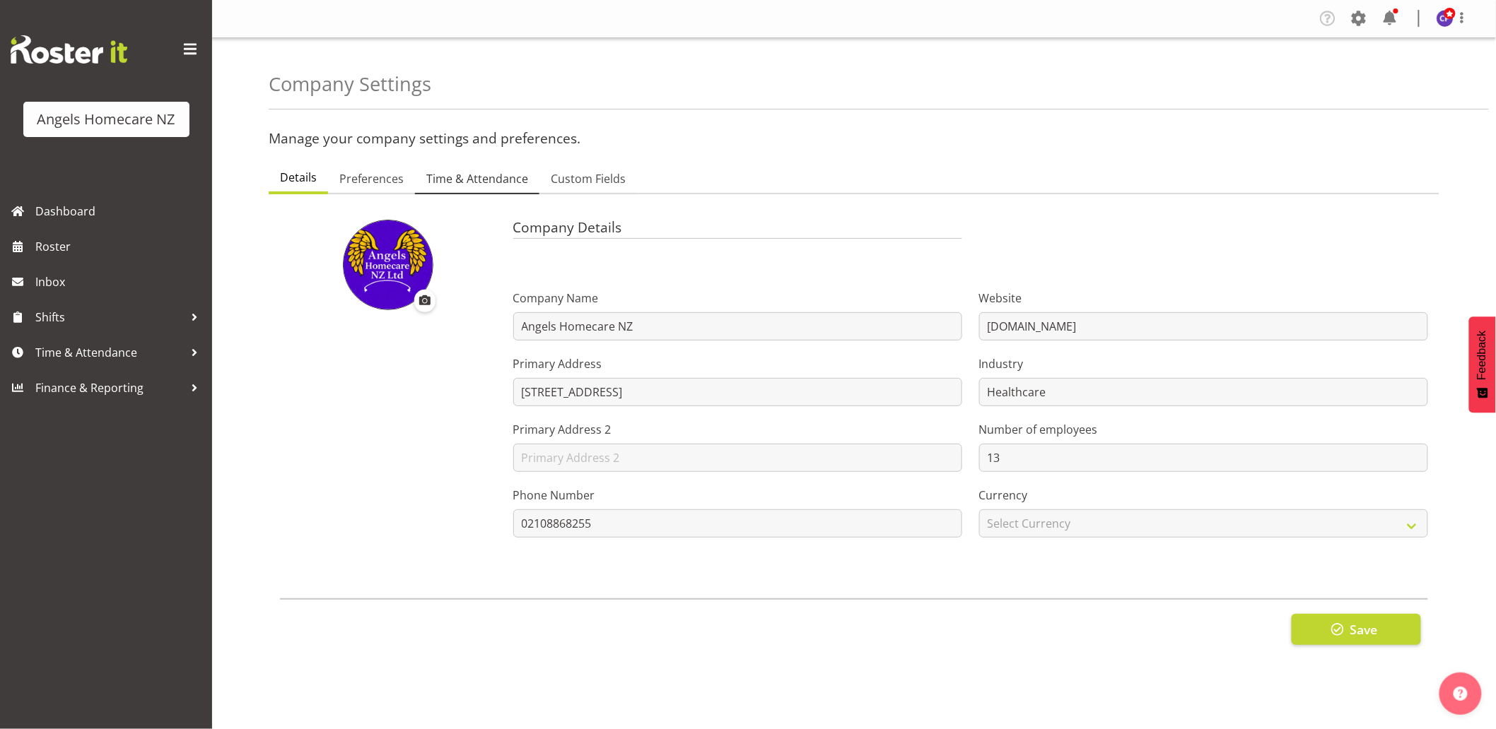
click at [479, 180] on span "Time & Attendance" at bounding box center [477, 178] width 102 height 17
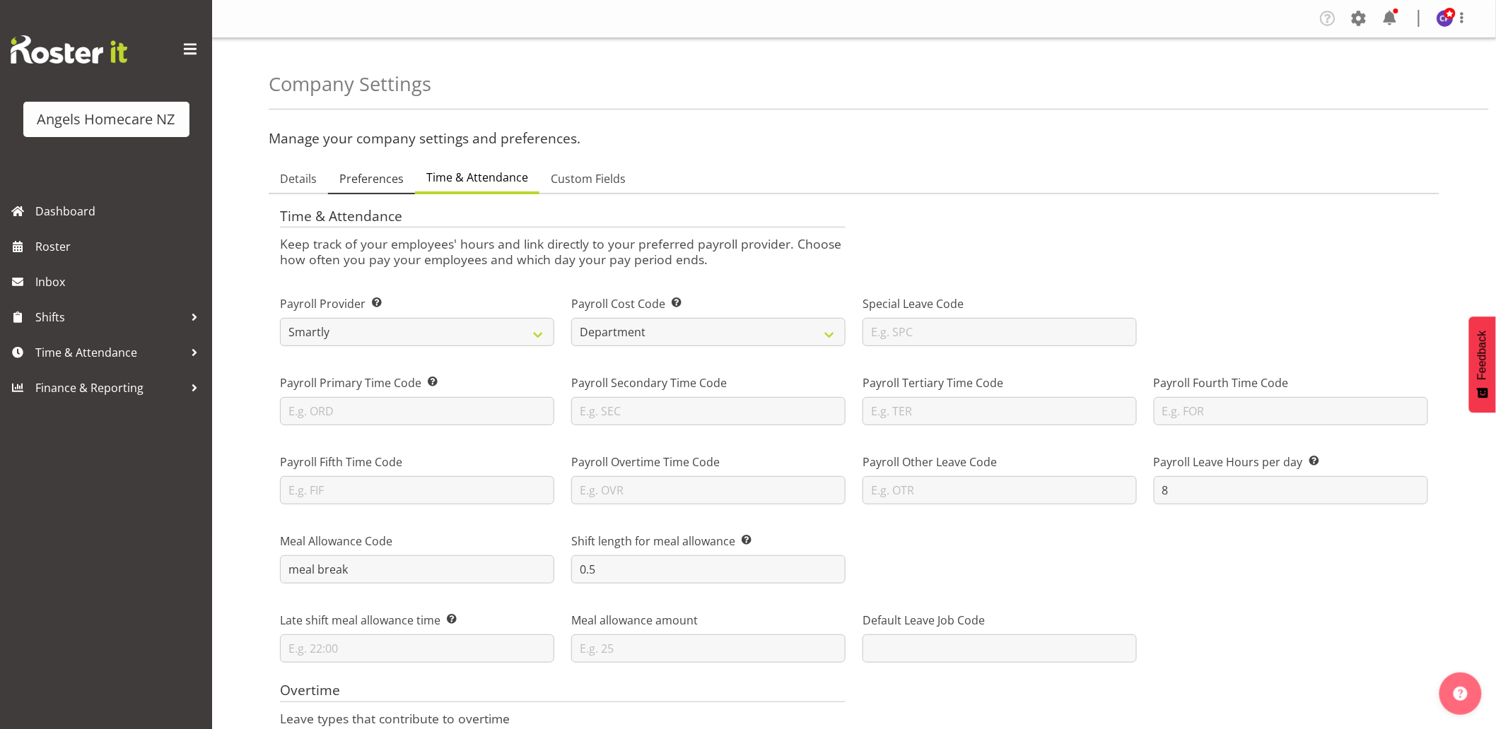
click at [366, 173] on span "Preferences" at bounding box center [371, 178] width 64 height 17
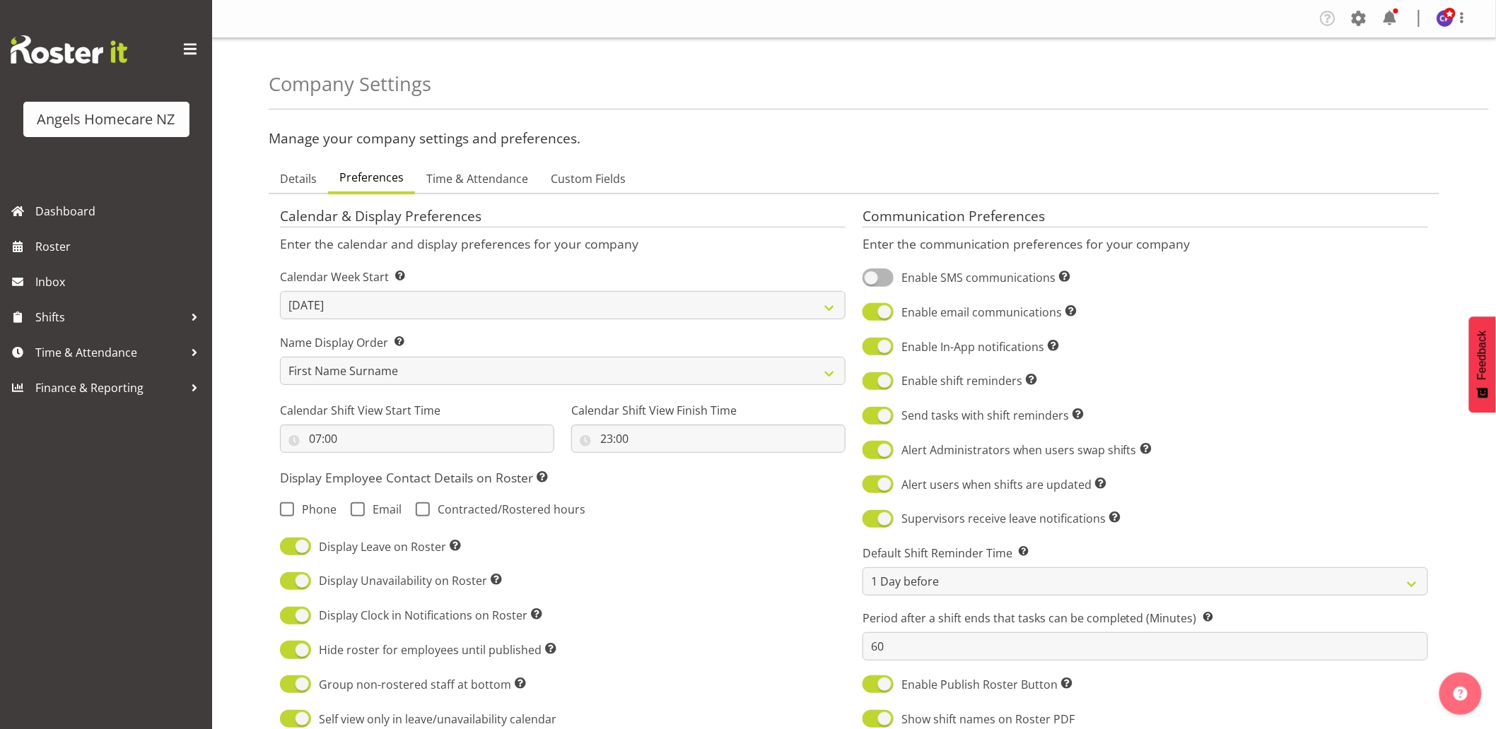
scroll to position [78, 0]
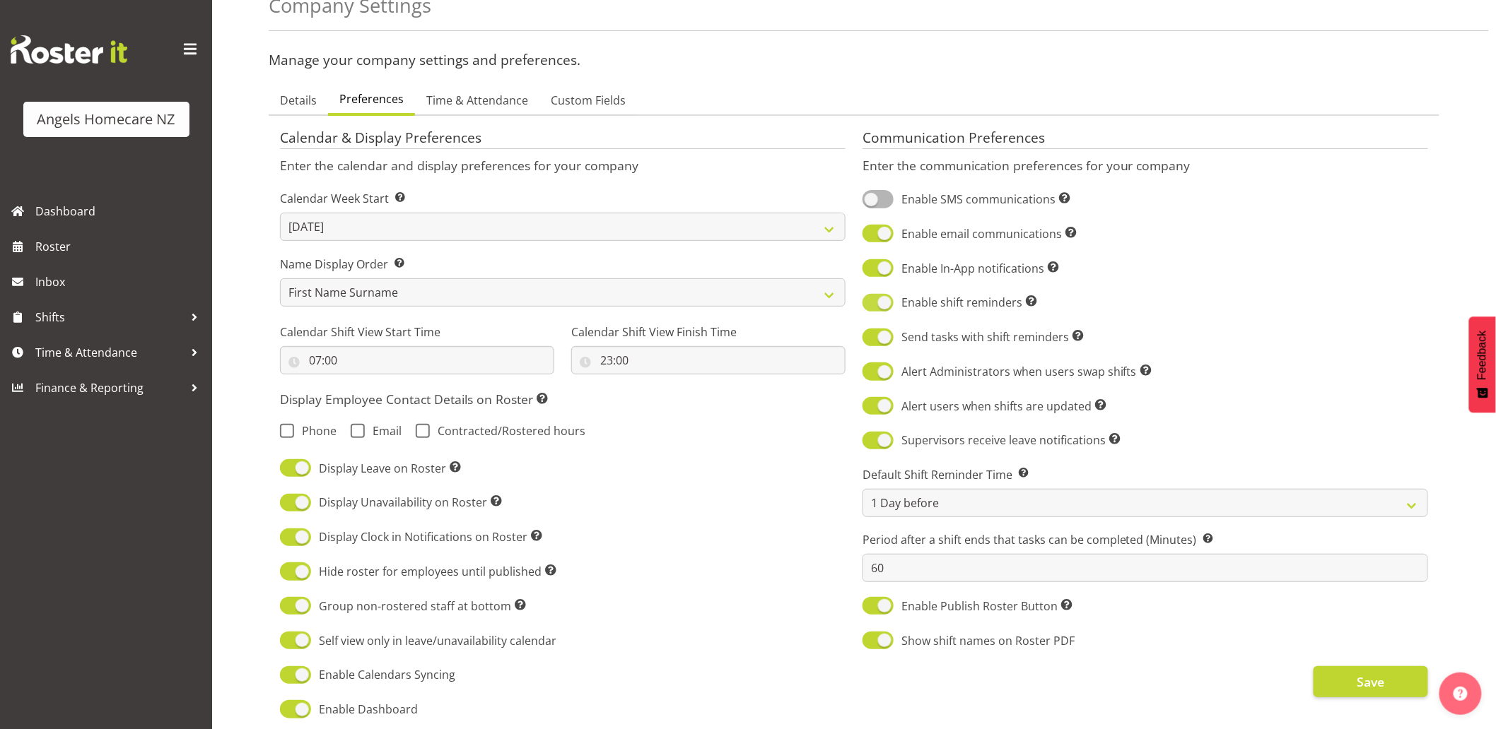
click at [868, 302] on span at bounding box center [877, 303] width 31 height 18
click at [868, 302] on input "Enable shift reminders Turn on shift reminders for all employees." at bounding box center [866, 302] width 9 height 9
checkbox input "false"
click at [868, 337] on span at bounding box center [877, 338] width 31 height 18
click at [868, 337] on input "Send tasks with shift reminders Include tasks into shift reminders" at bounding box center [866, 337] width 9 height 9
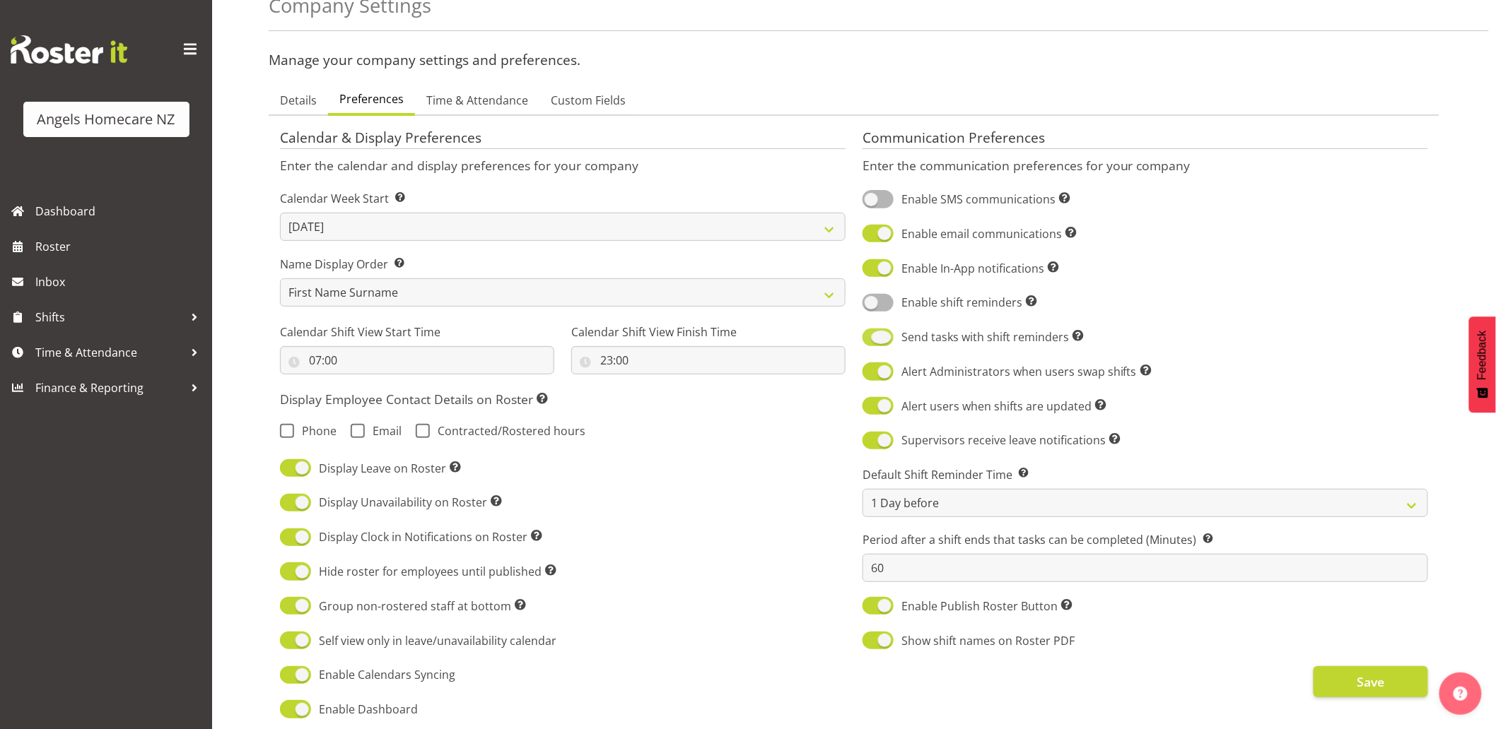
checkbox input "false"
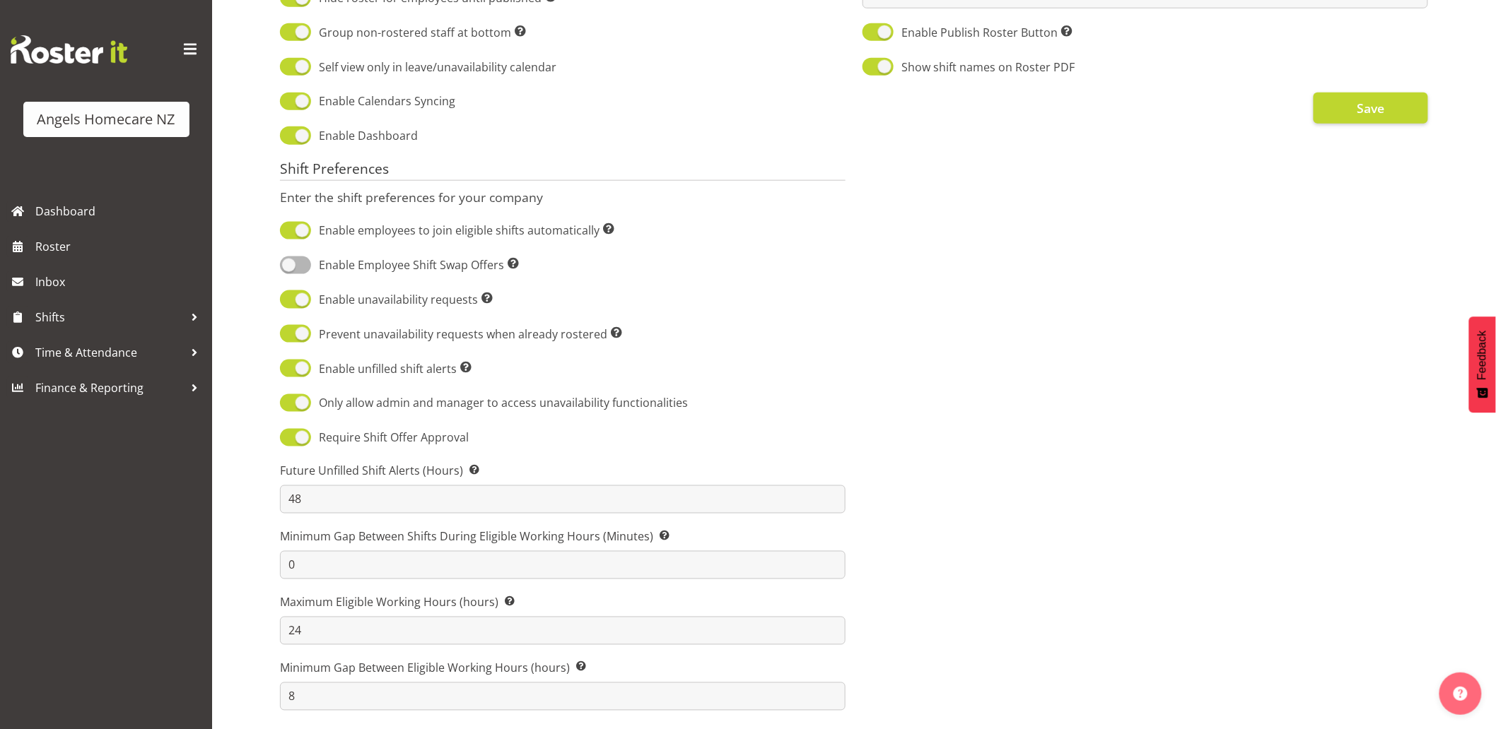
scroll to position [669, 0]
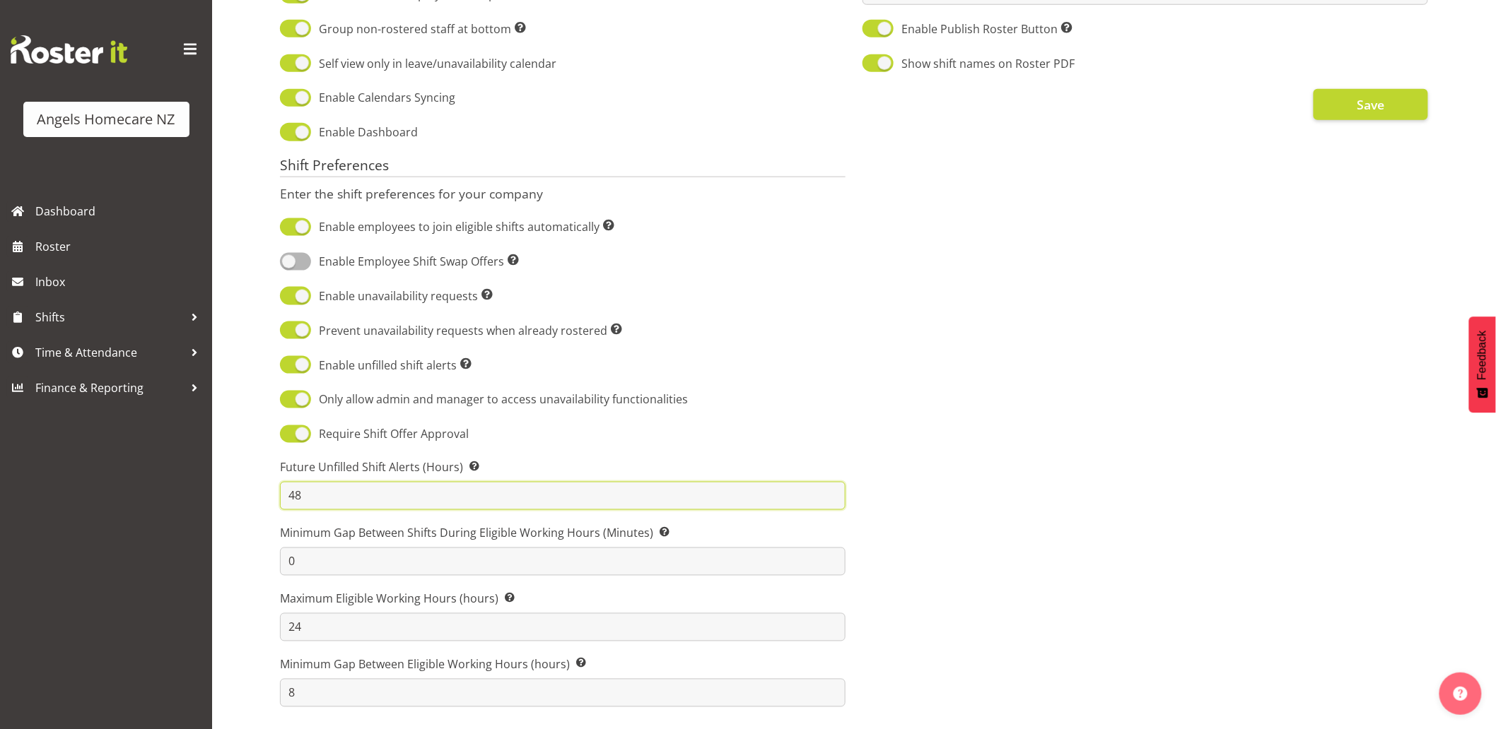
click at [418, 486] on input "48" at bounding box center [562, 496] width 565 height 28
type input "4"
click at [770, 363] on div "Enable unfilled shift alerts Supervisors will get a notification of any unfille…" at bounding box center [562, 366] width 565 height 20
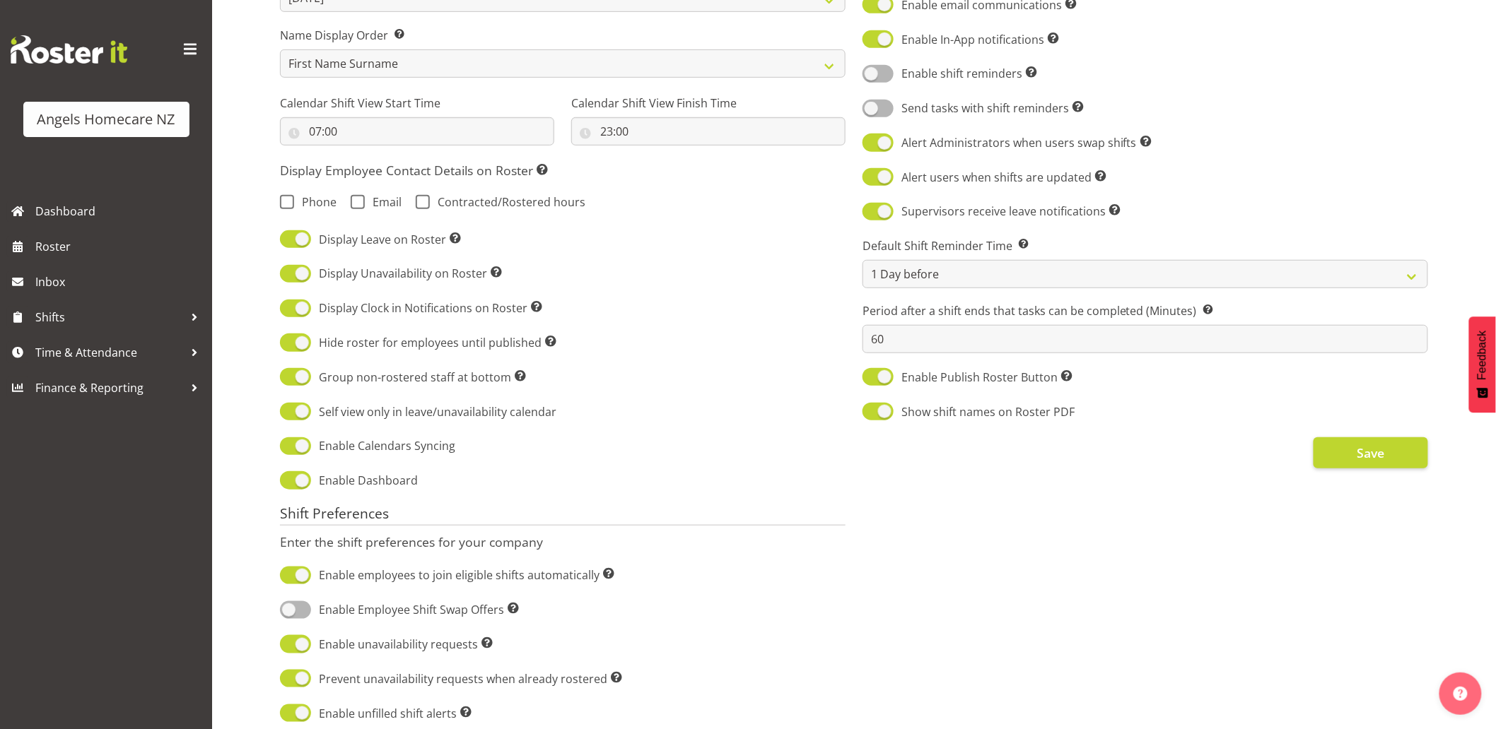
scroll to position [314, 0]
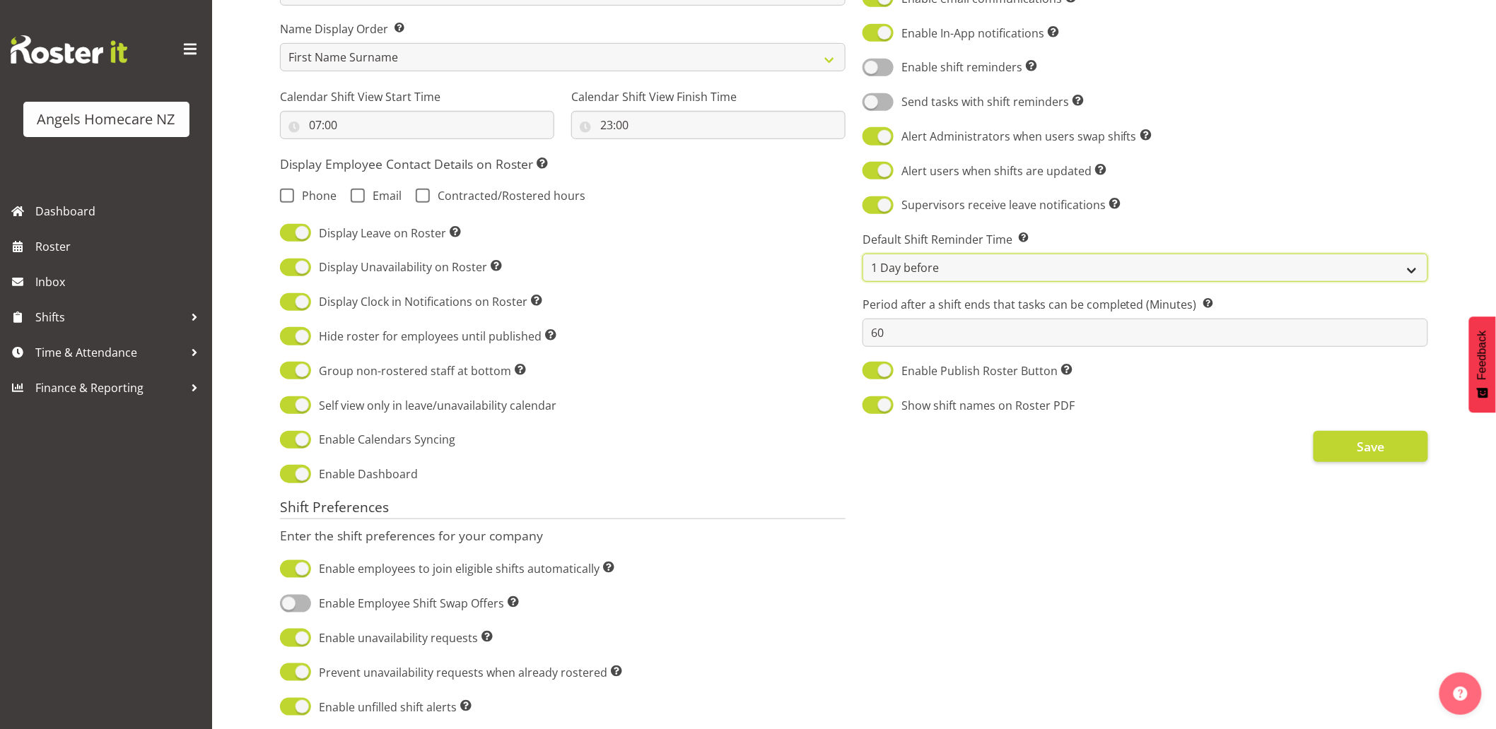
click at [1023, 270] on select "Same Day (6am) Same Day (8am) Same Day (10am) 1 Day before 2 Days before" at bounding box center [1144, 268] width 565 height 28
click at [768, 315] on div "Calendar & Display Preferences Enter the calendar and display preferences for y…" at bounding box center [562, 470] width 582 height 1175
click at [1021, 237] on span at bounding box center [1023, 238] width 11 height 11
click at [913, 274] on select "Same Day (6am) Same Day (8am) Same Day (10am) 1 Day before 2 Days before" at bounding box center [1144, 268] width 565 height 28
click at [806, 288] on div "Calendar & Display Preferences Enter the calendar and display preferences for y…" at bounding box center [562, 470] width 582 height 1175
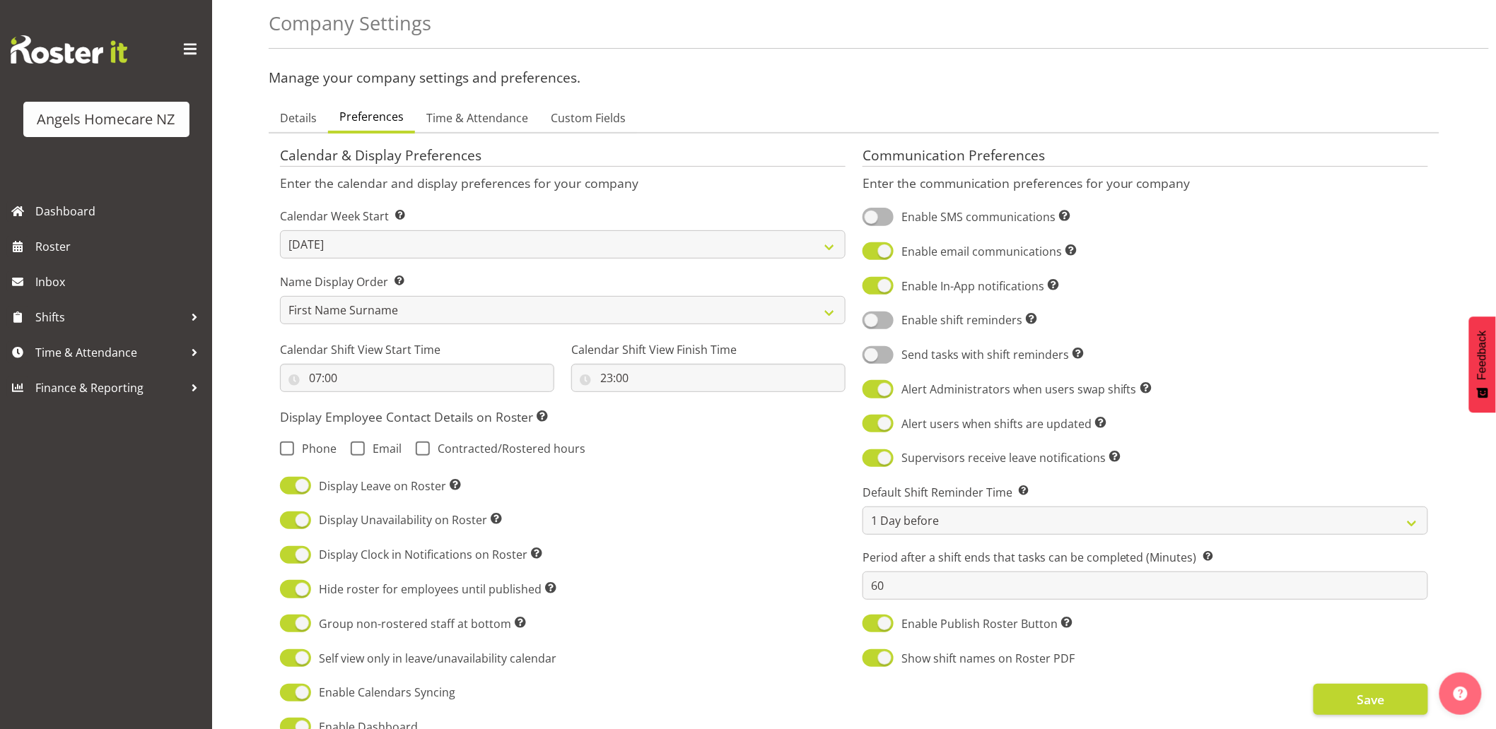
scroll to position [157, 0]
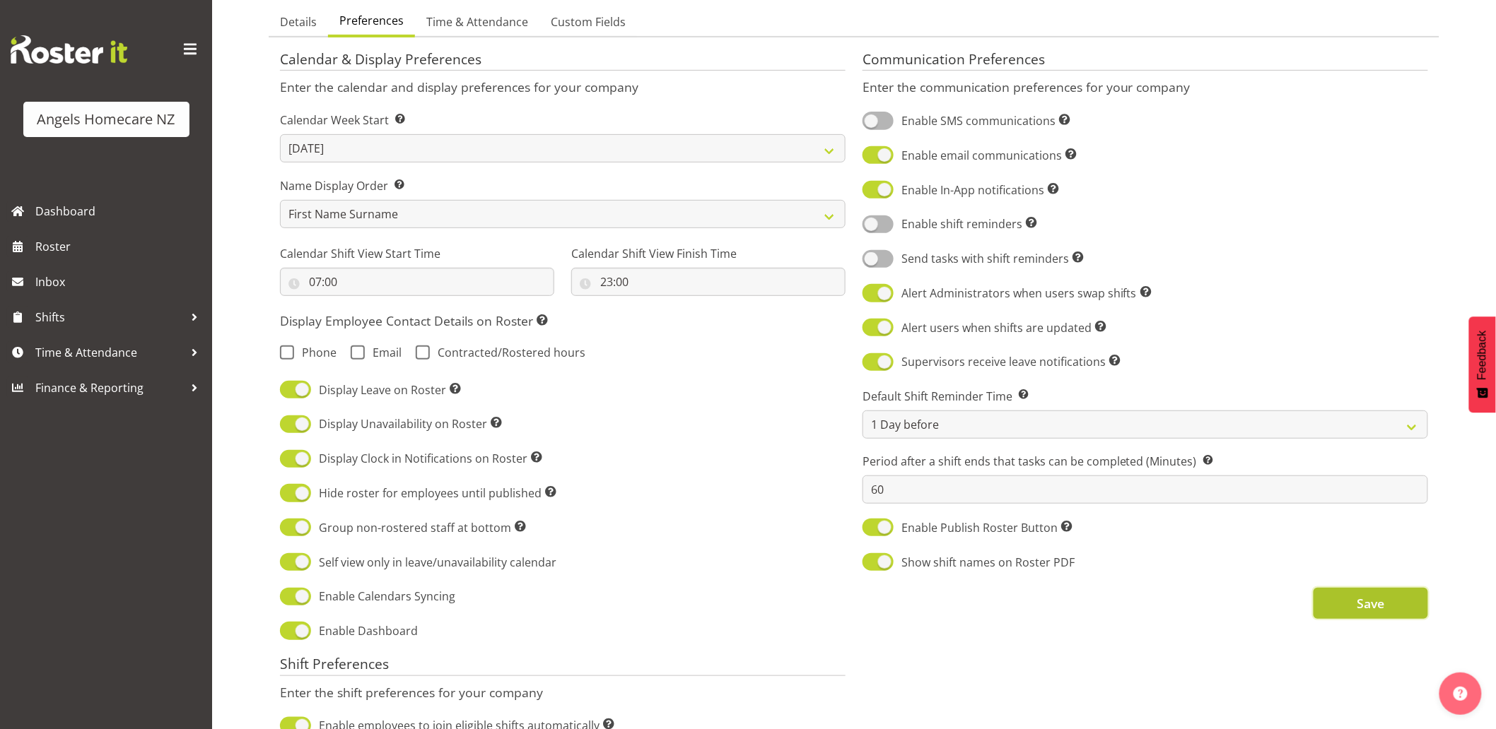
click at [1334, 602] on button "Save" at bounding box center [1370, 603] width 115 height 31
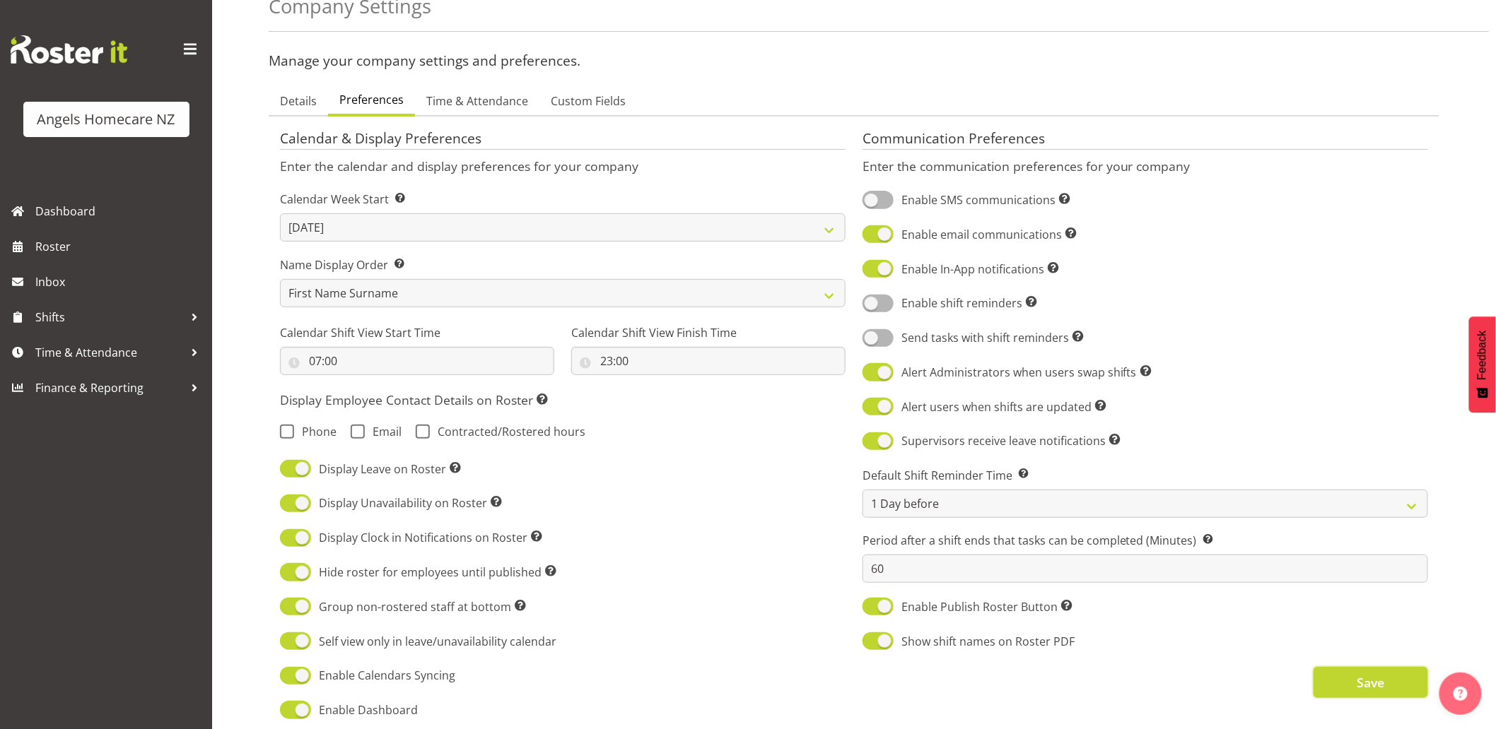
scroll to position [0, 0]
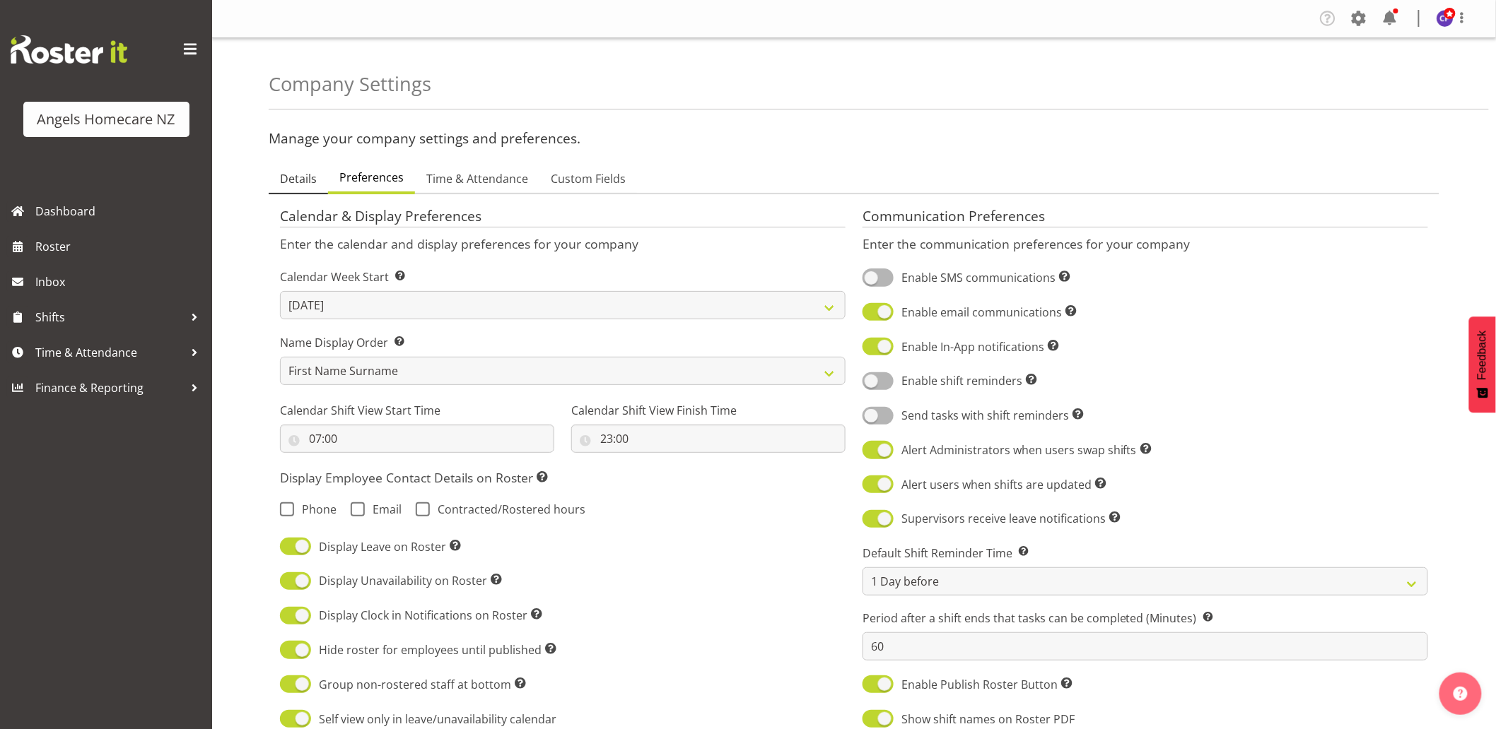
click at [303, 181] on span "Details" at bounding box center [298, 178] width 37 height 17
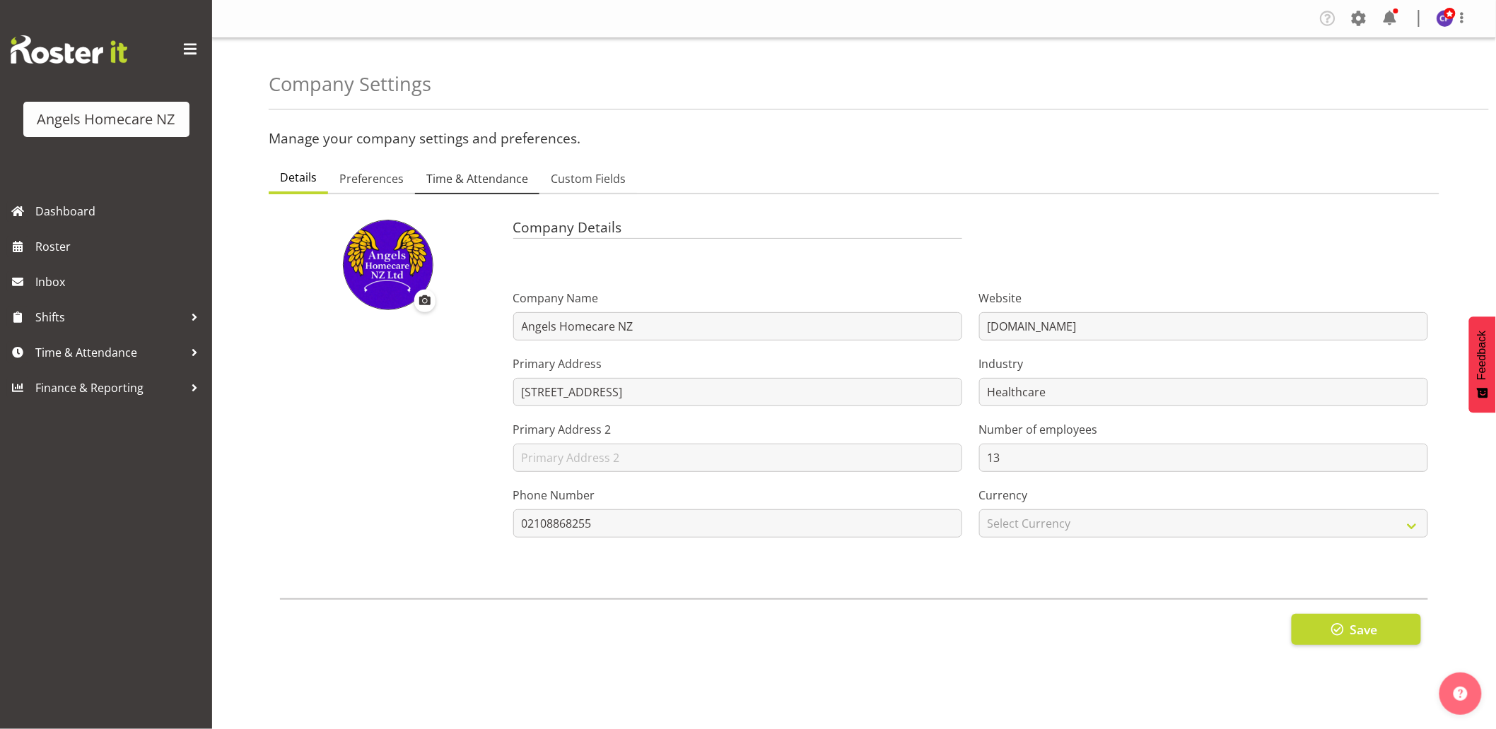
click at [502, 180] on span "Time & Attendance" at bounding box center [477, 178] width 102 height 17
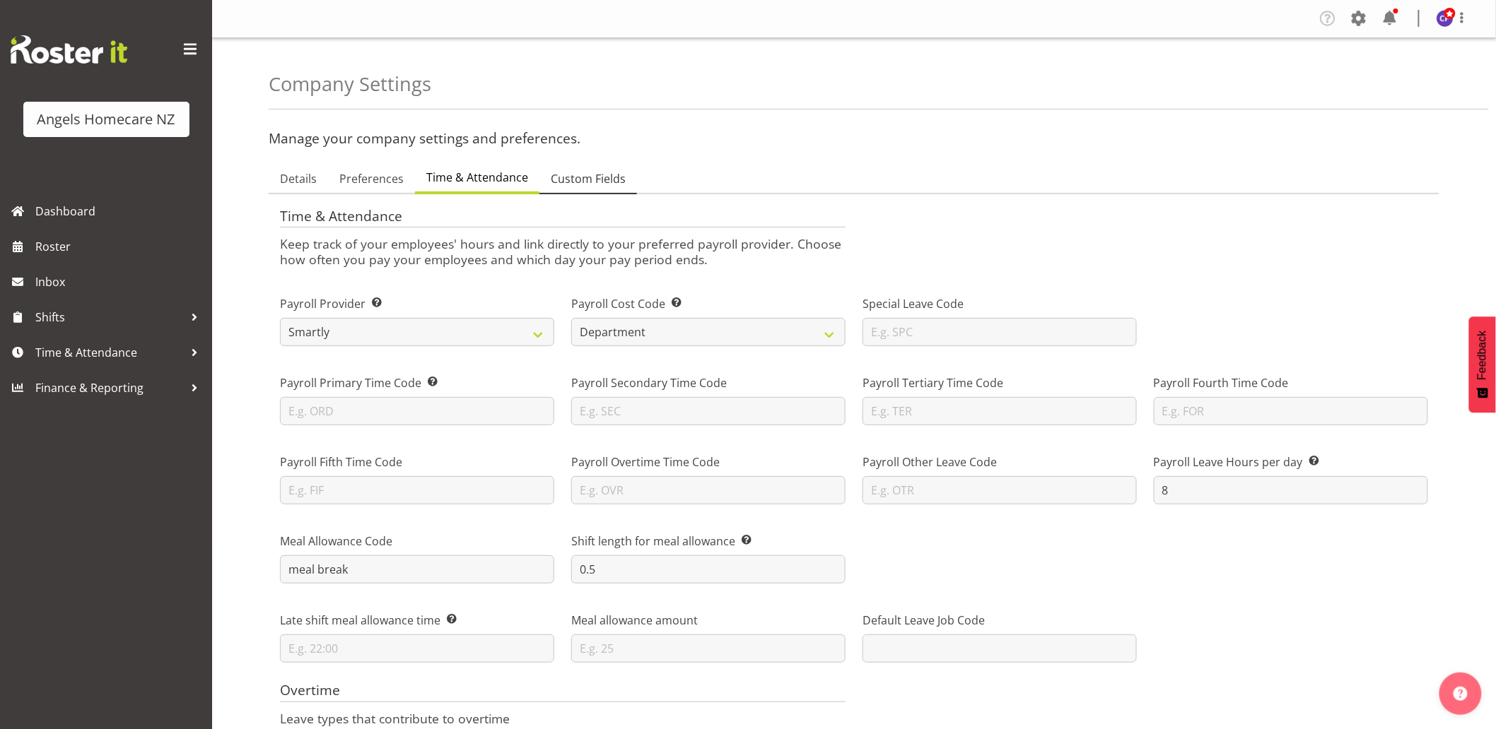
click at [570, 181] on span "Custom Fields" at bounding box center [588, 178] width 75 height 17
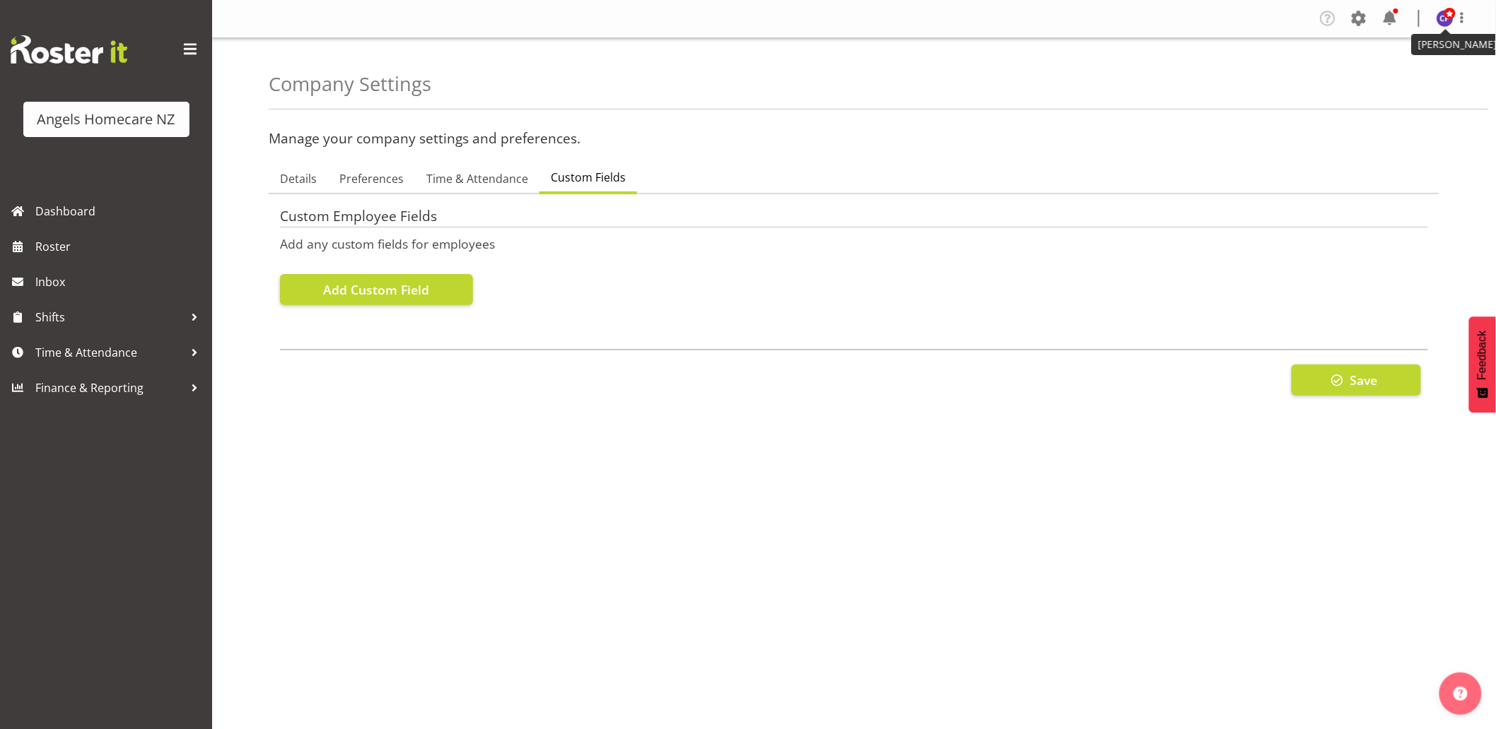
click at [1443, 25] on img at bounding box center [1444, 18] width 17 height 17
click at [1264, 143] on h3 "Manage your company settings and preferences." at bounding box center [854, 139] width 1171 height 16
